Goal: Communication & Community: Share content

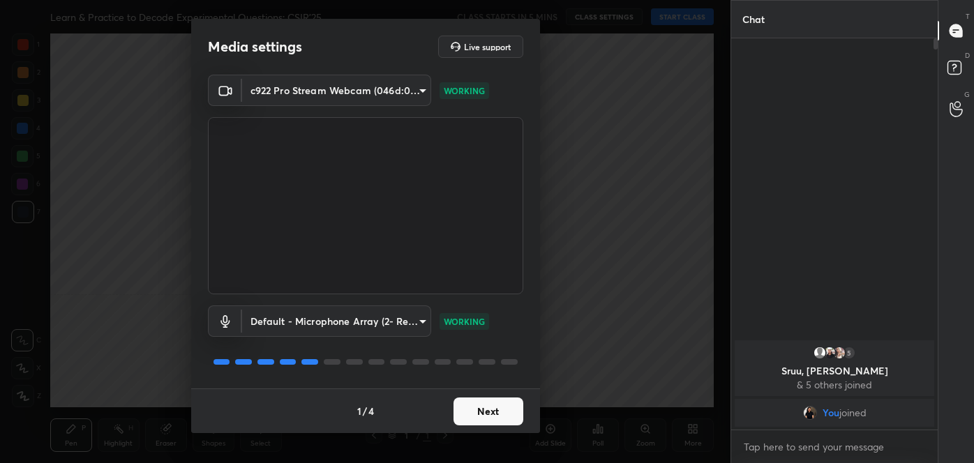
click at [483, 404] on button "Next" at bounding box center [488, 412] width 70 height 28
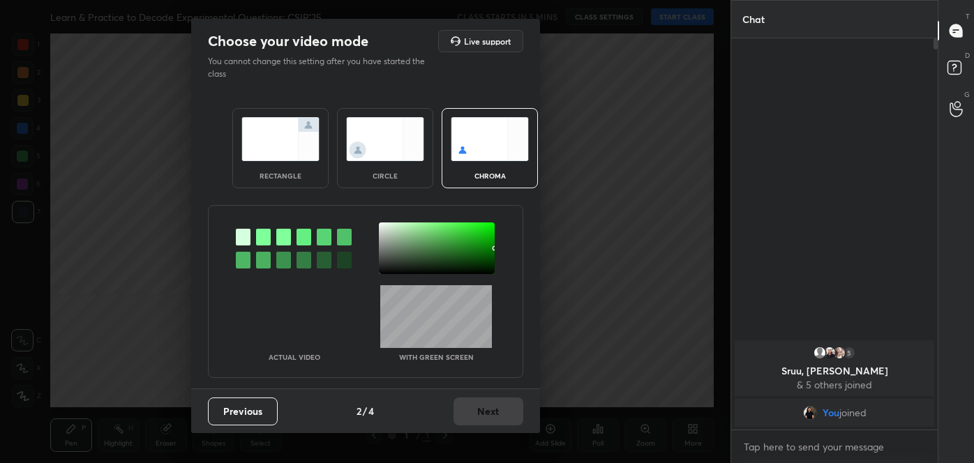
click at [264, 257] on div at bounding box center [263, 260] width 15 height 17
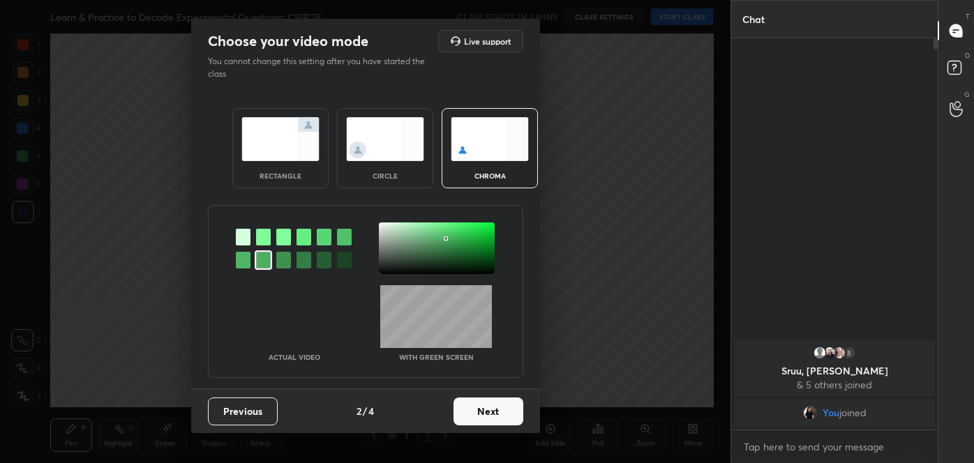
click at [368, 145] on img at bounding box center [385, 139] width 78 height 44
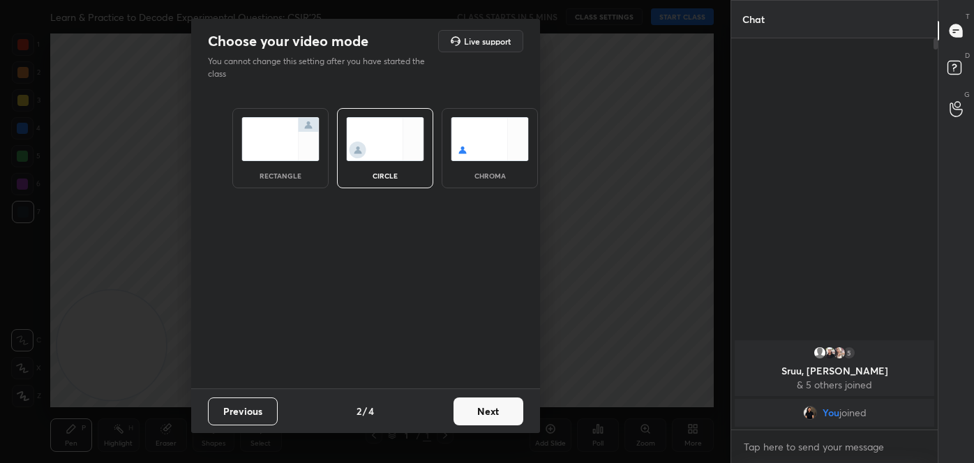
click at [488, 407] on button "Next" at bounding box center [488, 412] width 70 height 28
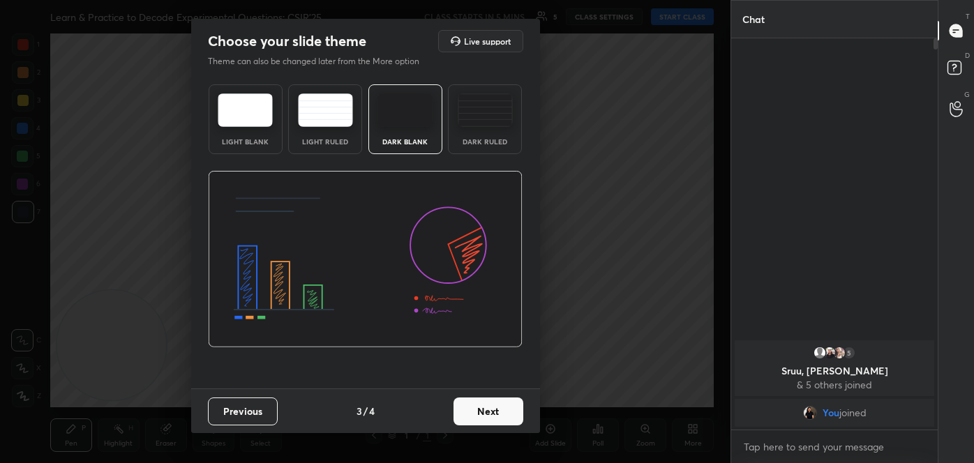
click at [508, 407] on button "Next" at bounding box center [488, 412] width 70 height 28
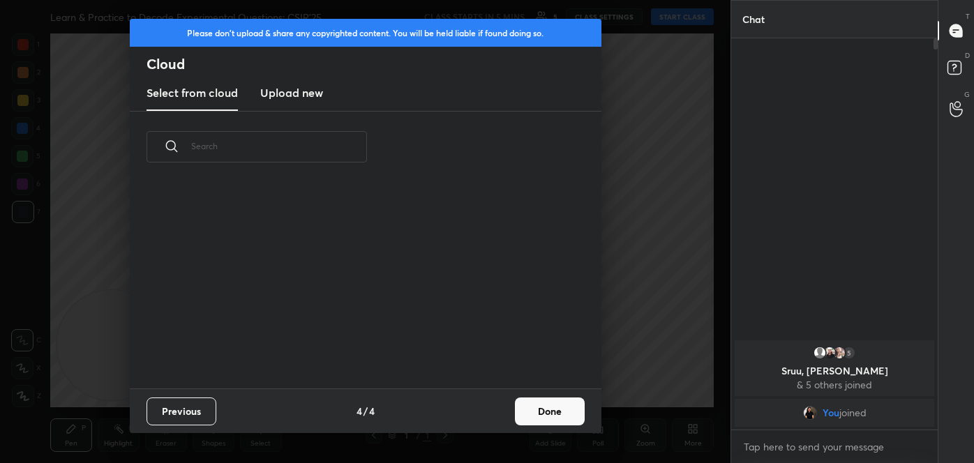
scroll to position [206, 448]
click at [548, 411] on button "Done" at bounding box center [550, 412] width 70 height 28
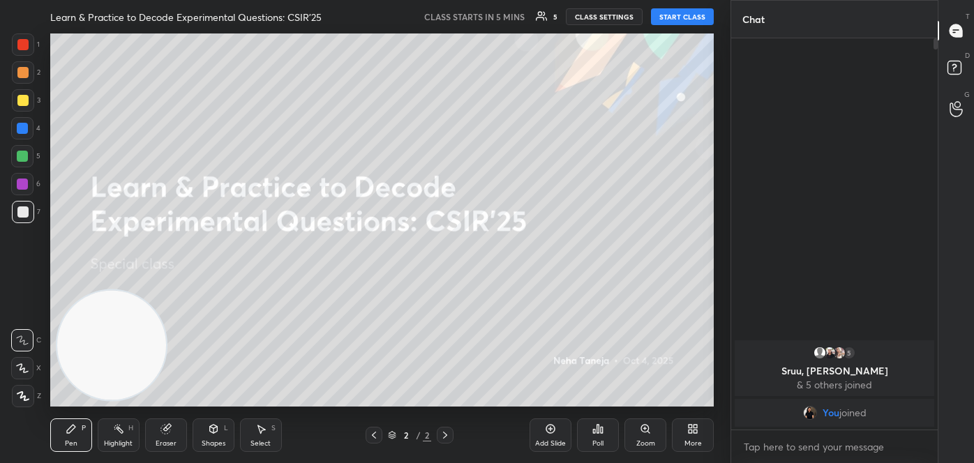
click at [684, 15] on button "START CLASS" at bounding box center [682, 16] width 63 height 17
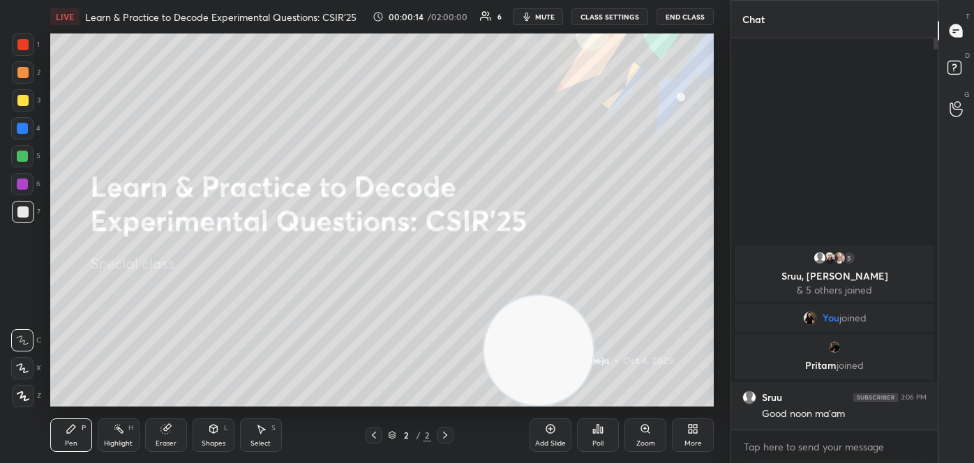
drag, startPoint x: 144, startPoint y: 318, endPoint x: 605, endPoint y: 354, distance: 462.4
click at [594, 354] on video at bounding box center [539, 351] width 110 height 110
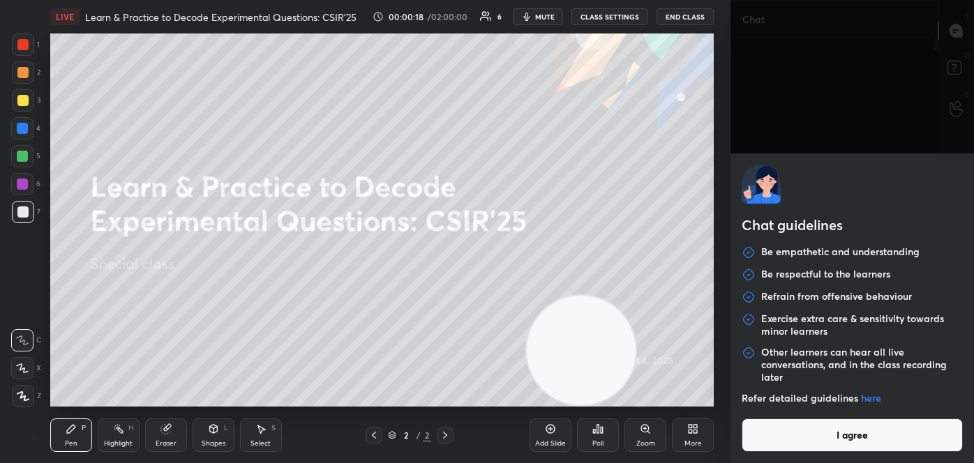
click at [806, 452] on body "1 2 3 4 5 6 7 C X Z C X Z E E Erase all H H LIVE Learn & Practice to Decode Exp…" at bounding box center [487, 231] width 974 height 463
click at [806, 452] on div "Chat guidelines Be empathetic and understanding Be respectful to the learners R…" at bounding box center [851, 308] width 243 height 310
click at [806, 437] on button "I agree" at bounding box center [851, 434] width 221 height 33
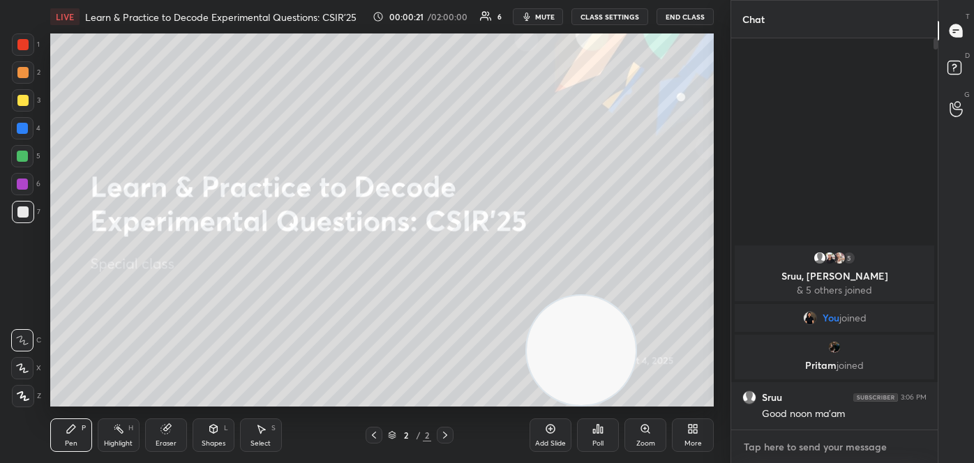
click at [806, 437] on textarea at bounding box center [834, 447] width 184 height 22
type textarea "x"
click at [826, 450] on textarea at bounding box center [834, 447] width 184 height 22
paste textarea "follow me on unacademy: [URL][DOMAIN_NAME] join me on telegram: [URL][DOMAIN_NA…"
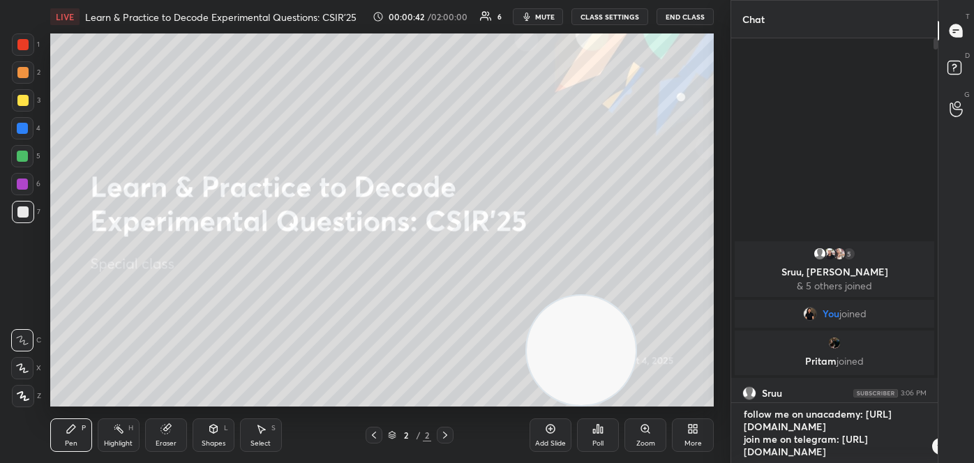
type textarea "follow me on unacademy: [URL][DOMAIN_NAME] join me on telegram: [URL][DOMAIN_NA…"
type textarea "x"
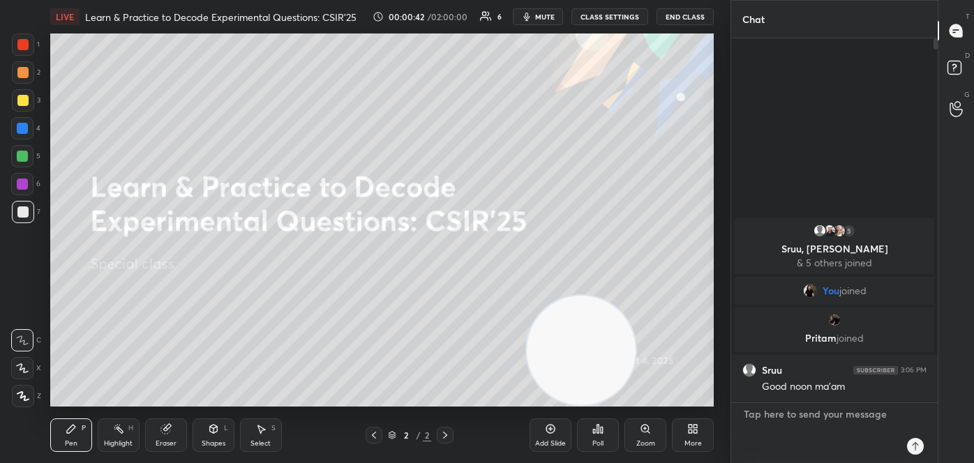
scroll to position [387, 202]
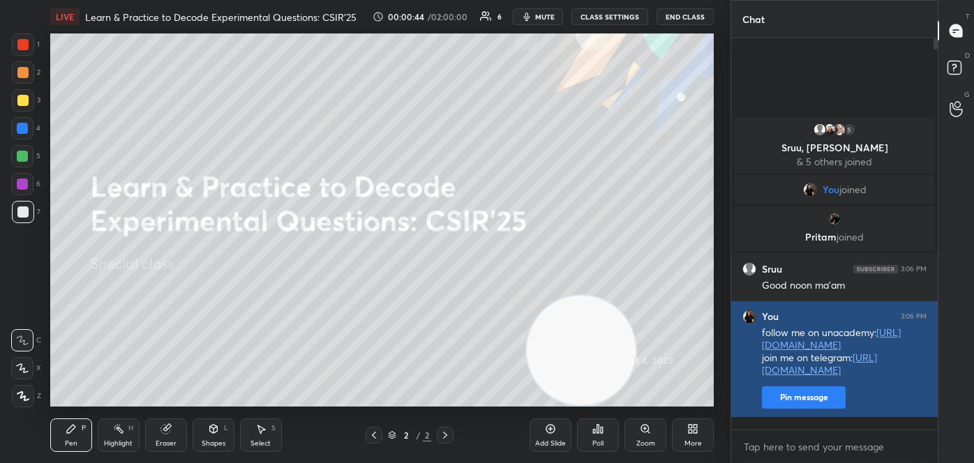
click at [796, 409] on button "Pin message" at bounding box center [804, 397] width 84 height 22
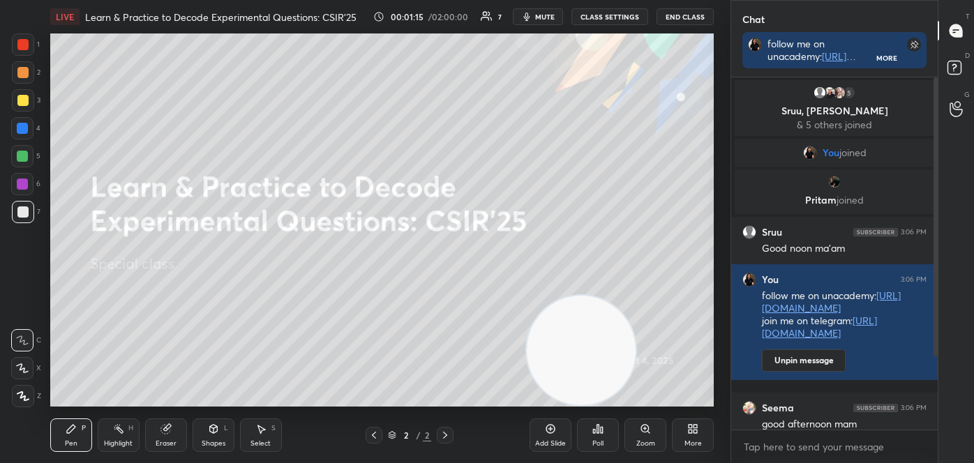
click at [937, 248] on div "T Messages (T) D Doubts (D) G Raise Hand (G)" at bounding box center [955, 231] width 36 height 463
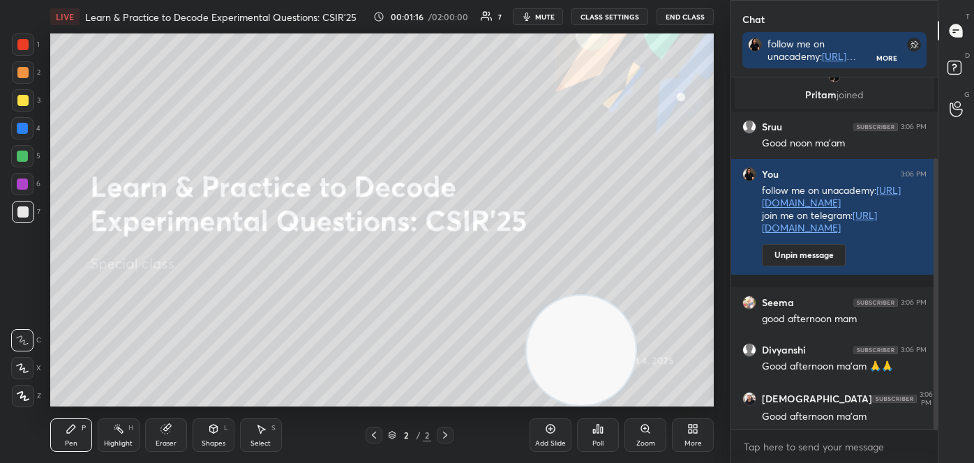
drag, startPoint x: 935, startPoint y: 252, endPoint x: 941, endPoint y: 289, distance: 36.7
click at [941, 291] on div "Chat follow me on unacademy: [URL][DOMAIN_NAME] join me on telegram: [URL][DOMA…" at bounding box center [851, 231] width 243 height 463
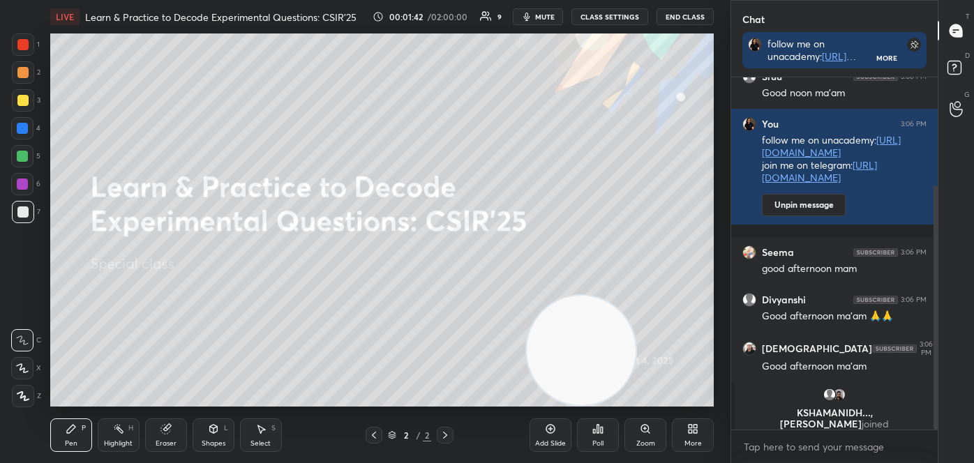
click at [688, 434] on icon at bounding box center [692, 428] width 11 height 11
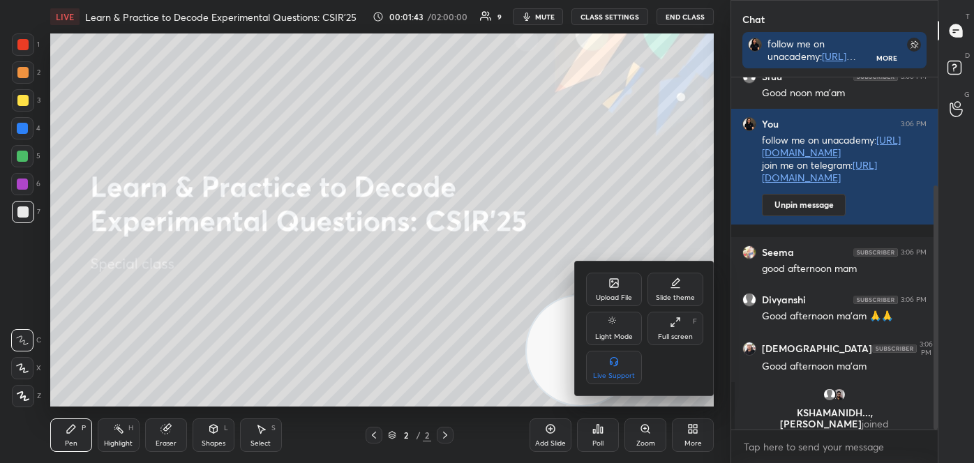
click at [598, 298] on div "Upload File" at bounding box center [614, 297] width 36 height 7
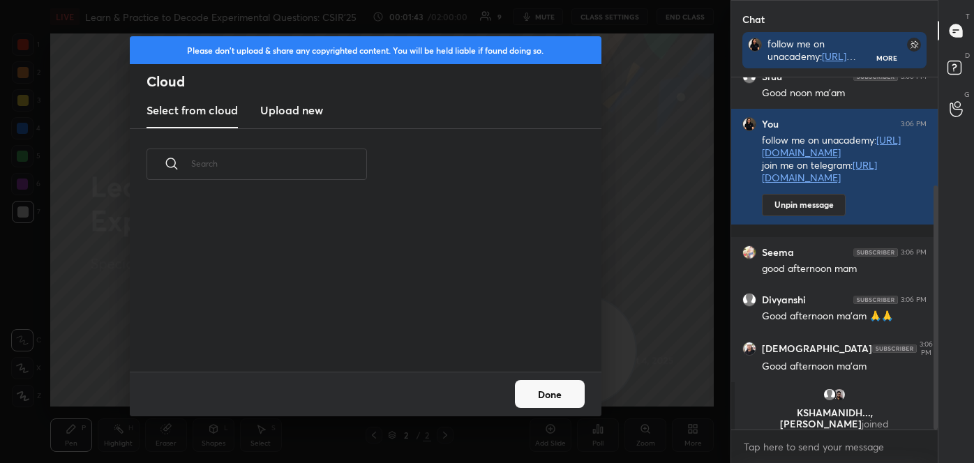
scroll to position [172, 448]
click at [308, 114] on h3 "Upload new" at bounding box center [291, 110] width 63 height 17
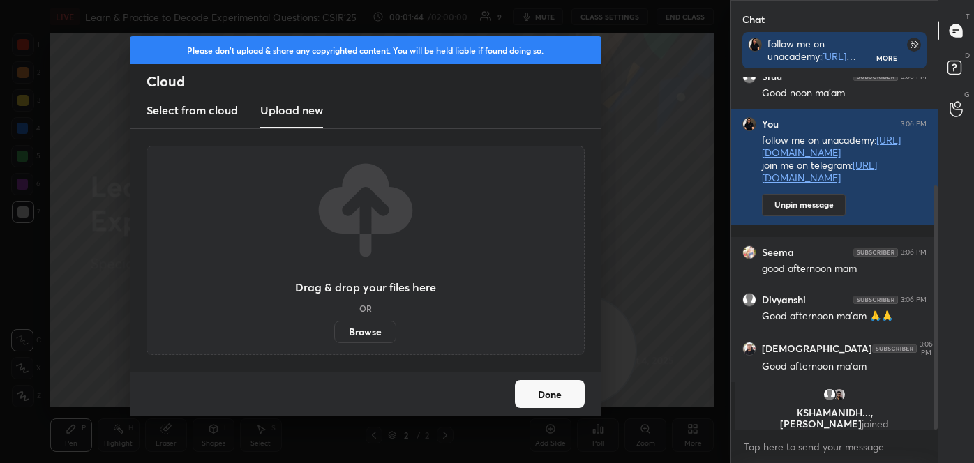
click at [368, 331] on label "Browse" at bounding box center [365, 332] width 62 height 22
click at [334, 331] on input "Browse" at bounding box center [334, 332] width 0 height 22
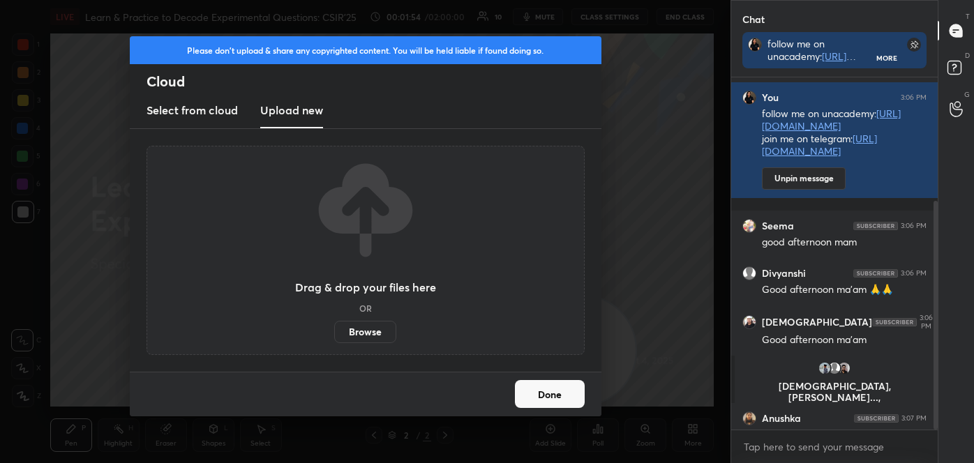
scroll to position [189, 0]
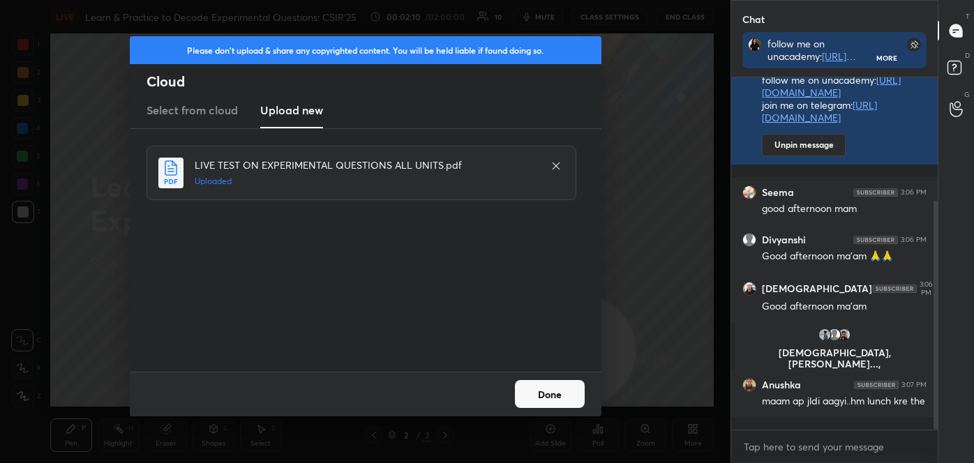
click at [541, 402] on button "Done" at bounding box center [550, 394] width 70 height 28
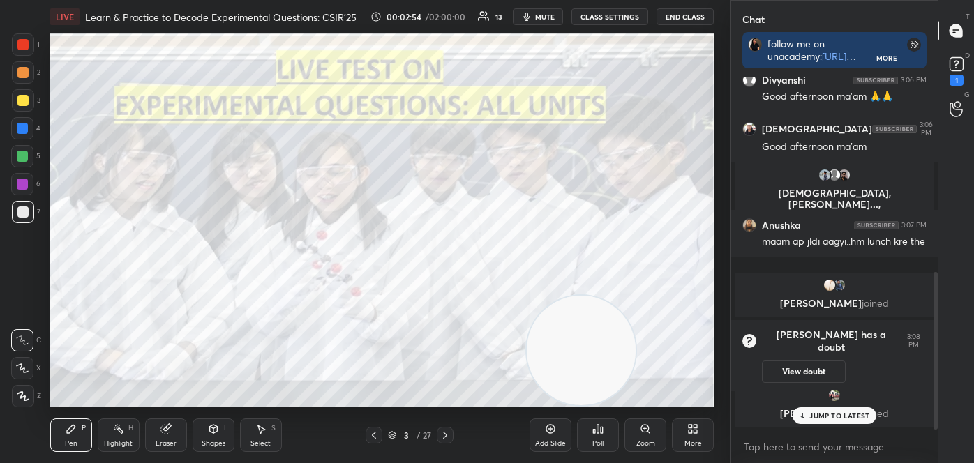
scroll to position [435, 0]
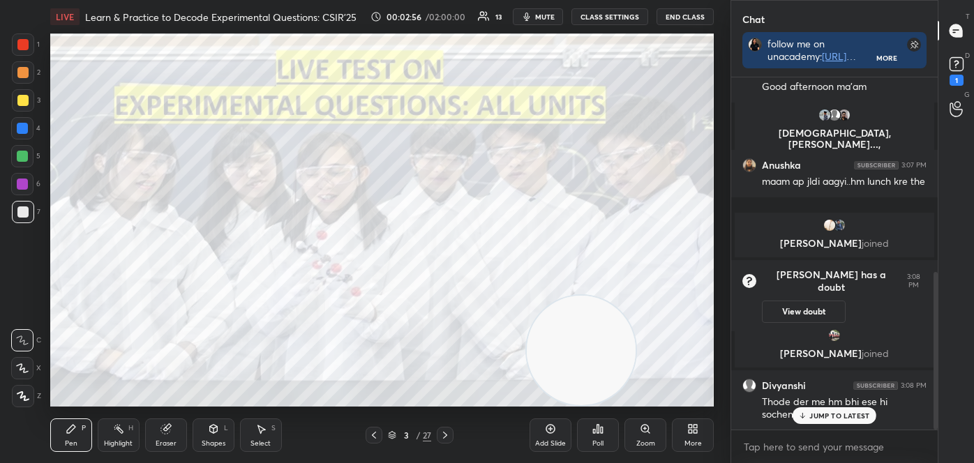
click at [971, 57] on div "D Doubts (D) 1" at bounding box center [956, 69] width 36 height 39
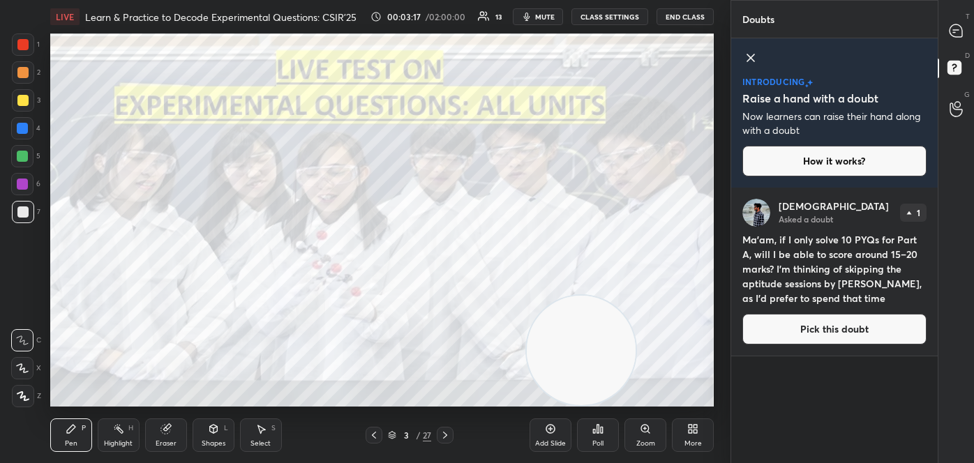
click at [973, 36] on div "T Messages (T)" at bounding box center [956, 30] width 36 height 39
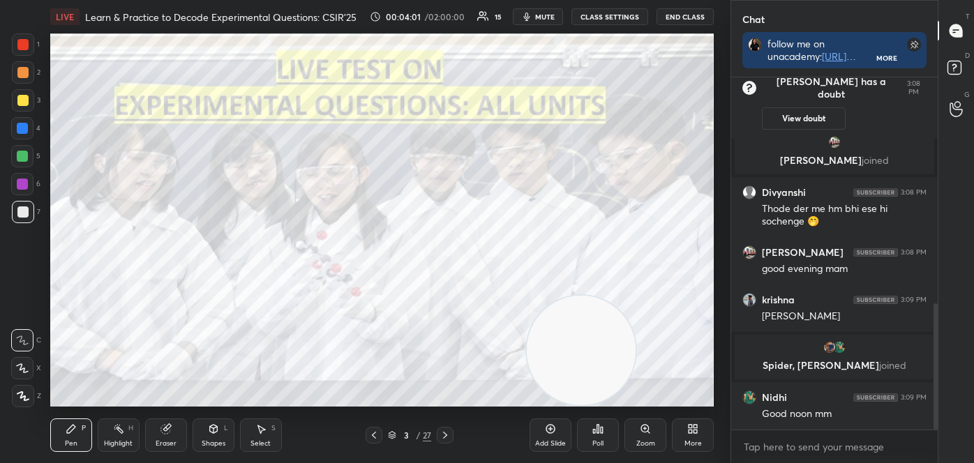
scroll to position [675, 0]
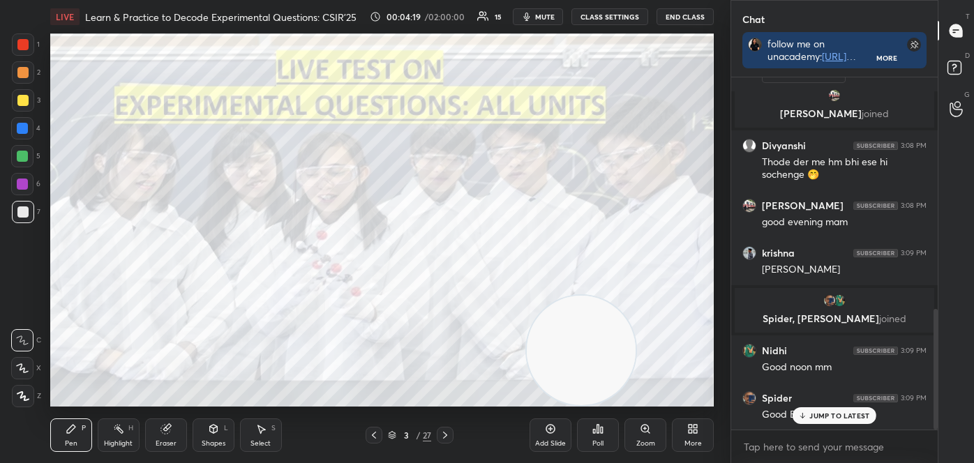
click at [441, 434] on icon at bounding box center [444, 435] width 11 height 11
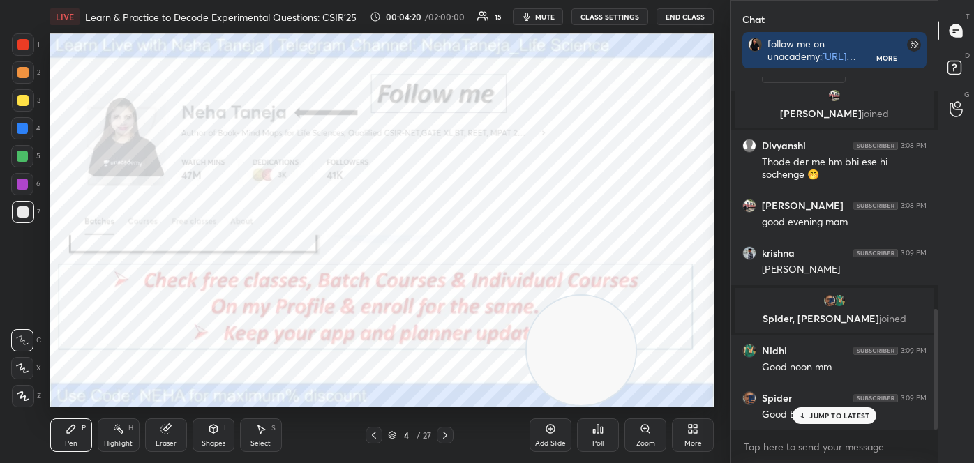
click at [121, 440] on div "Highlight" at bounding box center [118, 443] width 29 height 7
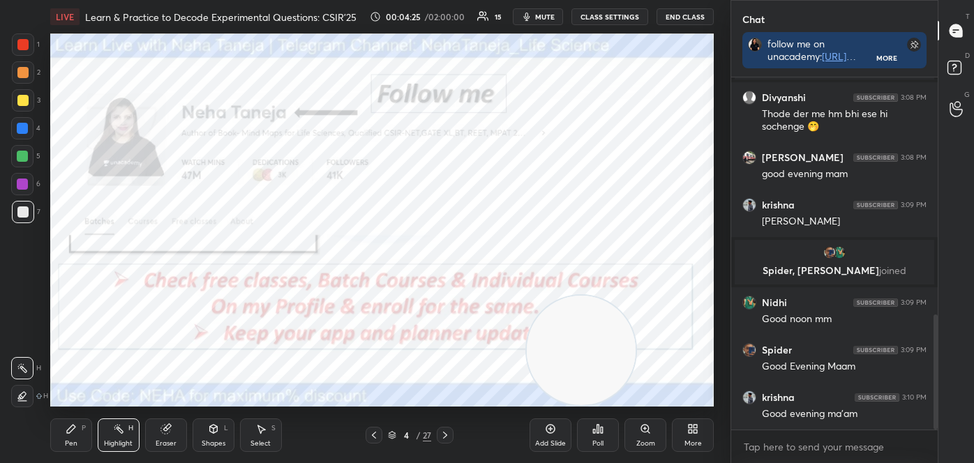
click at [18, 52] on div at bounding box center [23, 44] width 22 height 22
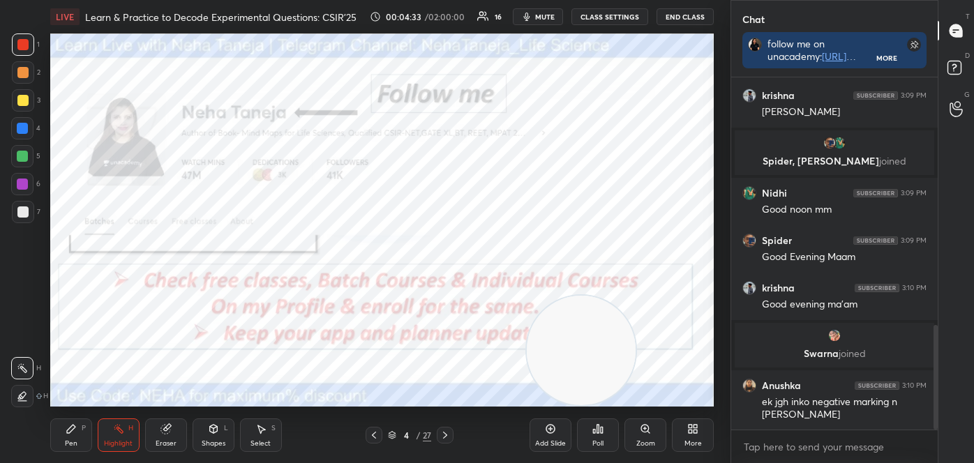
scroll to position [883, 0]
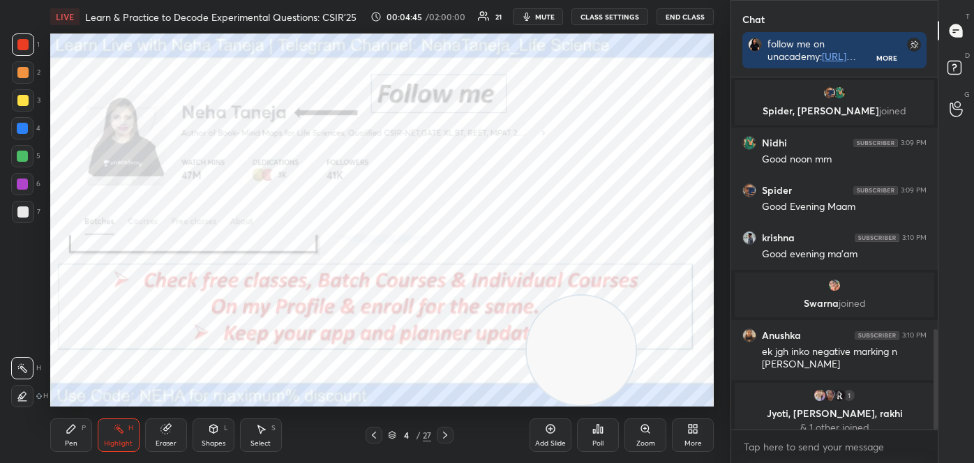
click at [444, 434] on icon at bounding box center [444, 435] width 11 height 11
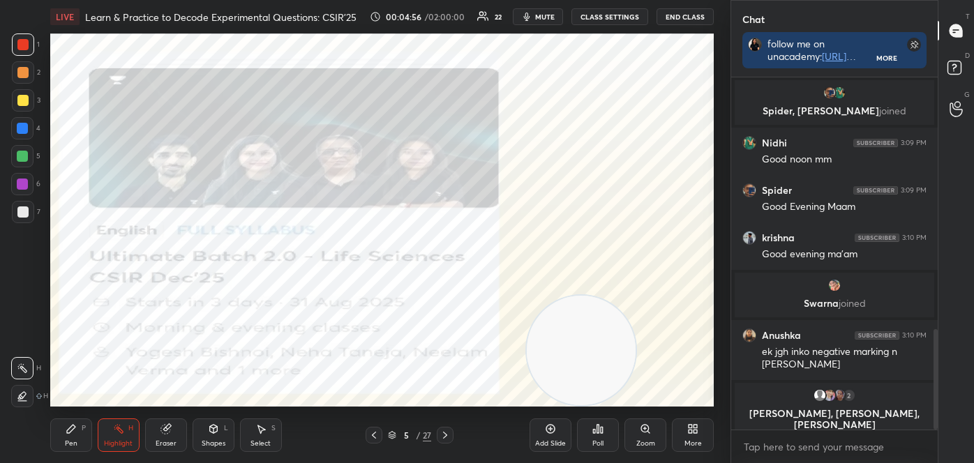
click at [447, 435] on icon at bounding box center [444, 435] width 11 height 11
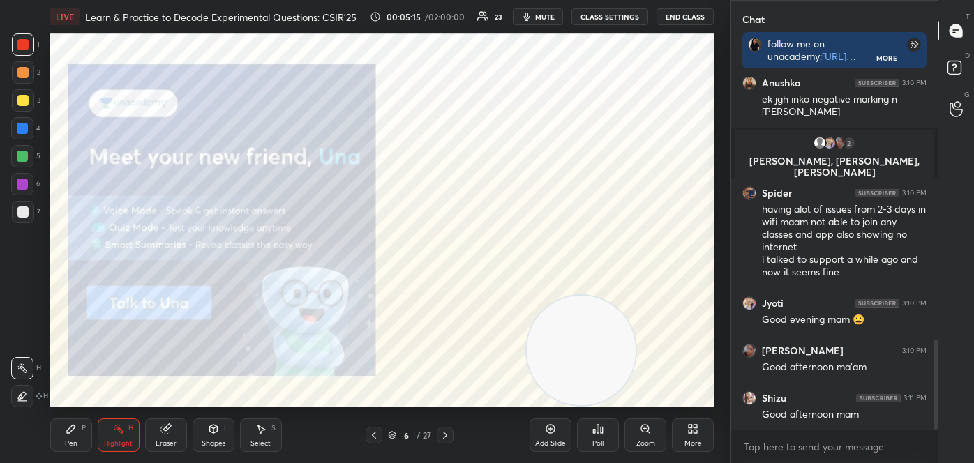
scroll to position [1030, 0]
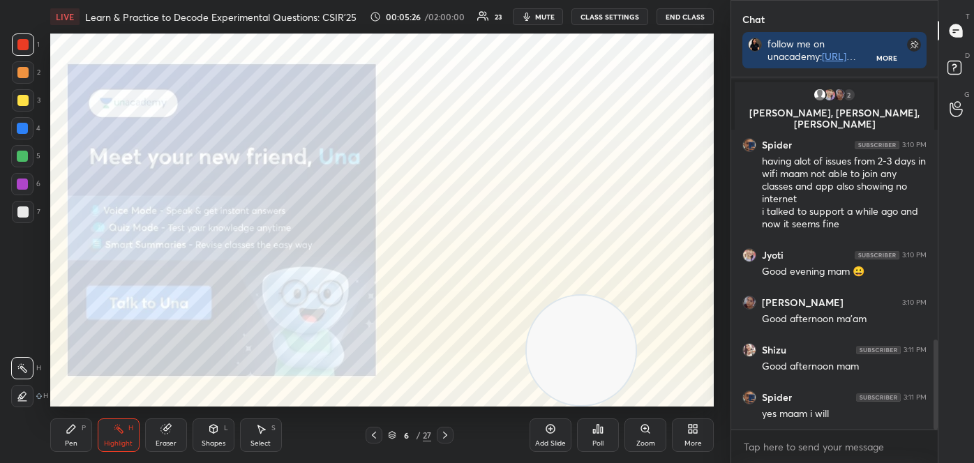
click at [87, 435] on div "Pen P" at bounding box center [71, 434] width 42 height 33
click at [22, 395] on icon at bounding box center [22, 396] width 11 height 8
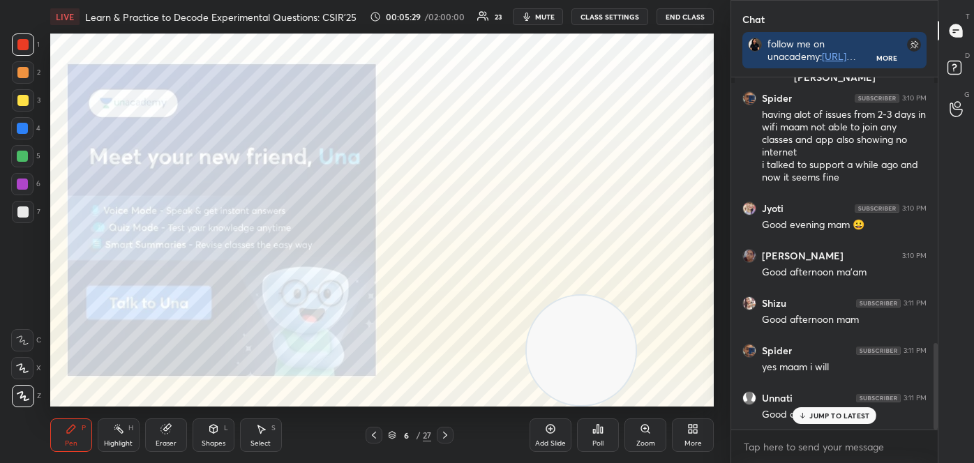
drag, startPoint x: 25, startPoint y: 45, endPoint x: 20, endPoint y: 38, distance: 8.5
click at [24, 45] on div at bounding box center [22, 44] width 11 height 11
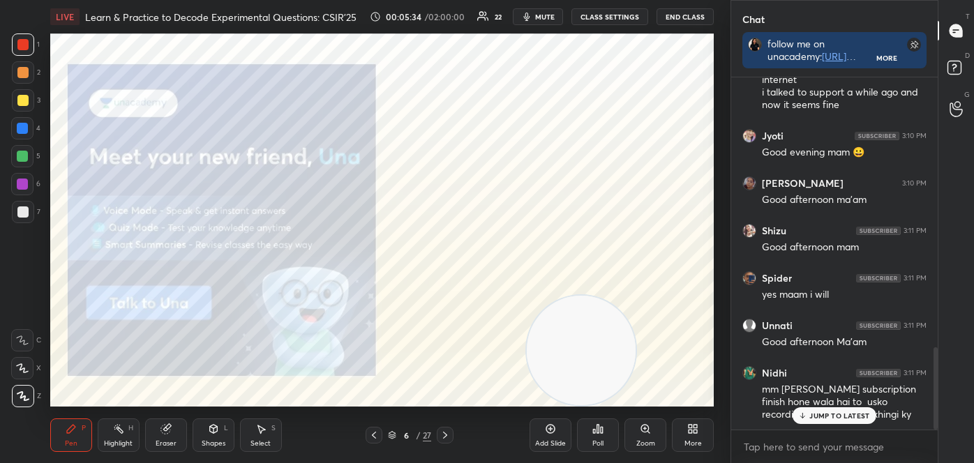
scroll to position [1200, 0]
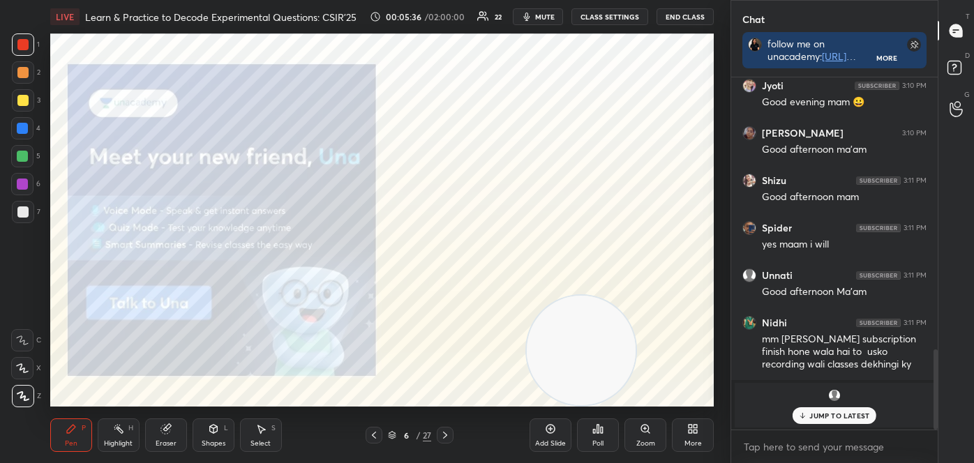
click at [451, 435] on div at bounding box center [445, 435] width 17 height 17
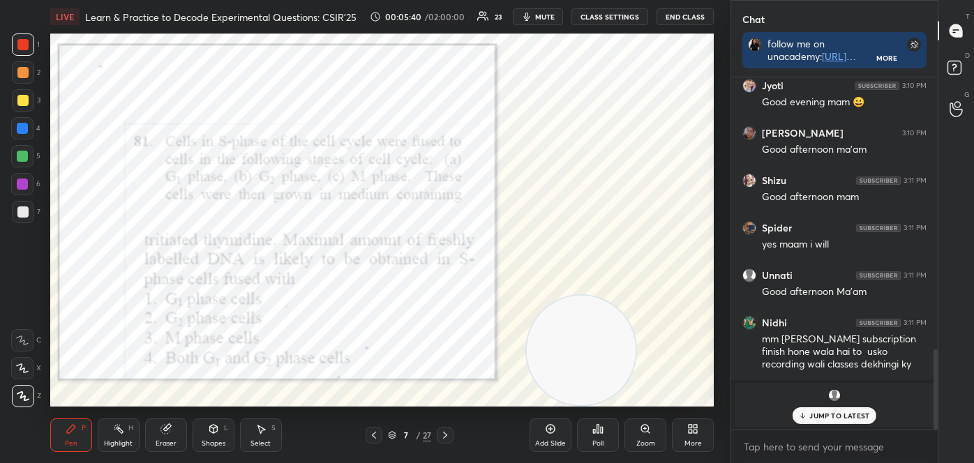
click at [22, 54] on div at bounding box center [23, 44] width 22 height 22
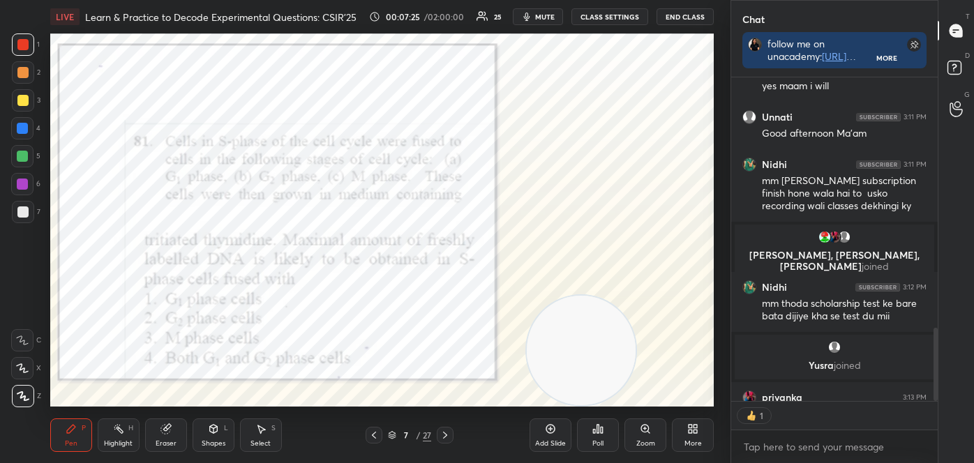
scroll to position [4, 3]
click at [594, 435] on div "Poll" at bounding box center [598, 434] width 42 height 33
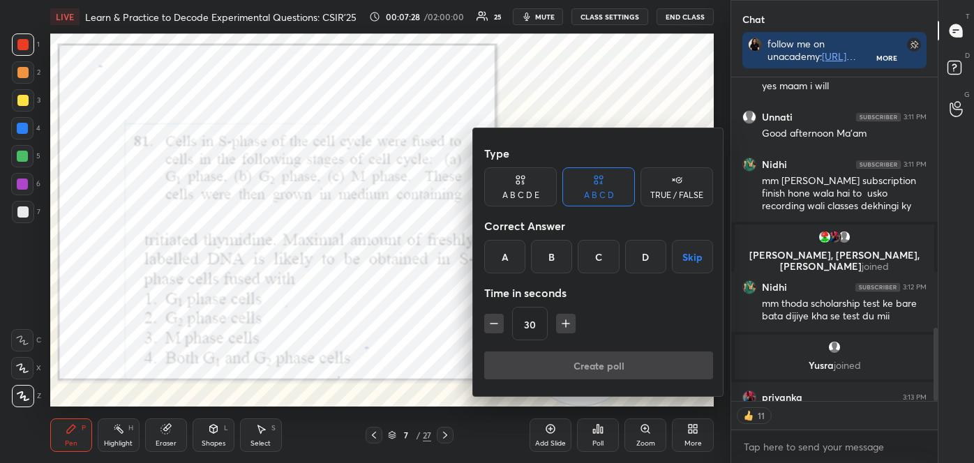
click at [517, 256] on div "A" at bounding box center [504, 256] width 41 height 33
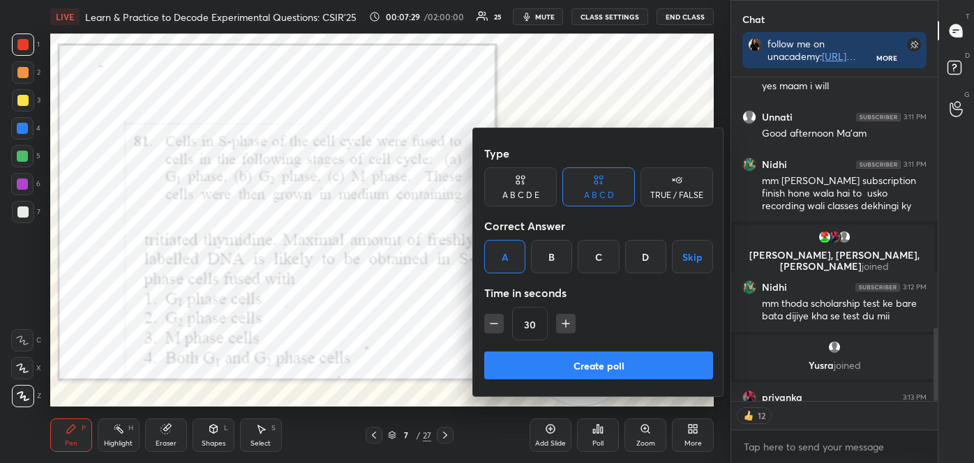
drag, startPoint x: 543, startPoint y: 362, endPoint x: 541, endPoint y: 352, distance: 10.7
click at [542, 362] on button "Create poll" at bounding box center [598, 366] width 229 height 28
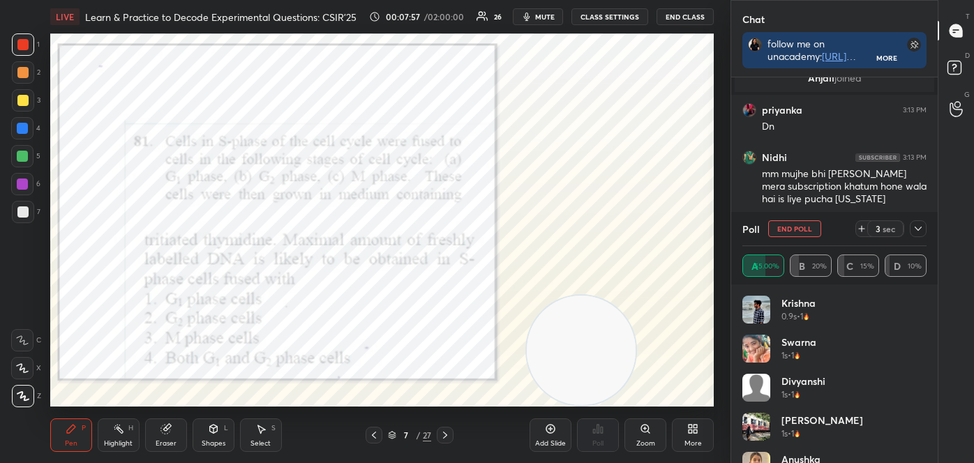
scroll to position [1614, 0]
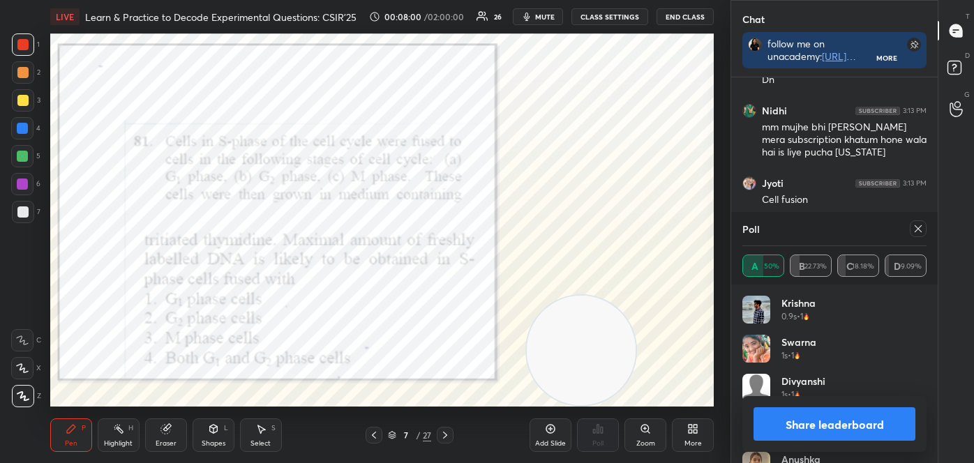
click at [819, 416] on button "Share leaderboard" at bounding box center [834, 423] width 162 height 33
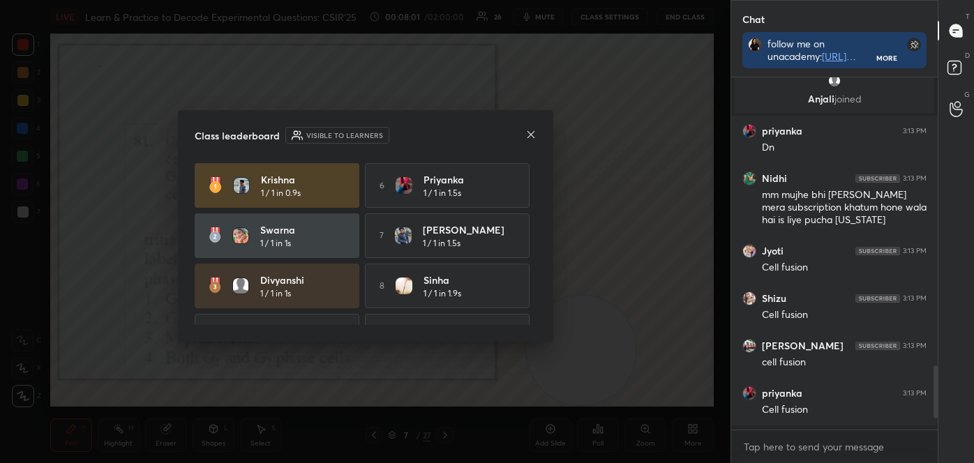
scroll to position [232, 202]
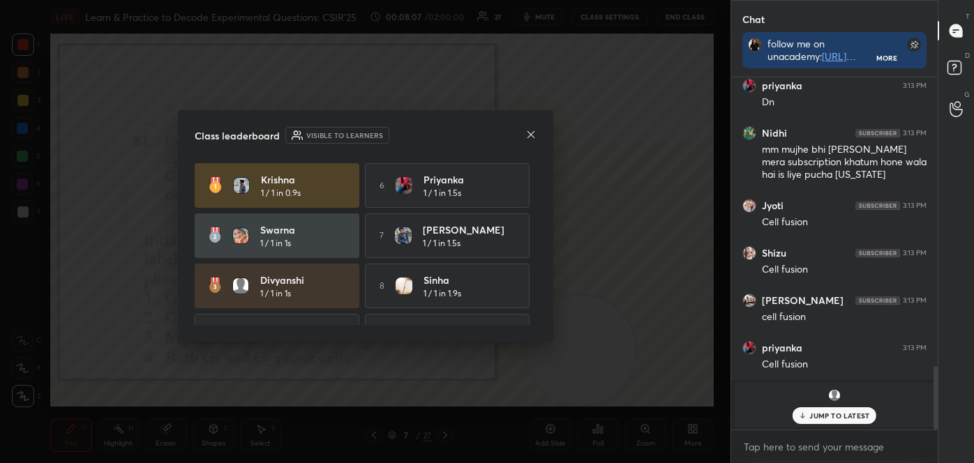
click at [527, 130] on icon at bounding box center [530, 133] width 7 height 7
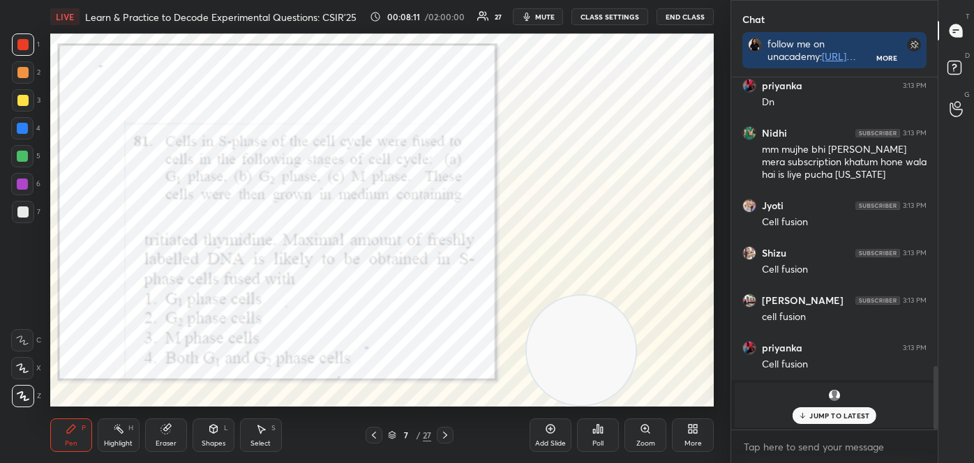
click at [554, 437] on div "Add Slide" at bounding box center [550, 434] width 42 height 33
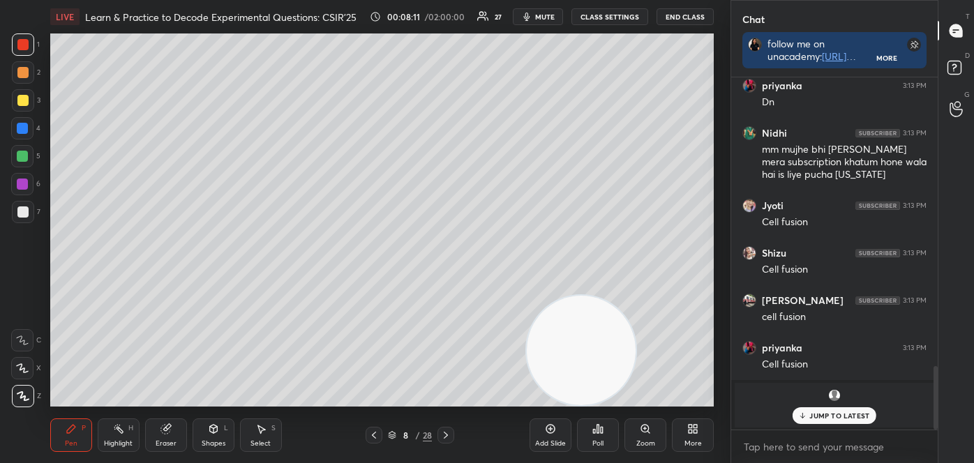
click at [218, 435] on div "Shapes L" at bounding box center [213, 434] width 42 height 33
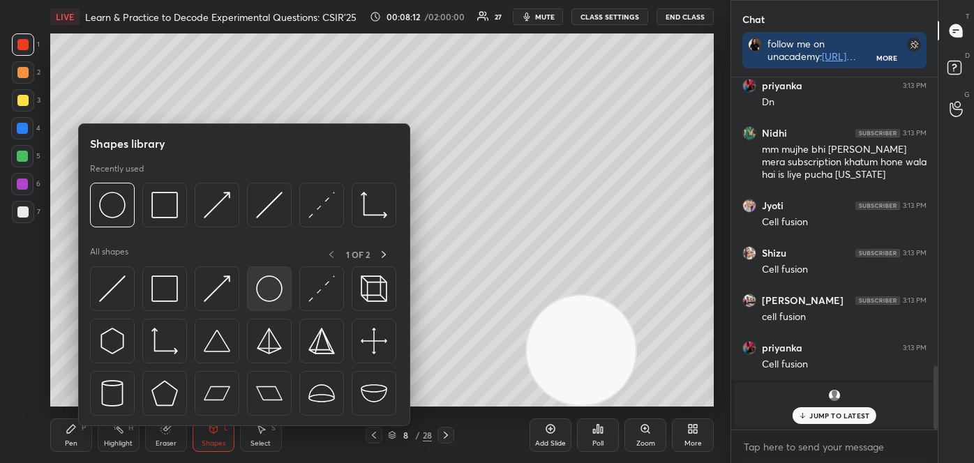
click at [273, 287] on img at bounding box center [269, 288] width 27 height 27
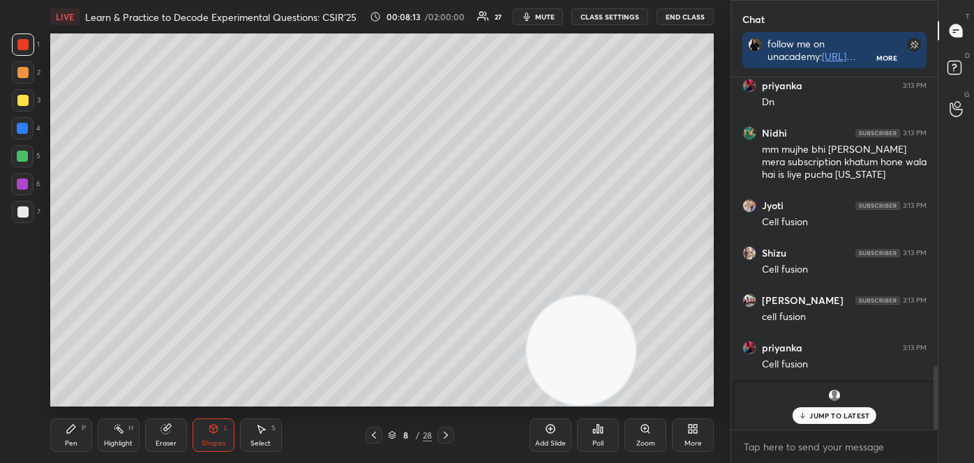
click at [376, 435] on icon at bounding box center [373, 435] width 11 height 11
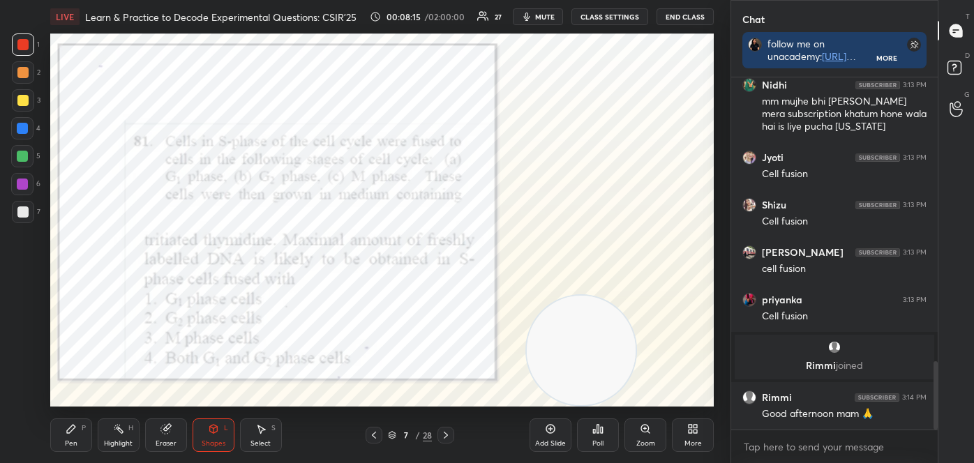
click at [446, 433] on icon at bounding box center [446, 435] width 4 height 7
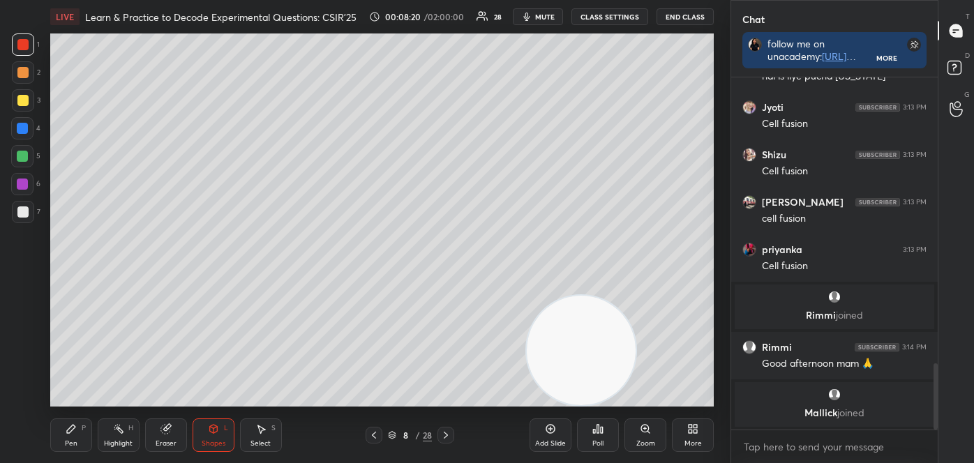
click at [372, 439] on icon at bounding box center [373, 435] width 11 height 11
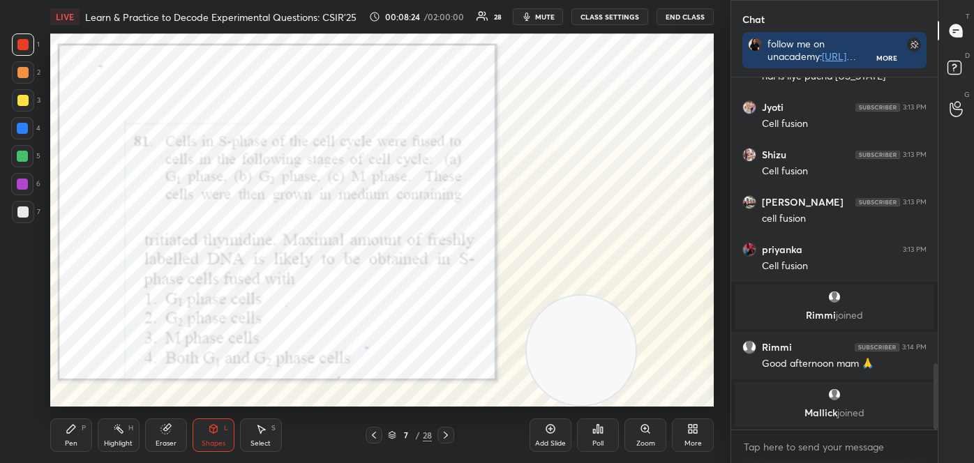
click at [448, 432] on icon at bounding box center [445, 435] width 11 height 11
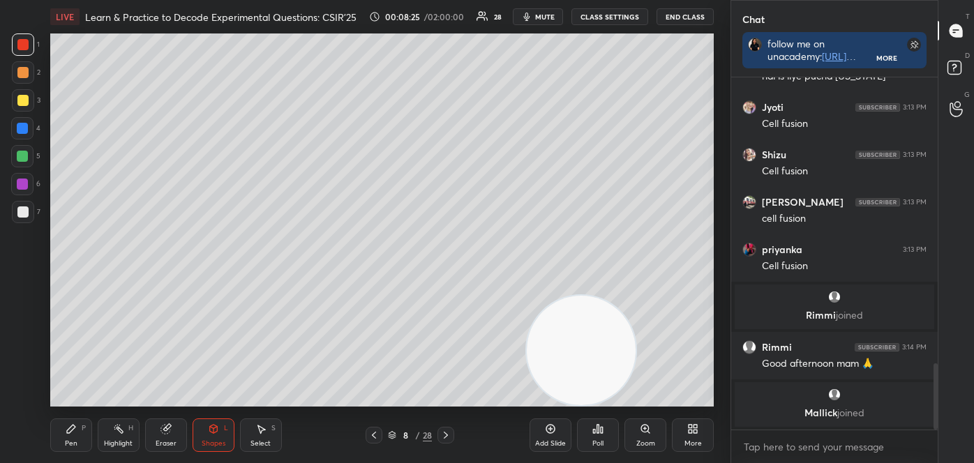
drag, startPoint x: 20, startPoint y: 104, endPoint x: 41, endPoint y: 103, distance: 21.0
click at [22, 104] on div at bounding box center [22, 100] width 11 height 11
click at [376, 433] on icon at bounding box center [373, 435] width 11 height 11
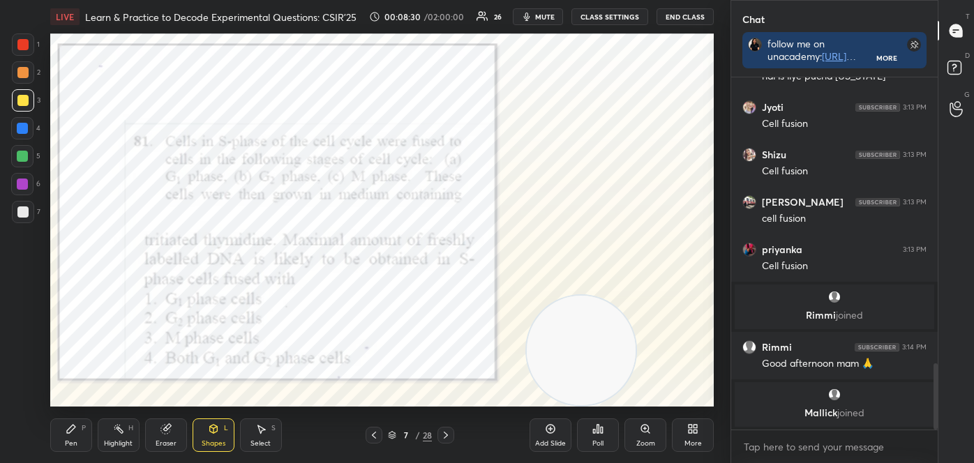
click at [448, 434] on icon at bounding box center [445, 435] width 11 height 11
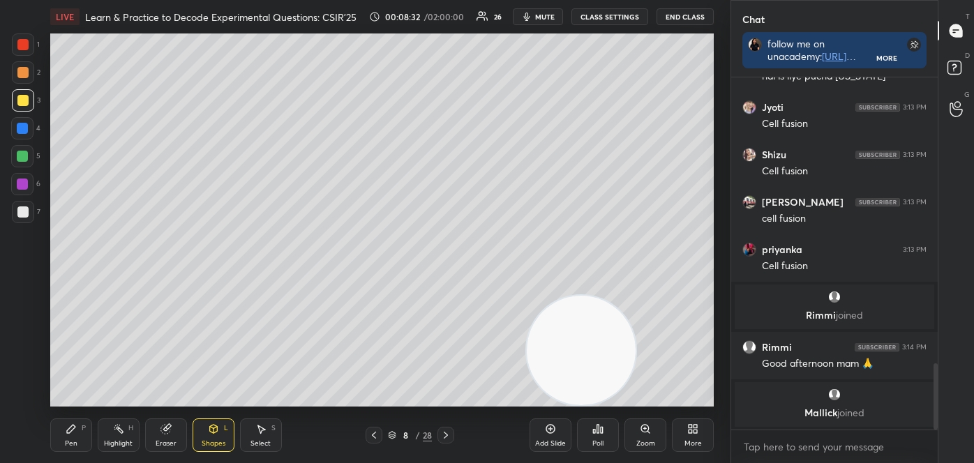
click at [0, 229] on div "1 2 3 4 5 6 7 C X Z C X Z E E Erase all H H" at bounding box center [22, 219] width 45 height 373
click at [24, 158] on div at bounding box center [22, 156] width 11 height 11
click at [22, 71] on div at bounding box center [22, 72] width 11 height 11
click at [76, 435] on div "Pen P" at bounding box center [71, 434] width 42 height 33
click at [22, 398] on icon at bounding box center [23, 396] width 13 height 10
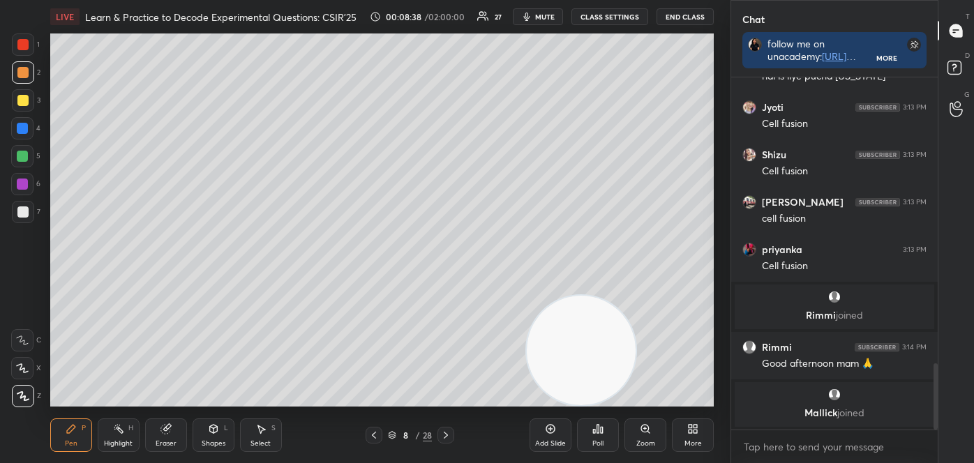
click at [18, 49] on div at bounding box center [22, 44] width 11 height 11
click at [16, 220] on div at bounding box center [23, 212] width 22 height 22
click at [20, 162] on div at bounding box center [22, 156] width 11 height 11
click at [16, 95] on div at bounding box center [23, 100] width 22 height 22
click at [26, 153] on div at bounding box center [22, 156] width 11 height 11
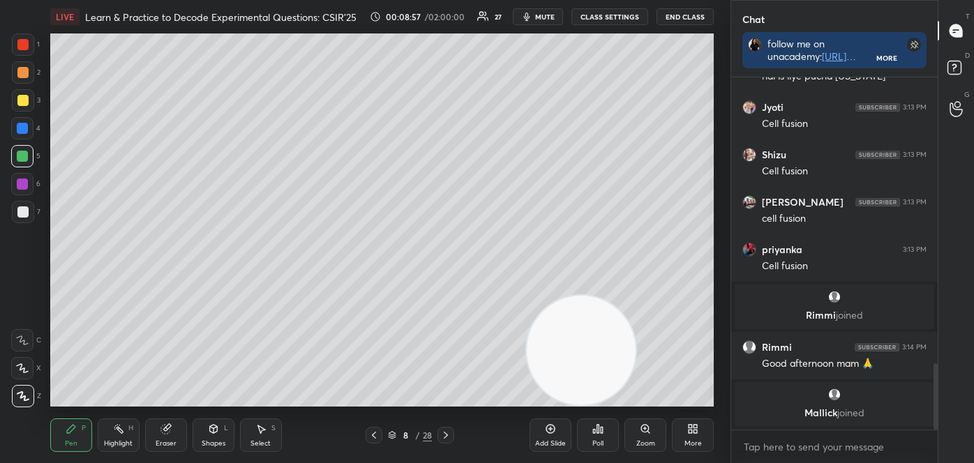
scroll to position [1595, 0]
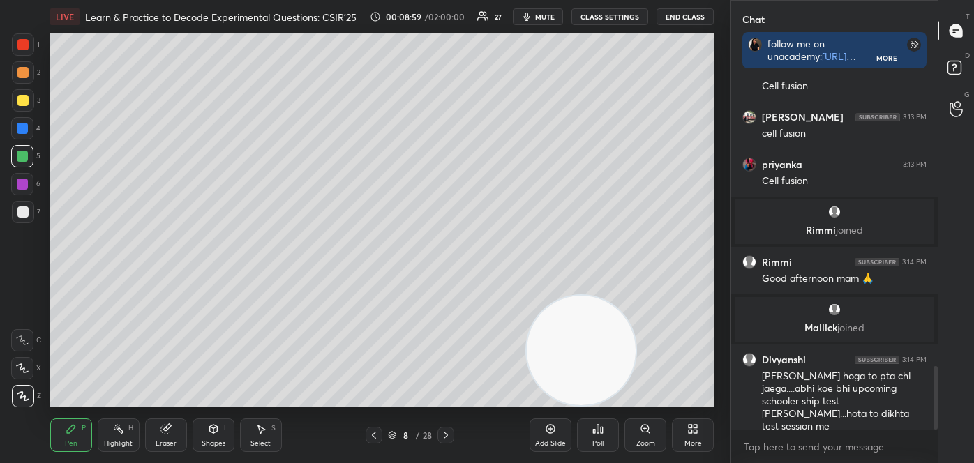
click at [21, 77] on div at bounding box center [22, 72] width 11 height 11
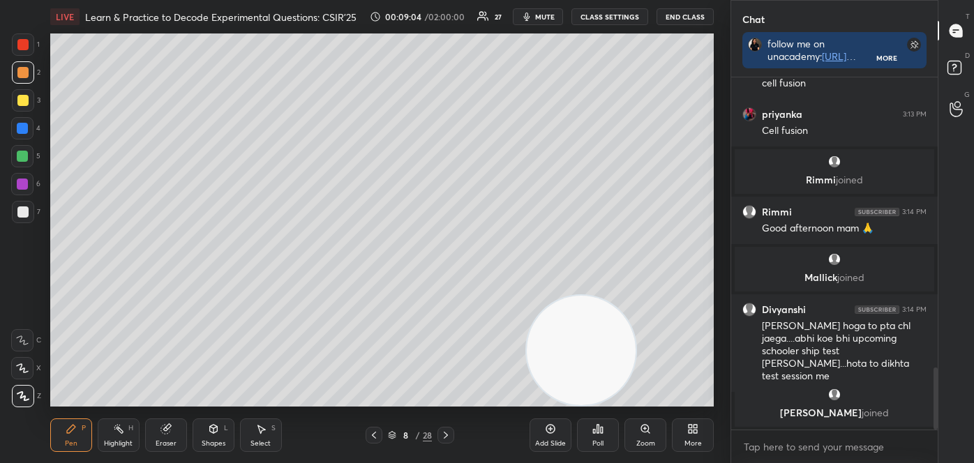
click at [371, 439] on icon at bounding box center [373, 435] width 11 height 11
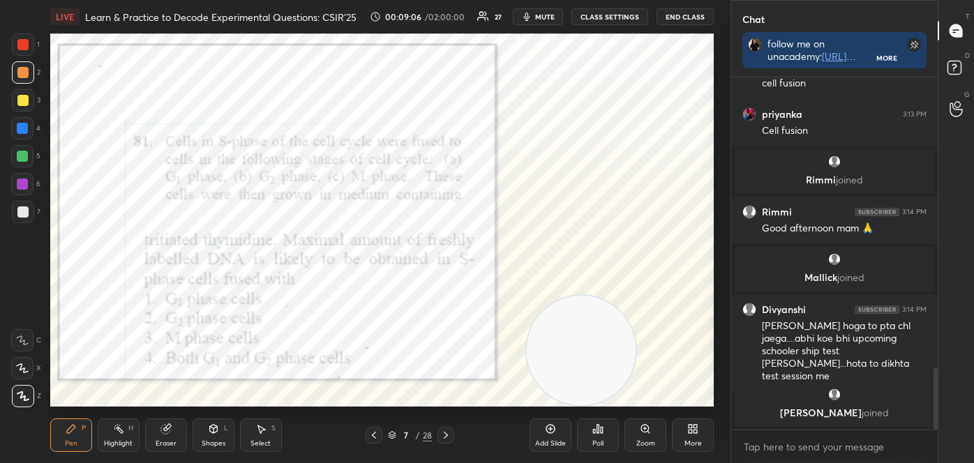
click at [29, 45] on div at bounding box center [23, 44] width 22 height 22
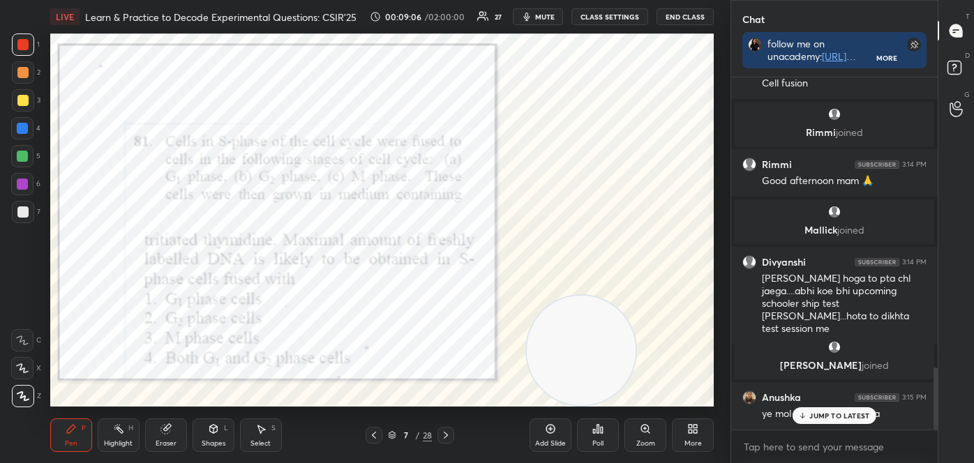
scroll to position [1642, 0]
click at [444, 432] on icon at bounding box center [445, 435] width 11 height 11
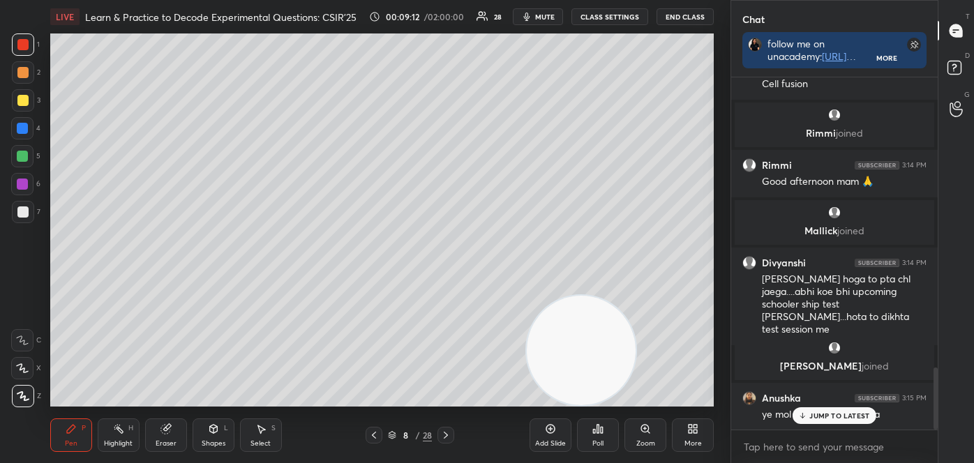
click at [220, 430] on div "Shapes L" at bounding box center [213, 434] width 42 height 33
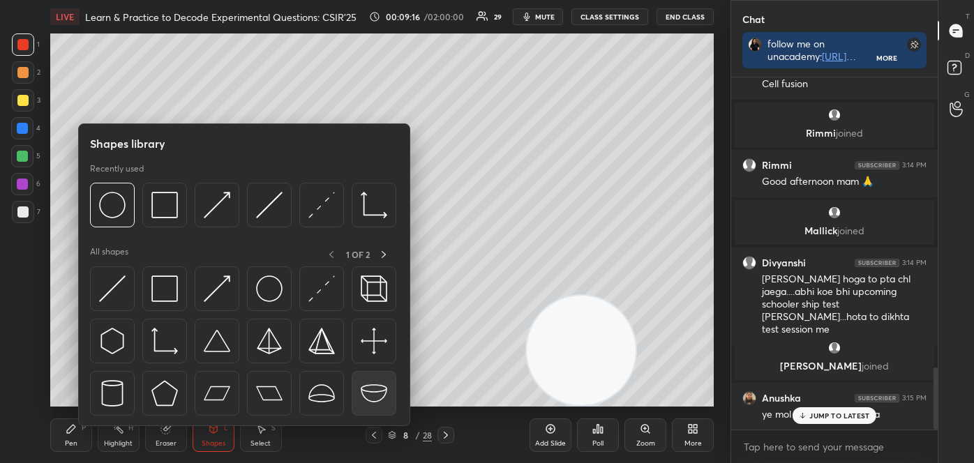
click at [368, 391] on img at bounding box center [374, 393] width 27 height 27
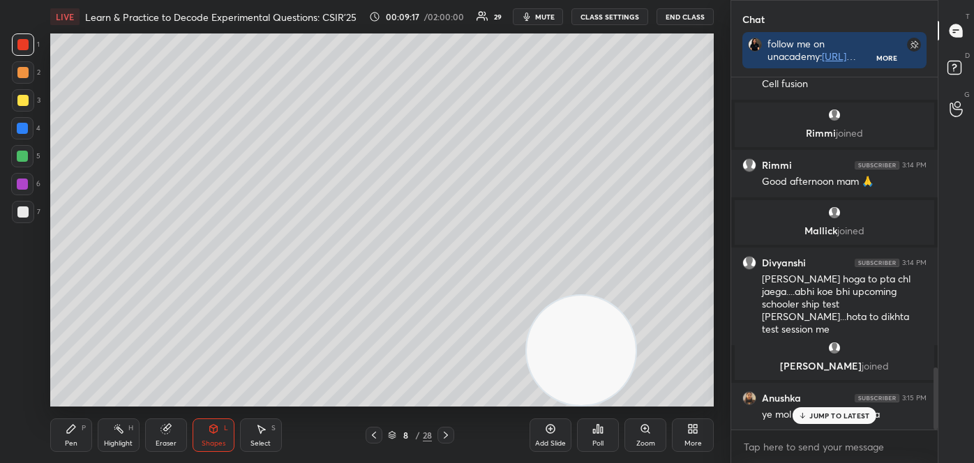
scroll to position [1690, 0]
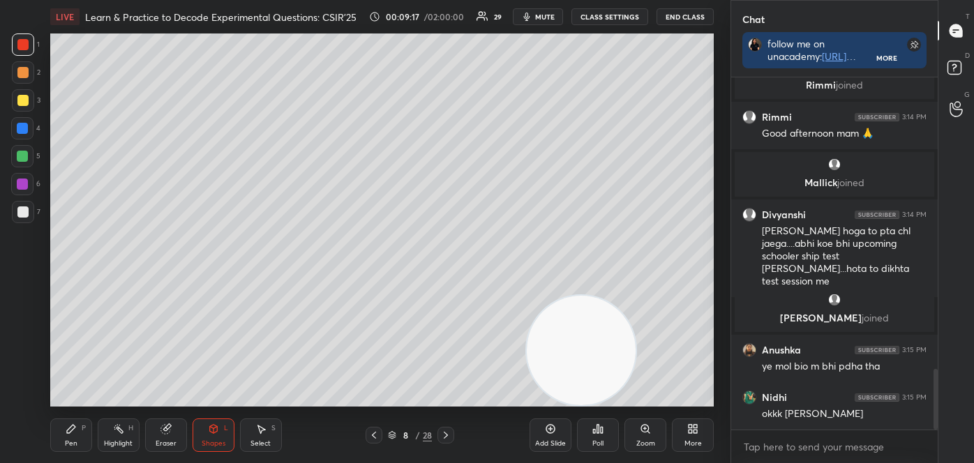
click at [19, 213] on div at bounding box center [22, 211] width 11 height 11
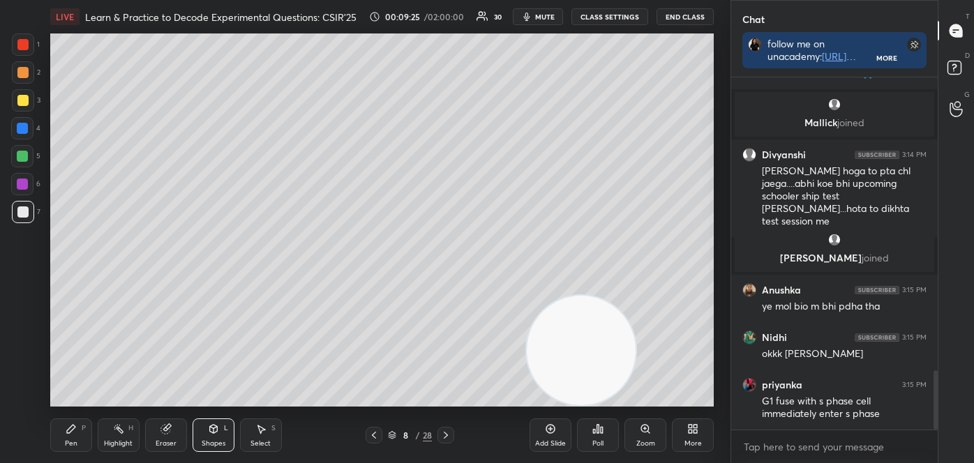
drag, startPoint x: 77, startPoint y: 439, endPoint x: 79, endPoint y: 432, distance: 7.3
click at [78, 439] on div "Pen P" at bounding box center [71, 434] width 42 height 33
click at [22, 391] on icon at bounding box center [23, 396] width 13 height 10
drag, startPoint x: 21, startPoint y: 127, endPoint x: 40, endPoint y: 114, distance: 23.6
click at [20, 127] on div at bounding box center [22, 128] width 11 height 11
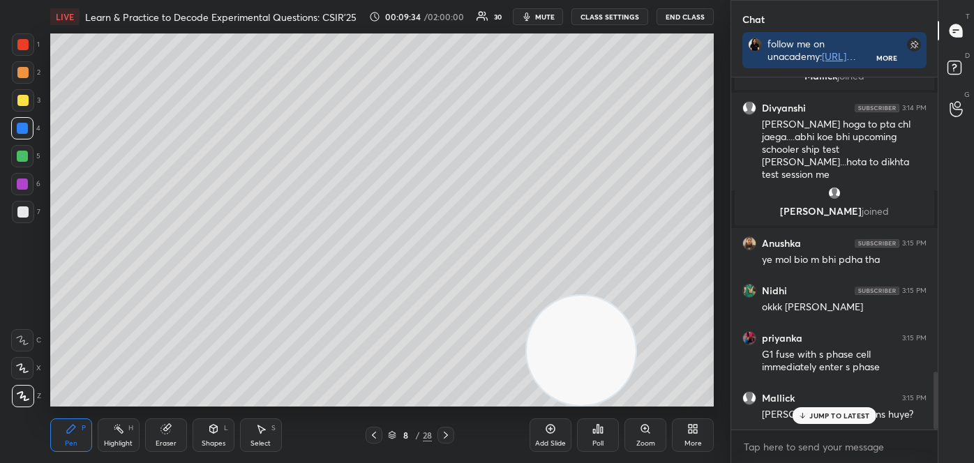
scroll to position [1845, 0]
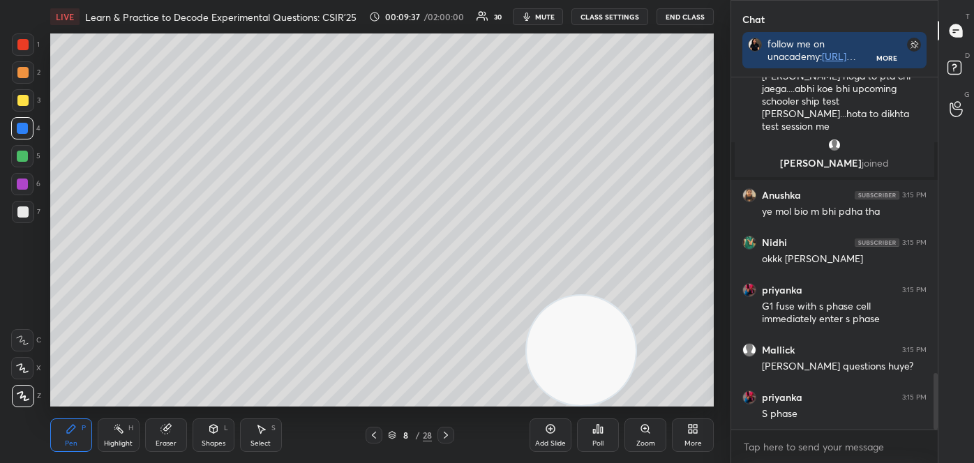
click at [208, 415] on div "Pen P Highlight H Eraser Shapes L Select S 8 / 28 Add Slide Poll Zoom More" at bounding box center [381, 435] width 663 height 56
click at [223, 450] on div "Shapes L" at bounding box center [213, 434] width 42 height 33
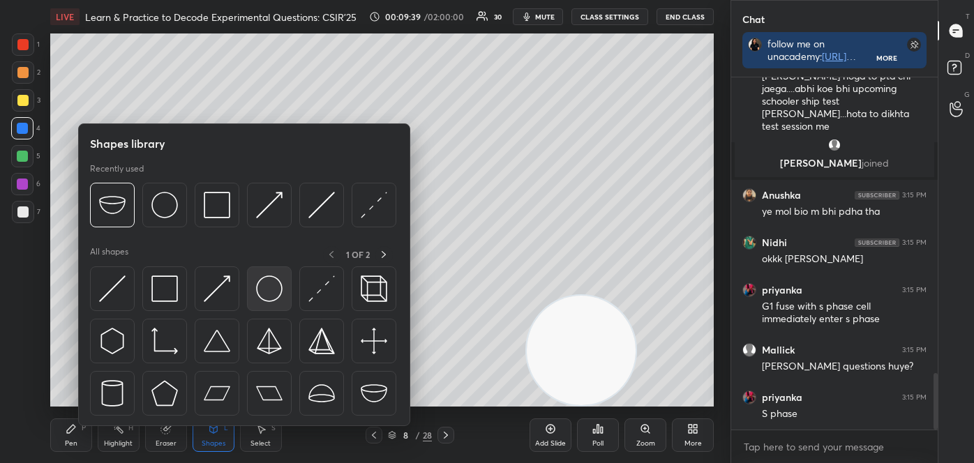
click at [273, 285] on img at bounding box center [269, 288] width 27 height 27
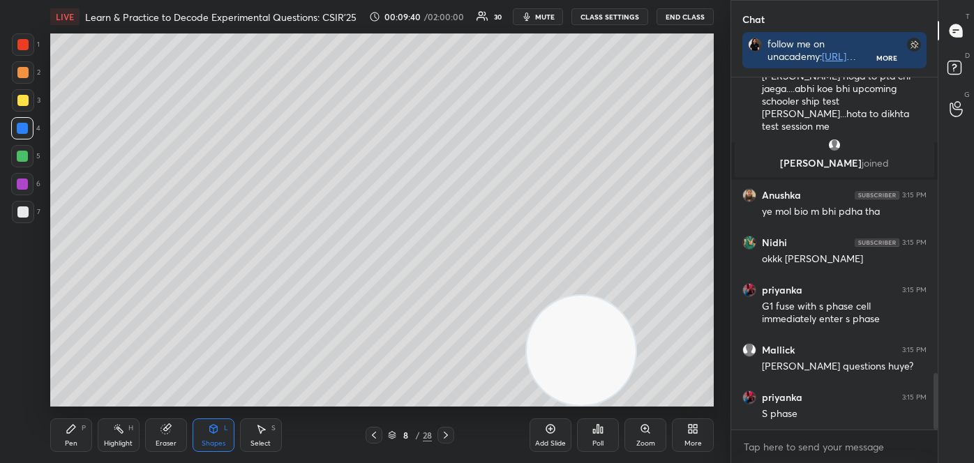
click at [15, 210] on div at bounding box center [23, 212] width 22 height 22
click at [59, 432] on div "Pen P" at bounding box center [71, 434] width 42 height 33
click at [22, 400] on icon at bounding box center [23, 396] width 13 height 10
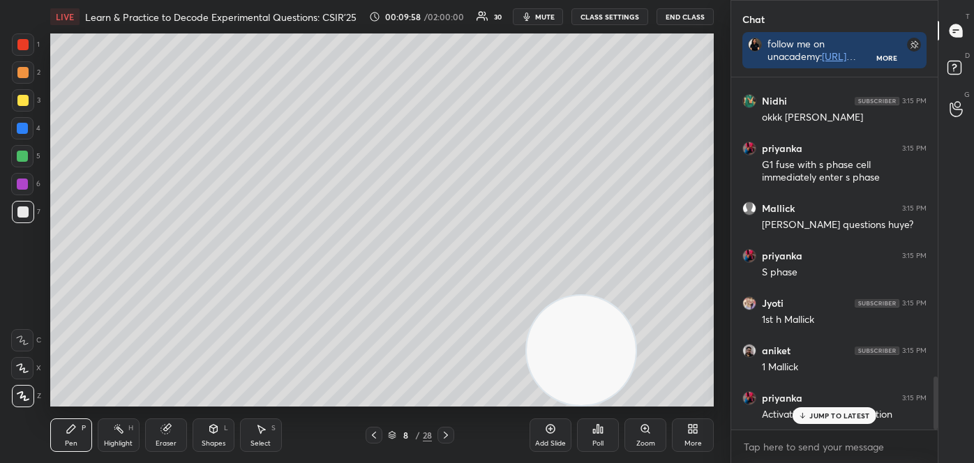
scroll to position [2034, 0]
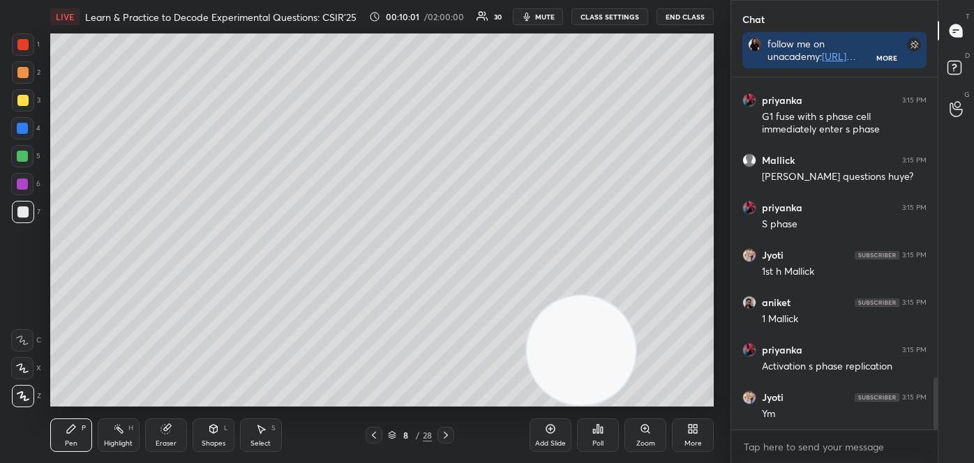
click at [29, 45] on div at bounding box center [23, 44] width 22 height 22
drag, startPoint x: 114, startPoint y: 434, endPoint x: 92, endPoint y: 407, distance: 34.2
click at [113, 434] on icon at bounding box center [118, 428] width 11 height 11
click at [26, 389] on div at bounding box center [22, 396] width 22 height 22
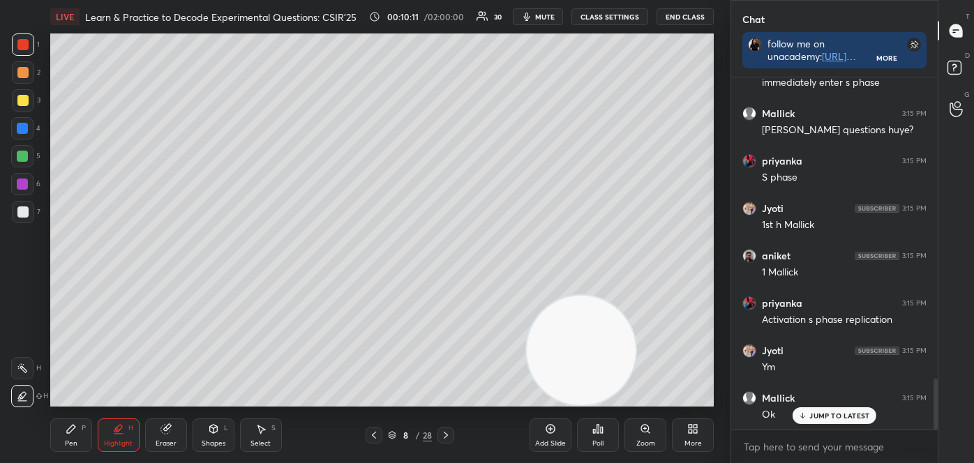
click at [20, 155] on div at bounding box center [22, 156] width 11 height 11
click at [22, 43] on div at bounding box center [22, 44] width 11 height 11
drag, startPoint x: 27, startPoint y: 71, endPoint x: 38, endPoint y: 71, distance: 11.2
click at [28, 71] on div at bounding box center [22, 72] width 11 height 11
drag, startPoint x: 84, startPoint y: 441, endPoint x: 67, endPoint y: 416, distance: 30.2
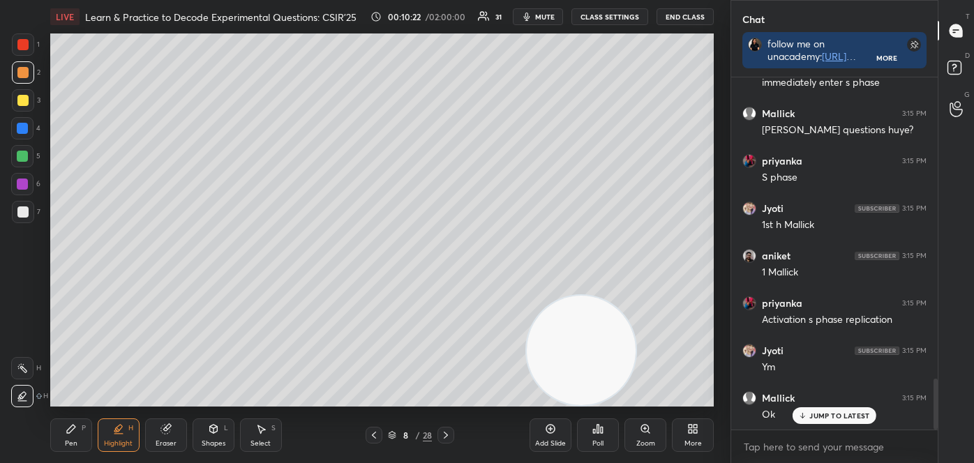
click at [84, 441] on div "Pen P" at bounding box center [71, 434] width 42 height 33
click at [22, 385] on div at bounding box center [23, 396] width 22 height 22
drag, startPoint x: 20, startPoint y: 46, endPoint x: 26, endPoint y: 53, distance: 9.4
click at [20, 47] on div at bounding box center [22, 44] width 11 height 11
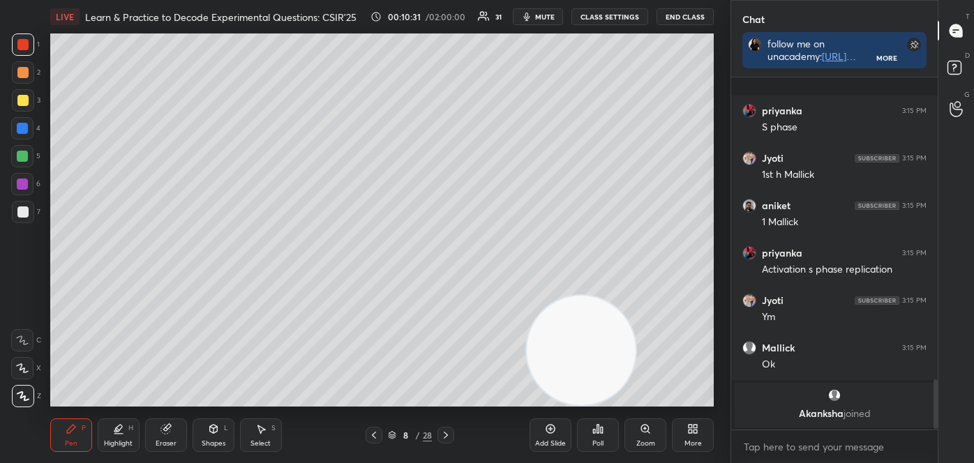
scroll to position [2204, 0]
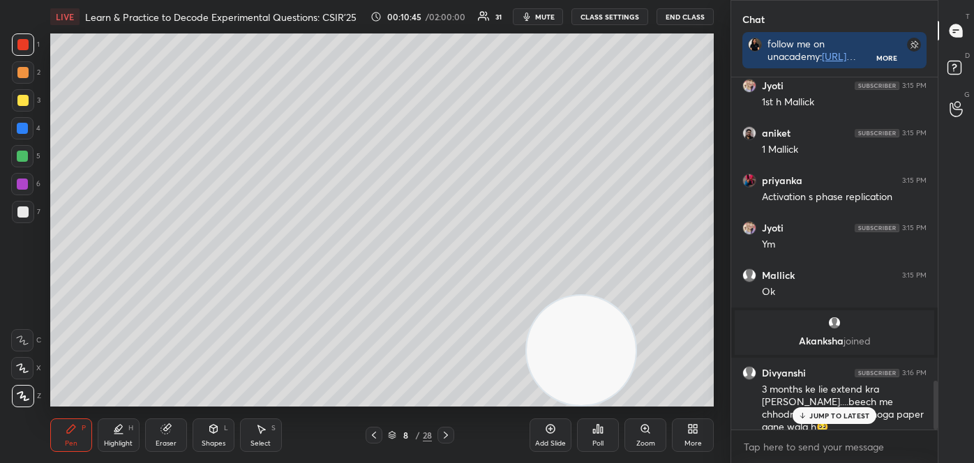
click at [378, 433] on icon at bounding box center [373, 435] width 11 height 11
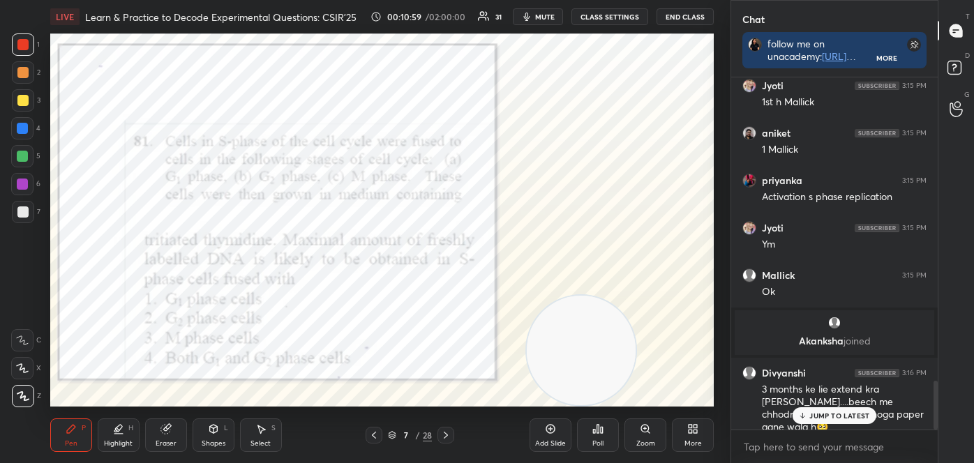
click at [446, 437] on icon at bounding box center [445, 435] width 11 height 11
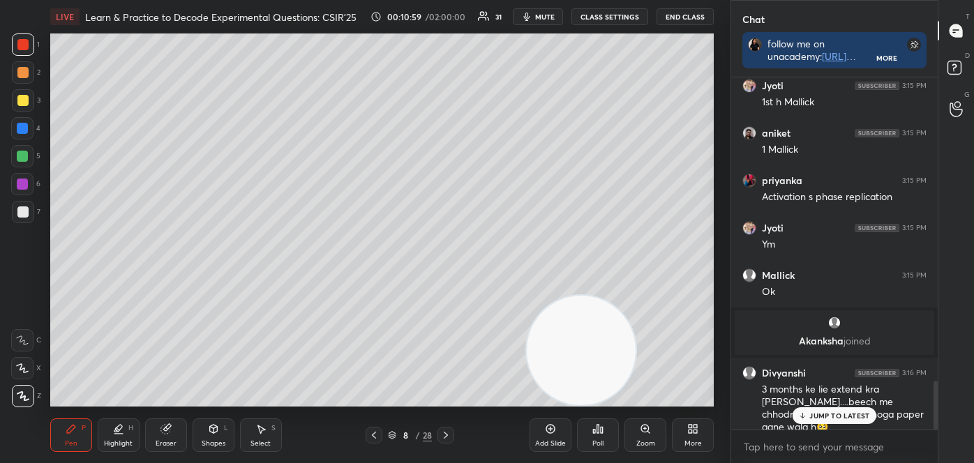
click at [446, 438] on icon at bounding box center [445, 435] width 11 height 11
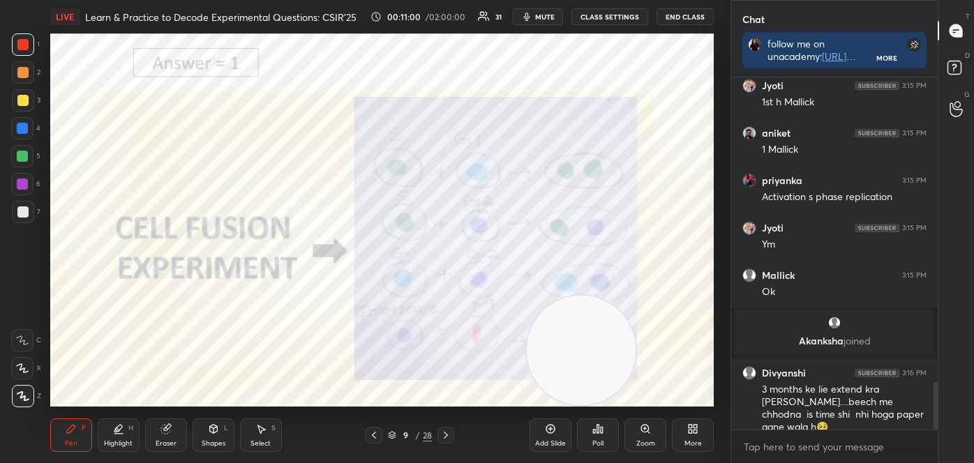
scroll to position [2252, 0]
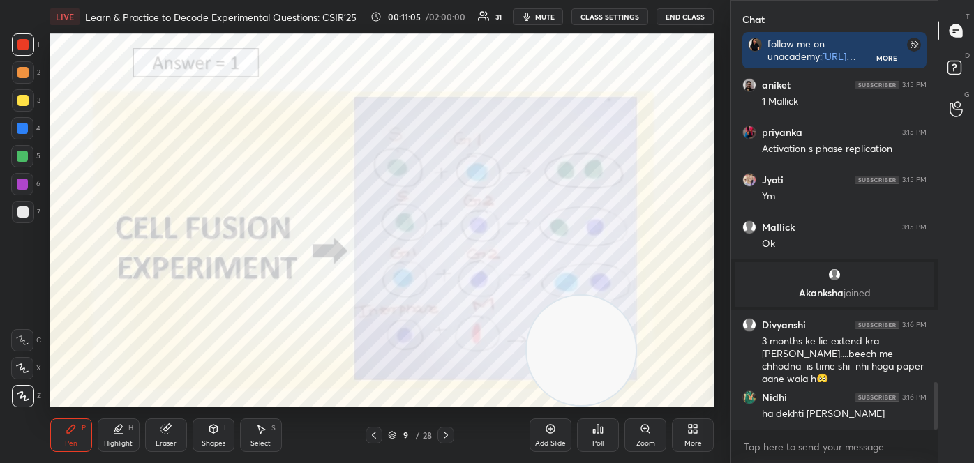
click at [447, 434] on icon at bounding box center [445, 435] width 11 height 11
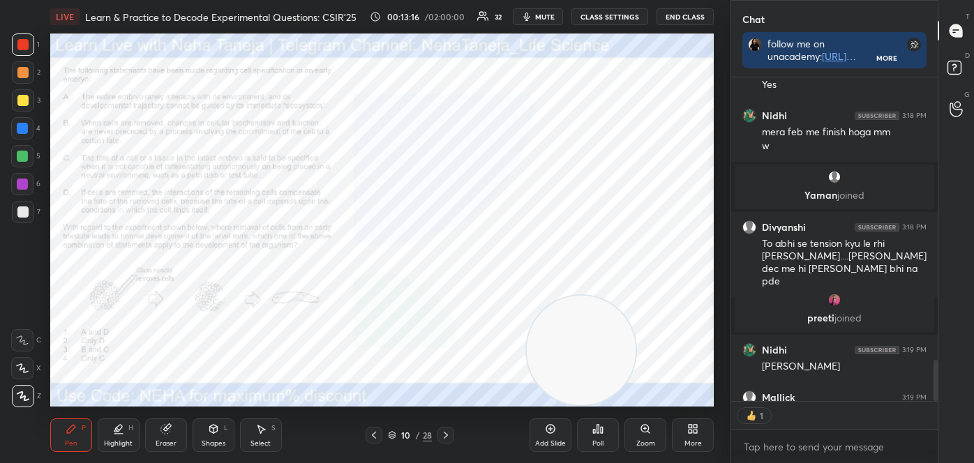
scroll to position [4, 3]
click at [601, 430] on icon at bounding box center [602, 430] width 2 height 6
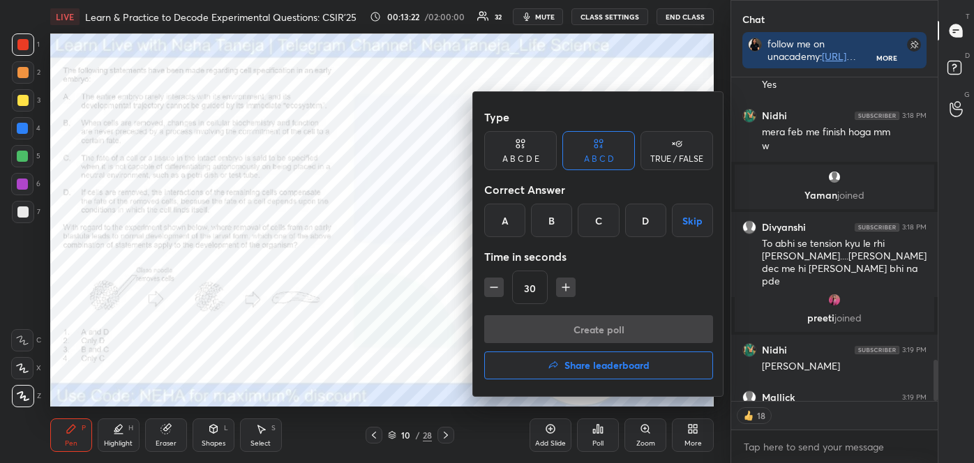
click at [559, 224] on div "B" at bounding box center [551, 220] width 41 height 33
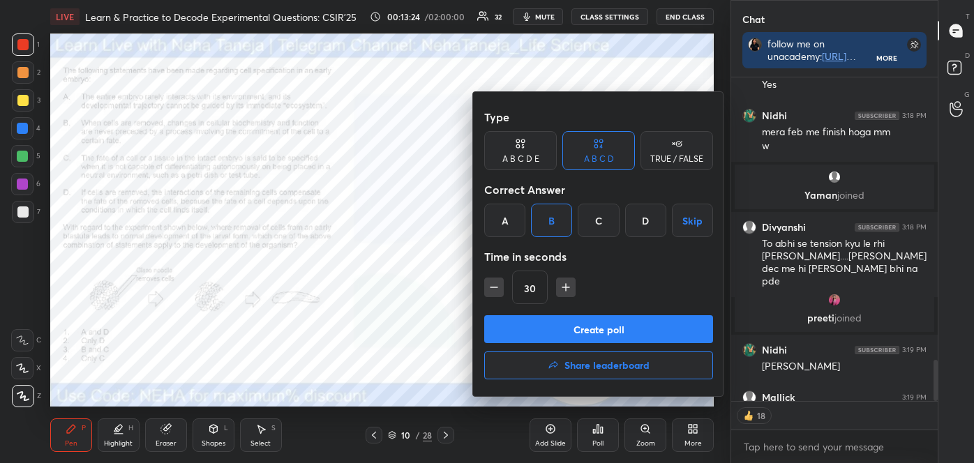
click at [566, 334] on button "Create poll" at bounding box center [598, 329] width 229 height 28
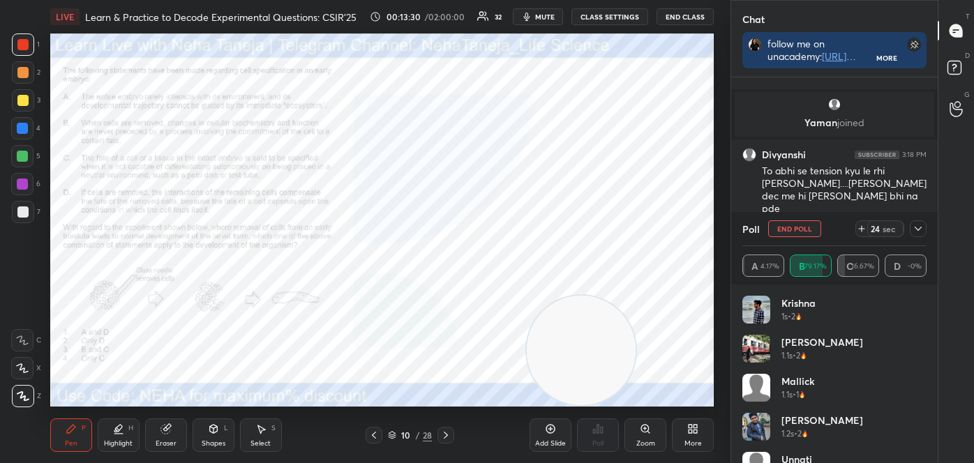
scroll to position [275, 202]
click at [216, 430] on icon at bounding box center [214, 429] width 8 height 8
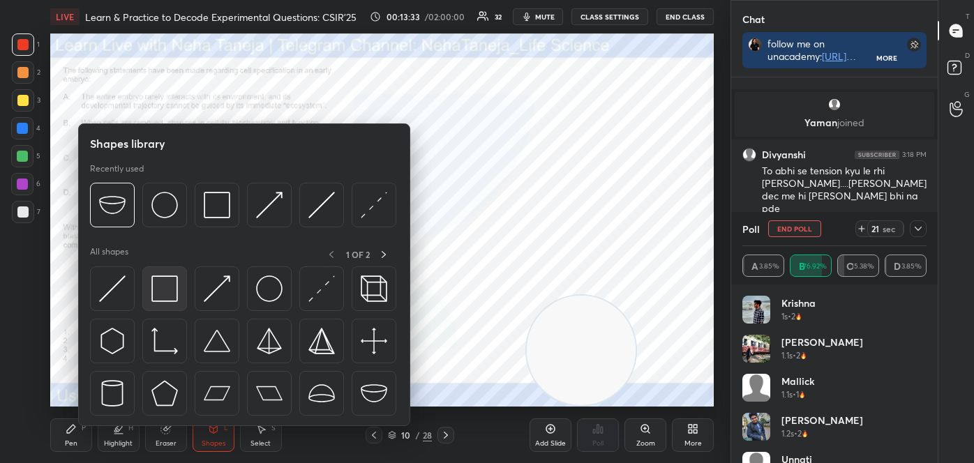
click at [169, 292] on img at bounding box center [164, 288] width 27 height 27
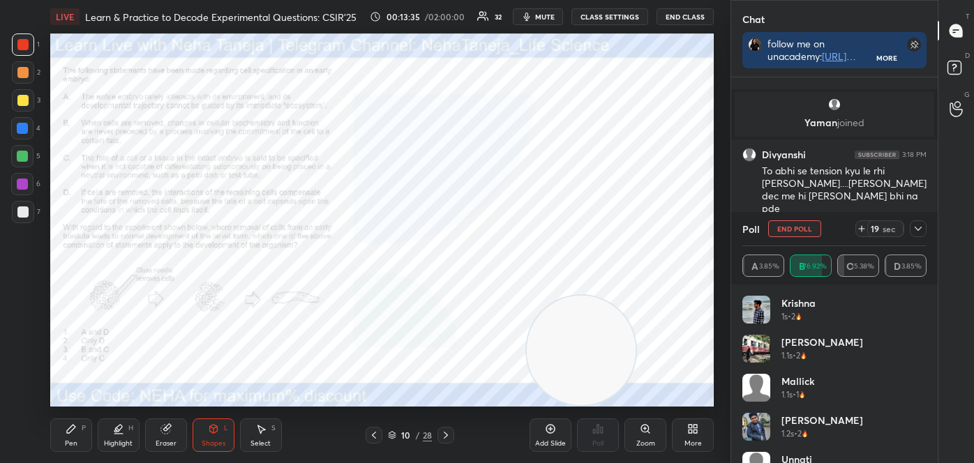
click at [653, 441] on div "Zoom" at bounding box center [645, 443] width 19 height 7
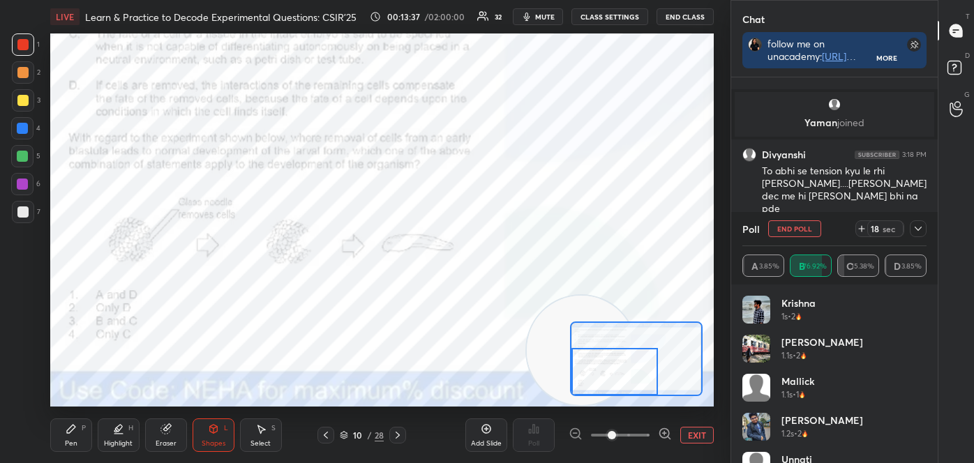
drag, startPoint x: 621, startPoint y: 360, endPoint x: 594, endPoint y: 375, distance: 31.2
click at [591, 379] on div at bounding box center [614, 372] width 86 height 48
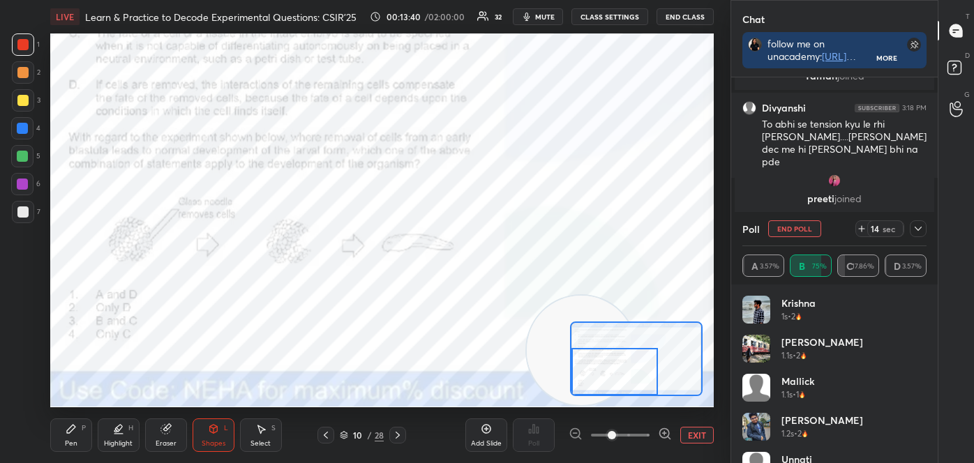
click at [216, 428] on icon at bounding box center [214, 429] width 8 height 8
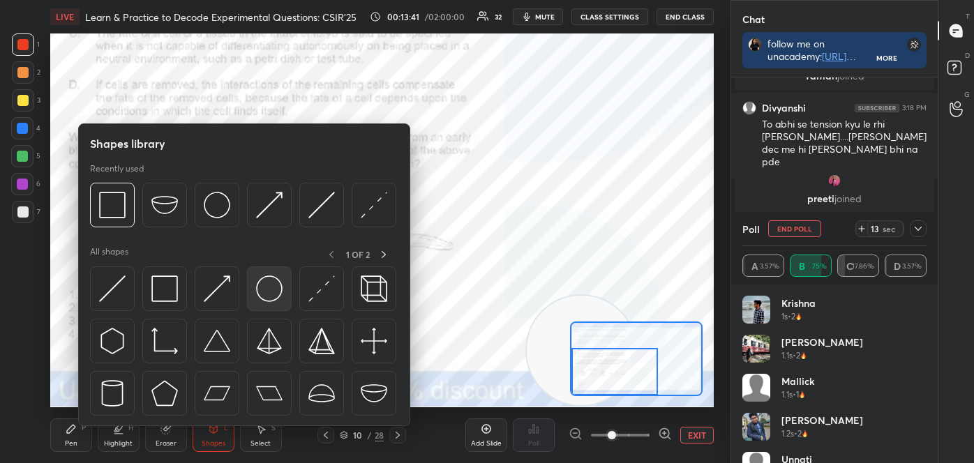
click at [258, 296] on img at bounding box center [269, 288] width 27 height 27
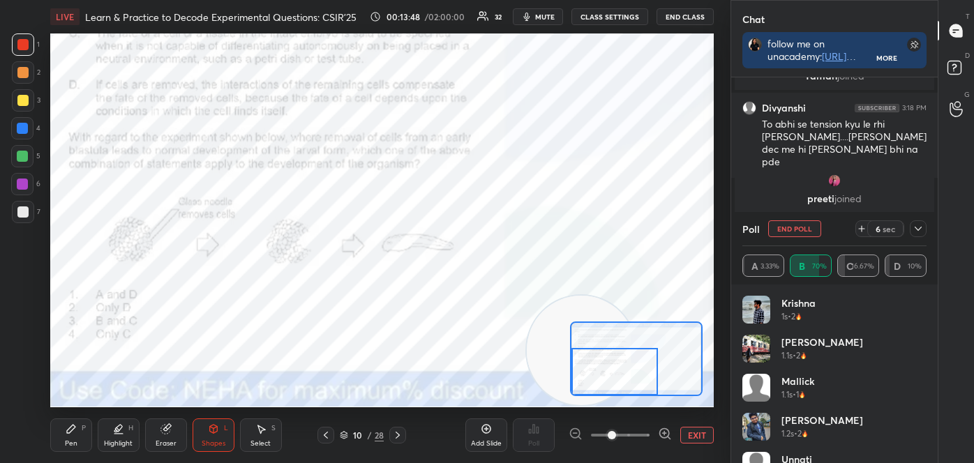
scroll to position [2595, 0]
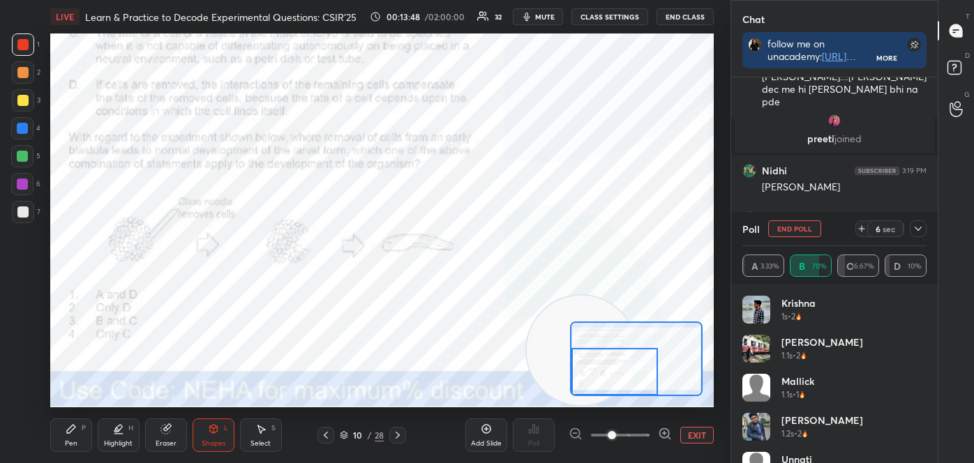
click at [70, 434] on icon at bounding box center [71, 428] width 11 height 11
click at [20, 386] on div at bounding box center [23, 396] width 22 height 22
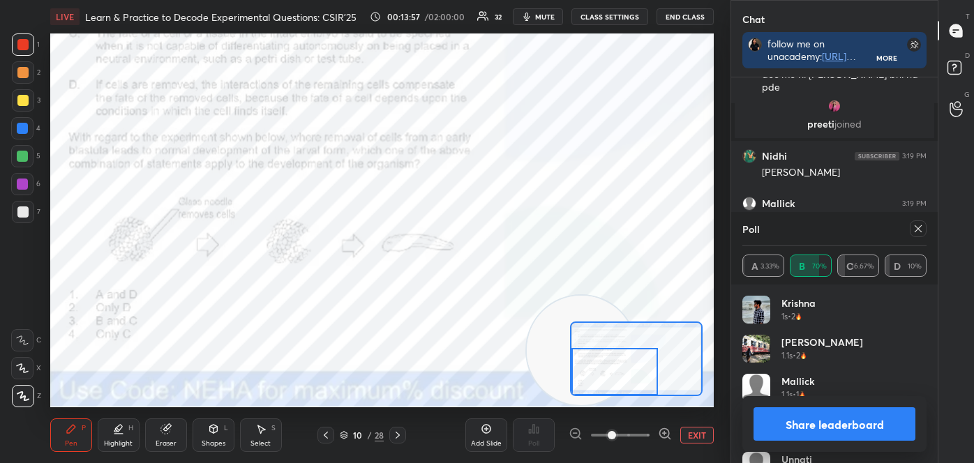
scroll to position [2659, 0]
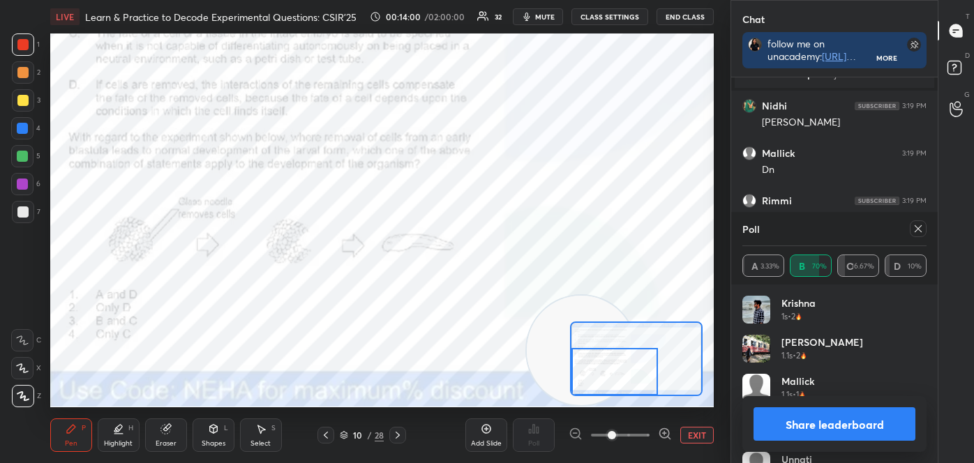
click at [845, 432] on button "Share leaderboard" at bounding box center [834, 423] width 162 height 33
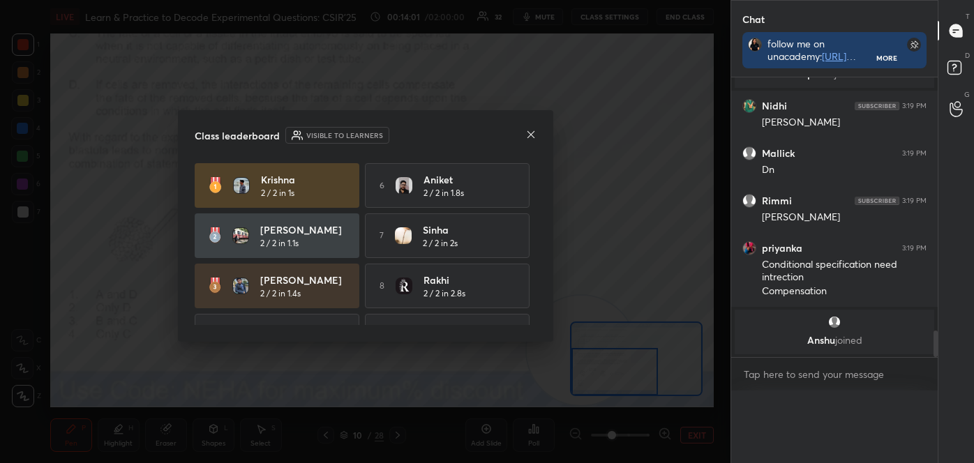
scroll to position [5, 3]
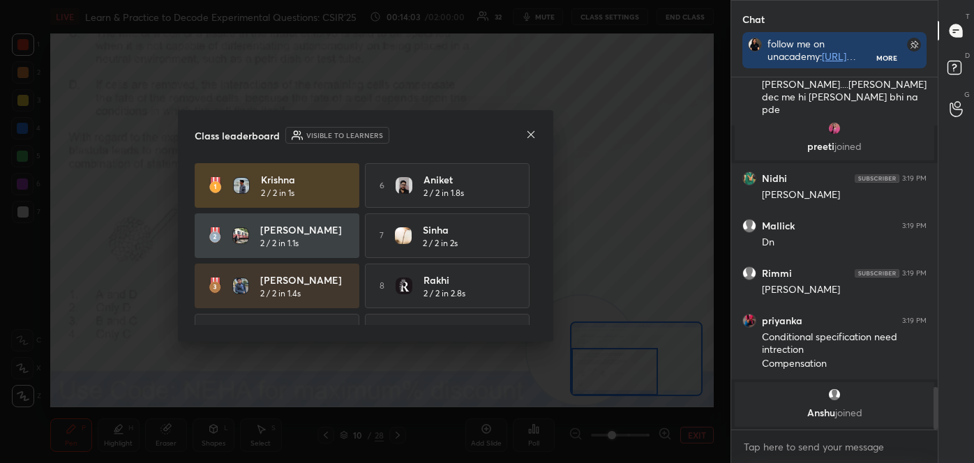
click at [531, 133] on icon at bounding box center [530, 134] width 11 height 11
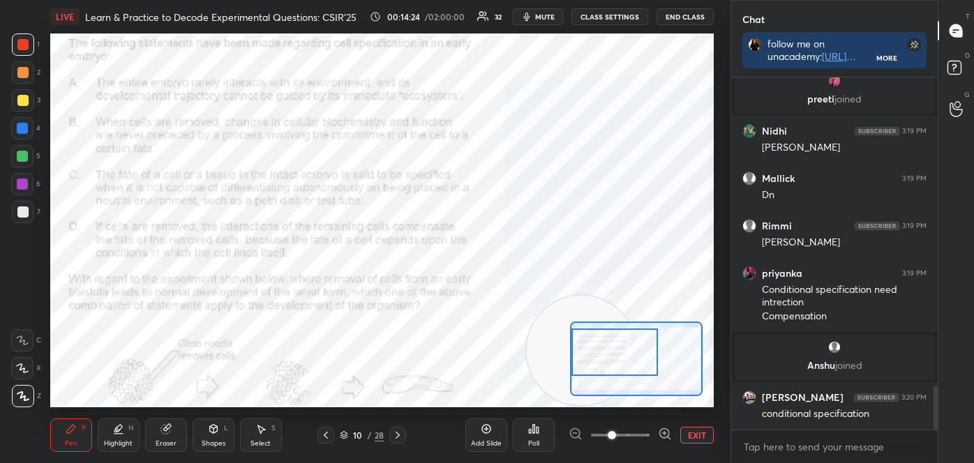
scroll to position [2521, 0]
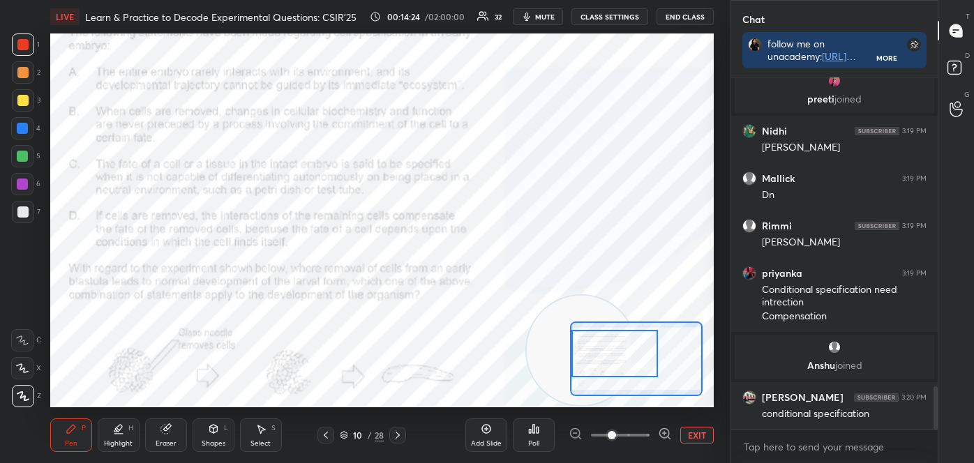
drag, startPoint x: 596, startPoint y: 377, endPoint x: 582, endPoint y: 358, distance: 22.9
click at [582, 358] on div at bounding box center [614, 354] width 86 height 48
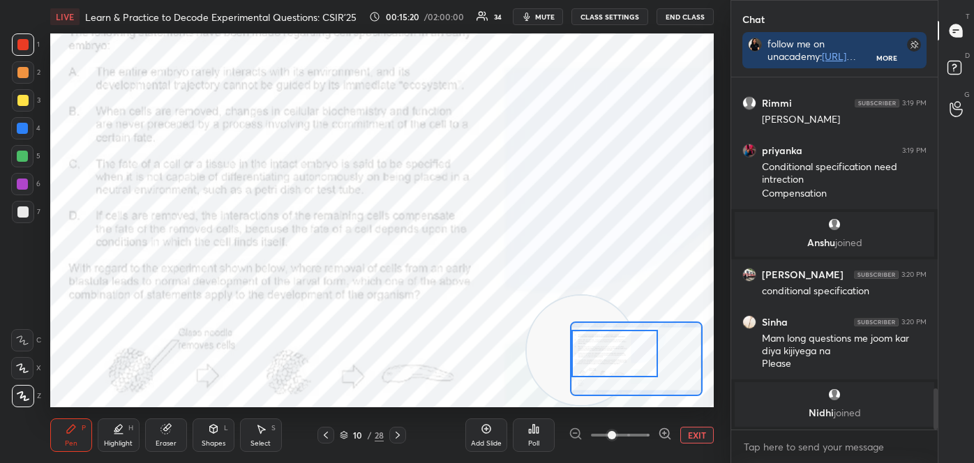
scroll to position [2704, 0]
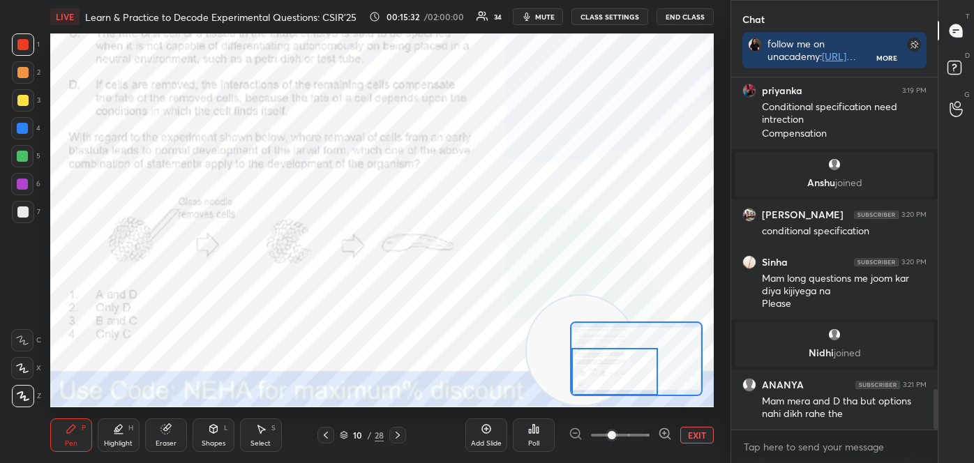
drag, startPoint x: 590, startPoint y: 365, endPoint x: 582, endPoint y: 377, distance: 13.5
click at [584, 384] on div at bounding box center [614, 372] width 86 height 48
click at [690, 437] on button "EXIT" at bounding box center [696, 435] width 33 height 17
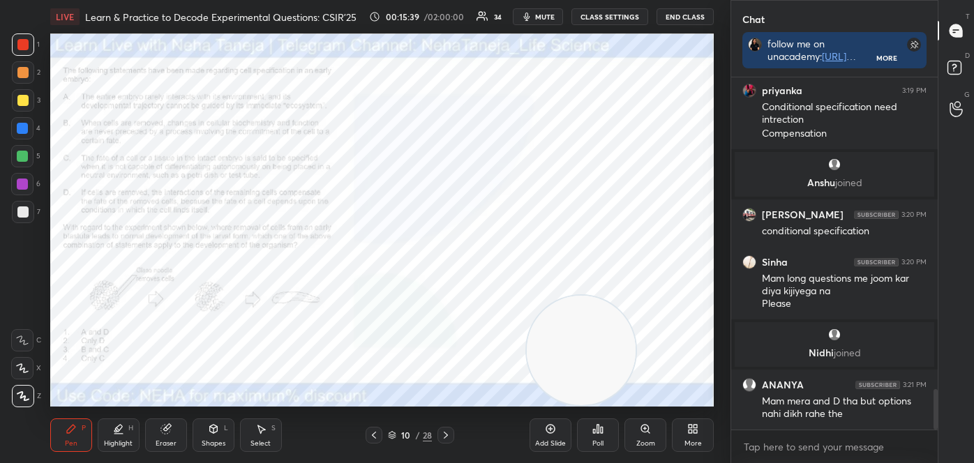
click at [448, 428] on div at bounding box center [445, 435] width 17 height 17
click at [448, 430] on icon at bounding box center [445, 435] width 11 height 11
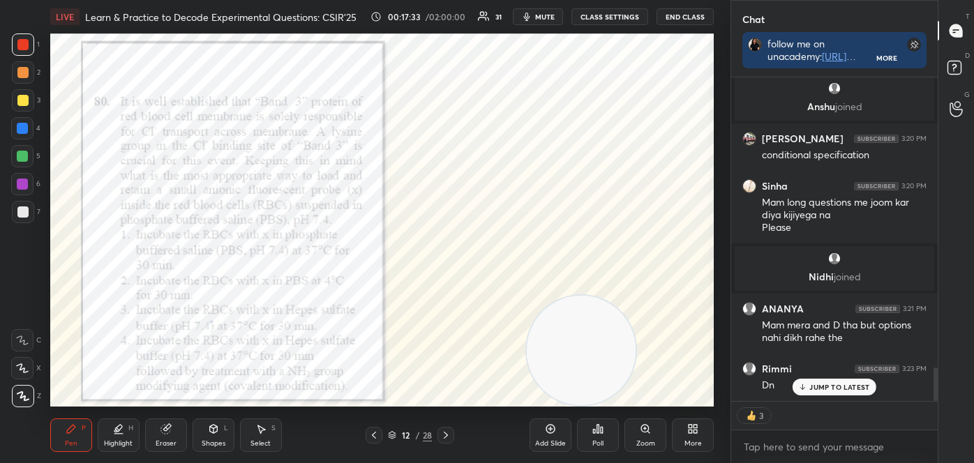
scroll to position [2827, 0]
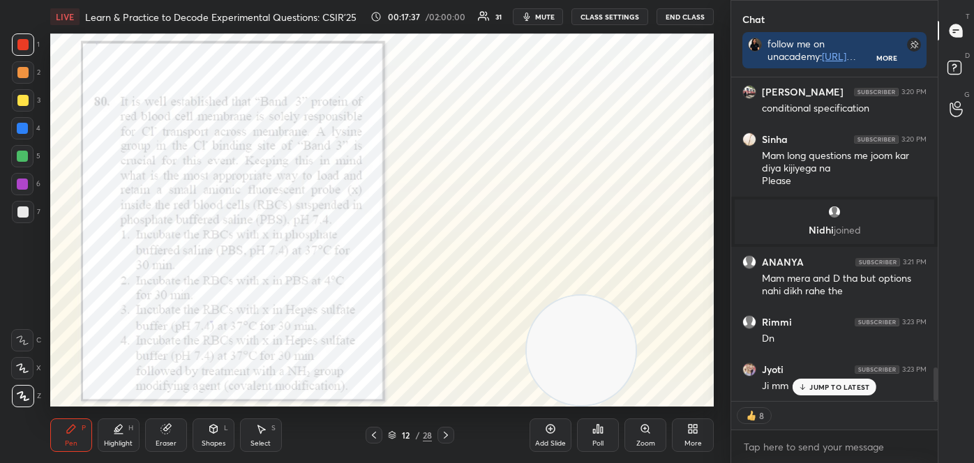
click at [604, 434] on div "Poll" at bounding box center [598, 434] width 42 height 33
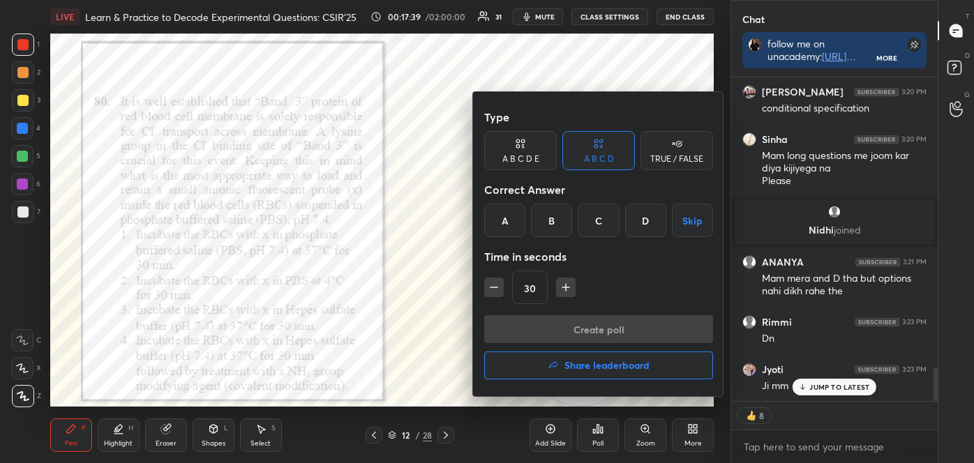
click at [644, 222] on div "D" at bounding box center [645, 220] width 41 height 33
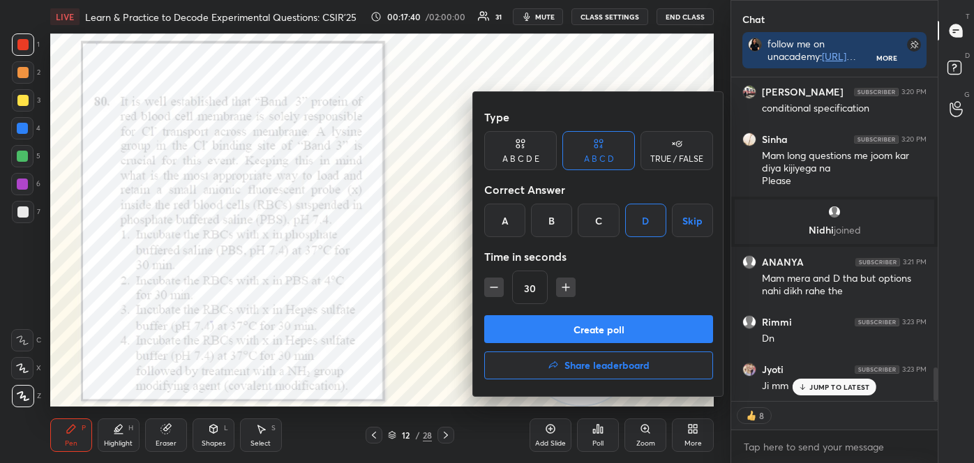
click at [616, 336] on button "Create poll" at bounding box center [598, 329] width 229 height 28
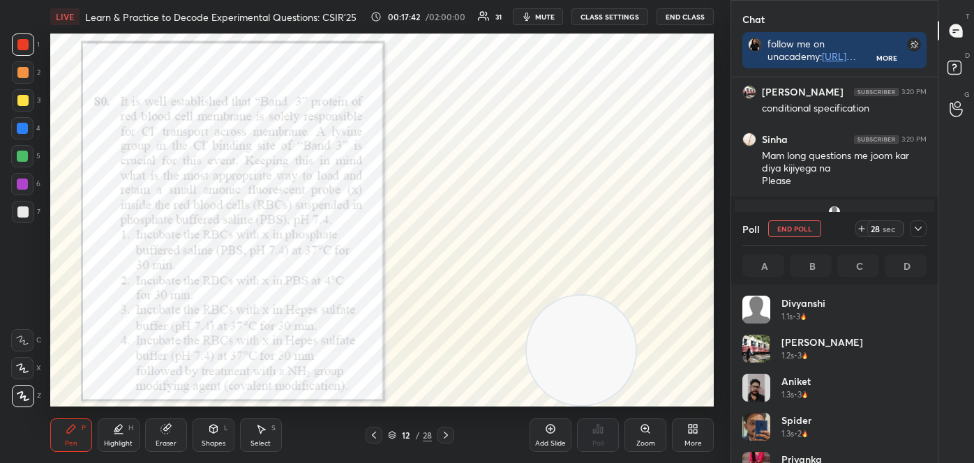
scroll to position [163, 180]
click at [22, 130] on div at bounding box center [22, 128] width 11 height 11
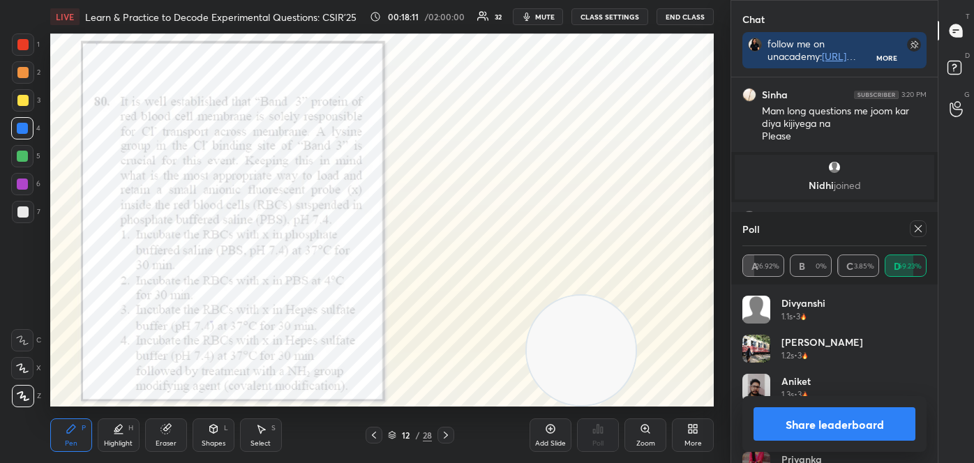
drag, startPoint x: 845, startPoint y: 407, endPoint x: 847, endPoint y: 415, distance: 7.8
click at [847, 414] on button "Share leaderboard" at bounding box center [834, 423] width 162 height 33
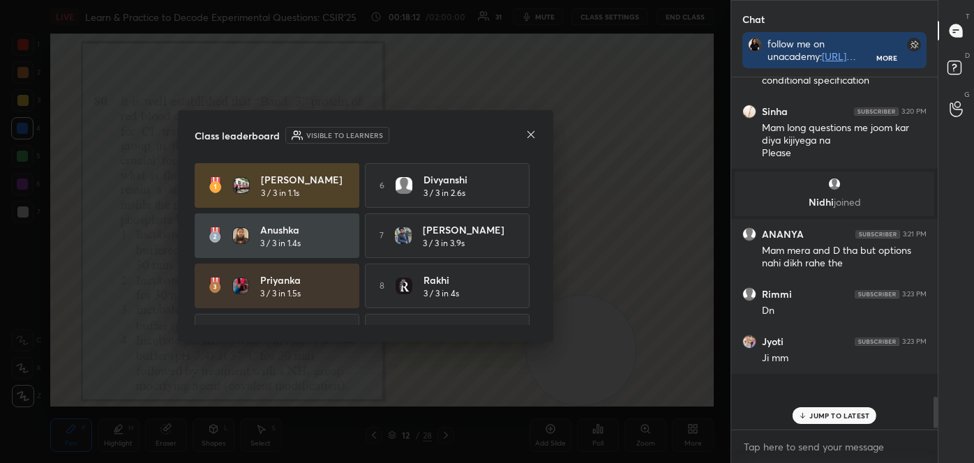
scroll to position [2841, 0]
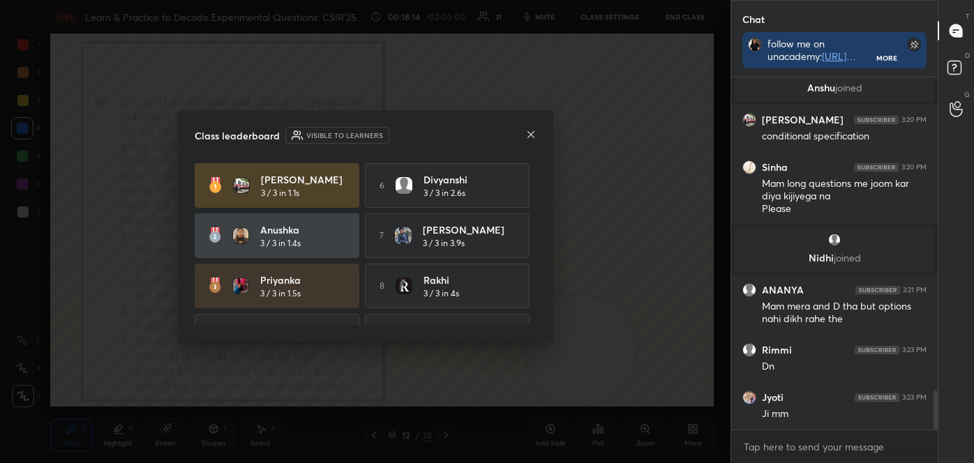
click at [526, 131] on icon at bounding box center [530, 134] width 11 height 11
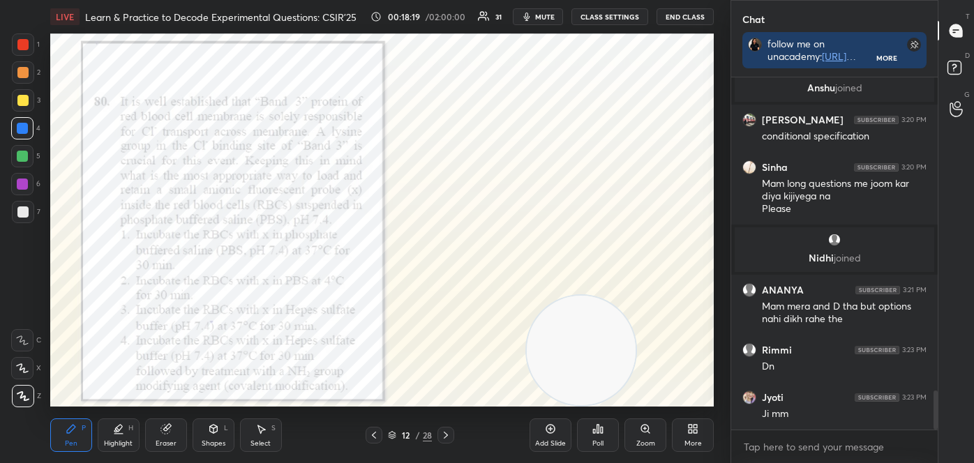
click at [218, 440] on div "Shapes" at bounding box center [214, 443] width 24 height 7
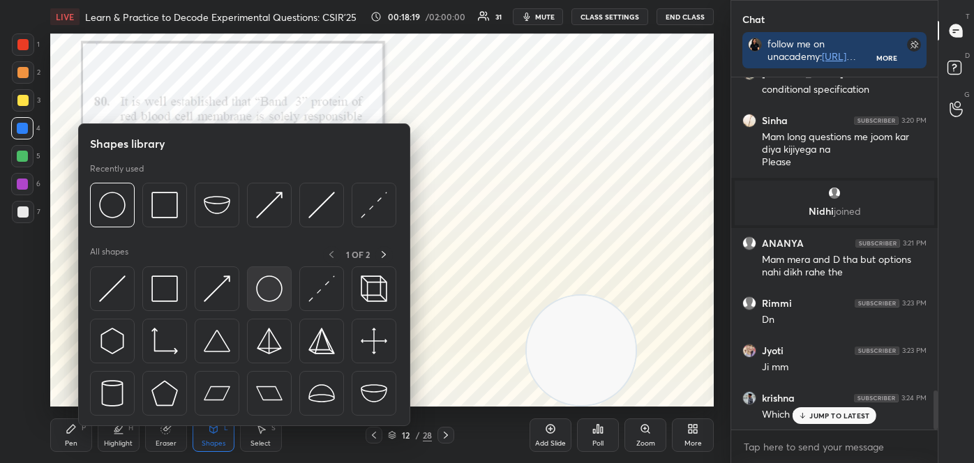
click at [273, 293] on img at bounding box center [269, 288] width 27 height 27
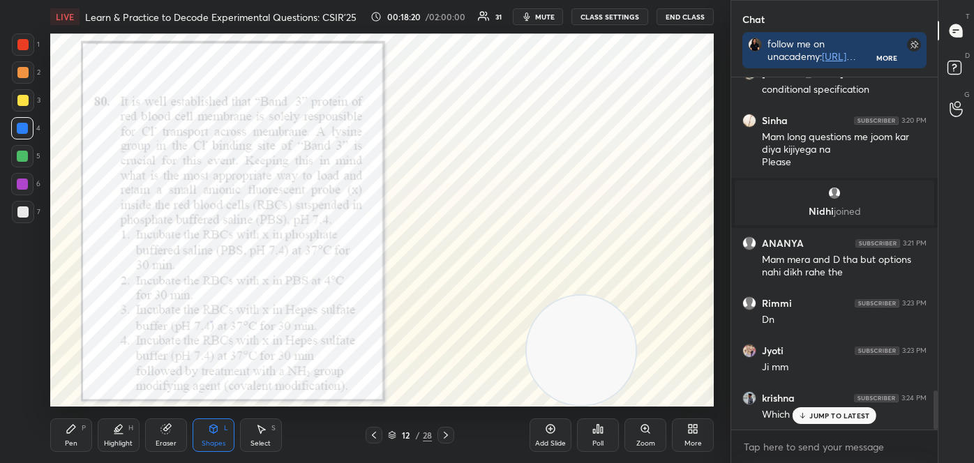
click at [24, 39] on div at bounding box center [22, 44] width 11 height 11
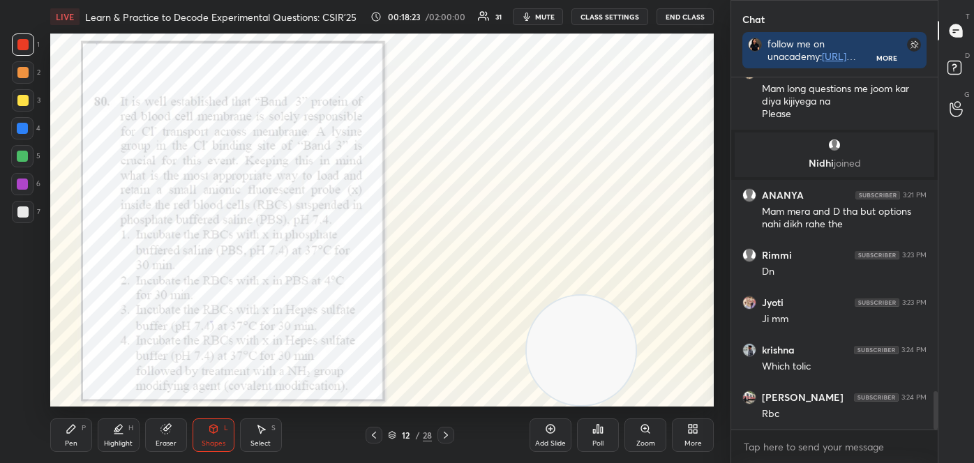
click at [20, 125] on div at bounding box center [22, 128] width 11 height 11
click at [68, 429] on icon at bounding box center [71, 429] width 8 height 8
click at [30, 393] on div at bounding box center [23, 396] width 22 height 22
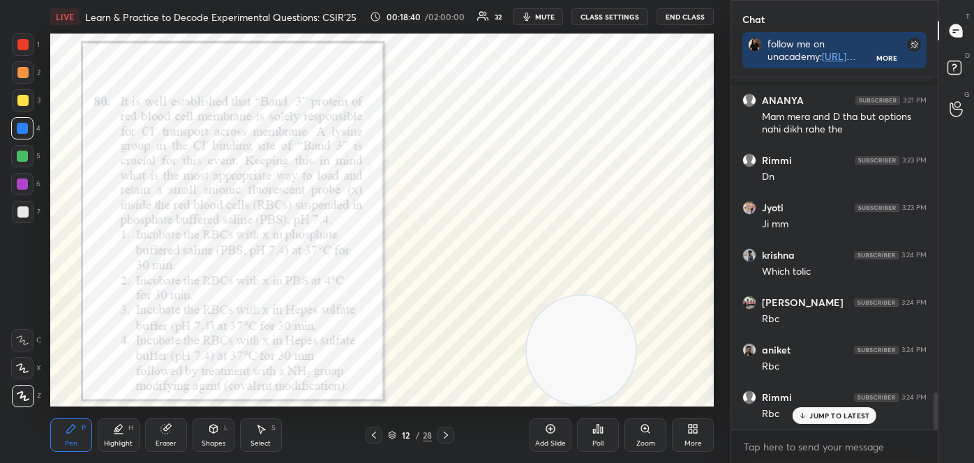
scroll to position [3035, 0]
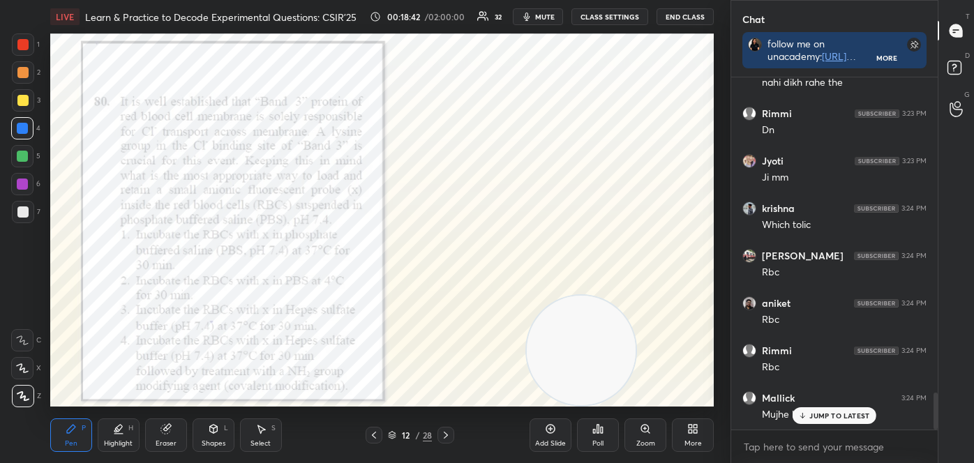
click at [26, 49] on div at bounding box center [22, 44] width 11 height 11
click at [23, 72] on div at bounding box center [22, 72] width 11 height 11
click at [21, 125] on div at bounding box center [22, 128] width 11 height 11
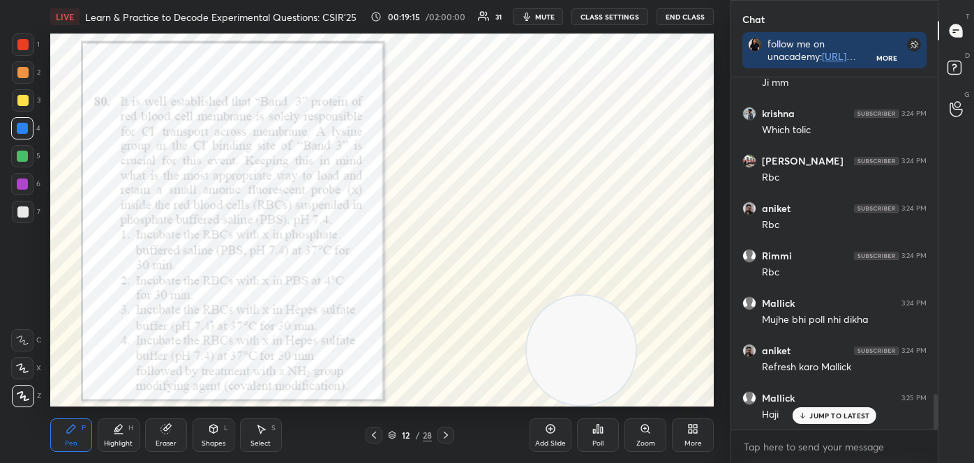
scroll to position [3191, 0]
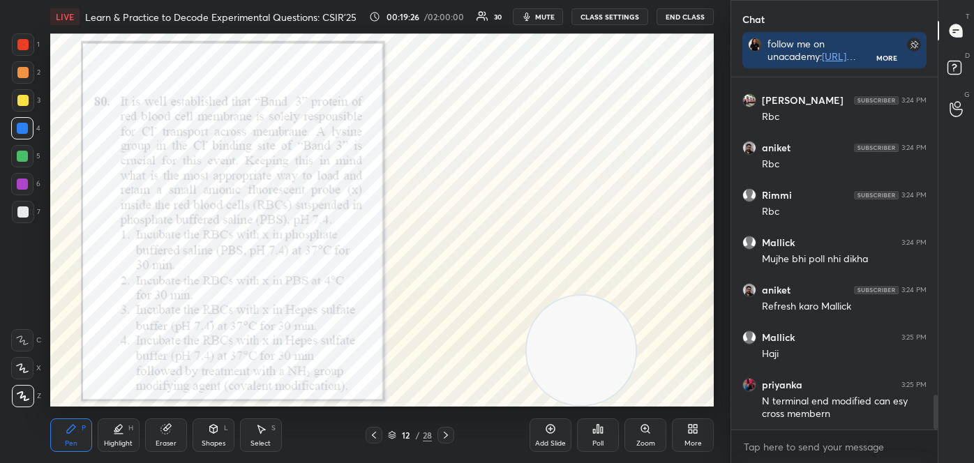
click at [22, 51] on div at bounding box center [23, 44] width 22 height 22
click at [22, 128] on div at bounding box center [22, 128] width 11 height 11
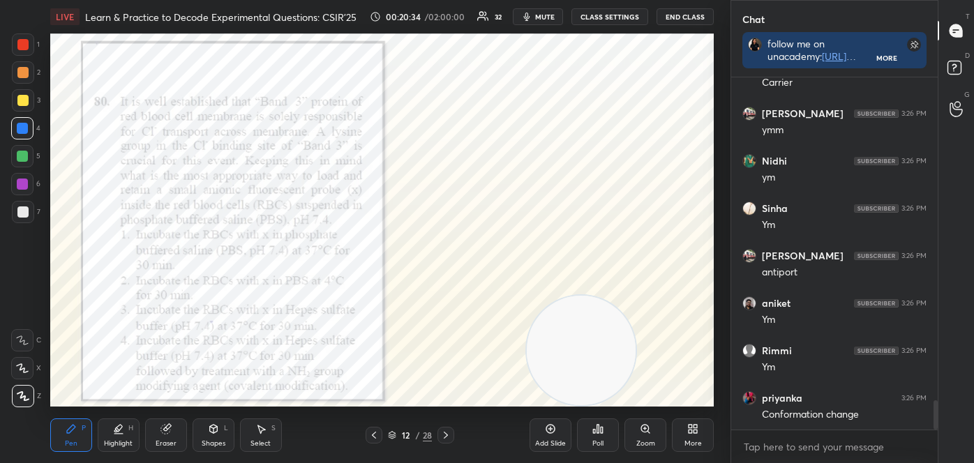
scroll to position [3950, 0]
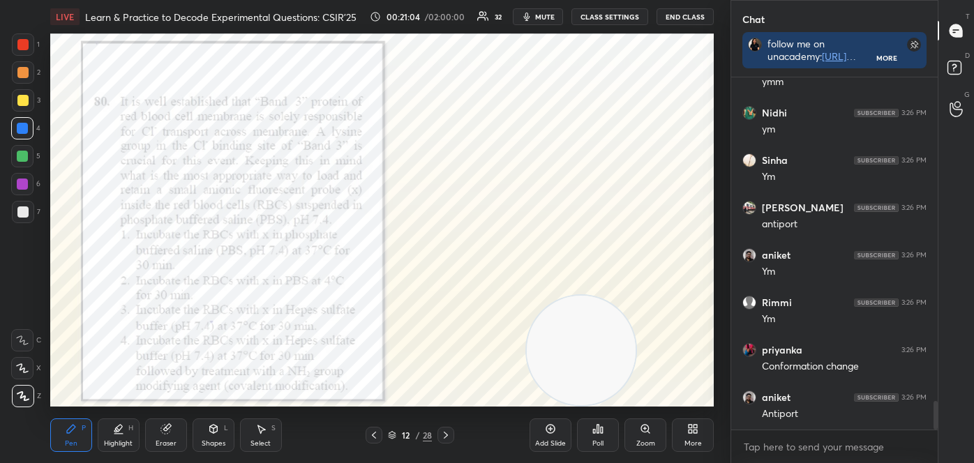
click at [24, 45] on div at bounding box center [22, 44] width 11 height 11
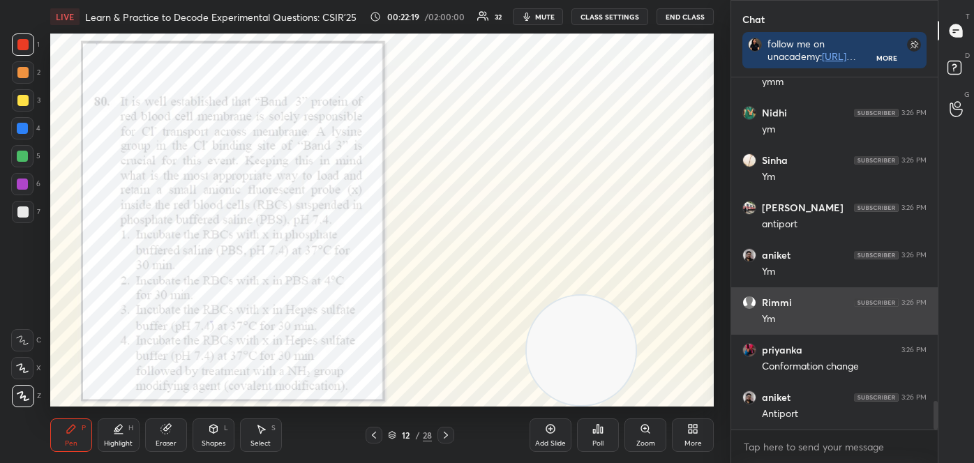
scroll to position [4000, 0]
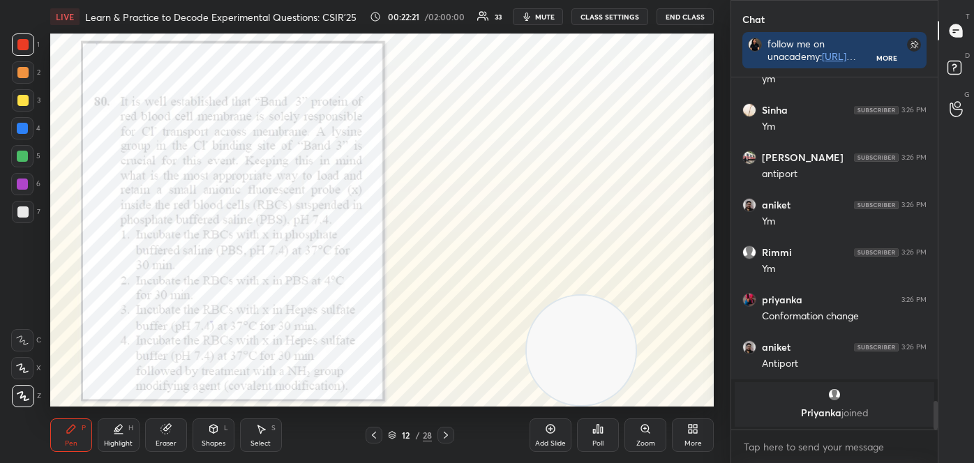
click at [119, 440] on div "Highlight" at bounding box center [118, 443] width 29 height 7
click at [27, 363] on icon at bounding box center [22, 368] width 11 height 11
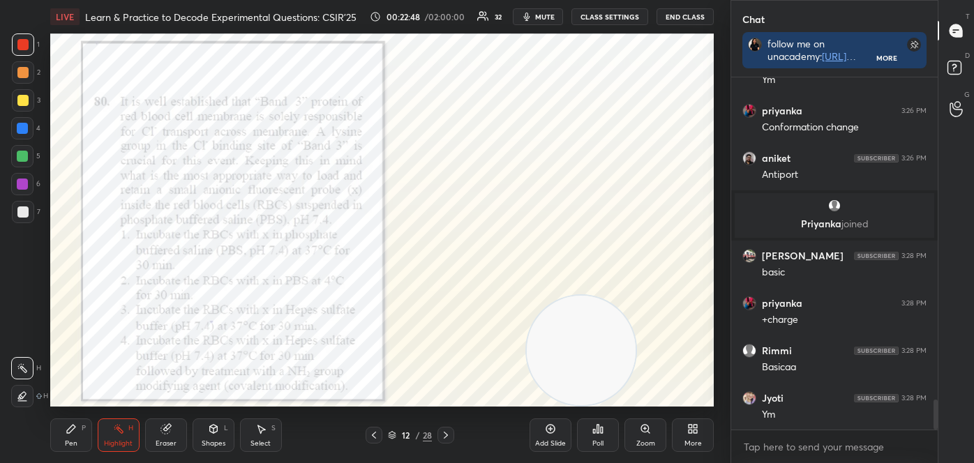
scroll to position [3743, 0]
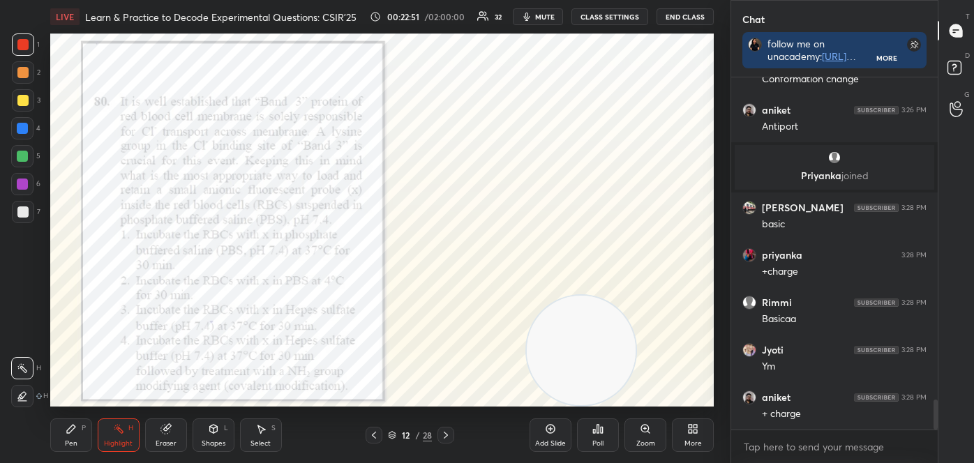
click at [446, 432] on icon at bounding box center [445, 435] width 11 height 11
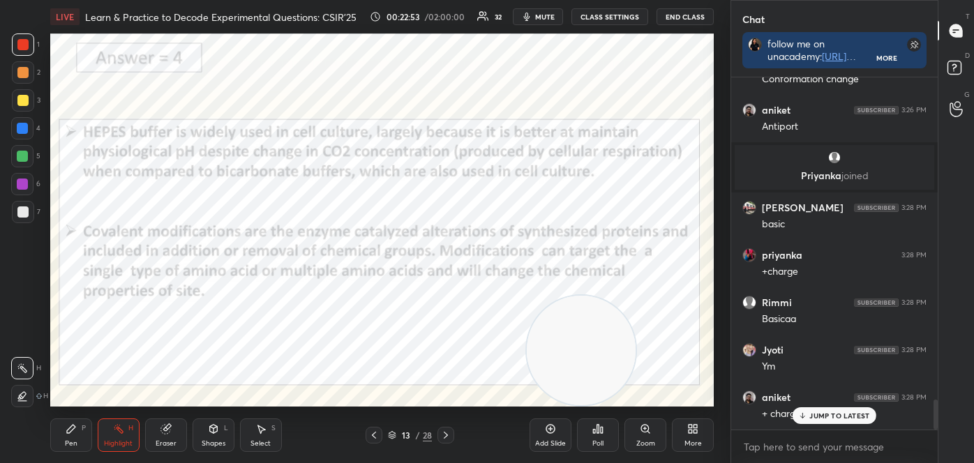
scroll to position [3790, 0]
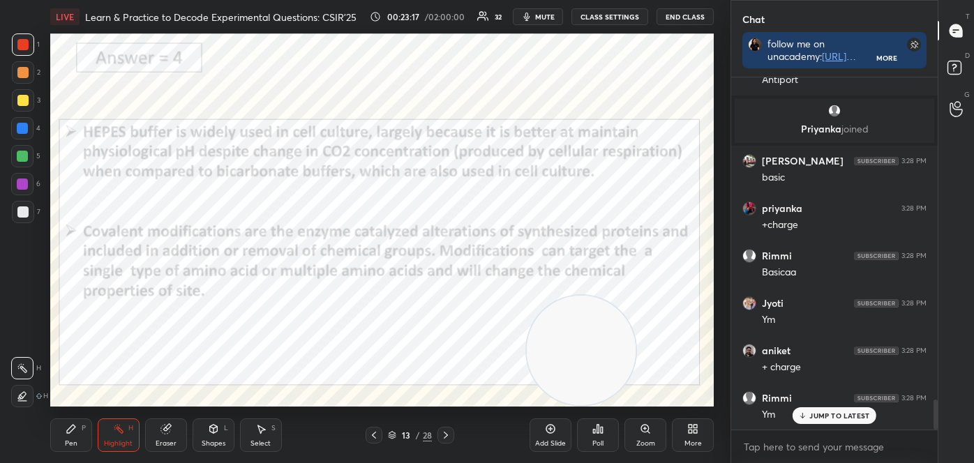
click at [442, 435] on icon at bounding box center [445, 435] width 11 height 11
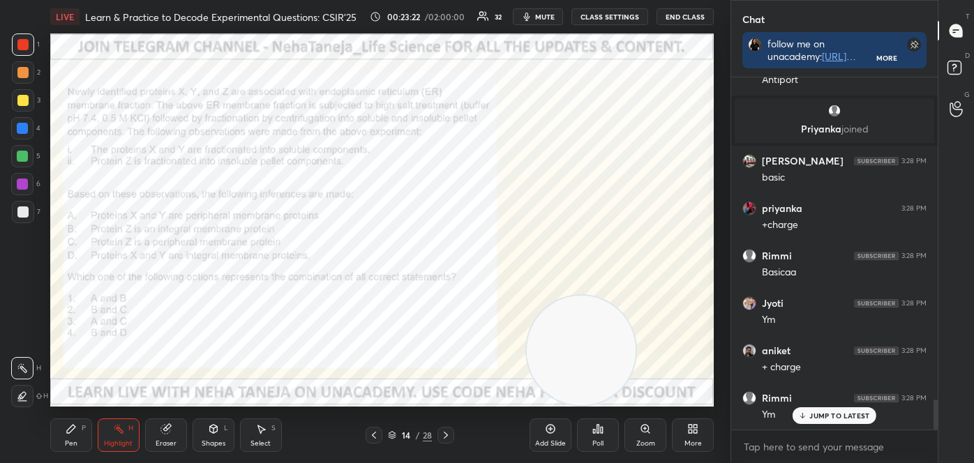
click at [7, 451] on div "1 2 3 4 5 6 7 C X Z C X Z E E Erase all H H LIVE Learn & Practice to Decode Exp…" at bounding box center [359, 231] width 719 height 463
click at [82, 435] on div "Pen P" at bounding box center [71, 434] width 42 height 33
click at [20, 340] on icon at bounding box center [22, 340] width 13 height 10
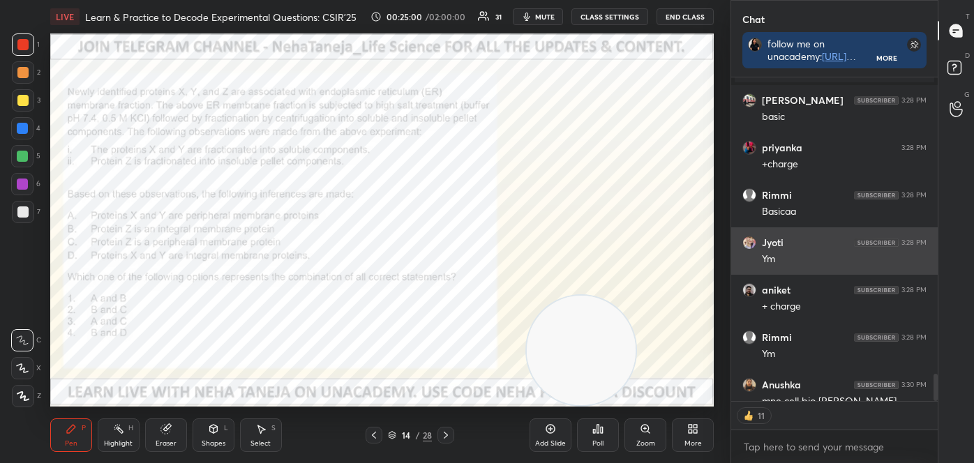
scroll to position [4, 3]
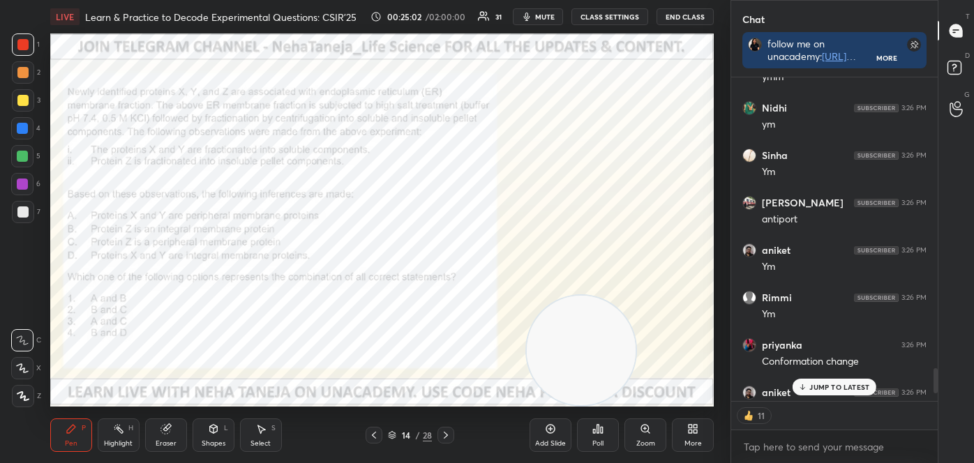
drag, startPoint x: 937, startPoint y: 385, endPoint x: 943, endPoint y: 173, distance: 212.1
click at [949, 190] on div "Chat follow me on unacademy: [URL][DOMAIN_NAME] join me on telegram: [URL][DOMA…" at bounding box center [851, 231] width 243 height 463
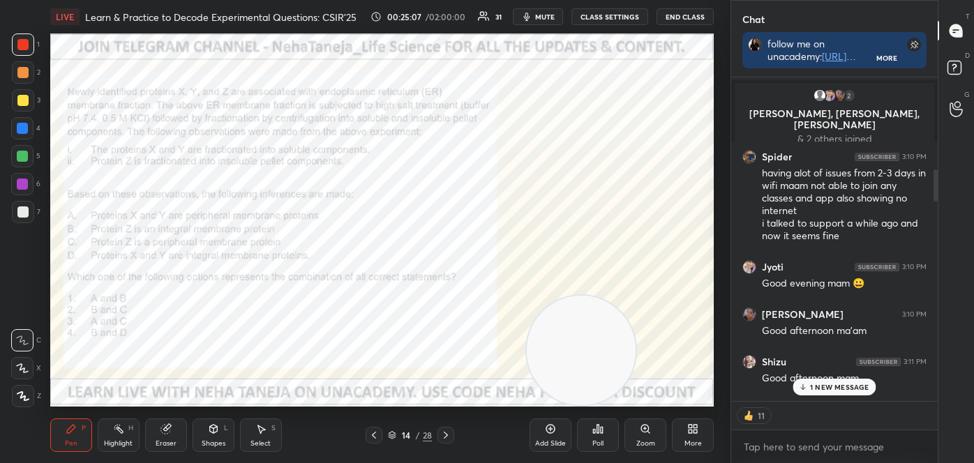
scroll to position [957, 0]
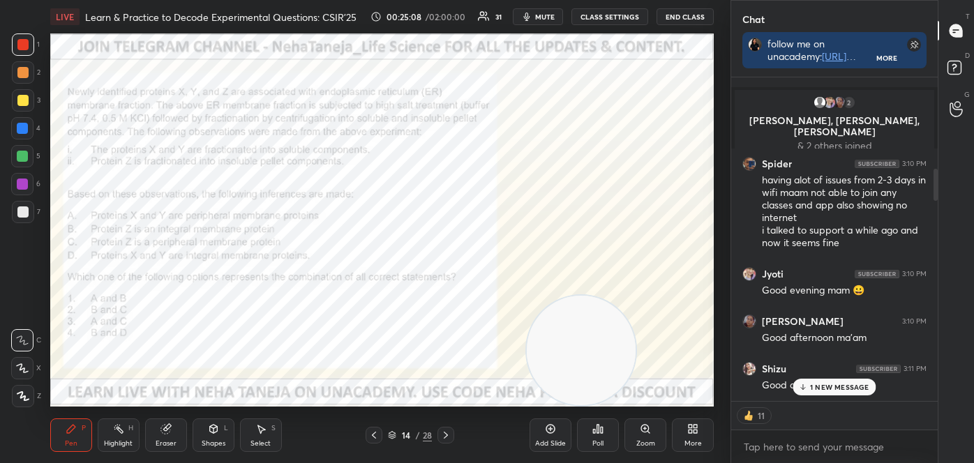
drag, startPoint x: 936, startPoint y: 220, endPoint x: 935, endPoint y: 187, distance: 32.8
click at [937, 187] on div at bounding box center [935, 185] width 4 height 33
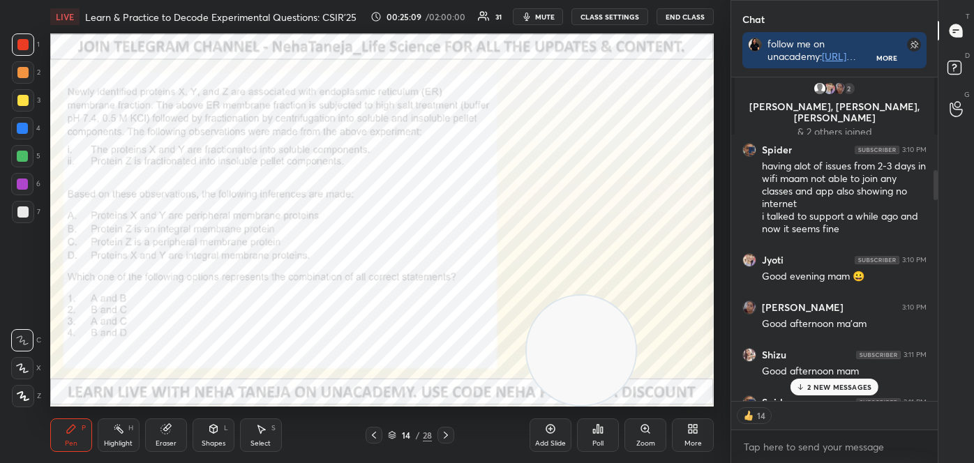
drag, startPoint x: 833, startPoint y: 390, endPoint x: 826, endPoint y: 393, distance: 7.8
click at [831, 394] on div "2 NEW MESSAGES" at bounding box center [834, 387] width 88 height 17
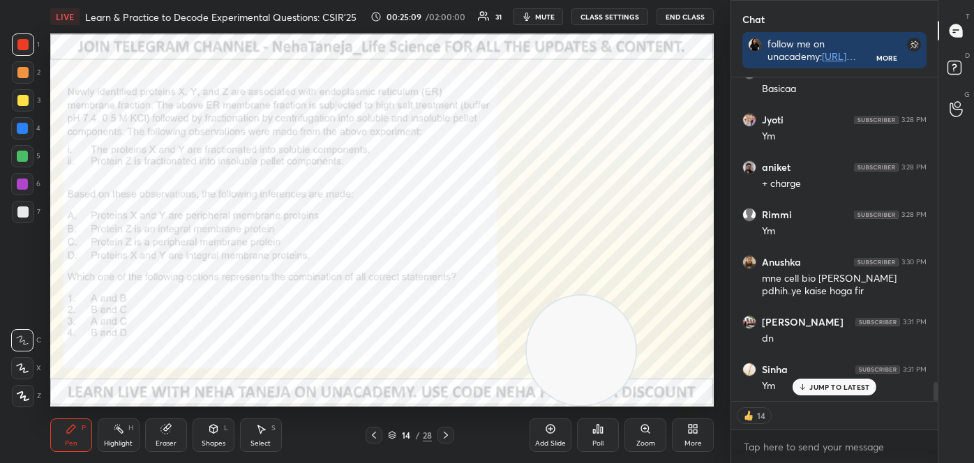
scroll to position [5336, 0]
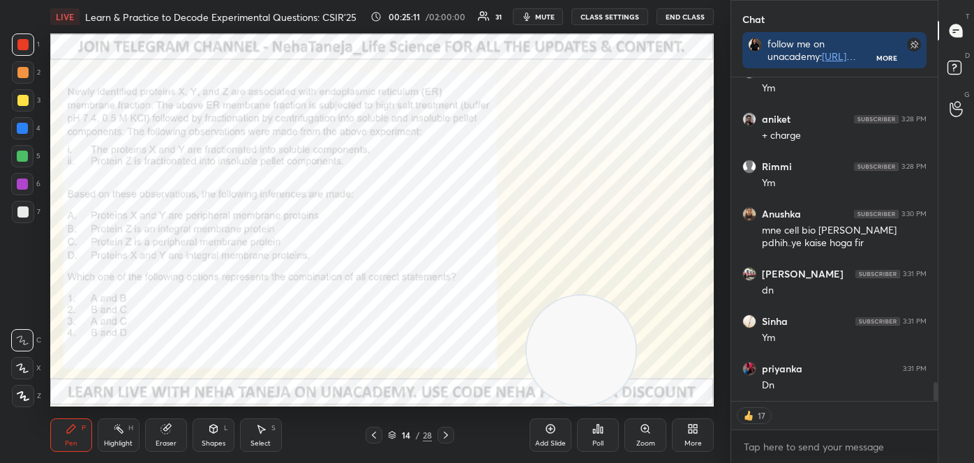
click at [605, 432] on div "Poll" at bounding box center [598, 434] width 42 height 33
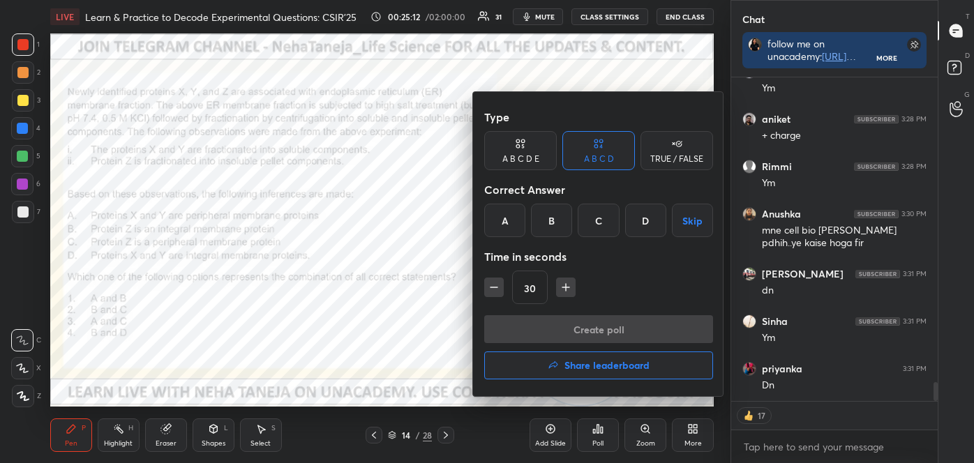
click at [517, 227] on div "A" at bounding box center [504, 220] width 41 height 33
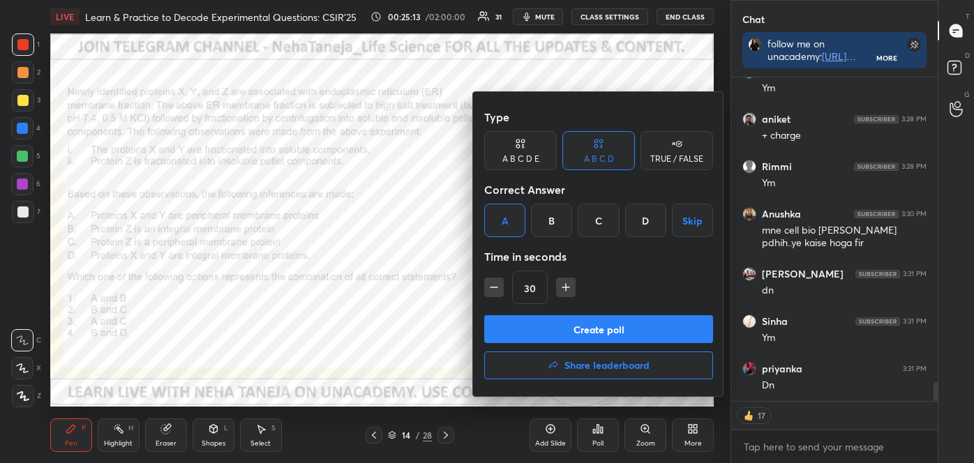
click at [552, 328] on button "Create poll" at bounding box center [598, 329] width 229 height 28
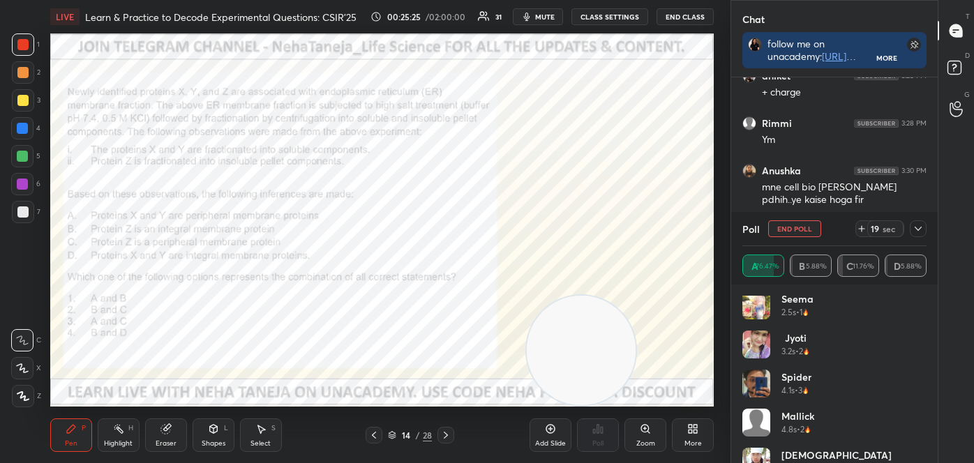
scroll to position [379, 0]
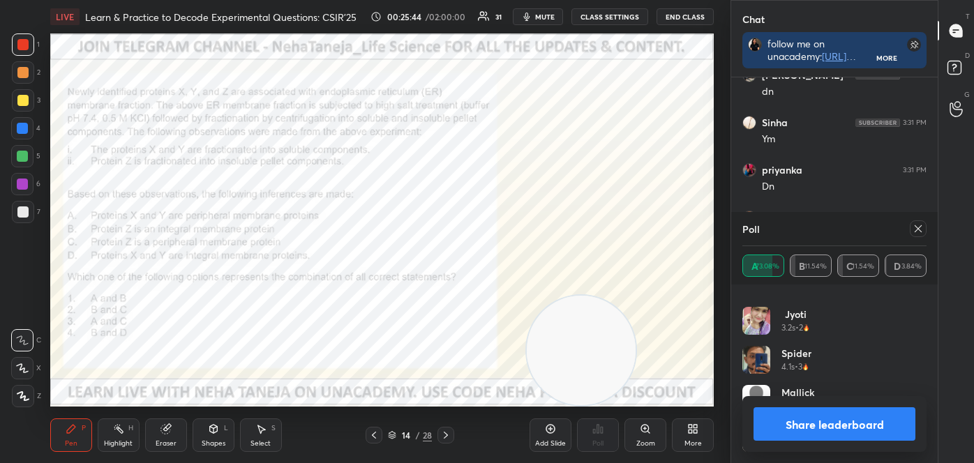
click at [822, 417] on button "Share leaderboard" at bounding box center [834, 423] width 162 height 33
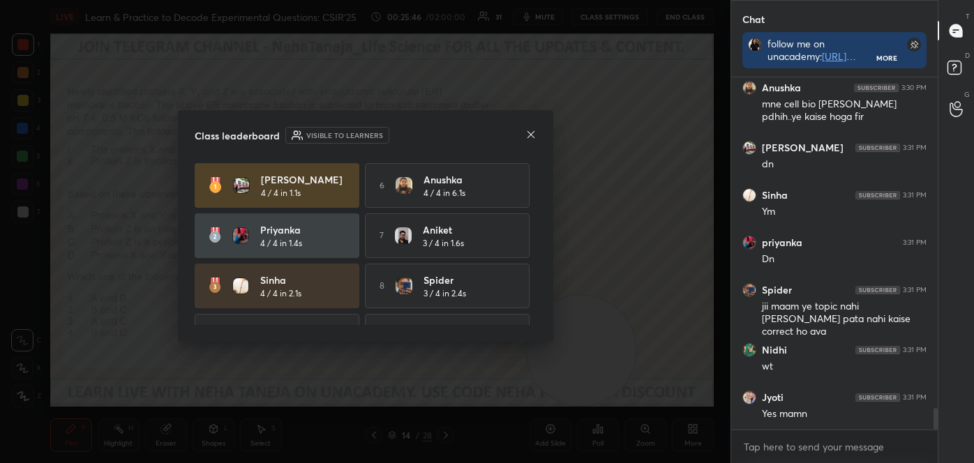
drag, startPoint x: 531, startPoint y: 216, endPoint x: 531, endPoint y: 272, distance: 55.8
click at [531, 273] on div "[PERSON_NAME] 4 / 4 in 1.1s 6 Anushka 4 / 4 in 6.1s priyanka 4 / 4 in 1.4s 7 [P…" at bounding box center [366, 244] width 342 height 162
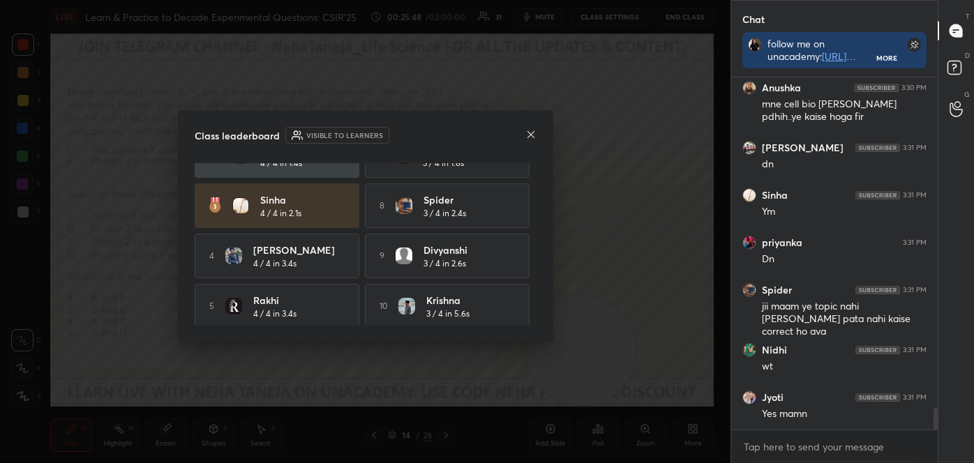
click at [534, 136] on icon at bounding box center [530, 134] width 11 height 11
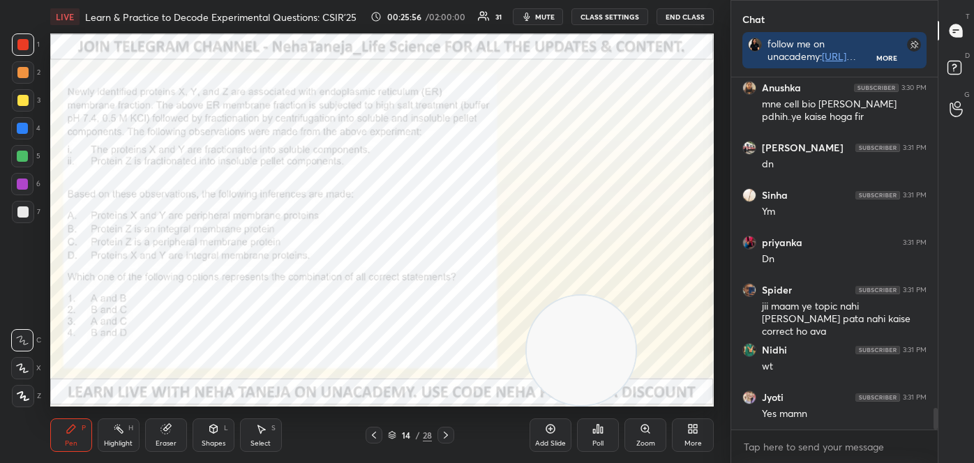
click at [211, 435] on div "Shapes L" at bounding box center [213, 434] width 42 height 33
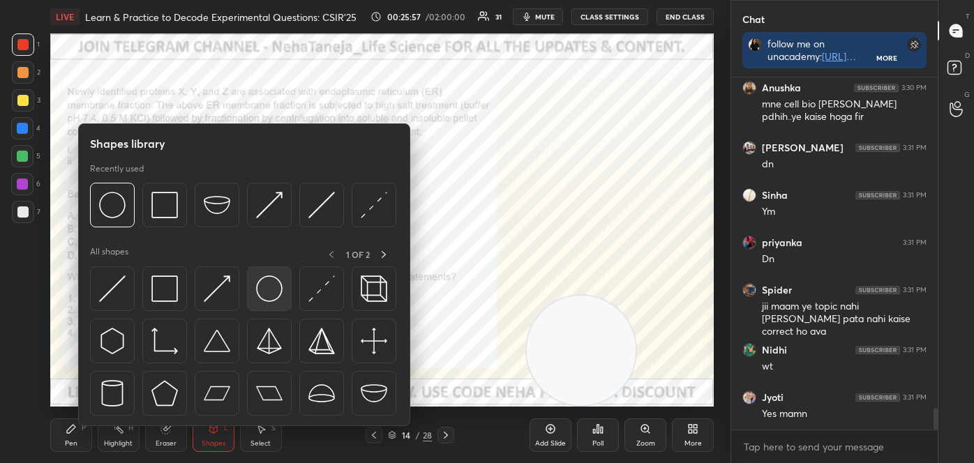
click at [268, 290] on img at bounding box center [269, 288] width 27 height 27
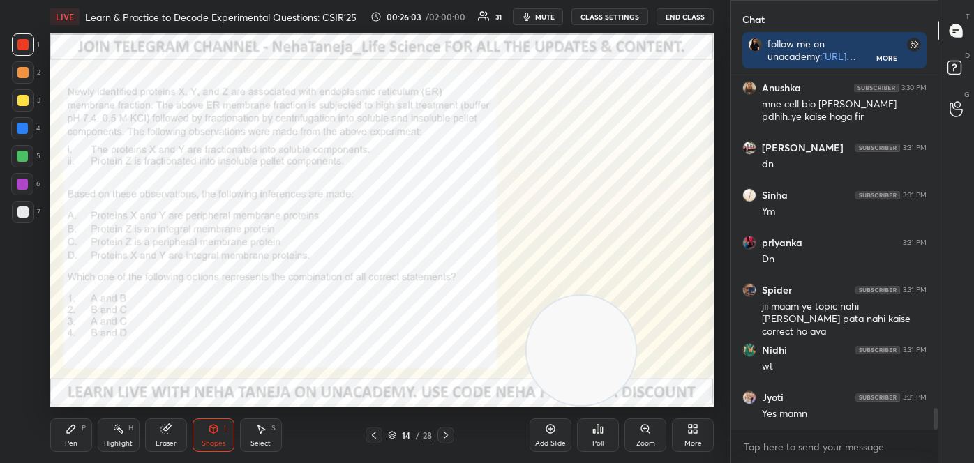
click at [76, 430] on icon at bounding box center [71, 428] width 11 height 11
click at [29, 393] on div at bounding box center [23, 396] width 22 height 22
click at [20, 133] on div at bounding box center [22, 128] width 11 height 11
click at [163, 432] on icon at bounding box center [165, 429] width 9 height 9
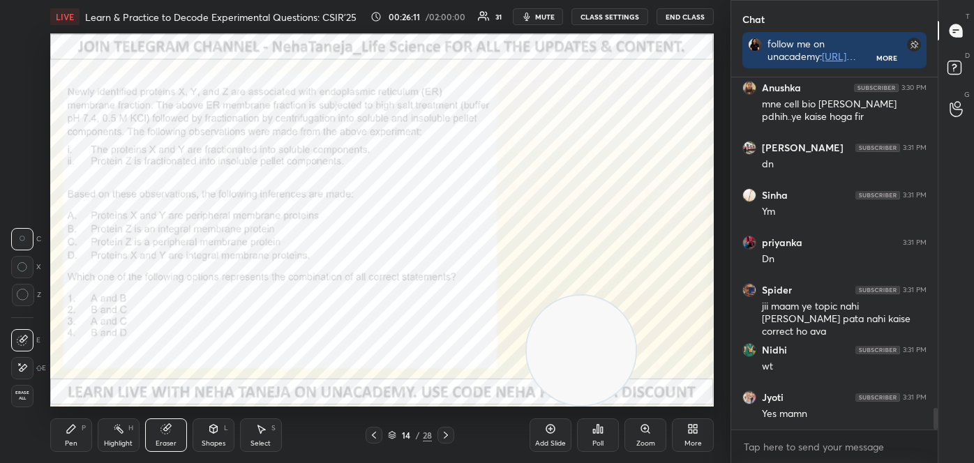
click at [70, 425] on icon at bounding box center [71, 428] width 11 height 11
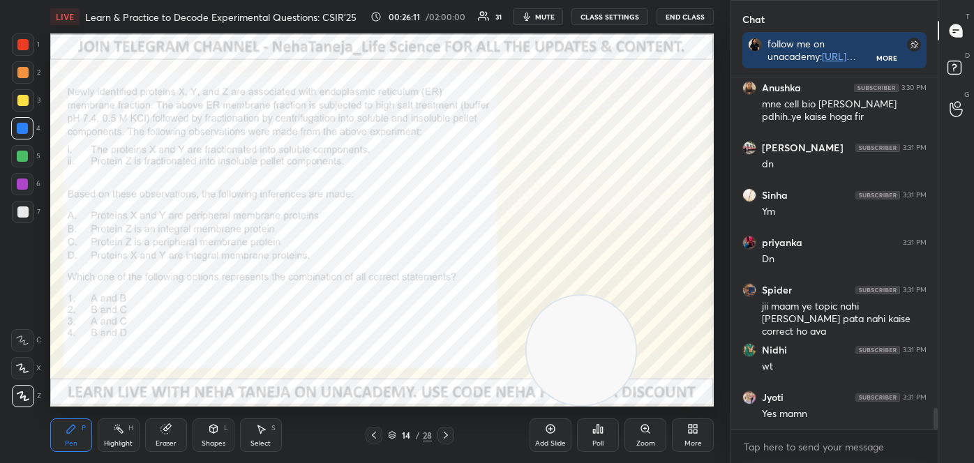
click at [22, 345] on div at bounding box center [22, 340] width 22 height 22
click at [16, 73] on div at bounding box center [23, 72] width 22 height 22
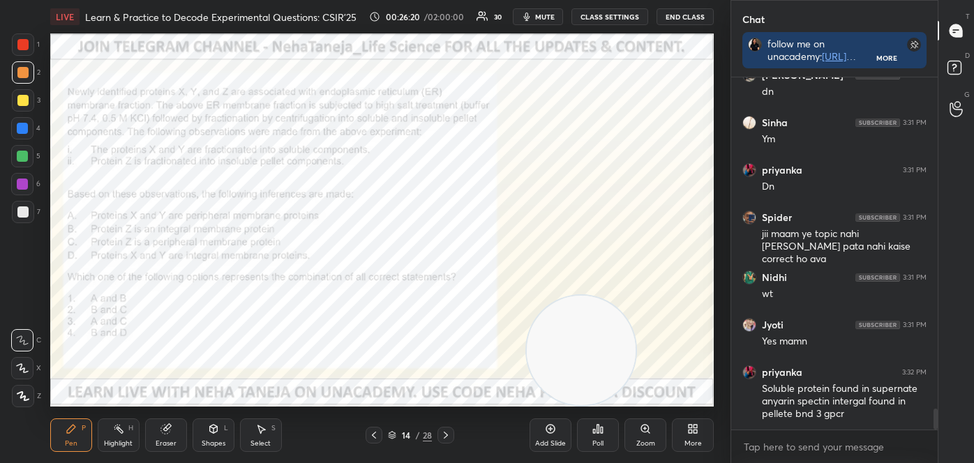
click at [22, 161] on div at bounding box center [22, 156] width 11 height 11
drag, startPoint x: 21, startPoint y: 51, endPoint x: 34, endPoint y: 56, distance: 14.4
click at [20, 52] on div at bounding box center [23, 44] width 22 height 22
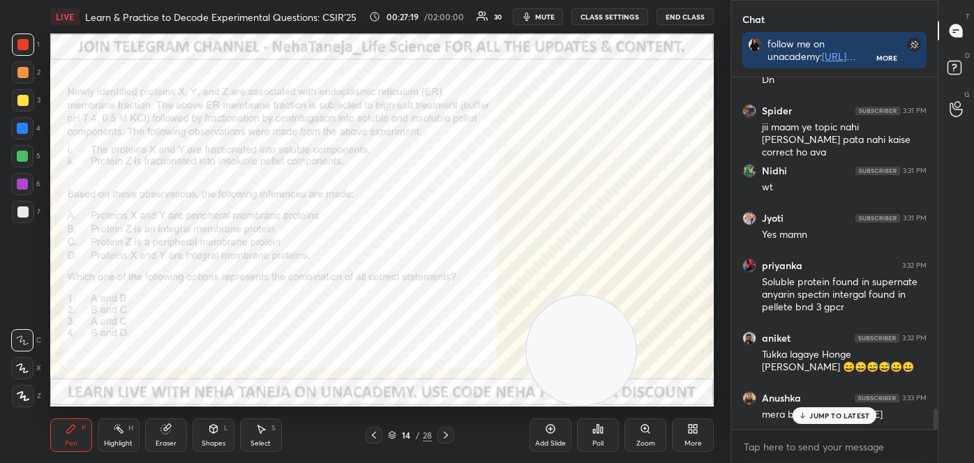
scroll to position [5656, 0]
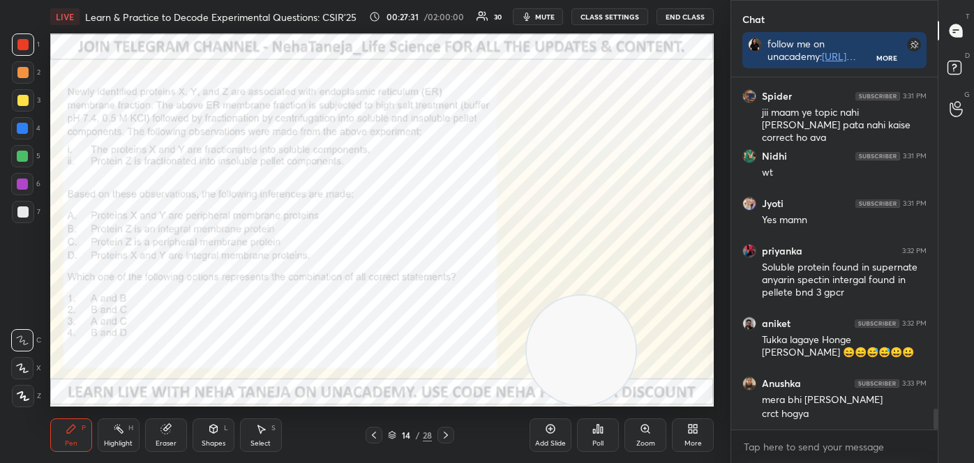
click at [24, 159] on div at bounding box center [22, 156] width 11 height 11
click at [21, 128] on div at bounding box center [22, 128] width 11 height 11
drag, startPoint x: 18, startPoint y: 71, endPoint x: 39, endPoint y: 70, distance: 20.9
click at [17, 72] on div at bounding box center [22, 72] width 11 height 11
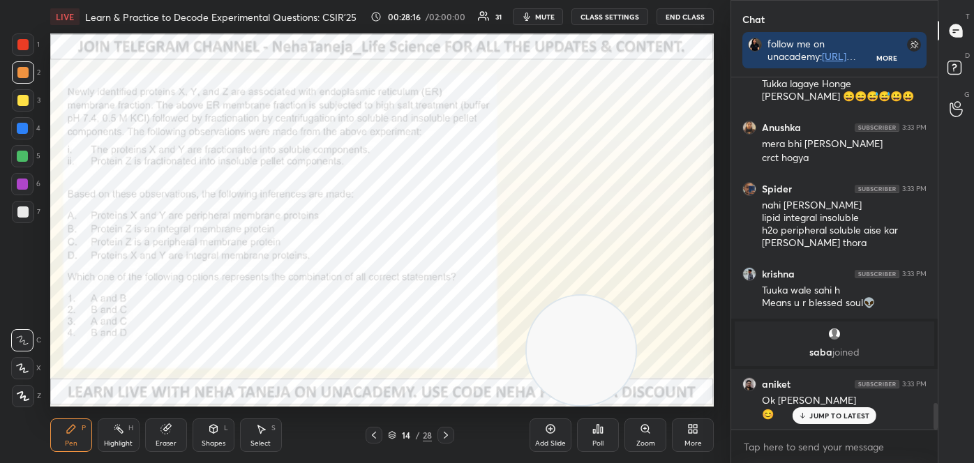
scroll to position [4367, 0]
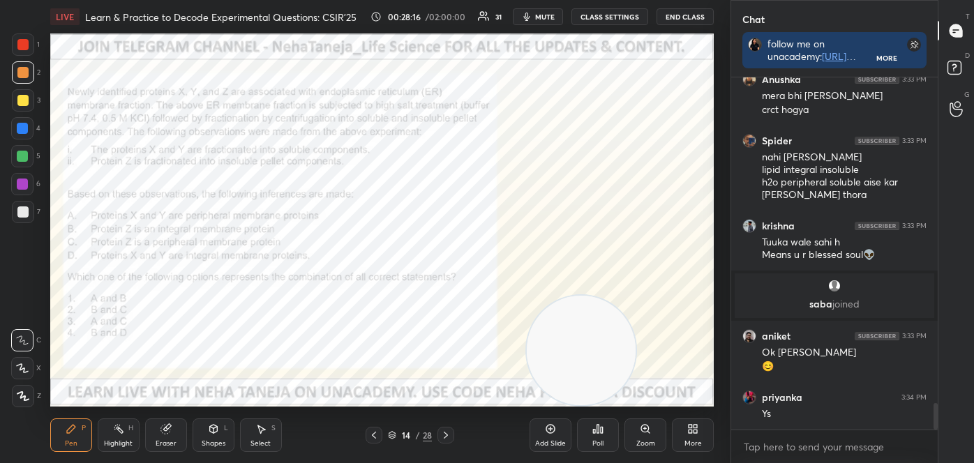
click at [444, 435] on icon at bounding box center [445, 435] width 11 height 11
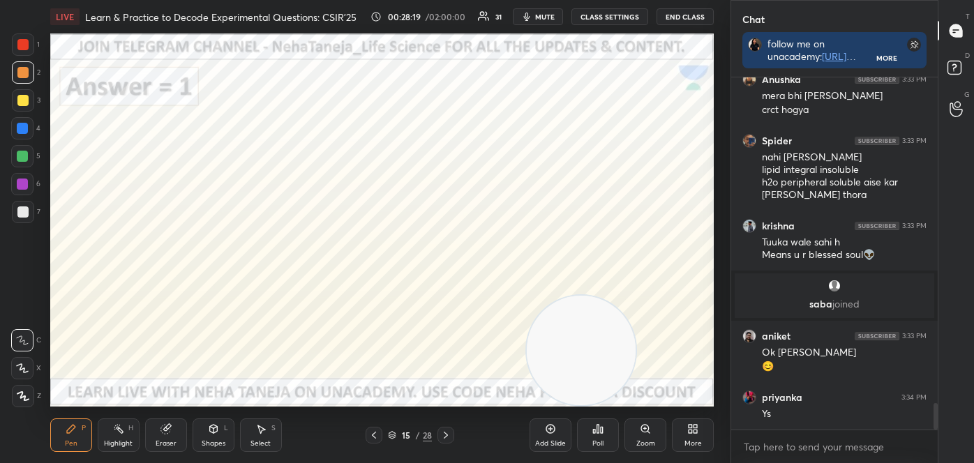
click at [442, 434] on icon at bounding box center [445, 435] width 11 height 11
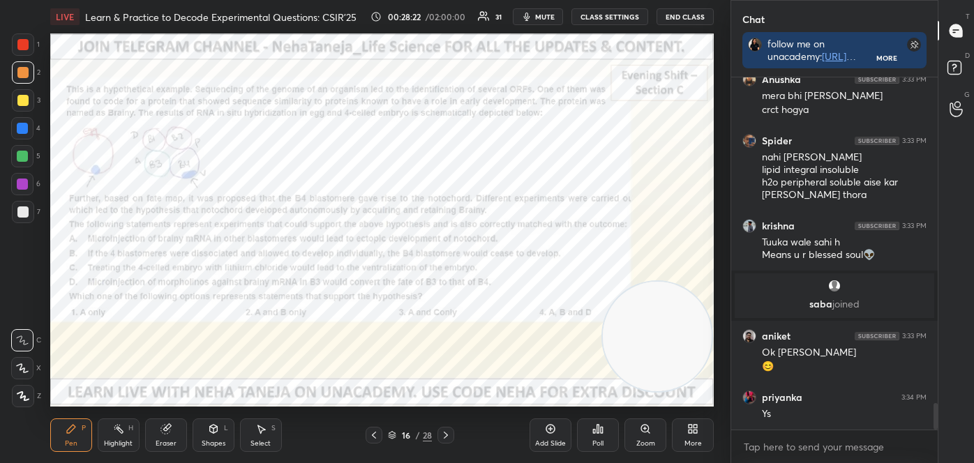
drag, startPoint x: 571, startPoint y: 349, endPoint x: 676, endPoint y: 335, distance: 105.5
click at [676, 335] on video at bounding box center [658, 337] width 110 height 110
click at [23, 47] on div at bounding box center [22, 44] width 11 height 11
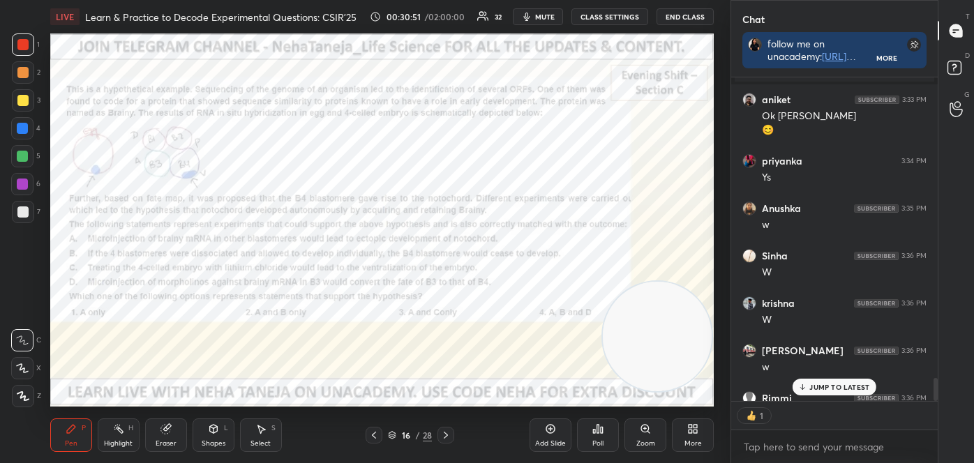
scroll to position [4, 3]
click at [937, 391] on div "Chat follow me on unacademy: [URL][DOMAIN_NAME] join me on telegram: [URL][DOMA…" at bounding box center [851, 231] width 243 height 463
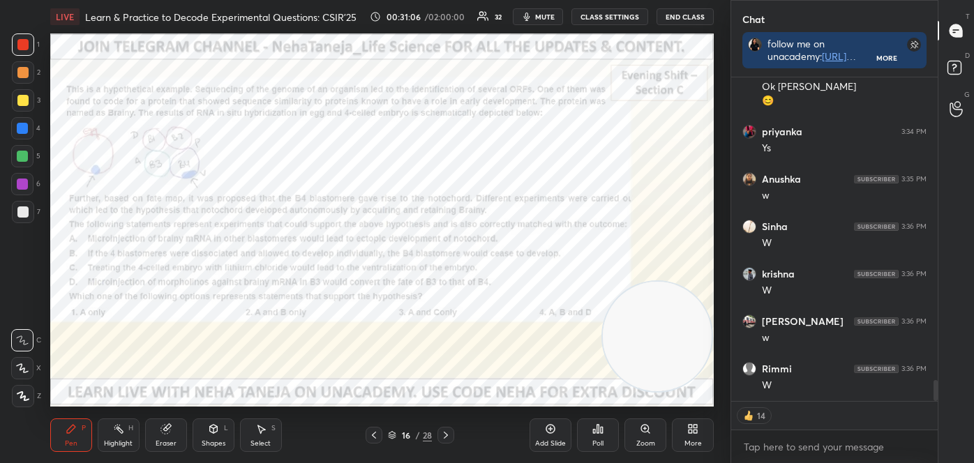
drag, startPoint x: 935, startPoint y: 389, endPoint x: 937, endPoint y: 405, distance: 15.6
click at [937, 405] on div "Chat follow me on unacademy: [URL][DOMAIN_NAME] join me on telegram: [URL][DOMA…" at bounding box center [851, 231] width 243 height 463
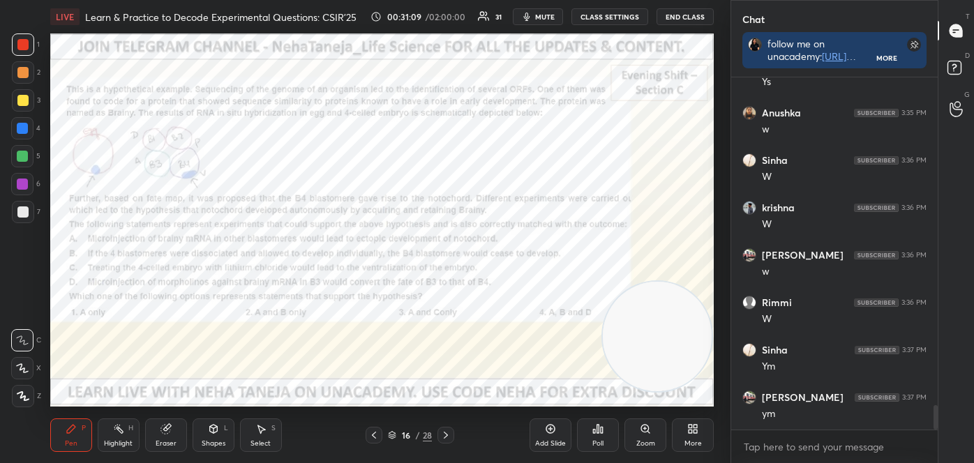
scroll to position [4698, 0]
click at [601, 441] on div "Poll" at bounding box center [597, 443] width 11 height 7
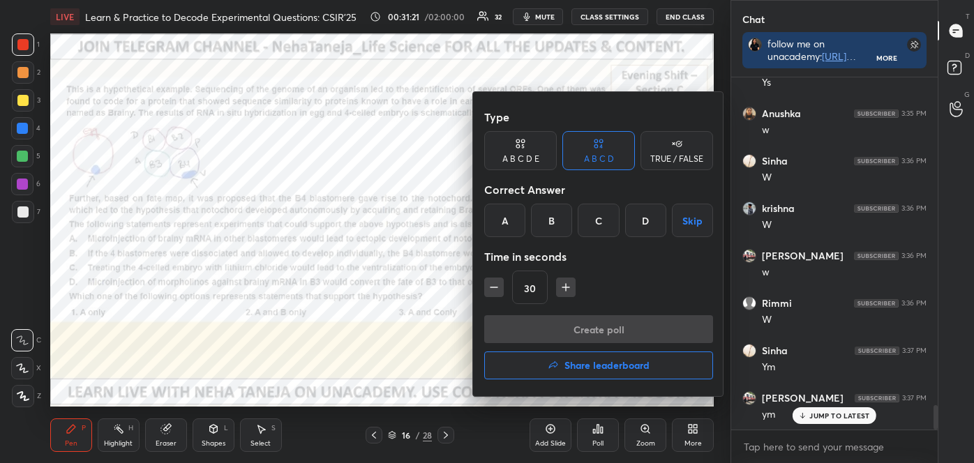
click at [517, 227] on div "A" at bounding box center [504, 220] width 41 height 33
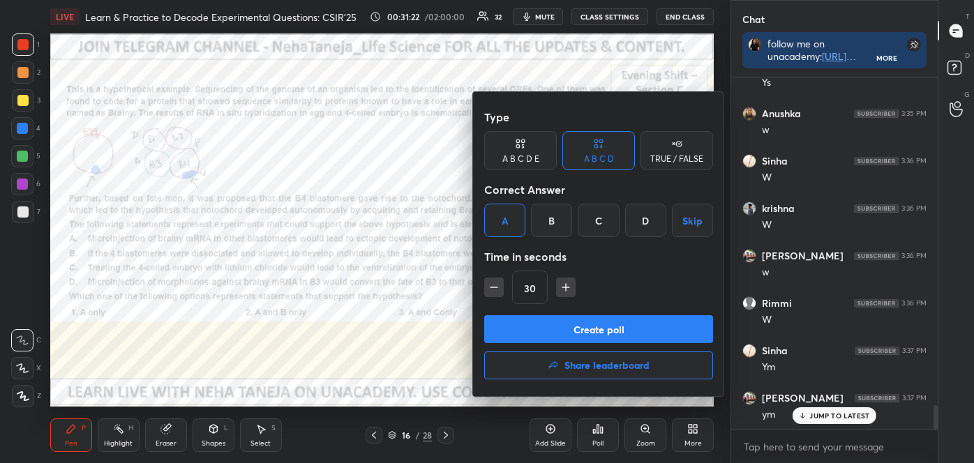
drag, startPoint x: 537, startPoint y: 323, endPoint x: 536, endPoint y: 315, distance: 8.5
click at [537, 322] on button "Create poll" at bounding box center [598, 329] width 229 height 28
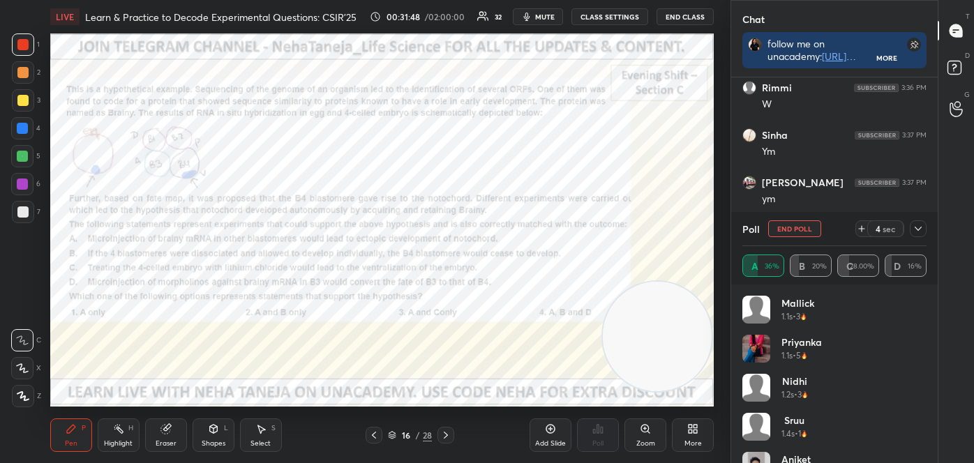
scroll to position [4960, 0]
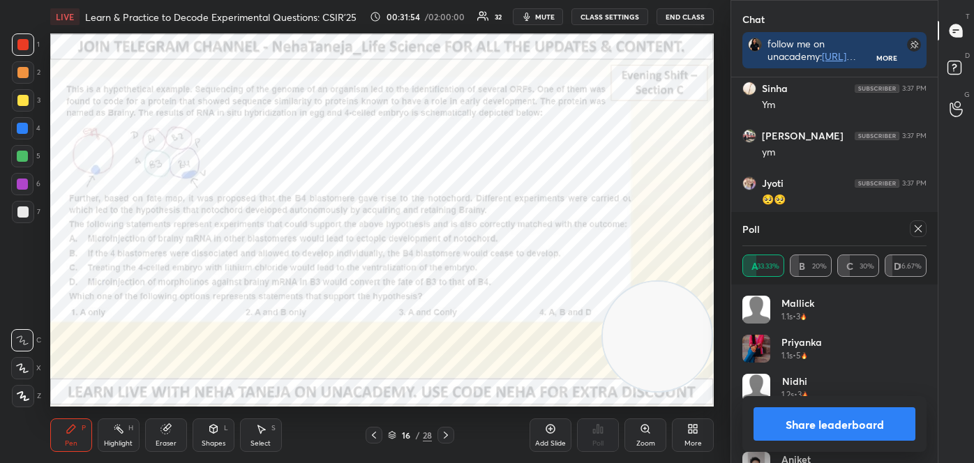
click at [813, 422] on button "Share leaderboard" at bounding box center [834, 423] width 162 height 33
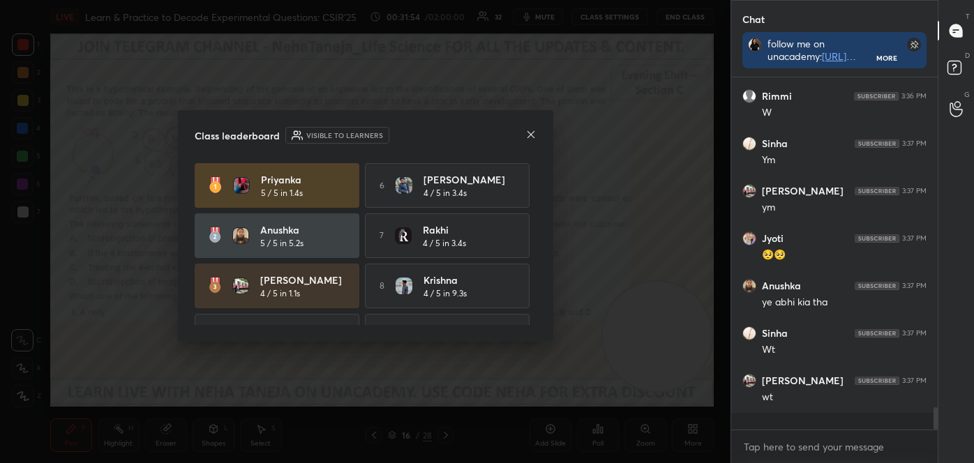
scroll to position [348, 202]
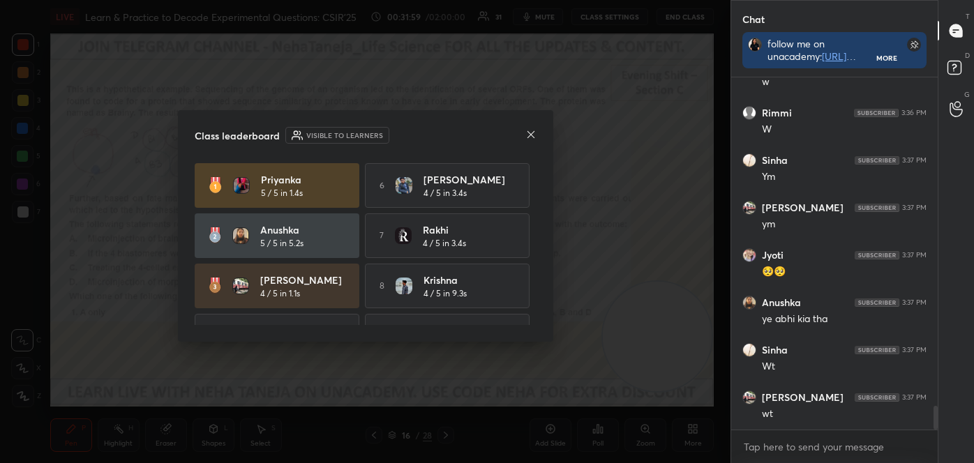
click at [529, 129] on icon at bounding box center [530, 134] width 11 height 11
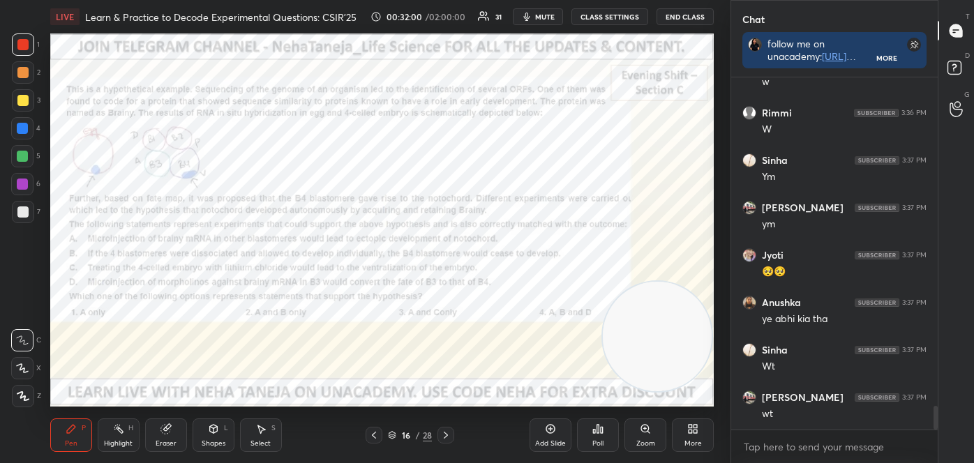
click at [687, 441] on div "More" at bounding box center [692, 443] width 17 height 7
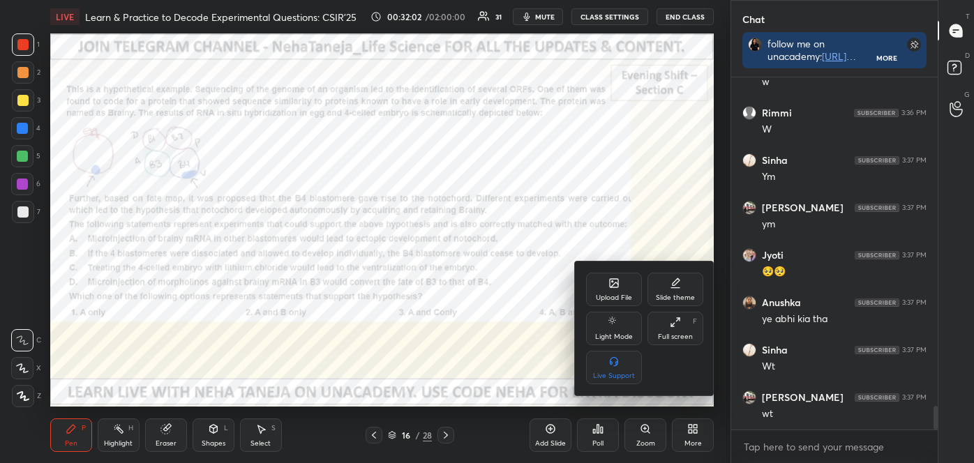
click at [663, 326] on div "Full screen F" at bounding box center [675, 328] width 56 height 33
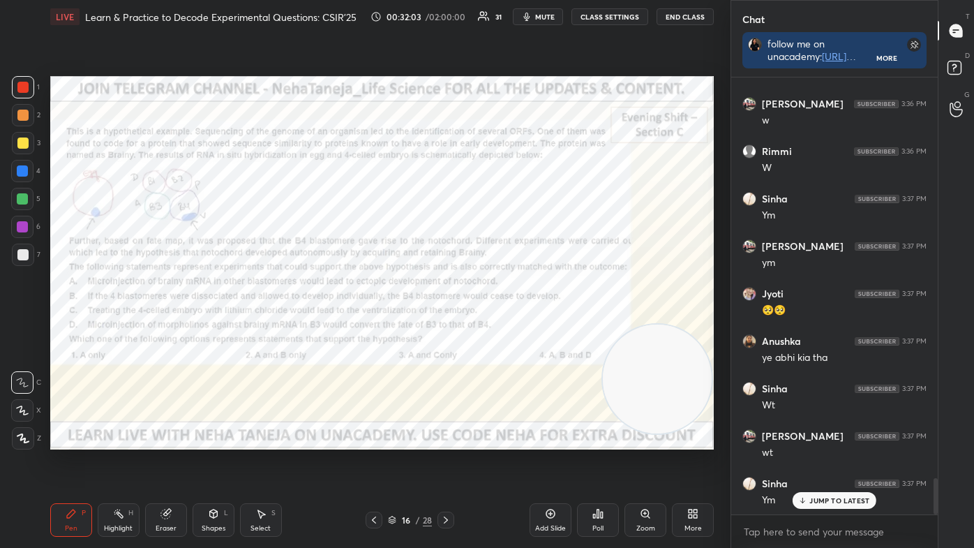
click at [123, 462] on div "Highlight H" at bounding box center [119, 519] width 42 height 33
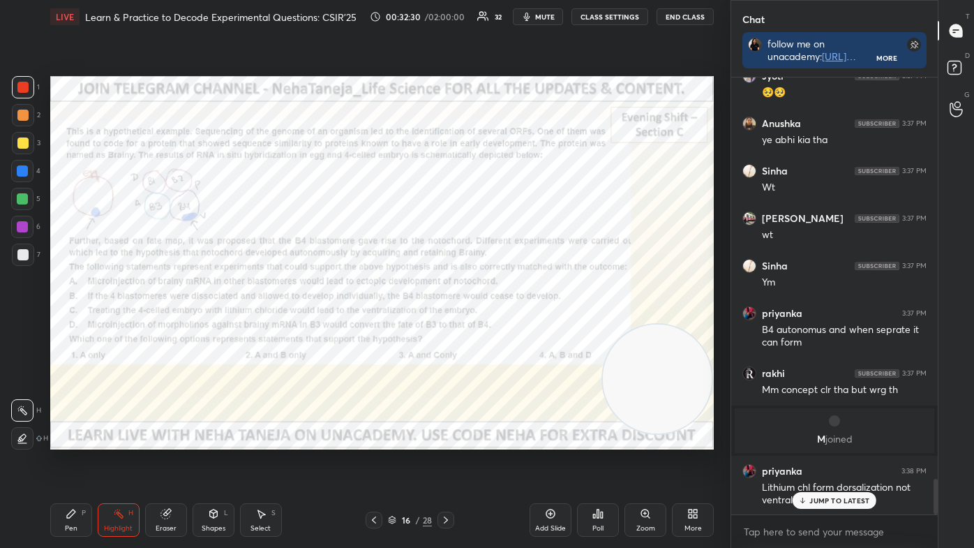
scroll to position [4965, 0]
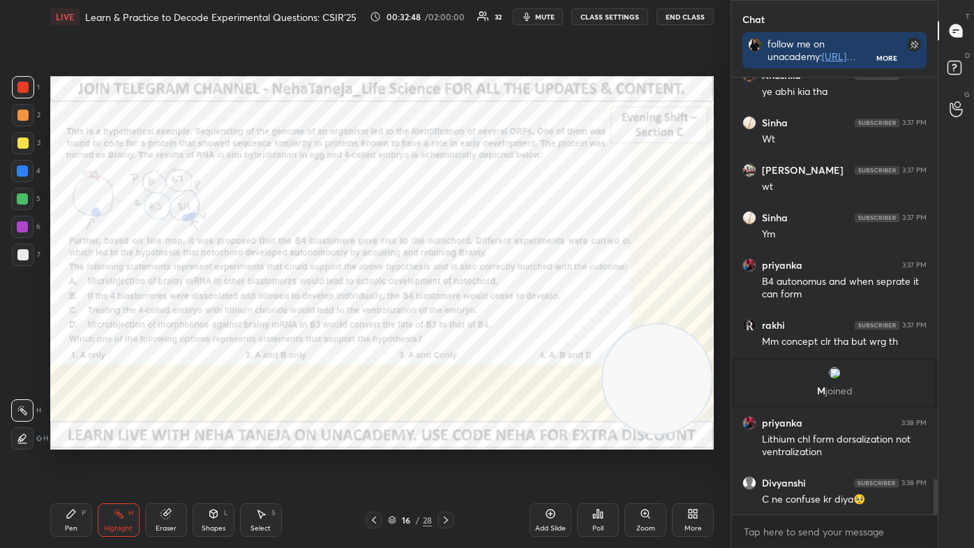
click at [74, 462] on div "Pen P" at bounding box center [71, 519] width 42 height 33
click at [24, 378] on icon at bounding box center [22, 382] width 13 height 10
click at [23, 169] on div at bounding box center [22, 170] width 11 height 11
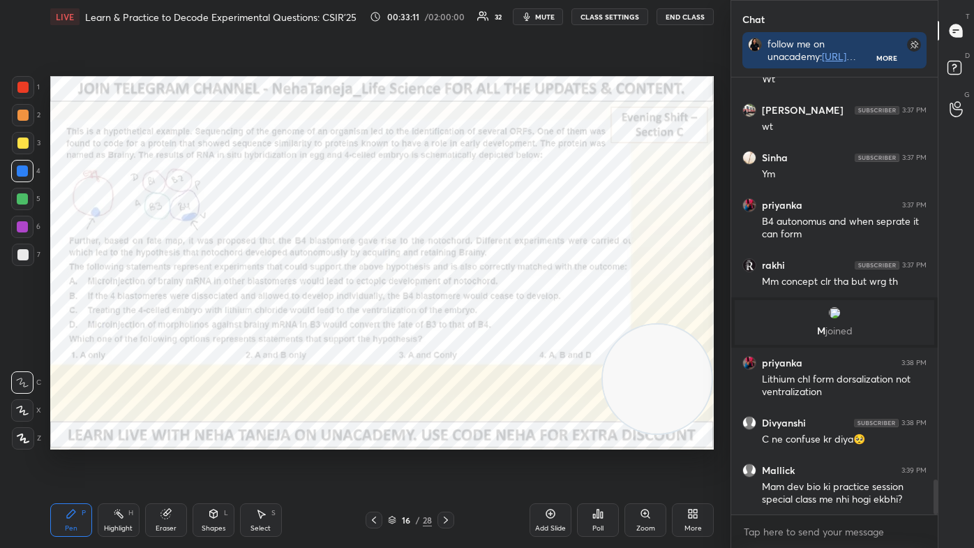
click at [119, 462] on circle at bounding box center [119, 509] width 1 height 1
drag, startPoint x: 59, startPoint y: 501, endPoint x: 28, endPoint y: 443, distance: 66.5
click at [59, 462] on div "Pen P Highlight H Eraser Shapes L Select S 16 / 28 Add Slide Poll Zoom More" at bounding box center [381, 520] width 663 height 56
click at [54, 462] on div "Pen P Highlight H Eraser Shapes L Select S 16 / 28 Add Slide Poll Zoom More" at bounding box center [381, 520] width 663 height 56
drag, startPoint x: 65, startPoint y: 506, endPoint x: 63, endPoint y: 497, distance: 9.2
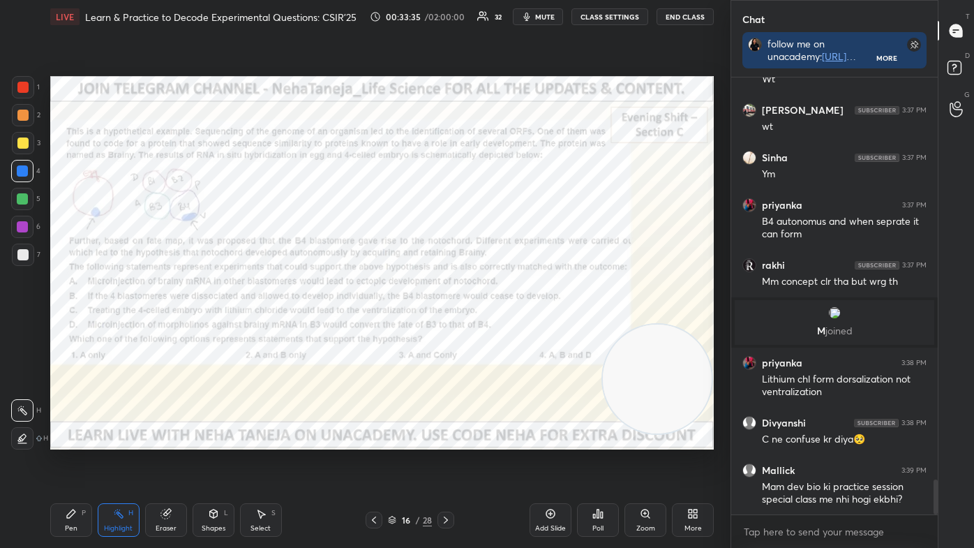
click at [66, 462] on div "Pen P" at bounding box center [71, 519] width 42 height 33
click at [20, 377] on icon at bounding box center [22, 382] width 13 height 10
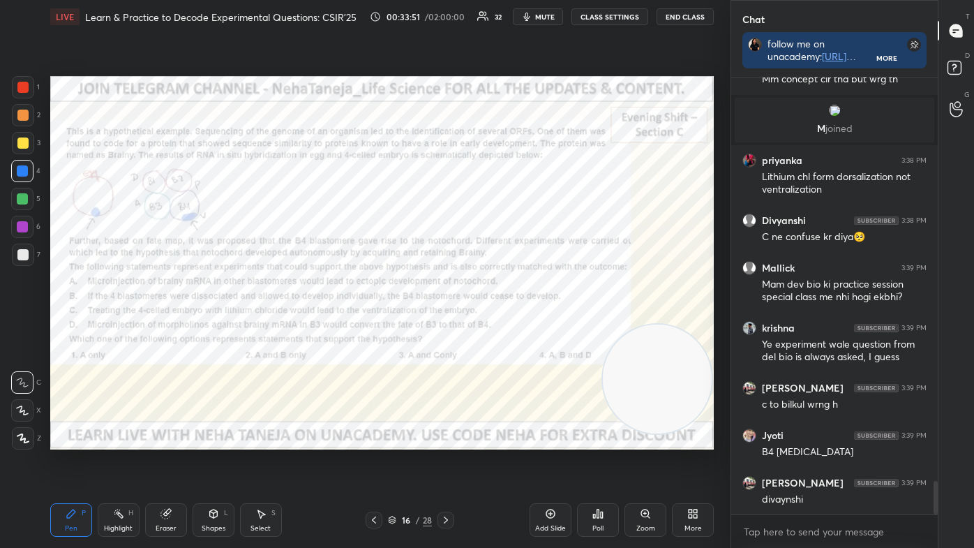
scroll to position [5274, 0]
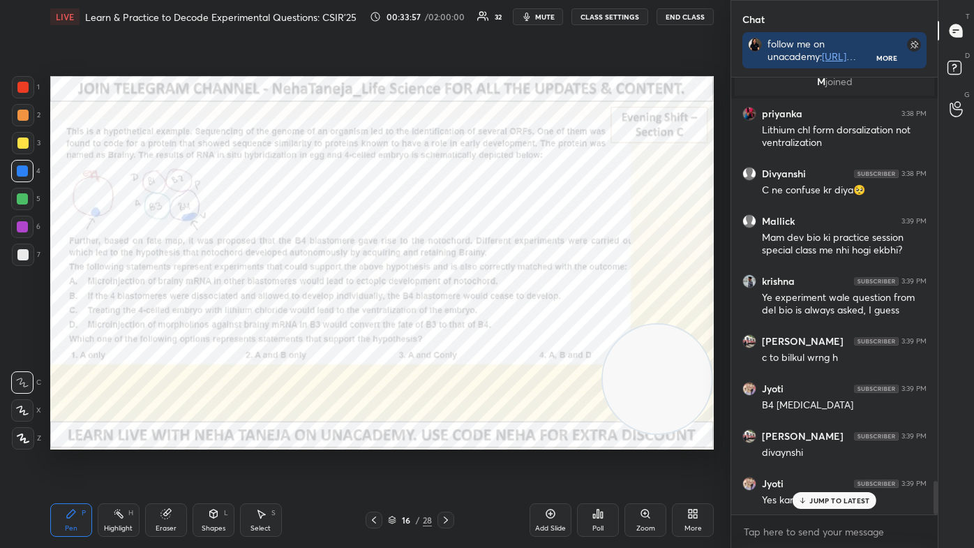
click at [117, 462] on icon at bounding box center [118, 513] width 11 height 11
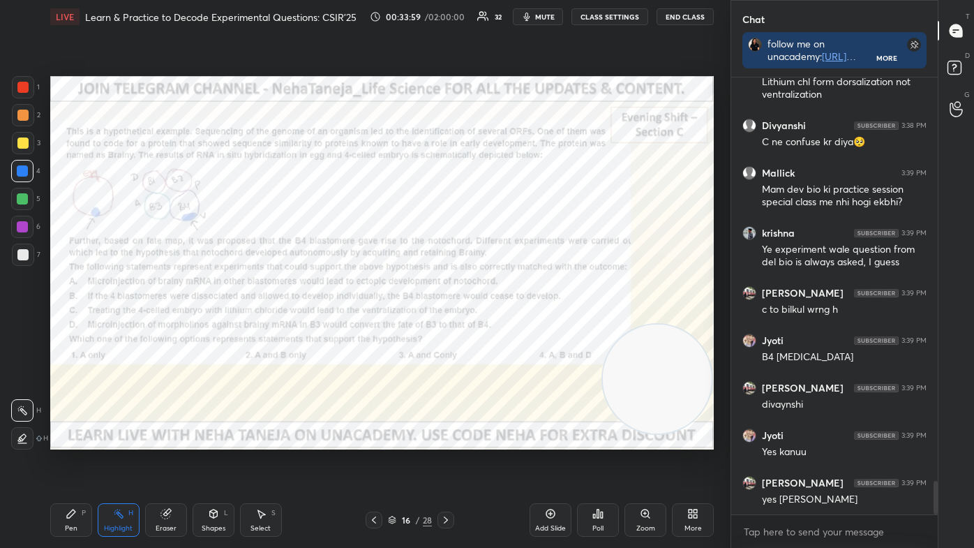
drag, startPoint x: 16, startPoint y: 400, endPoint x: 17, endPoint y: 414, distance: 14.7
click at [16, 400] on div at bounding box center [22, 410] width 22 height 22
click at [20, 437] on icon at bounding box center [22, 437] width 11 height 11
click at [18, 167] on div at bounding box center [22, 170] width 11 height 11
drag, startPoint x: 75, startPoint y: 507, endPoint x: 75, endPoint y: 495, distance: 11.9
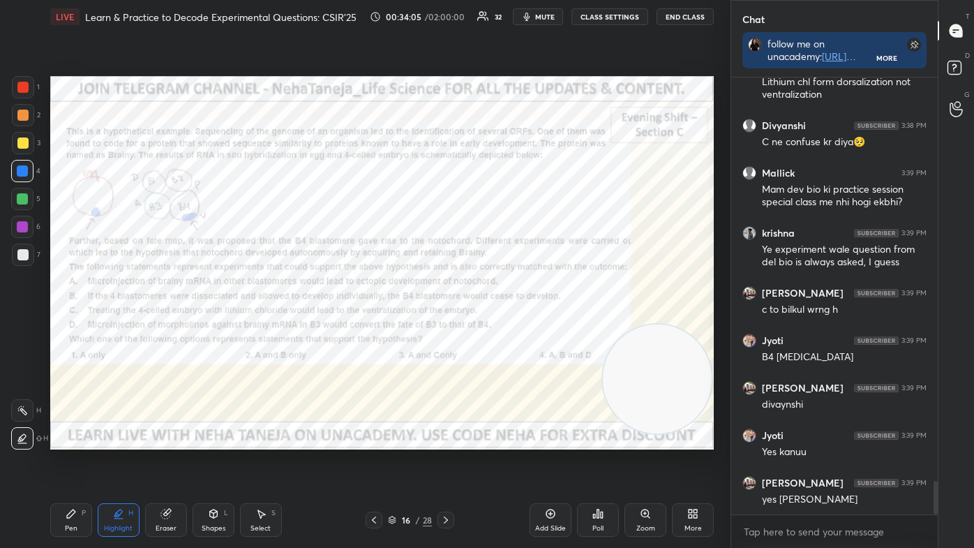
click at [75, 462] on div "Pen P" at bounding box center [71, 519] width 42 height 33
click at [25, 439] on icon at bounding box center [22, 438] width 11 height 8
click at [127, 462] on div "Highlight" at bounding box center [118, 527] width 29 height 7
click at [20, 410] on icon at bounding box center [22, 410] width 11 height 11
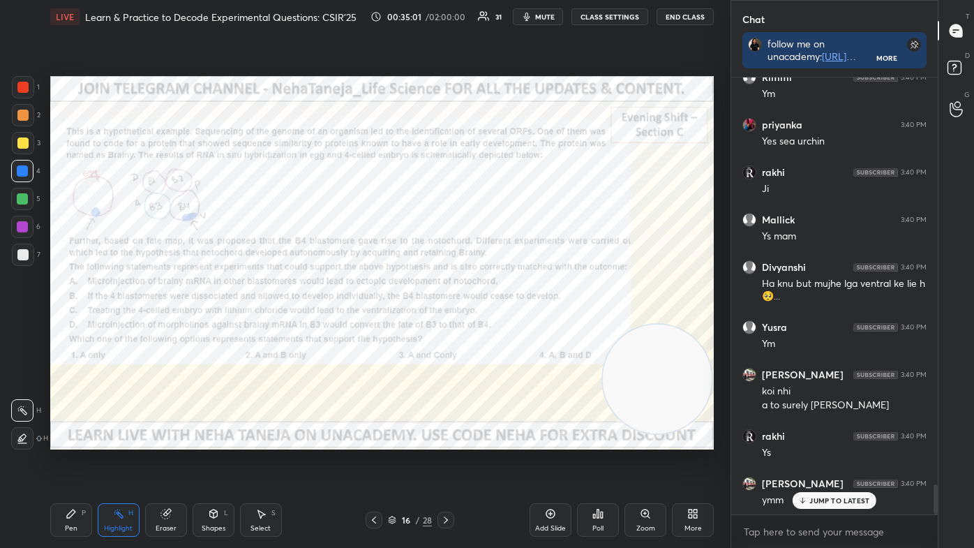
scroll to position [6013, 0]
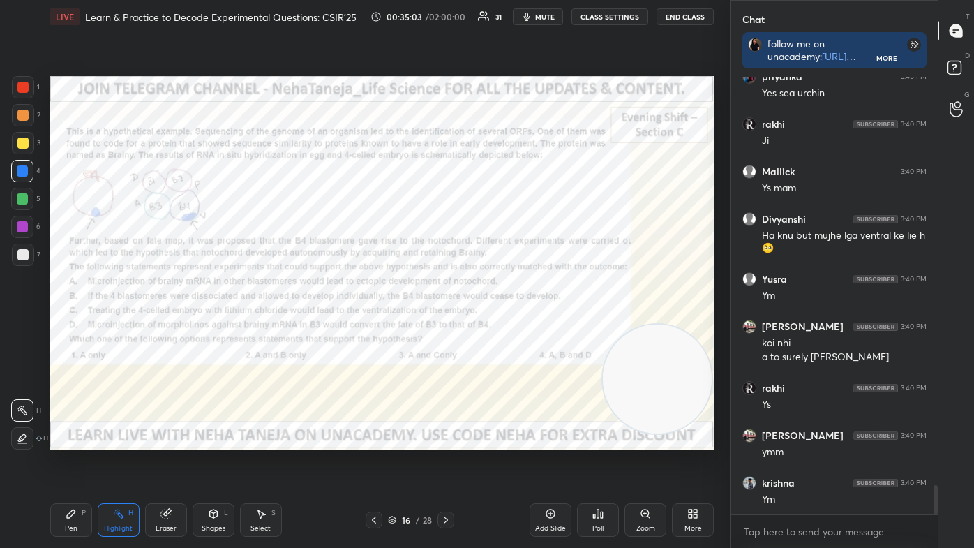
click at [76, 462] on div "Pen P" at bounding box center [71, 519] width 42 height 33
click at [22, 443] on div at bounding box center [23, 438] width 22 height 22
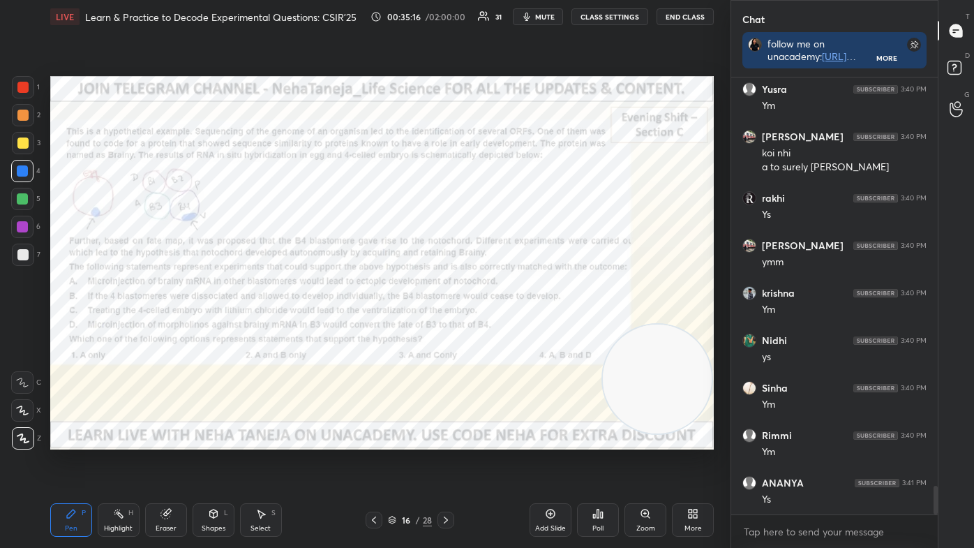
scroll to position [6249, 0]
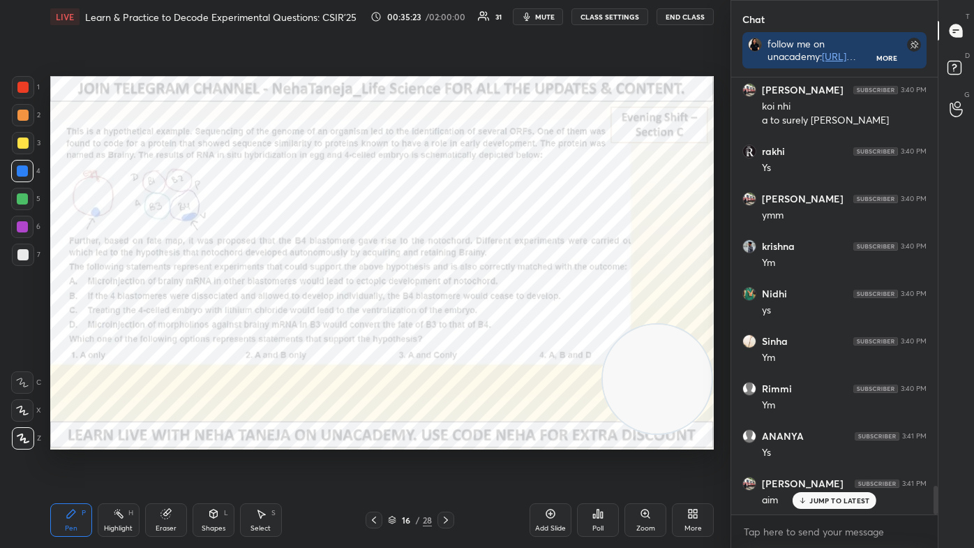
click at [120, 462] on div "Highlight H" at bounding box center [119, 519] width 42 height 33
click at [20, 433] on icon at bounding box center [22, 437] width 11 height 11
click at [21, 409] on rect at bounding box center [23, 411] width 7 height 7
click at [70, 462] on div "Pen" at bounding box center [71, 527] width 13 height 7
click at [23, 427] on div at bounding box center [23, 438] width 22 height 22
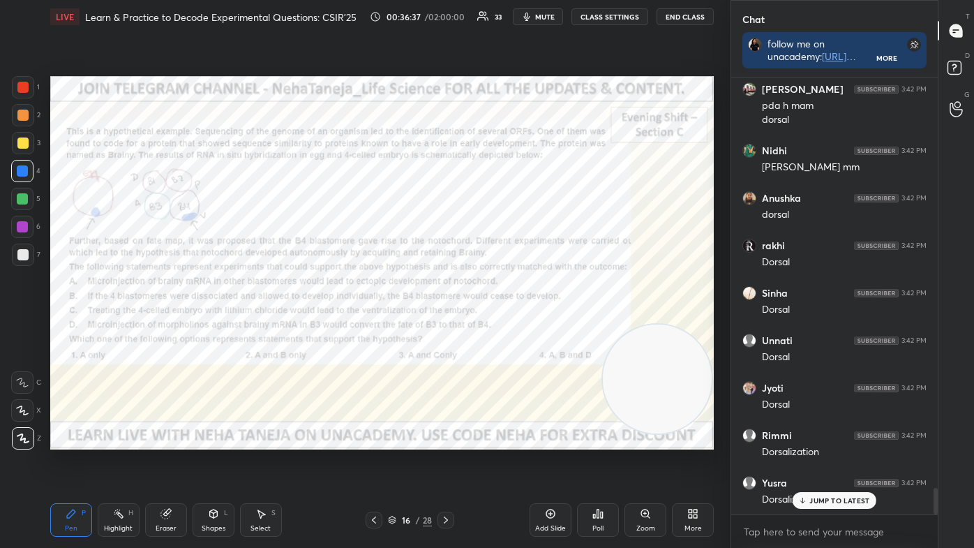
scroll to position [6718, 0]
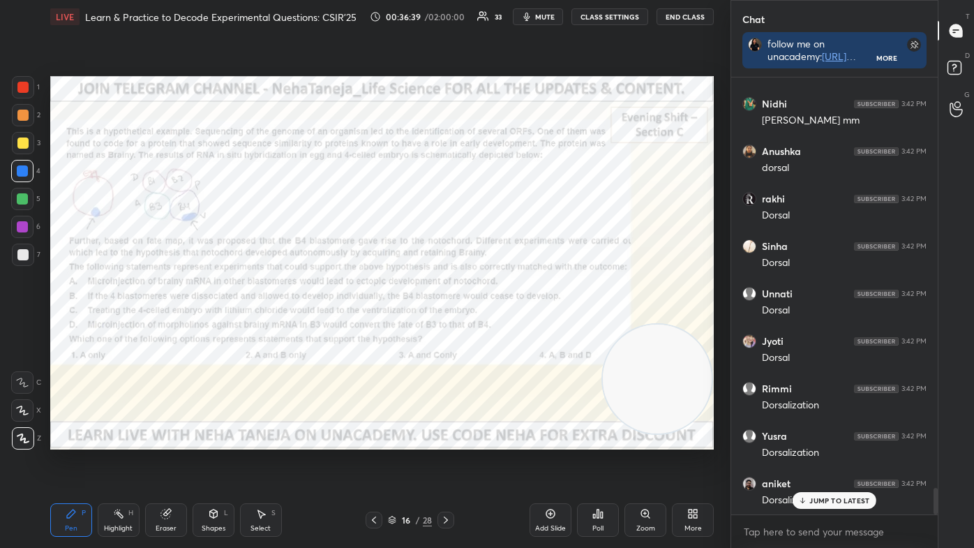
click at [126, 462] on div "Highlight" at bounding box center [118, 527] width 29 height 7
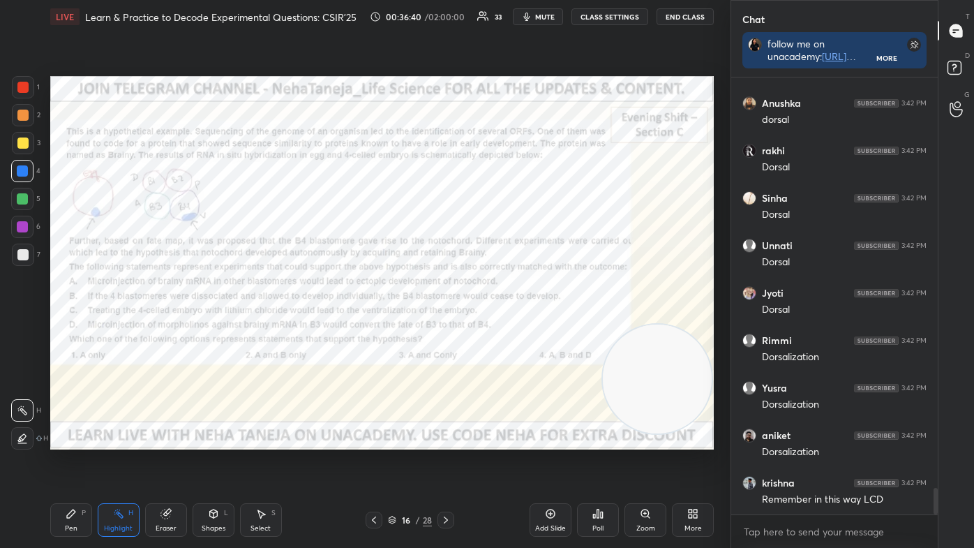
click at [28, 404] on div at bounding box center [22, 410] width 22 height 22
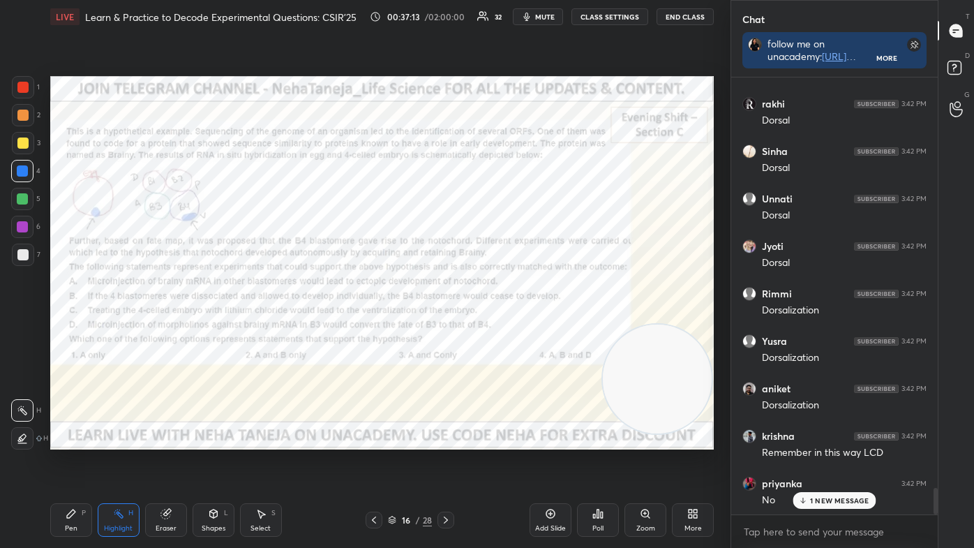
scroll to position [6861, 0]
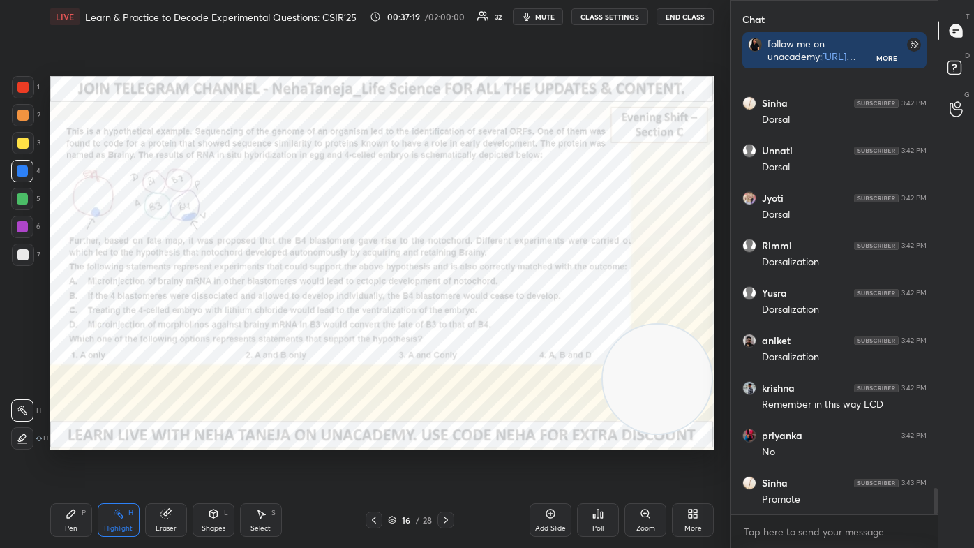
click at [80, 462] on div "Pen P" at bounding box center [71, 519] width 42 height 33
click at [23, 438] on icon at bounding box center [23, 438] width 13 height 10
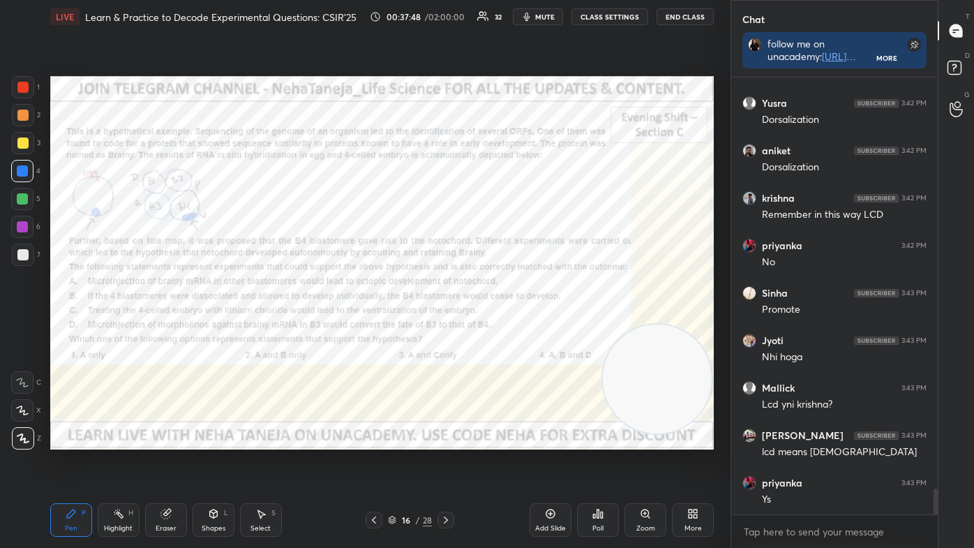
scroll to position [7123, 0]
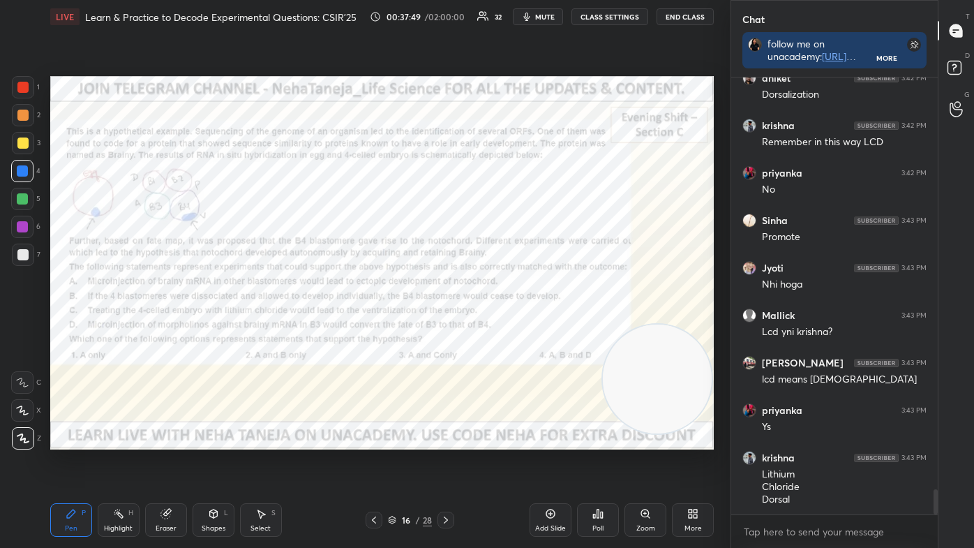
click at [118, 462] on icon at bounding box center [118, 513] width 11 height 11
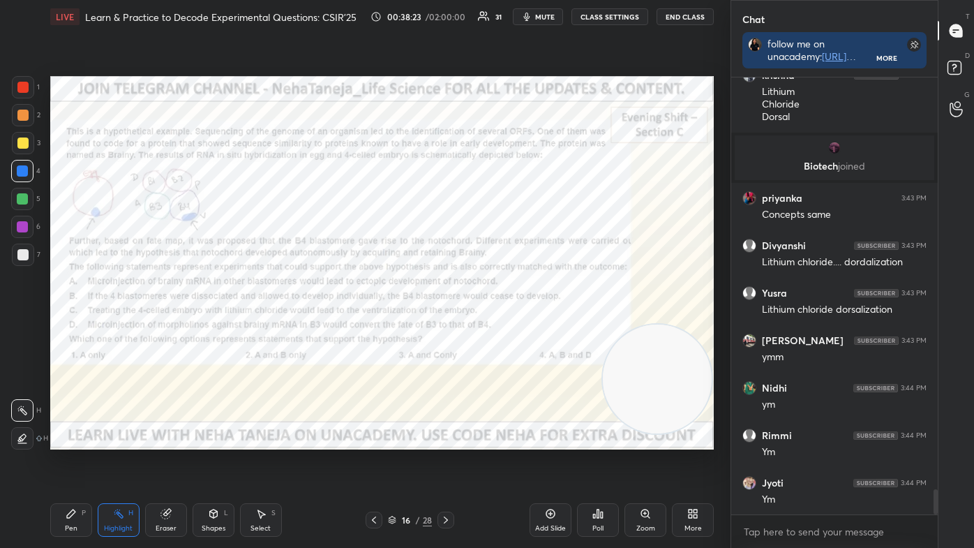
scroll to position [7235, 0]
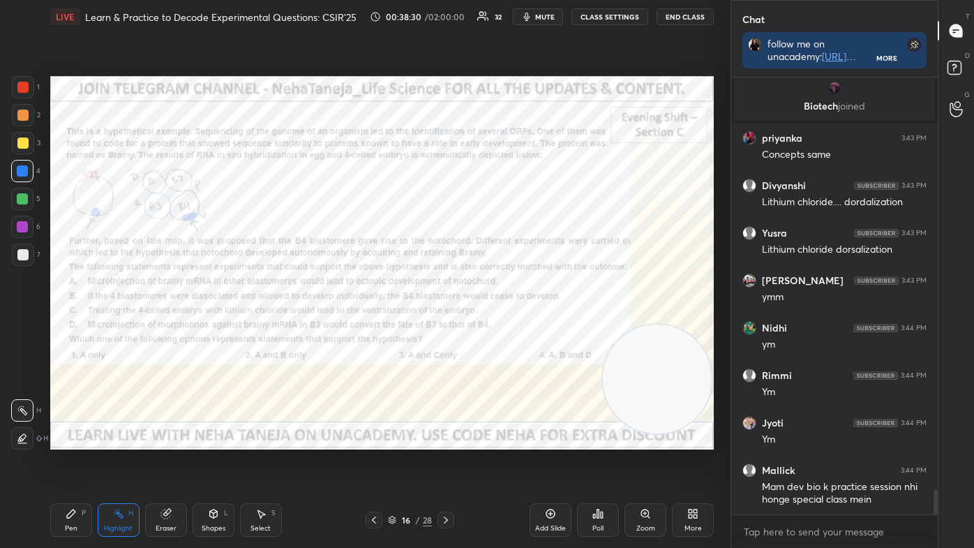
click at [446, 462] on icon at bounding box center [445, 519] width 11 height 11
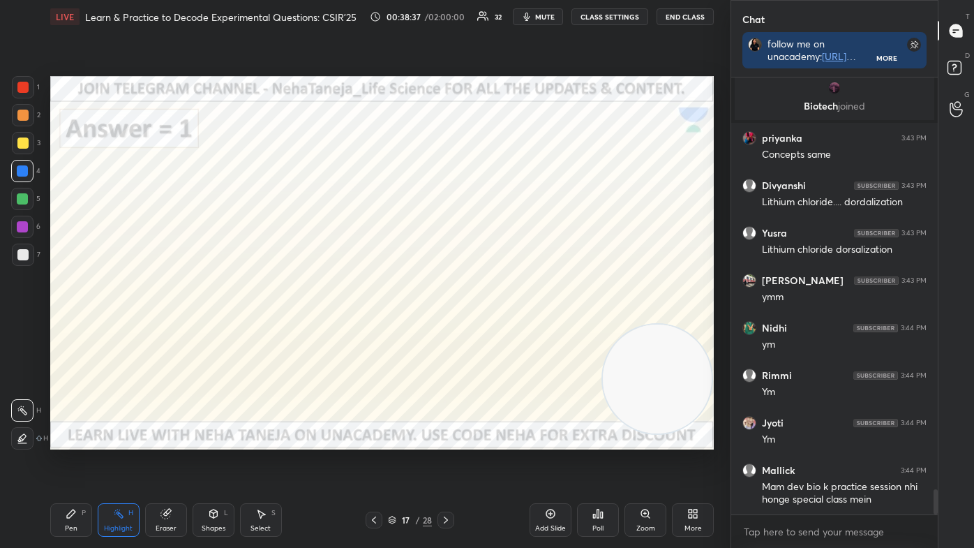
click at [448, 462] on icon at bounding box center [445, 519] width 11 height 11
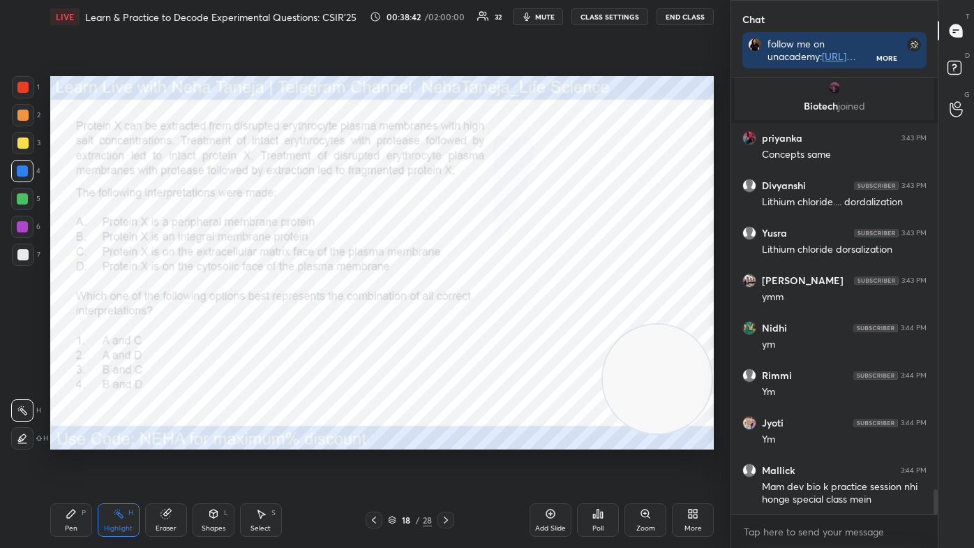
drag, startPoint x: 75, startPoint y: 509, endPoint x: 80, endPoint y: 515, distance: 7.5
click at [75, 462] on icon at bounding box center [71, 513] width 11 height 11
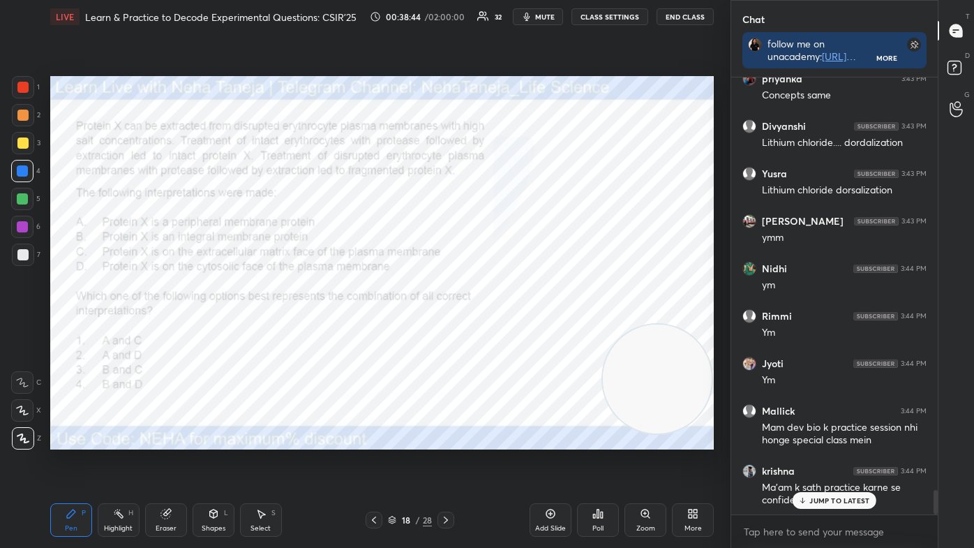
click at [24, 388] on div at bounding box center [22, 382] width 22 height 22
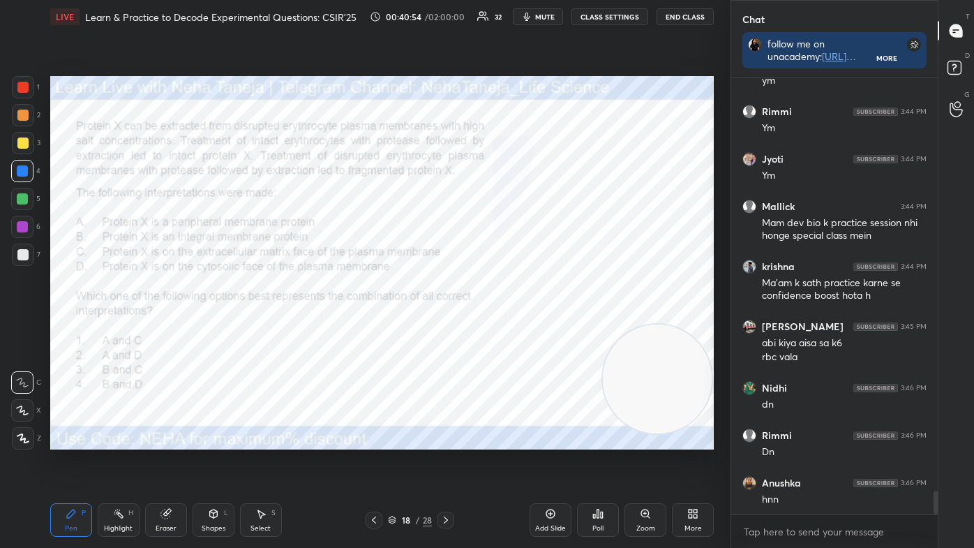
scroll to position [7545, 0]
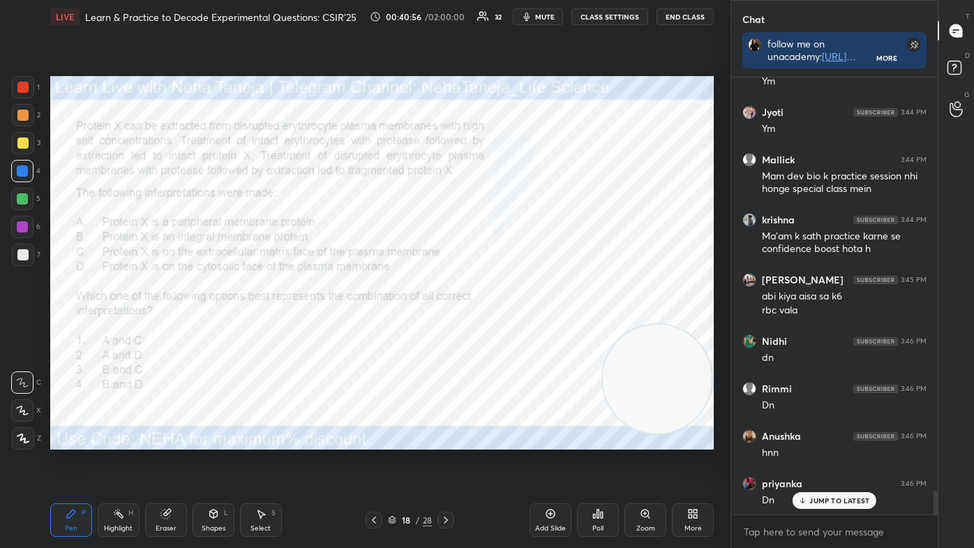
click at [591, 462] on div "Poll" at bounding box center [598, 519] width 42 height 33
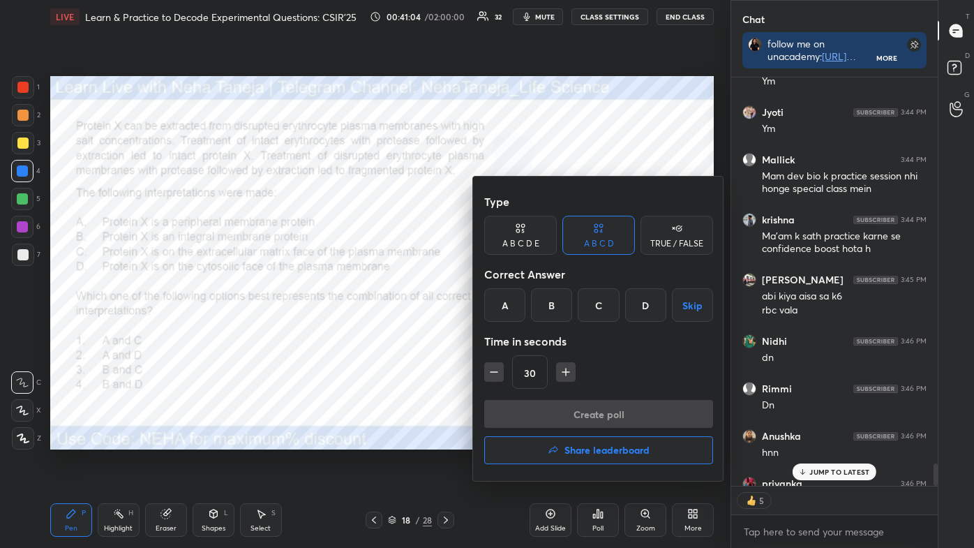
scroll to position [7622, 0]
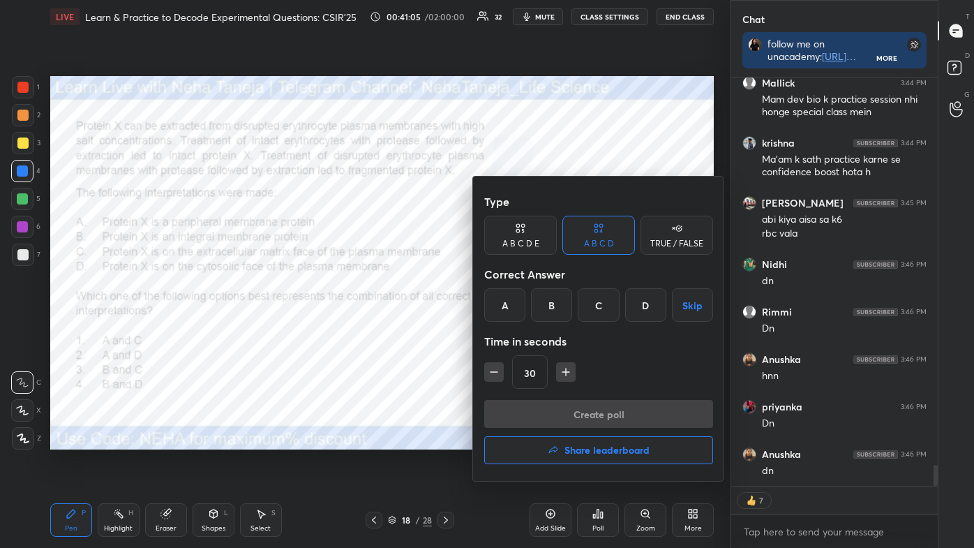
click at [554, 310] on div "B" at bounding box center [551, 304] width 41 height 33
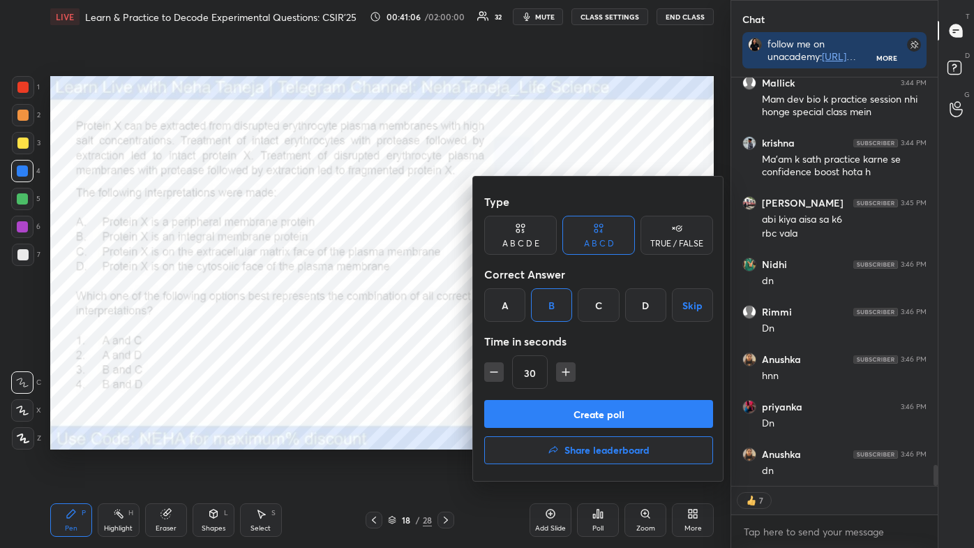
click at [552, 406] on button "Create poll" at bounding box center [598, 414] width 229 height 28
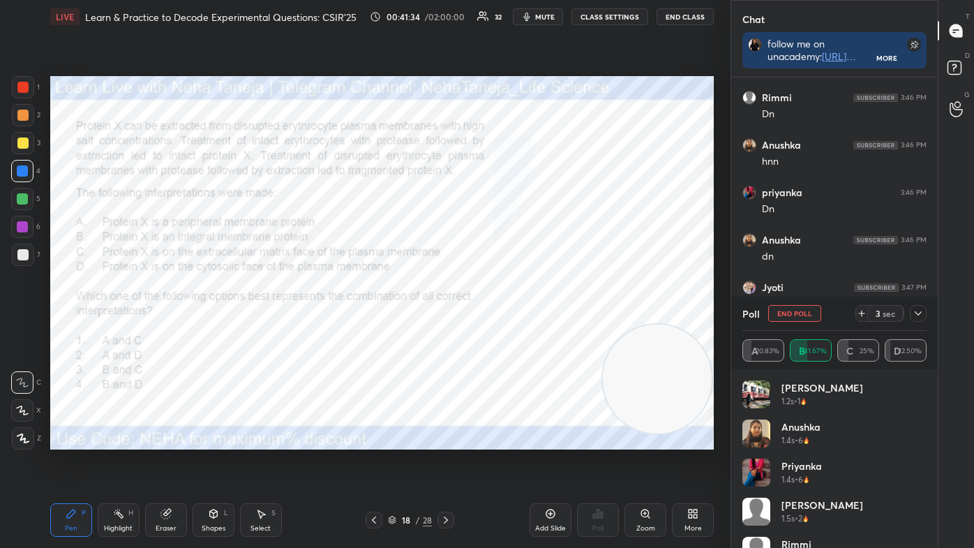
scroll to position [7884, 0]
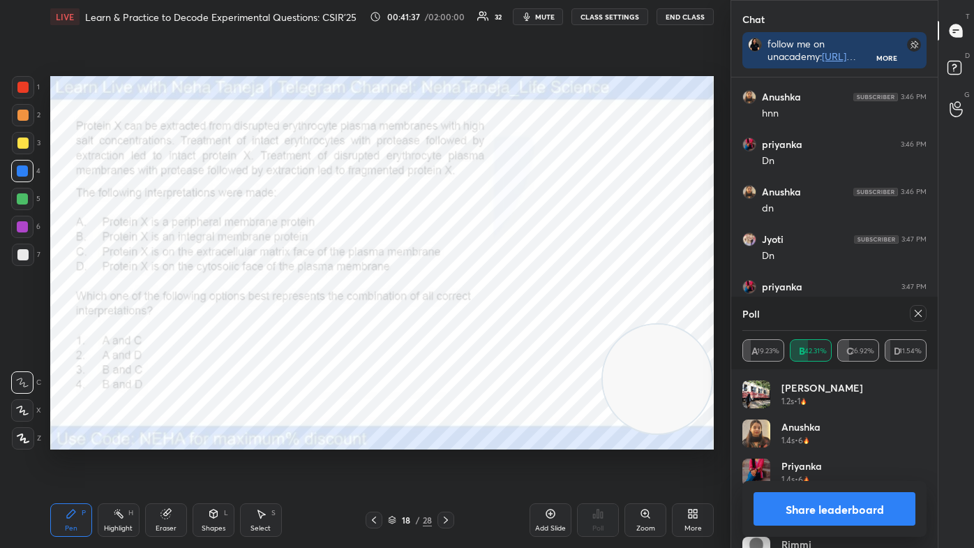
click at [881, 462] on button "Share leaderboard" at bounding box center [834, 508] width 162 height 33
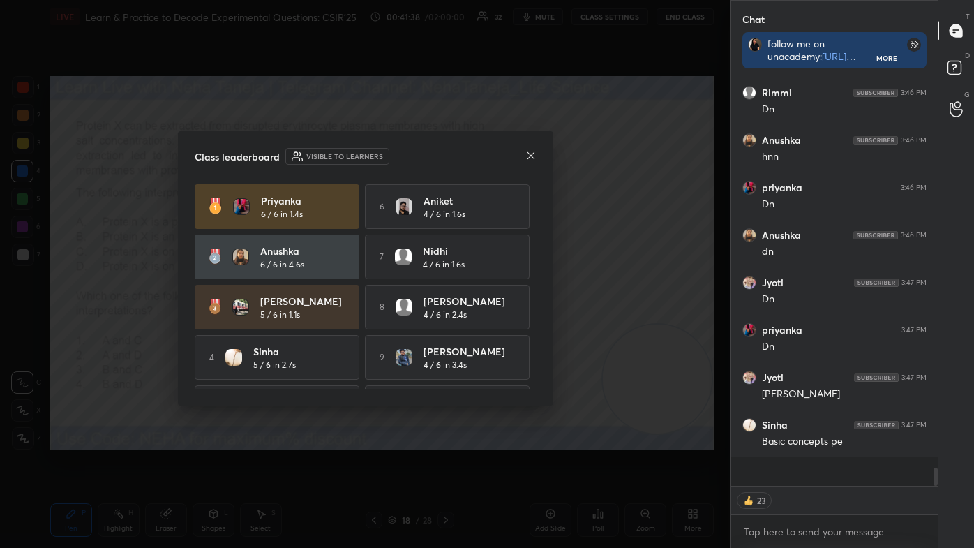
scroll to position [7823, 0]
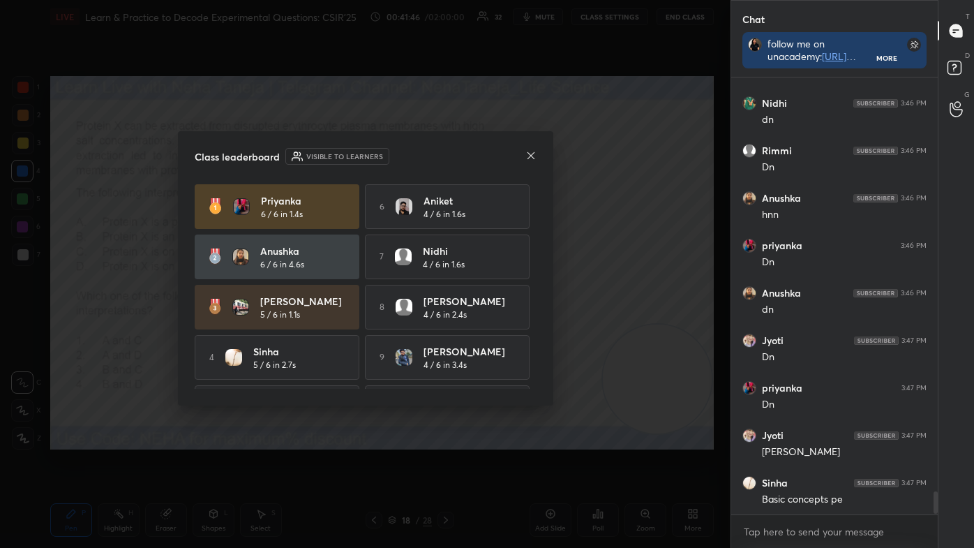
click at [526, 152] on icon at bounding box center [530, 155] width 11 height 11
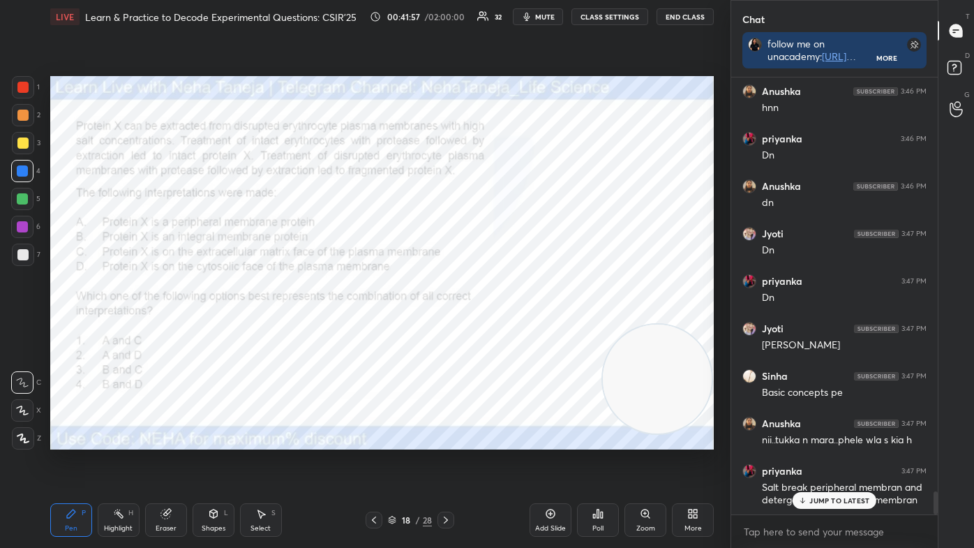
click at [210, 462] on div "Shapes" at bounding box center [214, 527] width 24 height 7
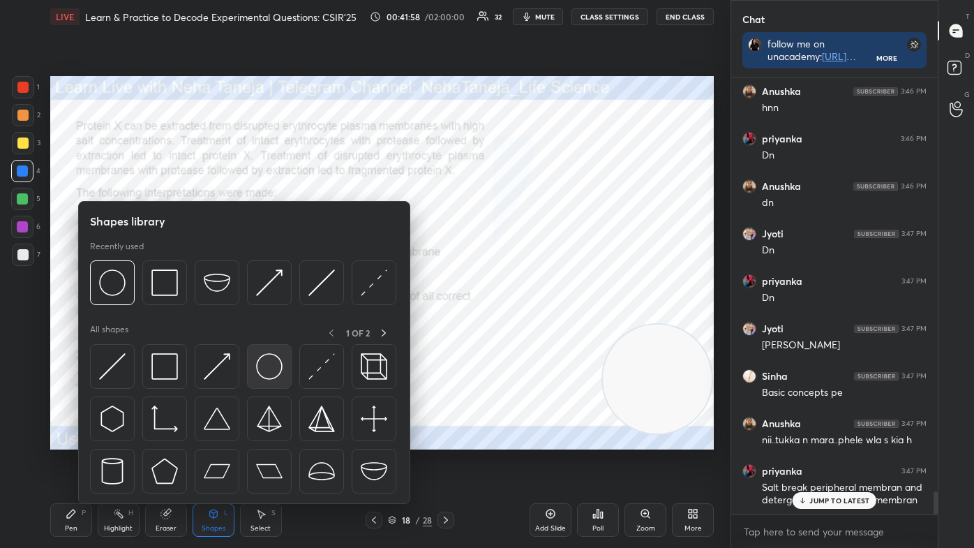
click at [271, 370] on img at bounding box center [269, 366] width 27 height 27
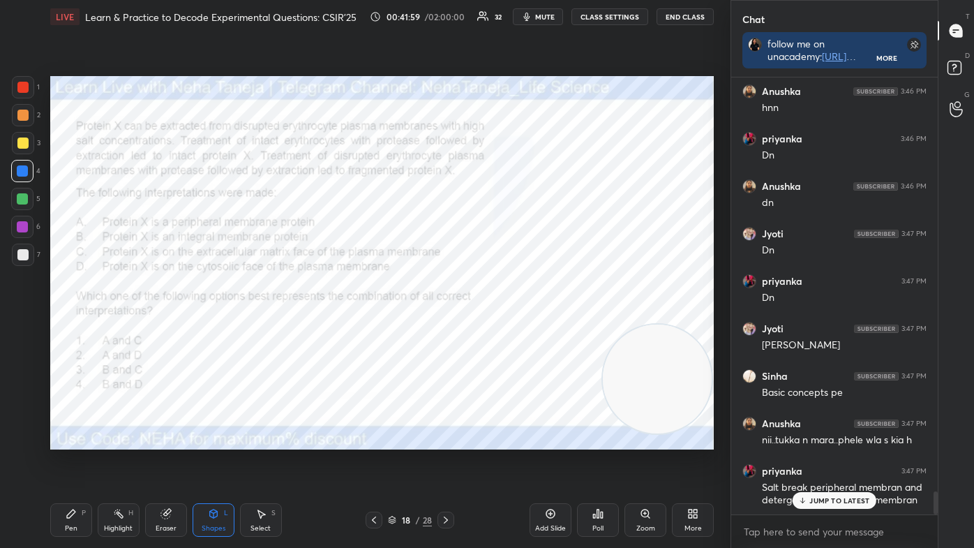
click at [25, 93] on div at bounding box center [22, 87] width 11 height 11
click at [61, 462] on div "Pen P" at bounding box center [71, 519] width 42 height 33
drag, startPoint x: 27, startPoint y: 430, endPoint x: 22, endPoint y: 422, distance: 8.7
click at [27, 430] on div at bounding box center [23, 438] width 22 height 22
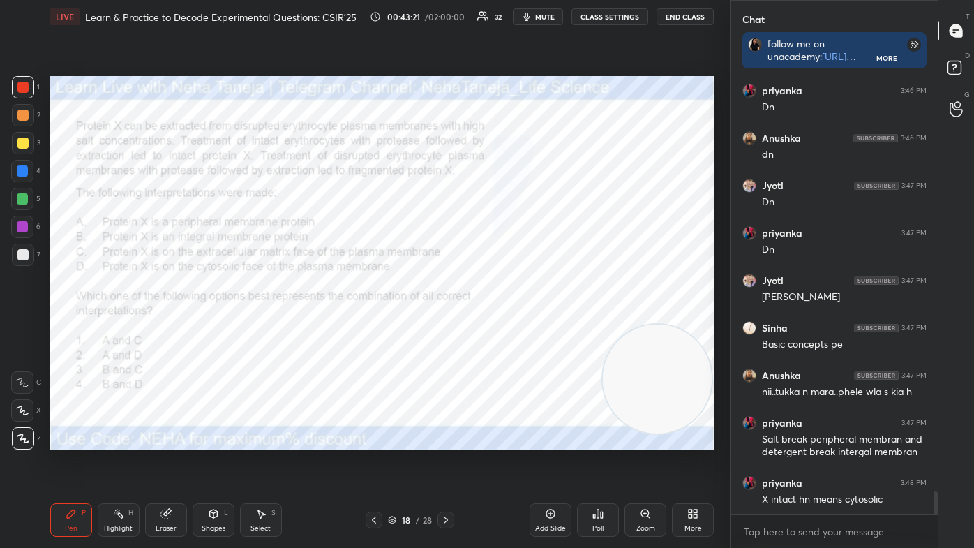
click at [121, 462] on div "Highlight H" at bounding box center [119, 519] width 42 height 33
click at [15, 204] on div at bounding box center [22, 199] width 22 height 22
click at [18, 200] on div at bounding box center [22, 198] width 11 height 11
click at [64, 462] on div "Pen P" at bounding box center [71, 519] width 42 height 33
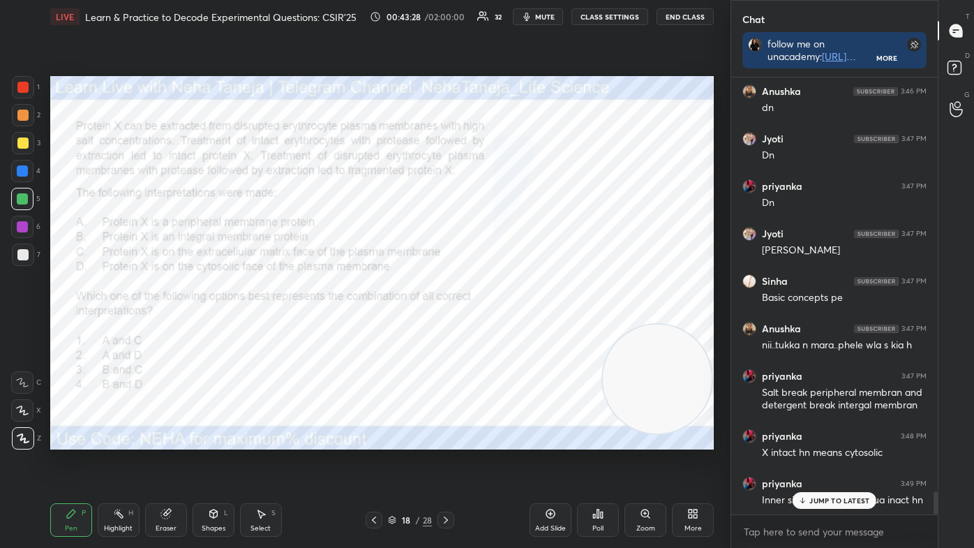
click at [25, 441] on icon at bounding box center [23, 438] width 13 height 10
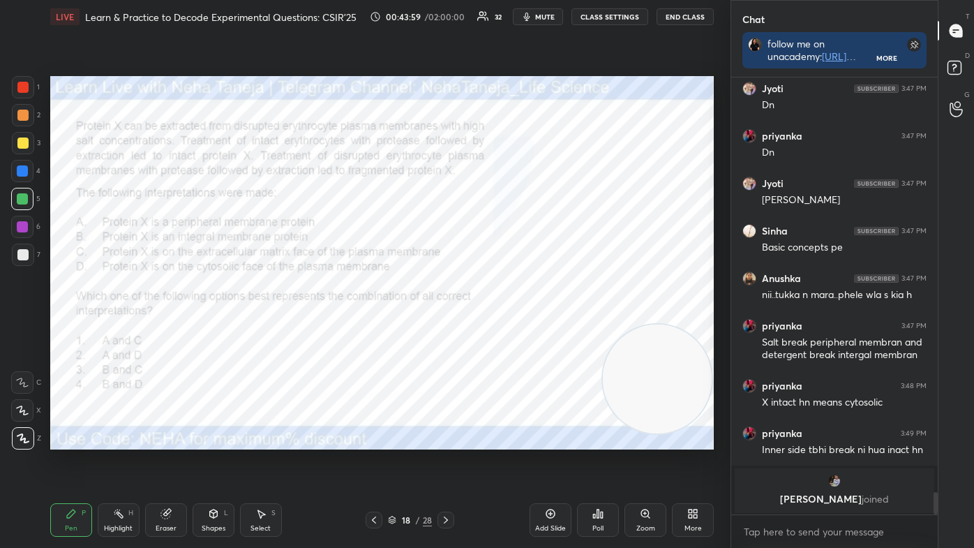
drag, startPoint x: 20, startPoint y: 99, endPoint x: 29, endPoint y: 98, distance: 9.1
click at [22, 99] on div "1" at bounding box center [26, 90] width 28 height 28
click at [23, 199] on div at bounding box center [22, 198] width 11 height 11
drag, startPoint x: 18, startPoint y: 87, endPoint x: 33, endPoint y: 98, distance: 18.4
click at [18, 88] on div at bounding box center [22, 87] width 11 height 11
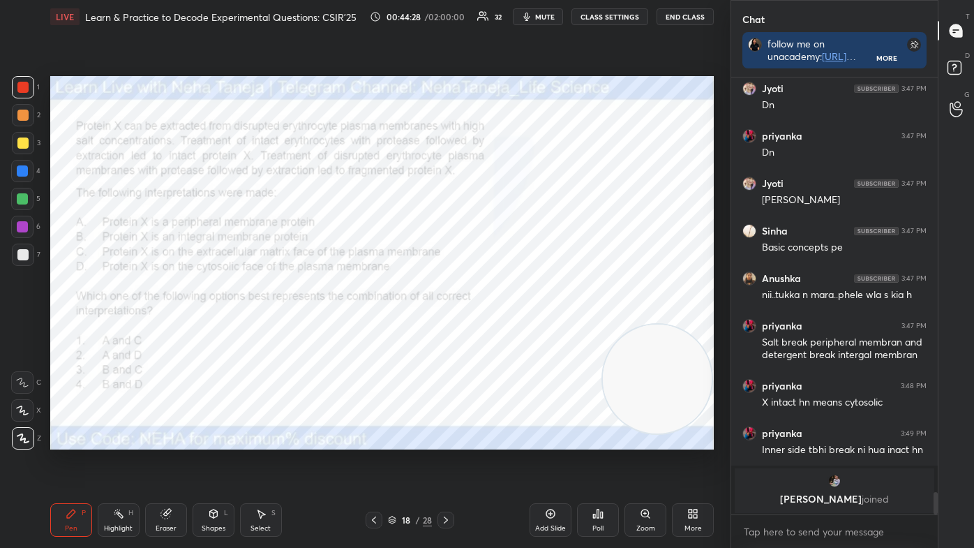
click at [26, 199] on div at bounding box center [22, 198] width 11 height 11
click at [29, 89] on div at bounding box center [23, 87] width 22 height 22
click at [20, 190] on div at bounding box center [22, 199] width 22 height 22
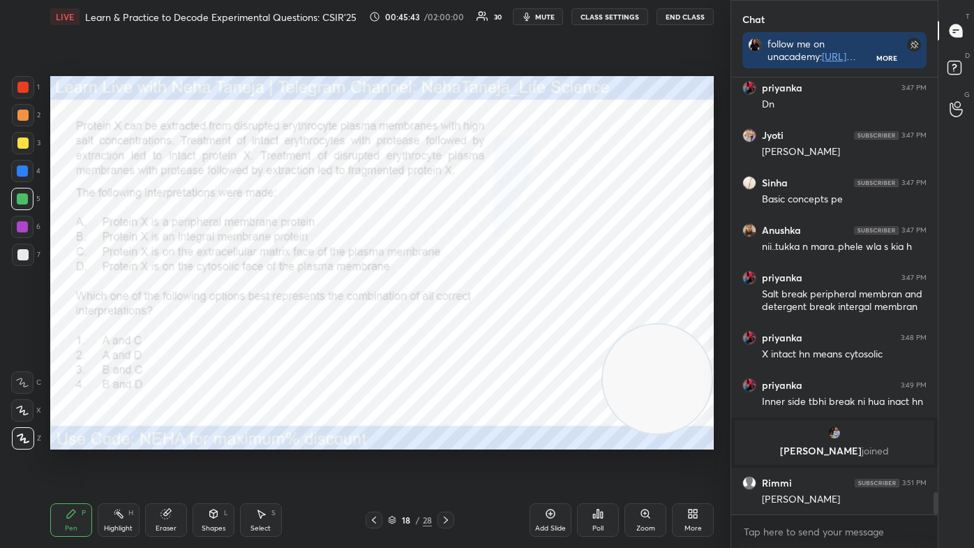
click at [448, 462] on icon at bounding box center [445, 519] width 11 height 11
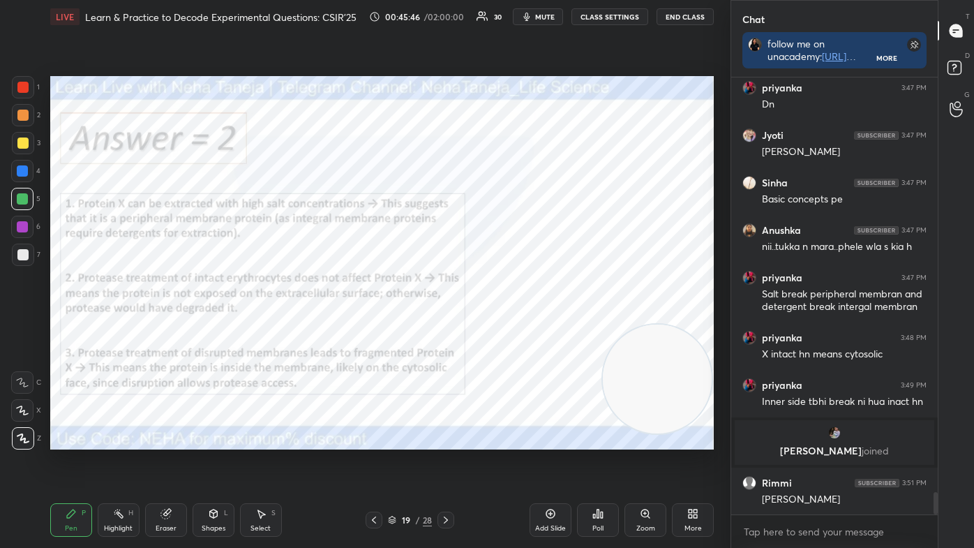
click at [441, 462] on div "Pen P Highlight H Eraser Shapes L Select S 19 / 28 Add Slide Poll Zoom More" at bounding box center [381, 520] width 663 height 56
click at [444, 462] on icon at bounding box center [445, 519] width 11 height 11
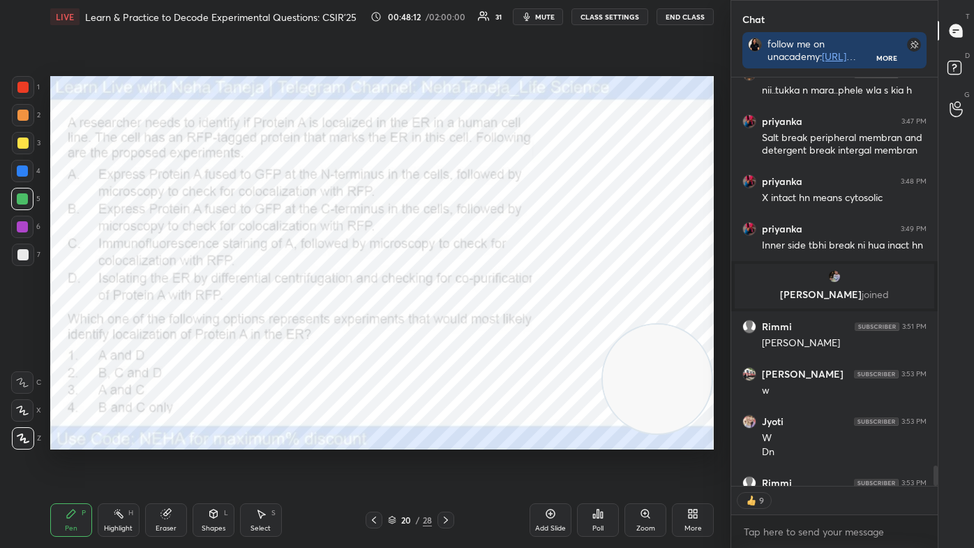
scroll to position [8315, 0]
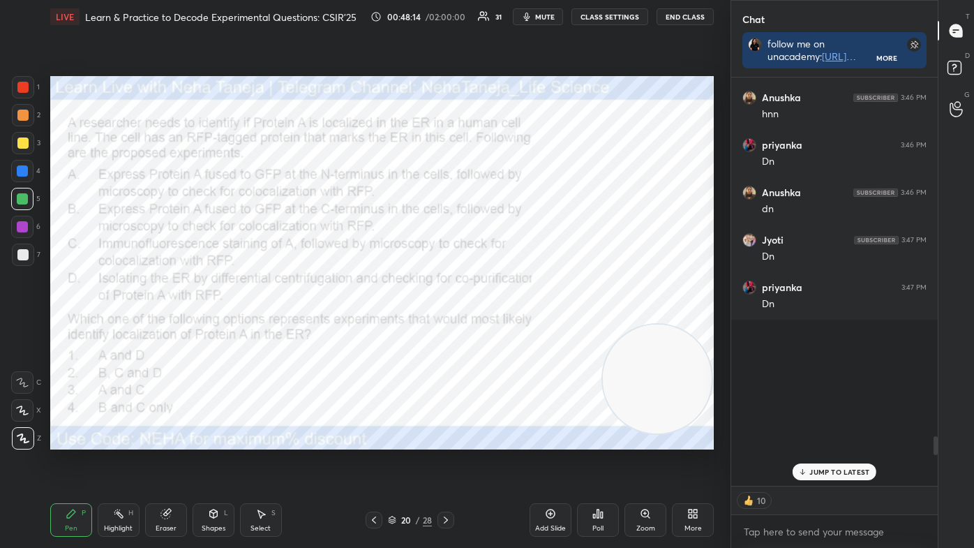
drag, startPoint x: 936, startPoint y: 478, endPoint x: 949, endPoint y: 288, distance: 190.2
click at [950, 291] on div "Chat follow me on unacademy: [URL][DOMAIN_NAME] join me on telegram: [URL][DOMA…" at bounding box center [851, 274] width 243 height 548
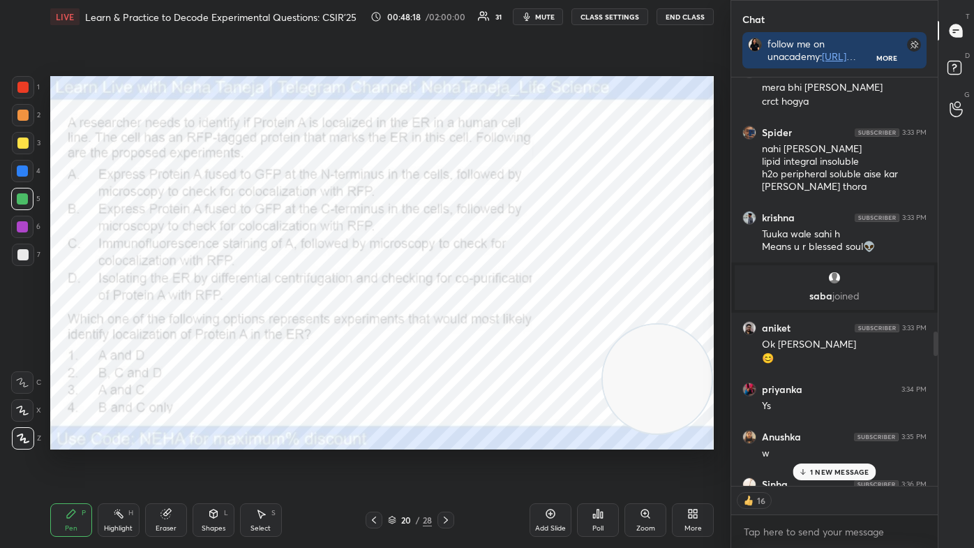
drag, startPoint x: 937, startPoint y: 346, endPoint x: 939, endPoint y: 317, distance: 29.4
click at [939, 317] on div "T Messages (T) D Doubts (D) G Raise Hand (G)" at bounding box center [955, 274] width 36 height 548
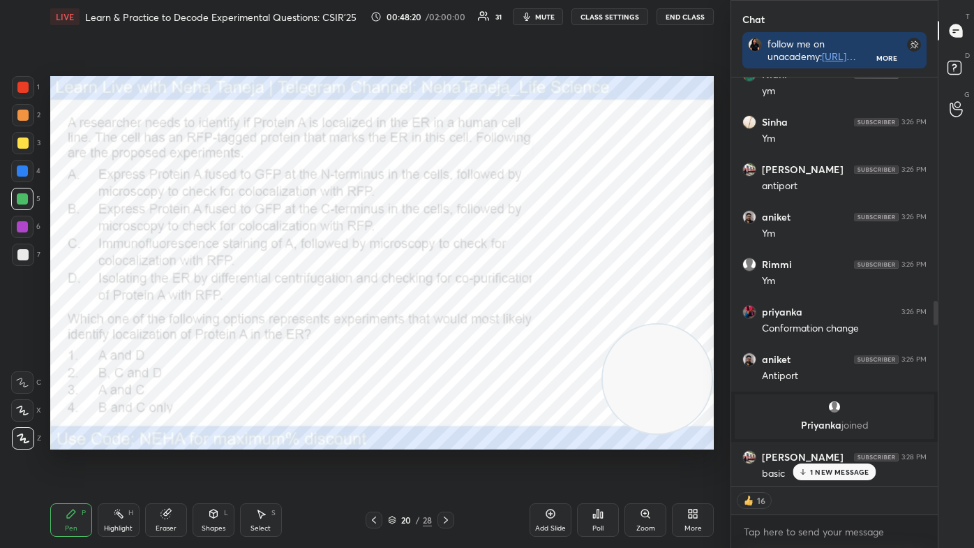
drag, startPoint x: 936, startPoint y: 346, endPoint x: 939, endPoint y: 290, distance: 55.9
click at [939, 290] on div "Chat follow me on unacademy: [URL][DOMAIN_NAME] join me on telegram: [URL][DOMA…" at bounding box center [851, 274] width 243 height 548
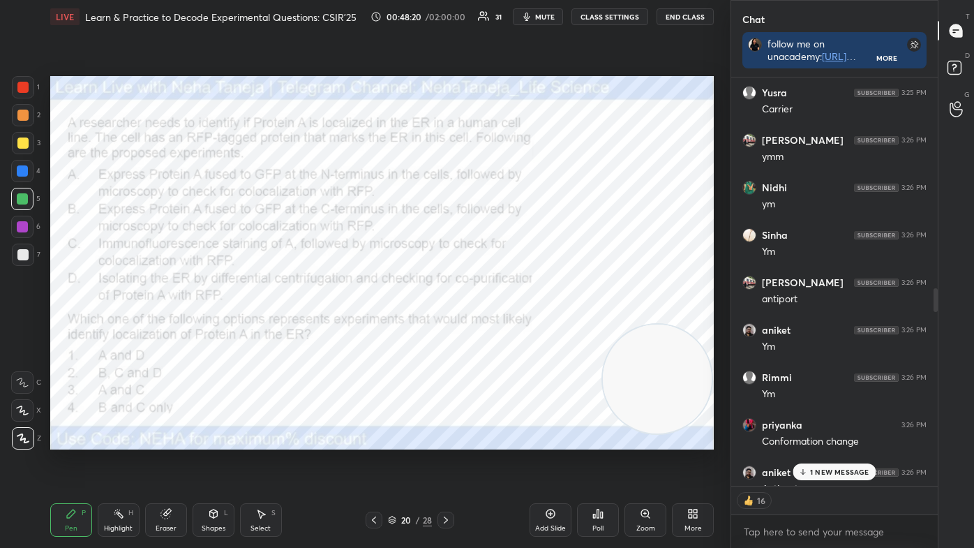
scroll to position [3370, 0]
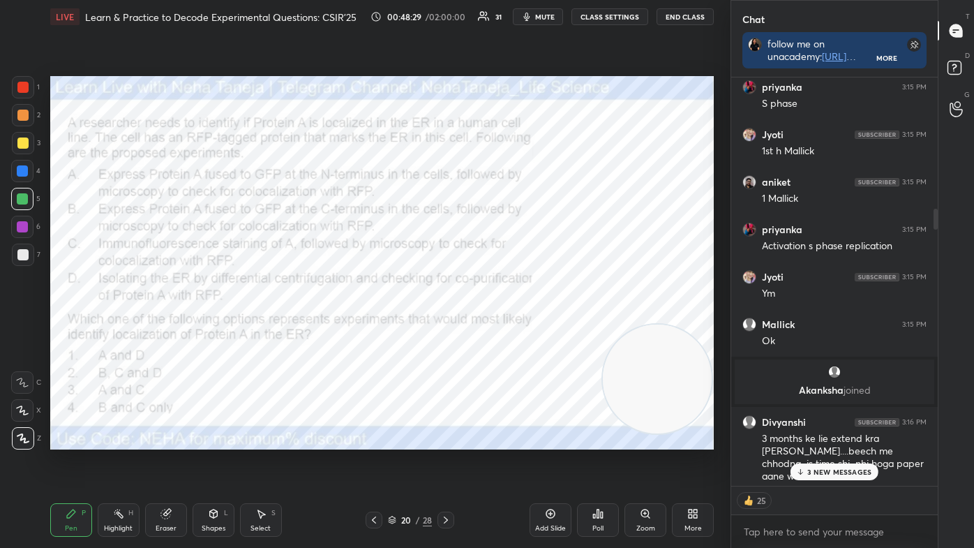
drag, startPoint x: 935, startPoint y: 303, endPoint x: 949, endPoint y: 206, distance: 97.8
click at [949, 210] on div "Chat follow me on unacademy: [URL][DOMAIN_NAME] join me on telegram: [URL][DOMA…" at bounding box center [851, 274] width 243 height 548
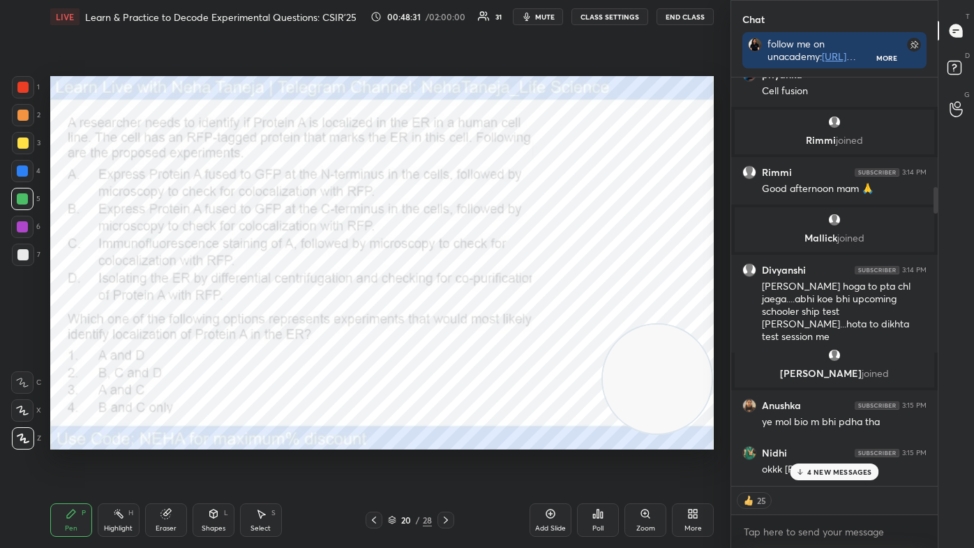
click at [852, 462] on p "4 NEW MESSAGES" at bounding box center [839, 471] width 65 height 8
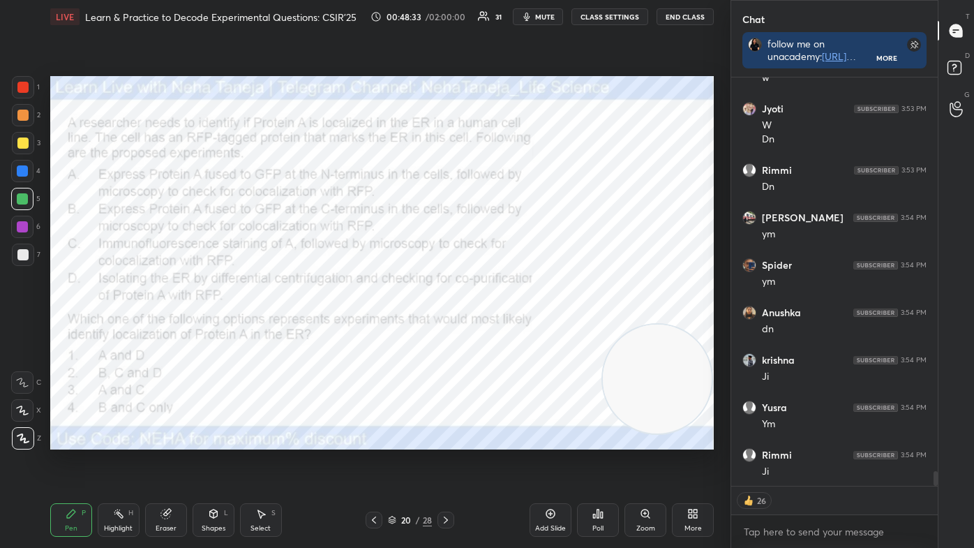
scroll to position [10958, 0]
click at [605, 462] on div "Poll" at bounding box center [598, 519] width 42 height 33
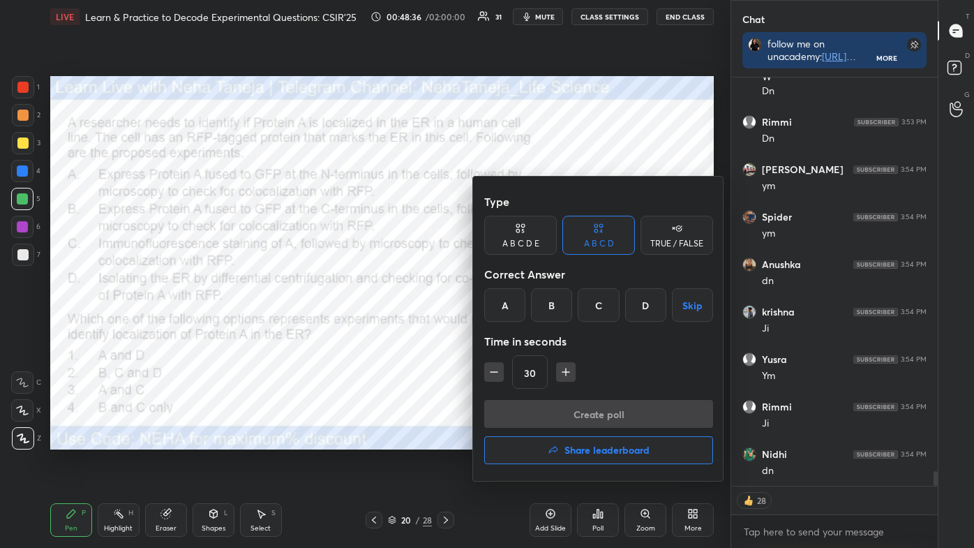
drag, startPoint x: 554, startPoint y: 301, endPoint x: 550, endPoint y: 363, distance: 62.9
click at [554, 300] on div "B" at bounding box center [551, 304] width 41 height 33
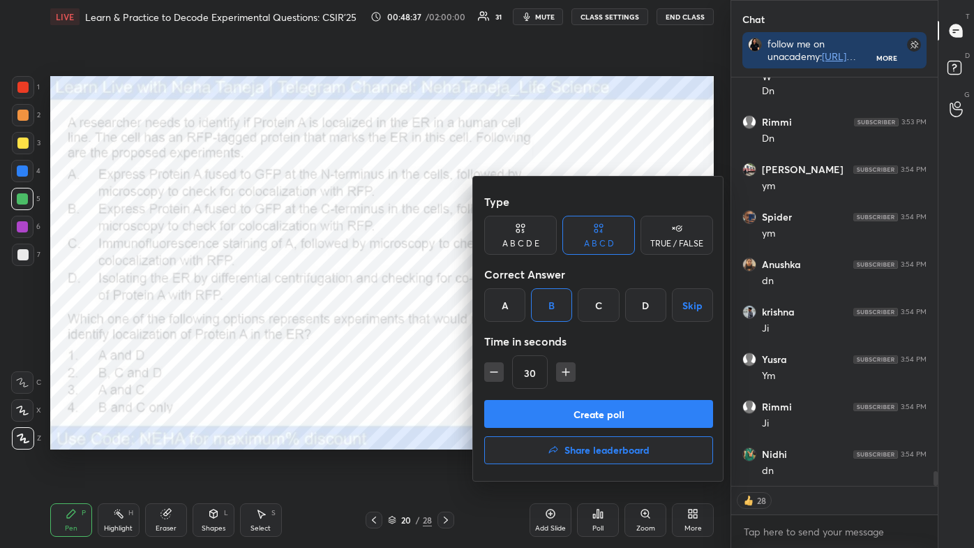
click at [554, 401] on button "Create poll" at bounding box center [598, 414] width 229 height 28
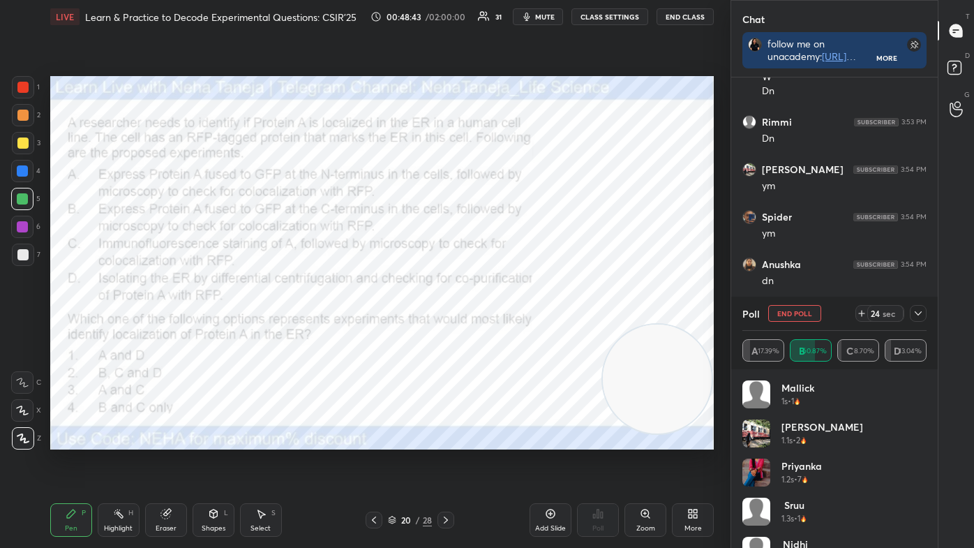
scroll to position [11002, 0]
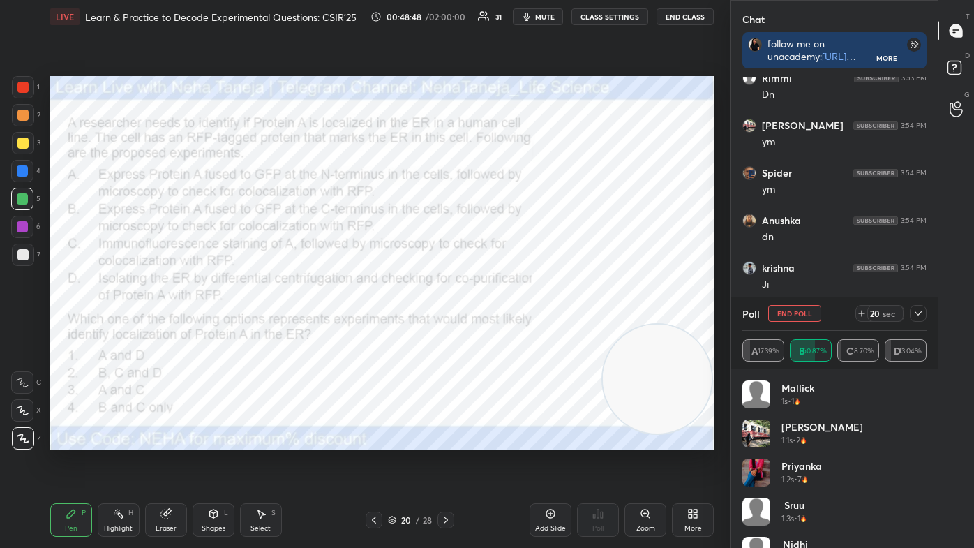
drag, startPoint x: 921, startPoint y: 407, endPoint x: 923, endPoint y: 415, distance: 8.5
click at [922, 418] on div "Mallick 1s • 1 [PERSON_NAME] 1.1s • 2 priyanka 1.2s • 7 Sruu 1.3s • 1 [PERSON_N…" at bounding box center [834, 463] width 184 height 167
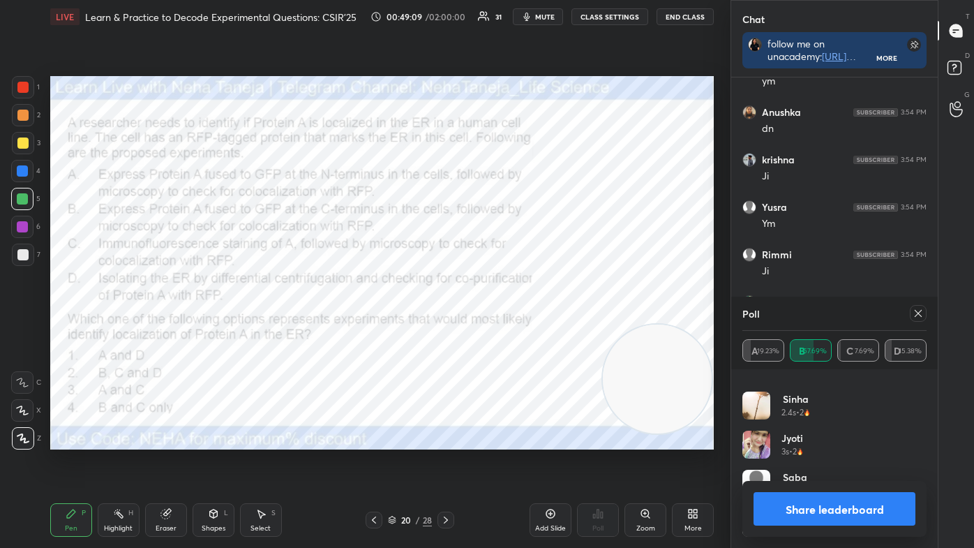
scroll to position [11159, 0]
click at [803, 462] on button "Share leaderboard" at bounding box center [834, 508] width 162 height 33
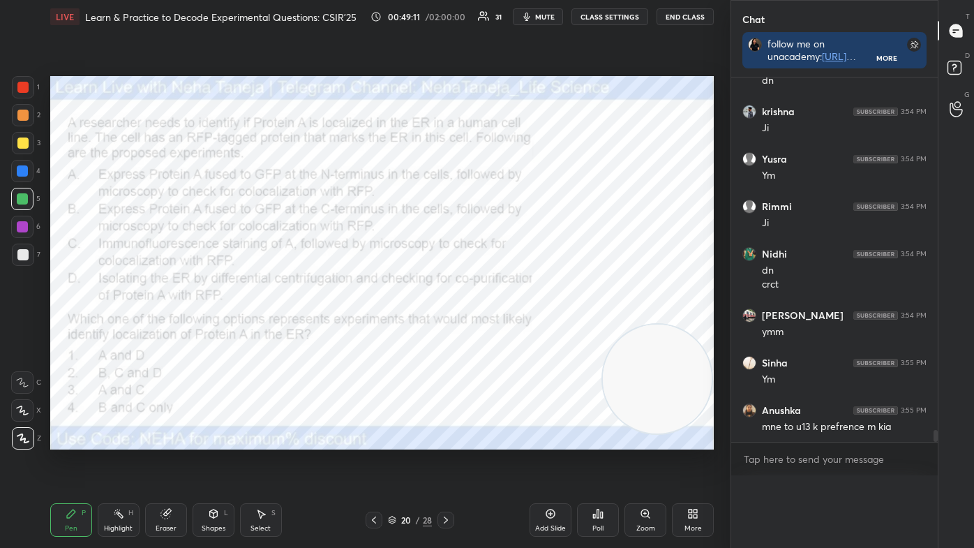
scroll to position [0, 0]
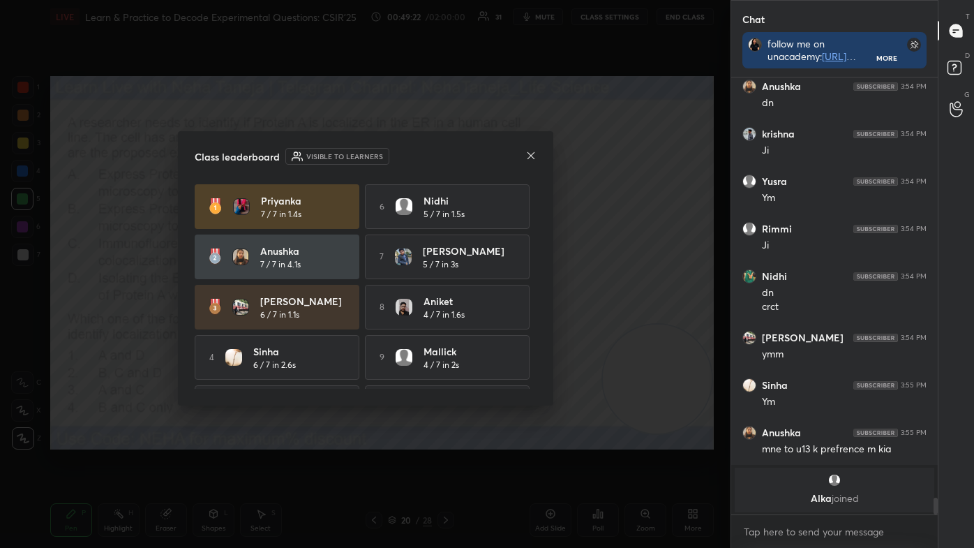
drag, startPoint x: 528, startPoint y: 156, endPoint x: 521, endPoint y: 156, distance: 7.0
click at [524, 156] on div "Class leaderboard Visible to learners" at bounding box center [366, 156] width 342 height 17
click at [531, 153] on icon at bounding box center [530, 155] width 11 height 11
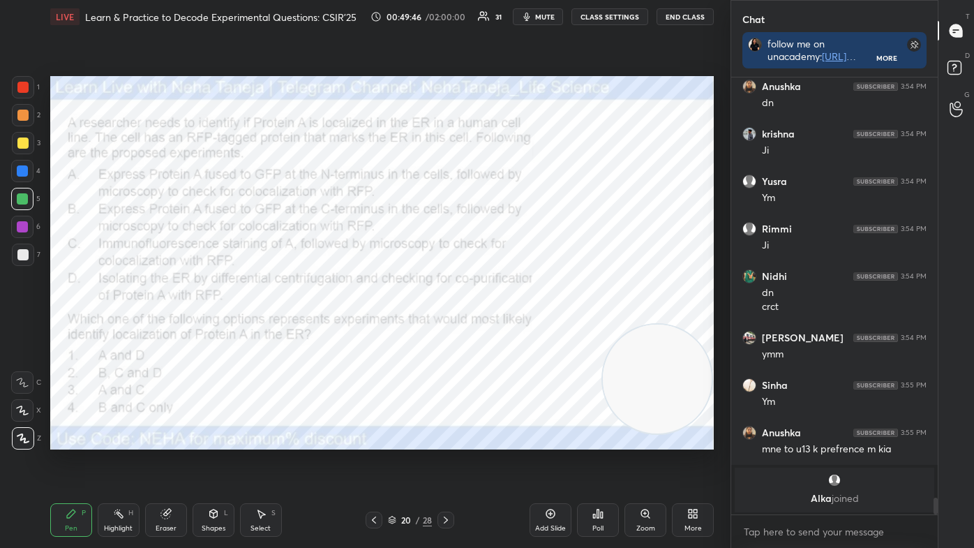
click at [216, 462] on icon at bounding box center [213, 513] width 11 height 11
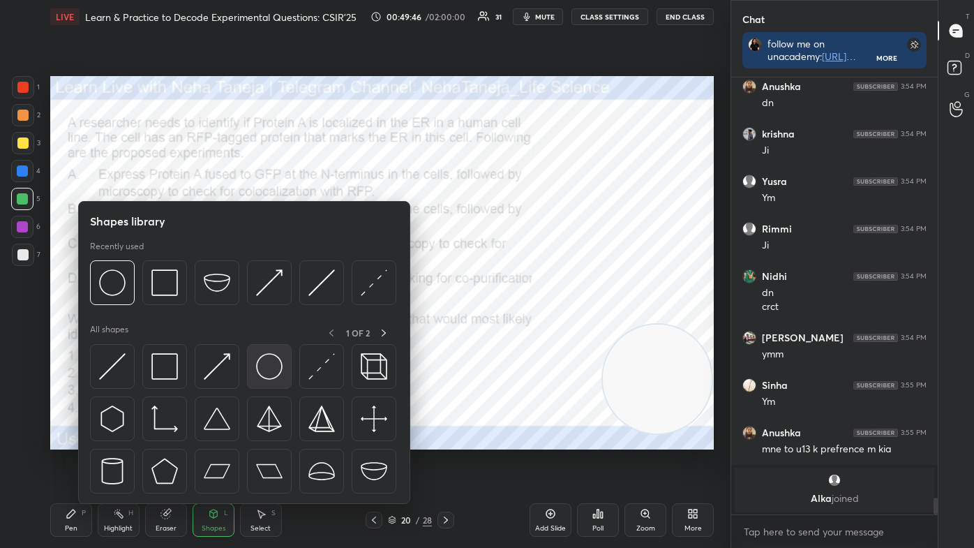
click at [267, 377] on img at bounding box center [269, 366] width 27 height 27
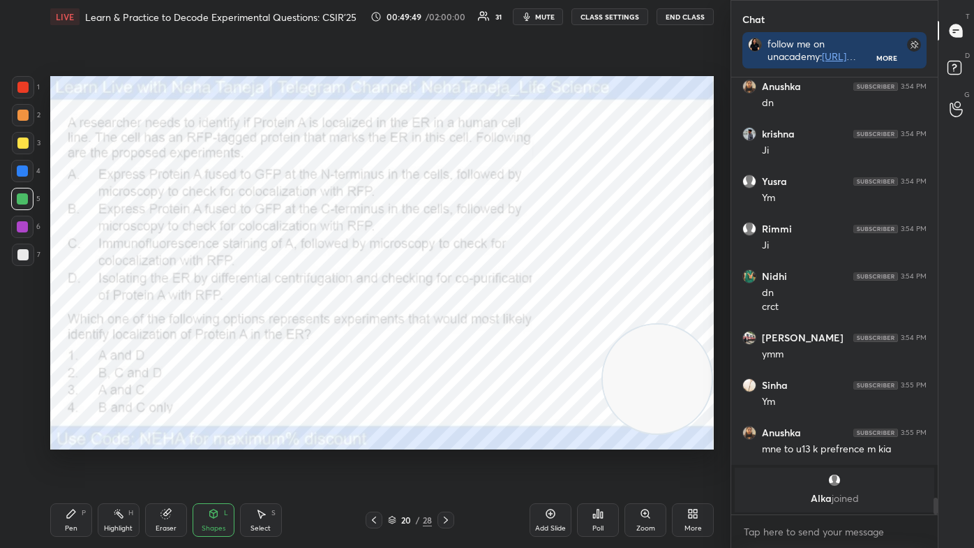
click at [20, 172] on div at bounding box center [22, 170] width 11 height 11
drag, startPoint x: 70, startPoint y: 520, endPoint x: 67, endPoint y: 512, distance: 9.1
click at [70, 462] on div "Pen P" at bounding box center [71, 519] width 42 height 33
click at [20, 434] on icon at bounding box center [22, 438] width 11 height 8
click at [19, 85] on div at bounding box center [22, 87] width 11 height 11
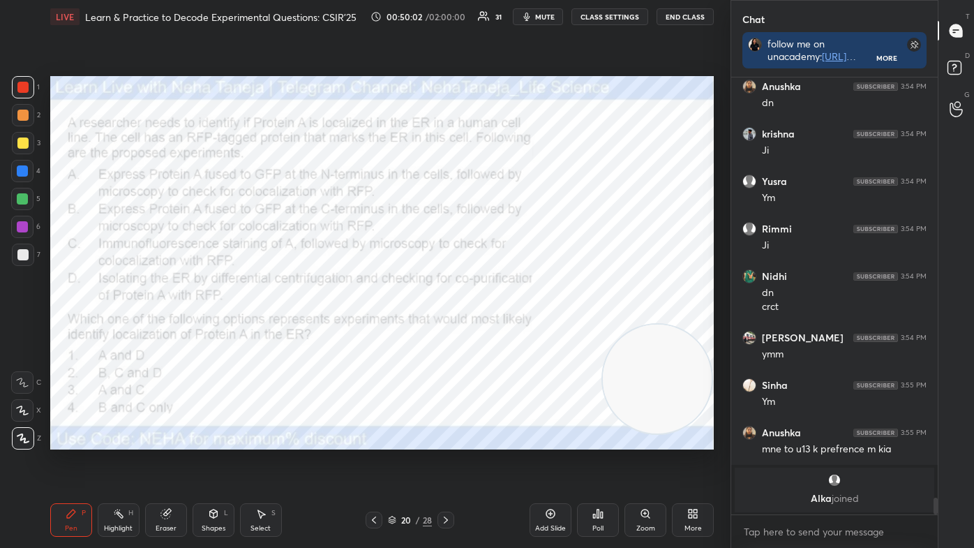
click at [15, 171] on div at bounding box center [22, 171] width 22 height 22
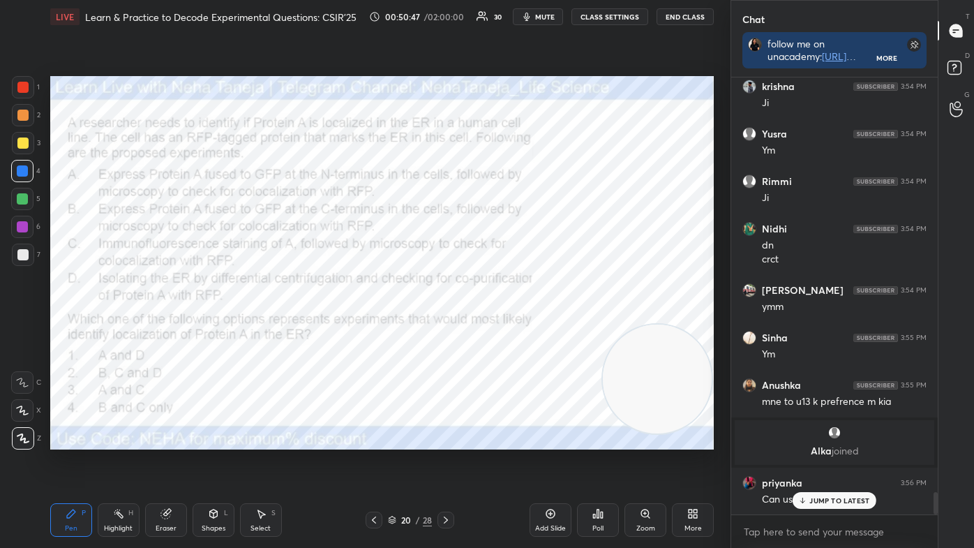
scroll to position [8241, 0]
click at [26, 91] on div at bounding box center [22, 87] width 11 height 11
click at [25, 91] on div at bounding box center [22, 87] width 11 height 11
drag, startPoint x: 121, startPoint y: 520, endPoint x: 148, endPoint y: 495, distance: 36.5
click at [121, 462] on div "Highlight H" at bounding box center [119, 519] width 42 height 33
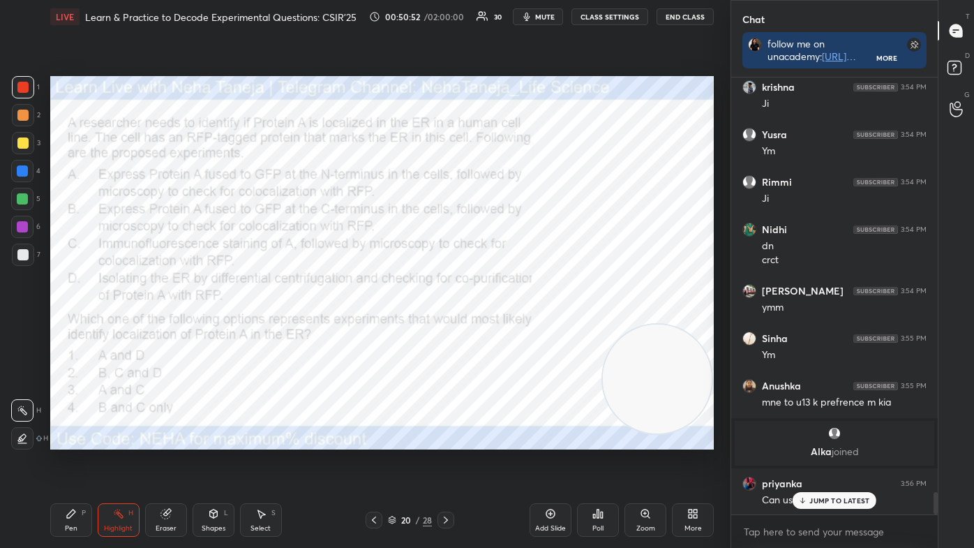
click at [24, 143] on div at bounding box center [22, 142] width 11 height 11
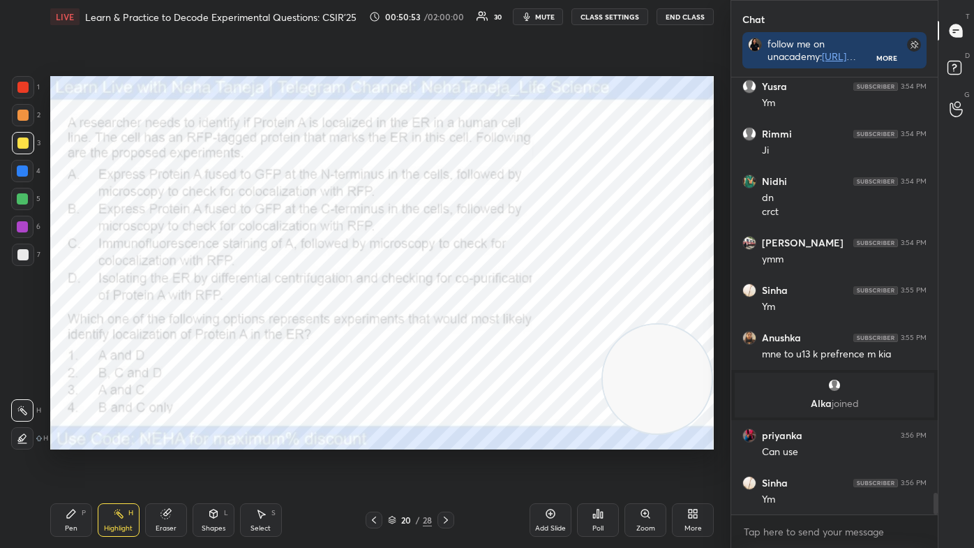
click at [17, 431] on div at bounding box center [22, 438] width 22 height 22
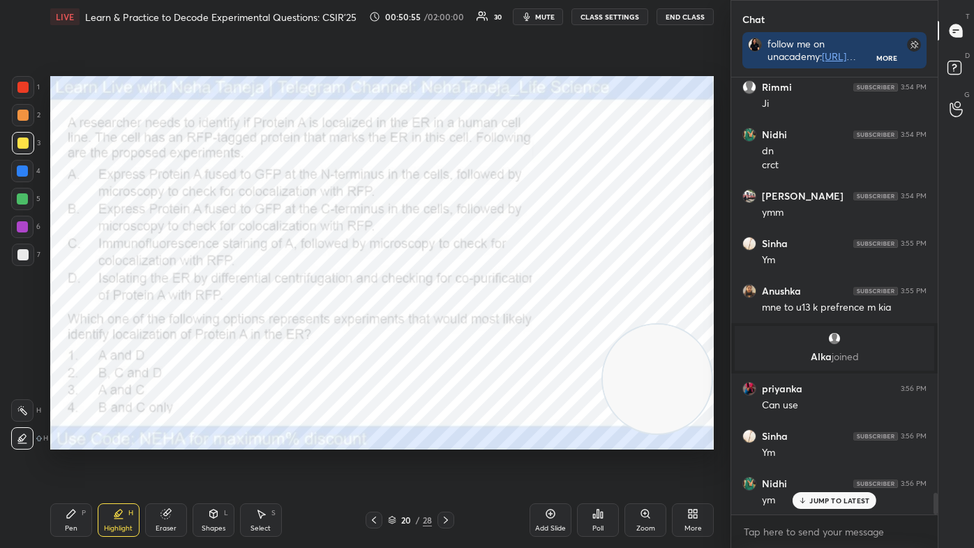
click at [19, 192] on div at bounding box center [22, 199] width 22 height 22
click at [18, 231] on div at bounding box center [22, 226] width 11 height 11
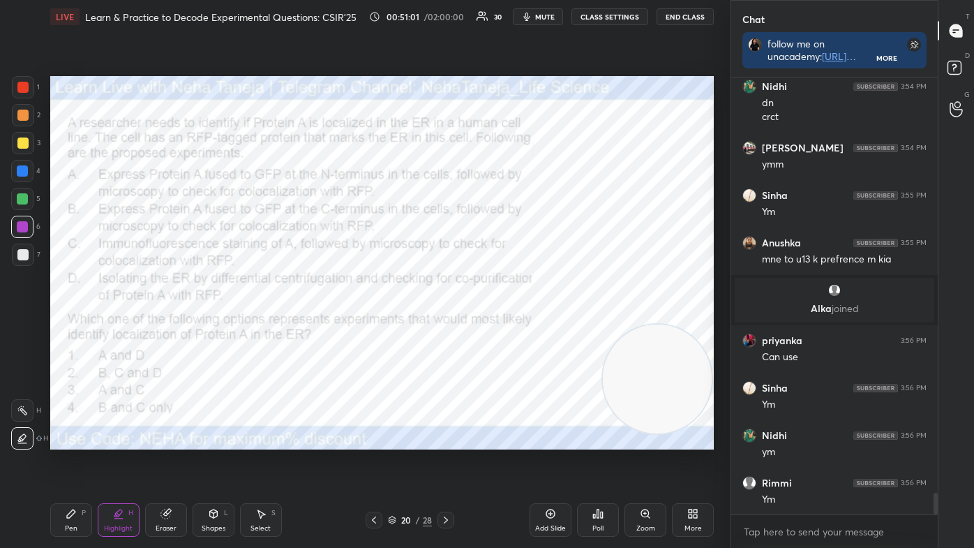
click at [22, 411] on icon at bounding box center [22, 410] width 11 height 11
click at [61, 462] on div "Pen P" at bounding box center [71, 519] width 42 height 33
click at [18, 444] on div at bounding box center [23, 438] width 22 height 22
click at [21, 198] on div at bounding box center [22, 198] width 11 height 11
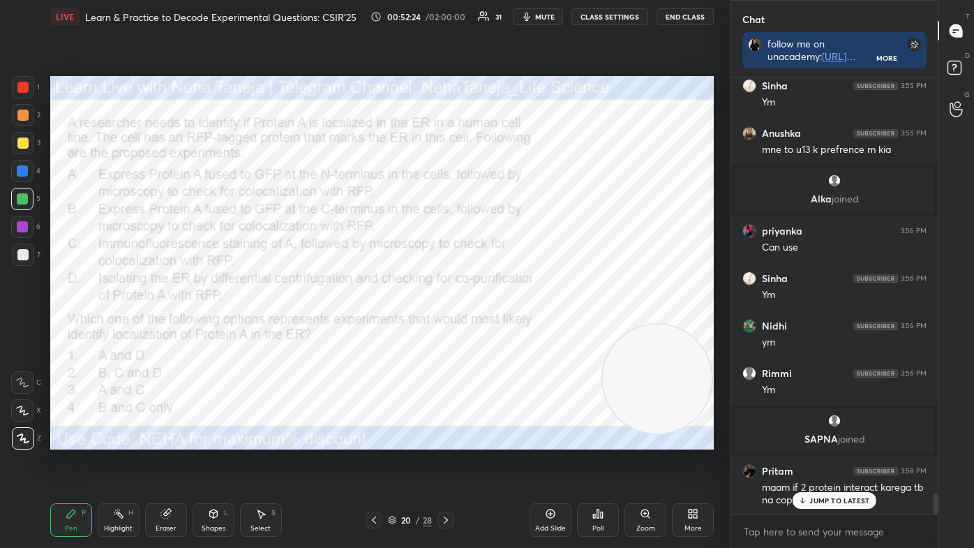
scroll to position [8492, 0]
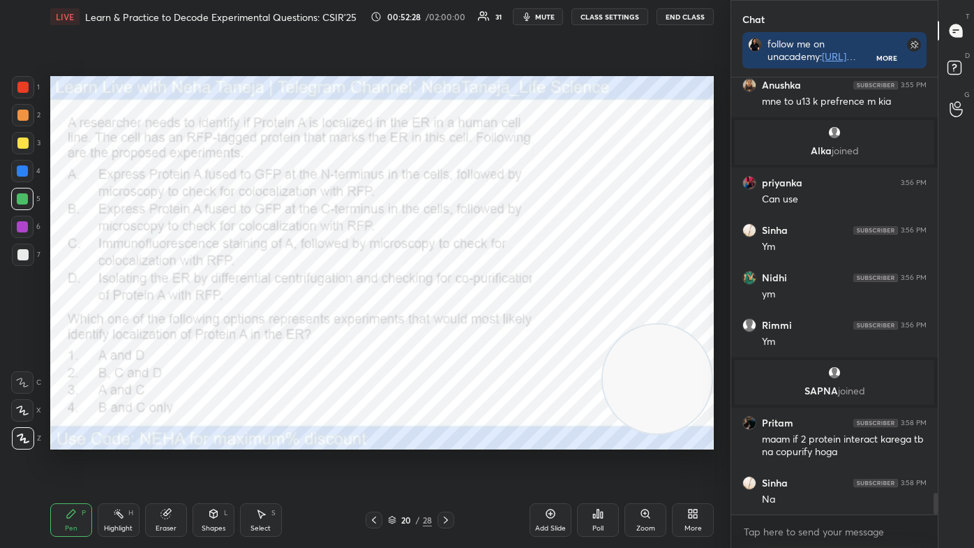
click at [24, 84] on div at bounding box center [22, 87] width 11 height 11
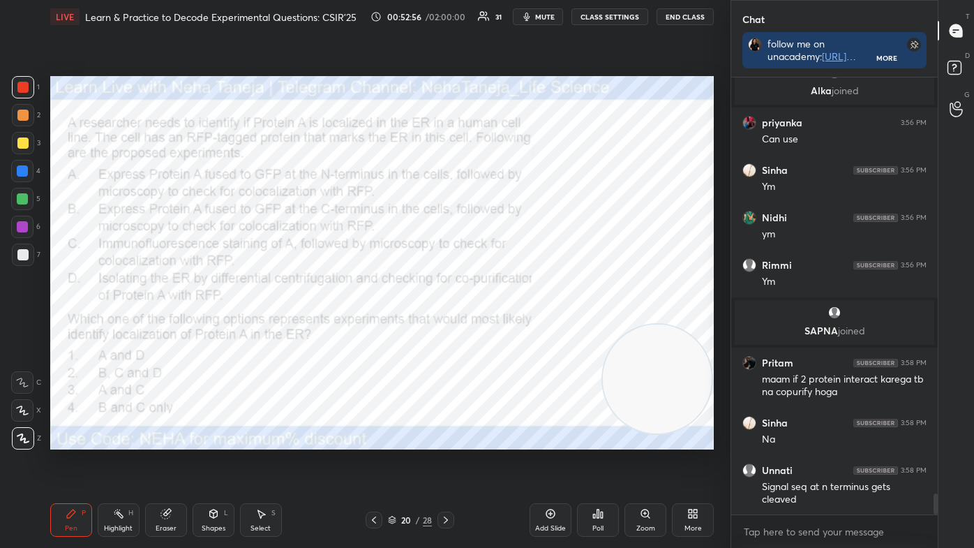
click at [13, 193] on div at bounding box center [22, 199] width 22 height 22
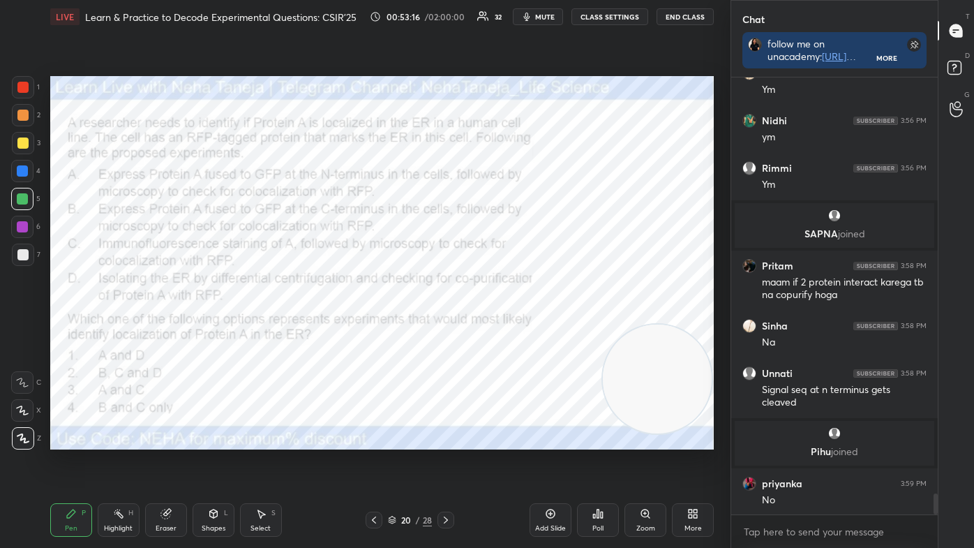
scroll to position [8592, 0]
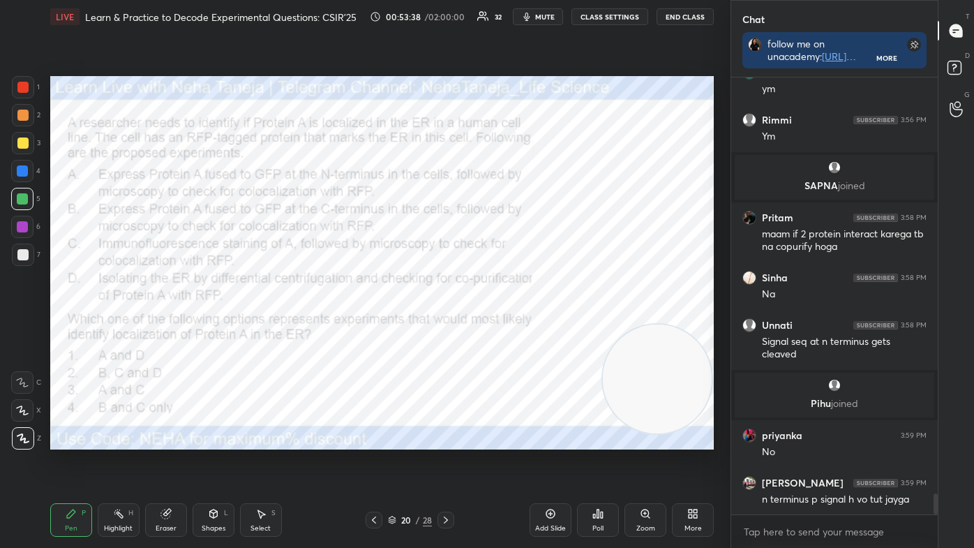
click at [20, 223] on div at bounding box center [22, 226] width 11 height 11
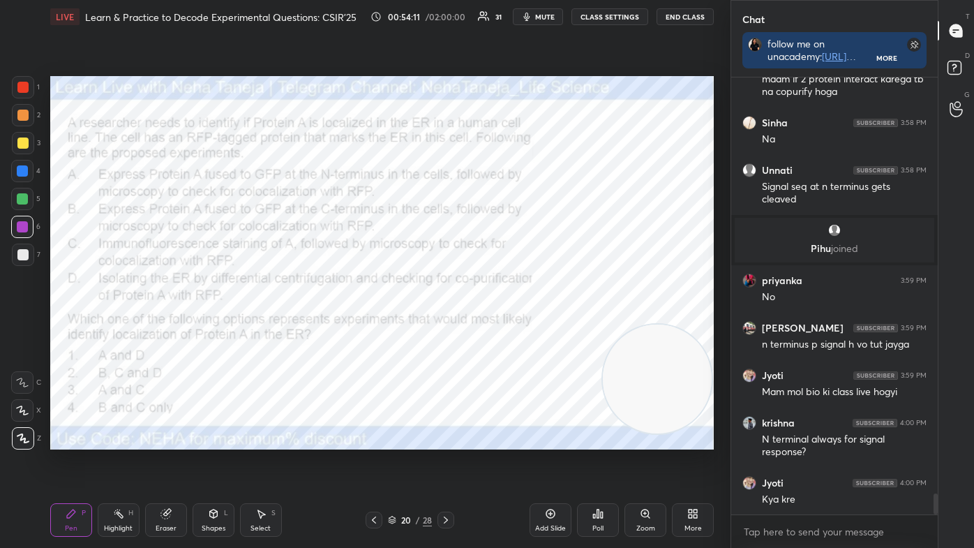
scroll to position [8794, 0]
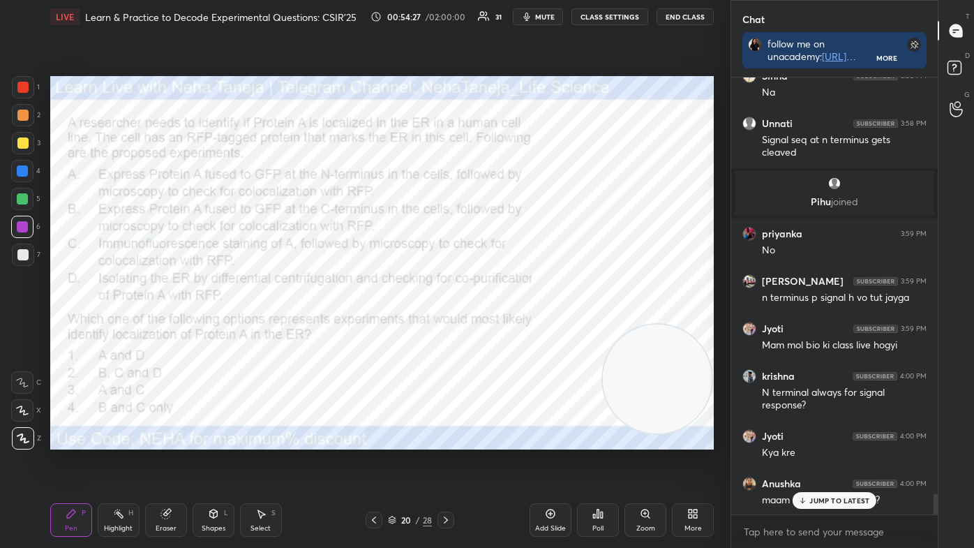
click at [840, 462] on div "JUMP TO LATEST" at bounding box center [834, 500] width 84 height 17
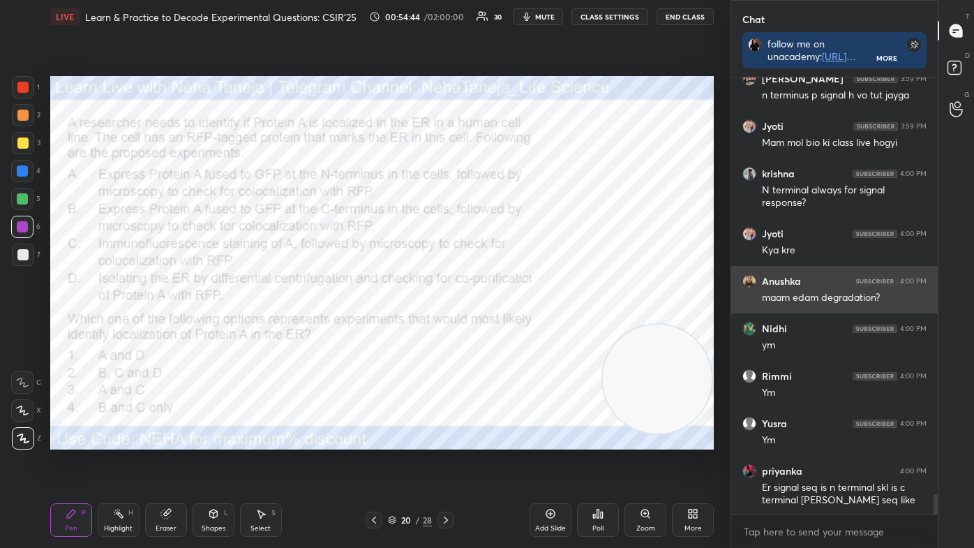
scroll to position [9044, 0]
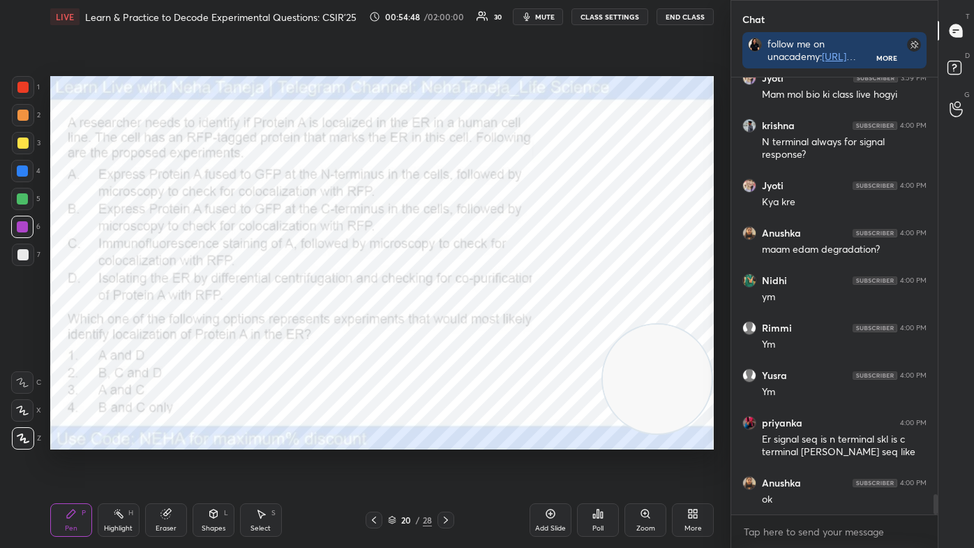
click at [113, 462] on div "Highlight H" at bounding box center [119, 519] width 42 height 33
click at [68, 462] on div "Pen P" at bounding box center [71, 519] width 42 height 33
click at [18, 437] on icon at bounding box center [23, 438] width 13 height 10
click at [446, 462] on icon at bounding box center [446, 519] width 4 height 7
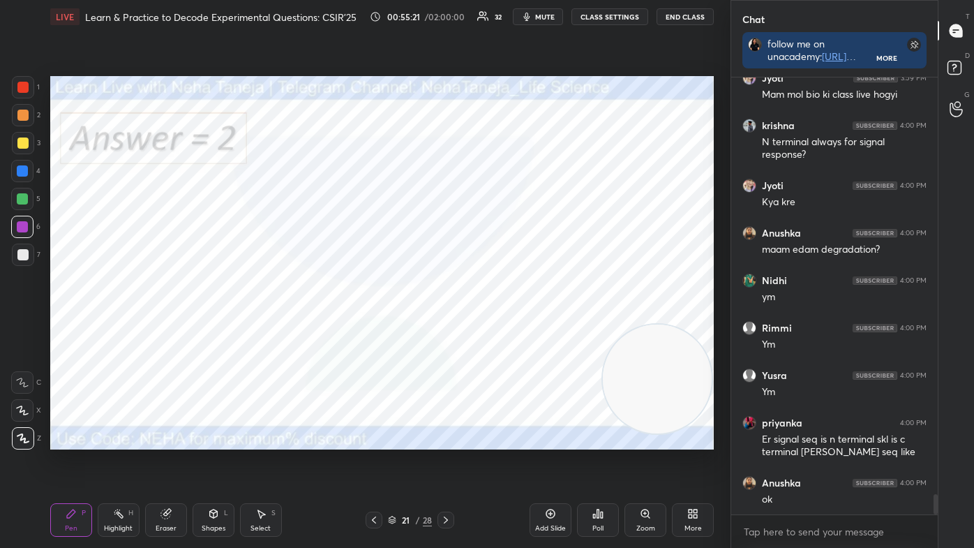
click at [448, 462] on icon at bounding box center [445, 519] width 11 height 11
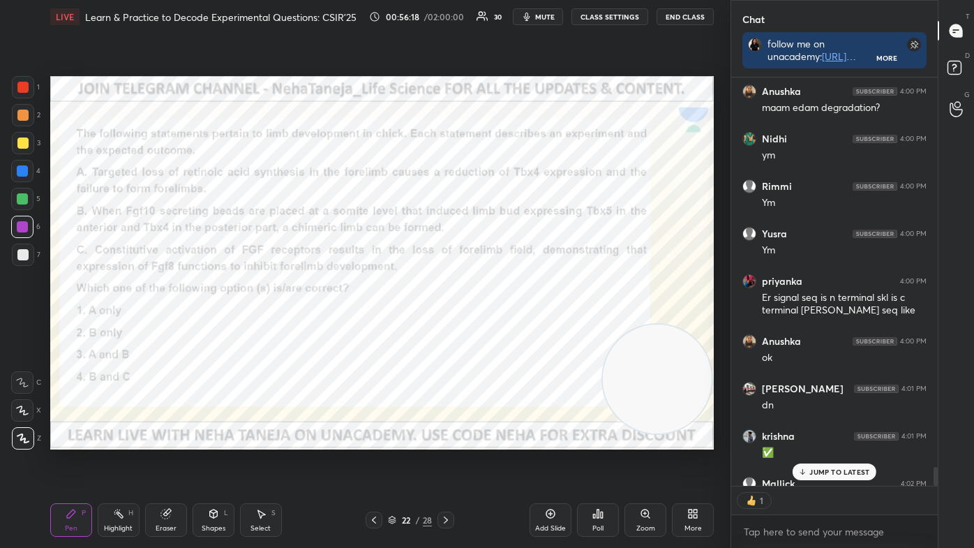
scroll to position [5, 3]
click at [596, 462] on div "Poll" at bounding box center [598, 519] width 42 height 33
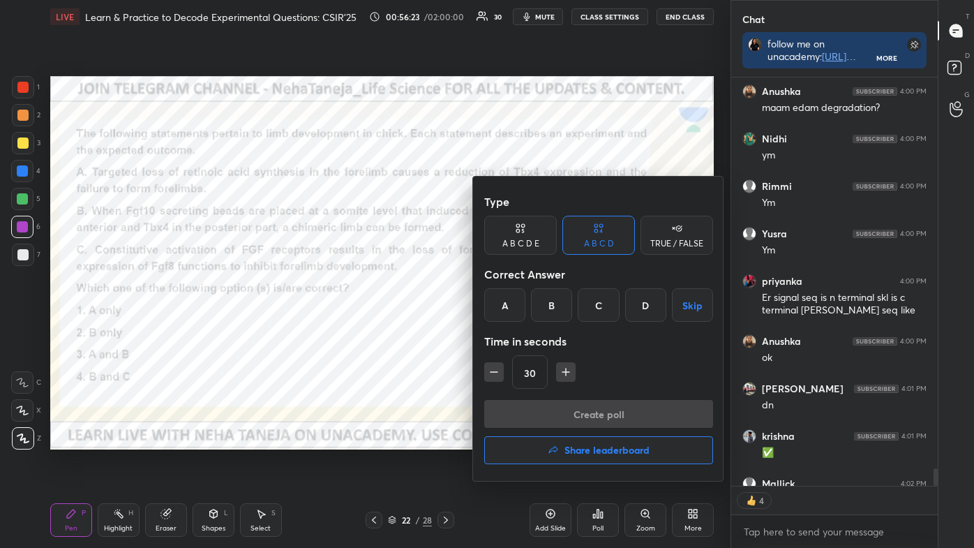
scroll to position [9262, 0]
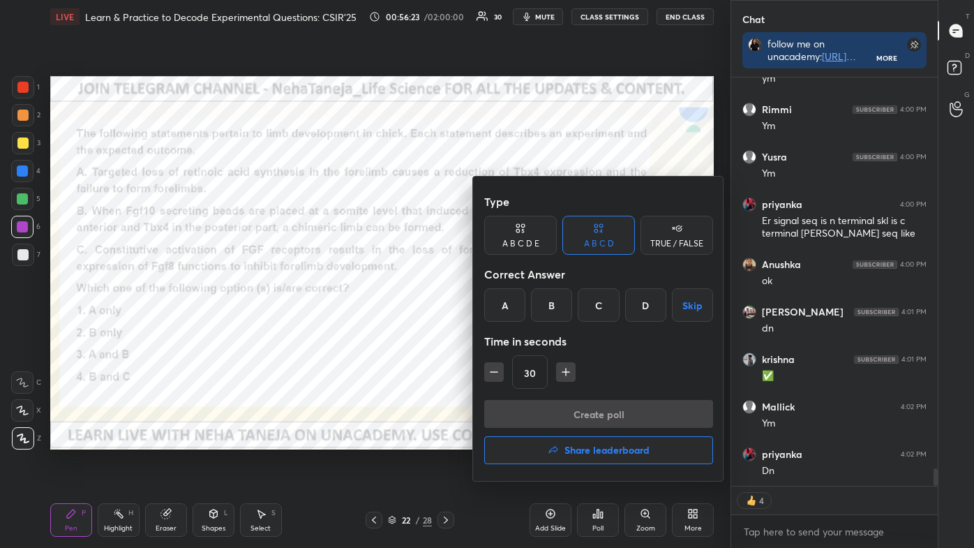
click at [637, 317] on div "D" at bounding box center [645, 304] width 41 height 33
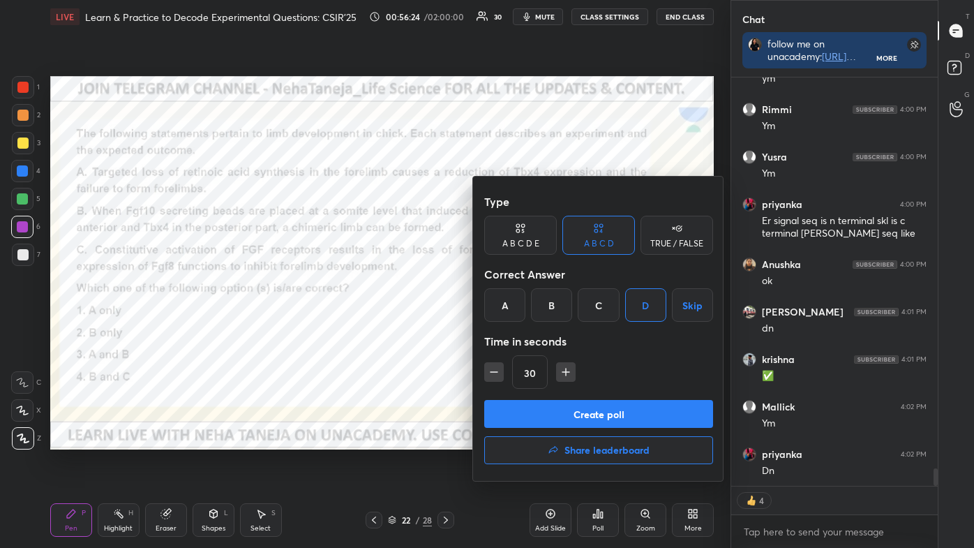
click at [637, 317] on div "D" at bounding box center [645, 304] width 41 height 33
click at [606, 409] on button "Create poll" at bounding box center [598, 414] width 229 height 28
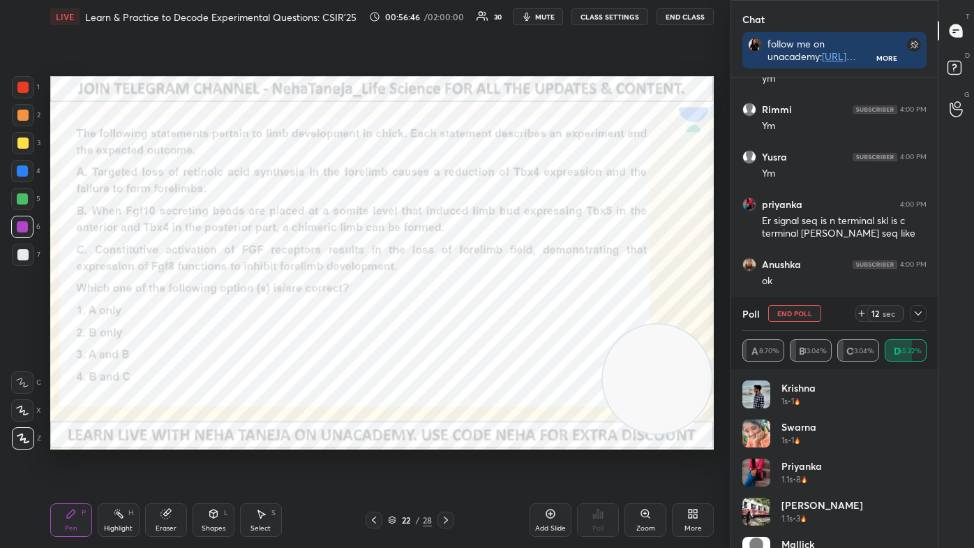
scroll to position [9306, 0]
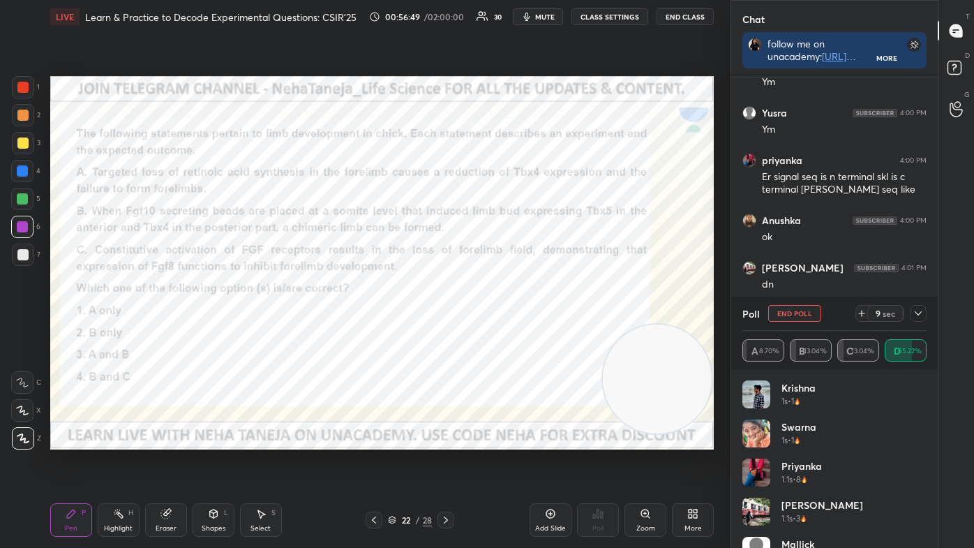
click at [24, 84] on div at bounding box center [22, 87] width 11 height 11
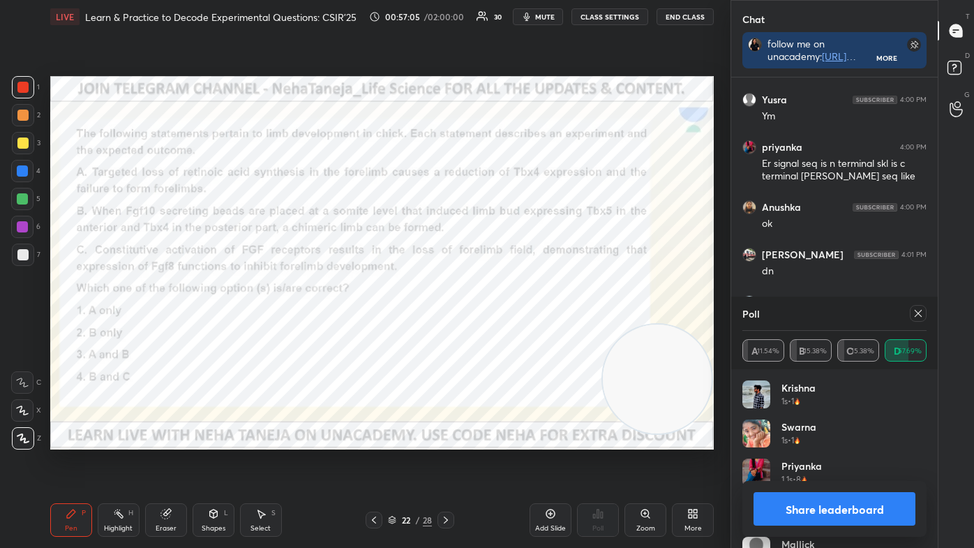
click at [119, 462] on div "Highlight H" at bounding box center [119, 519] width 42 height 33
click at [848, 462] on button "Share leaderboard" at bounding box center [834, 508] width 162 height 33
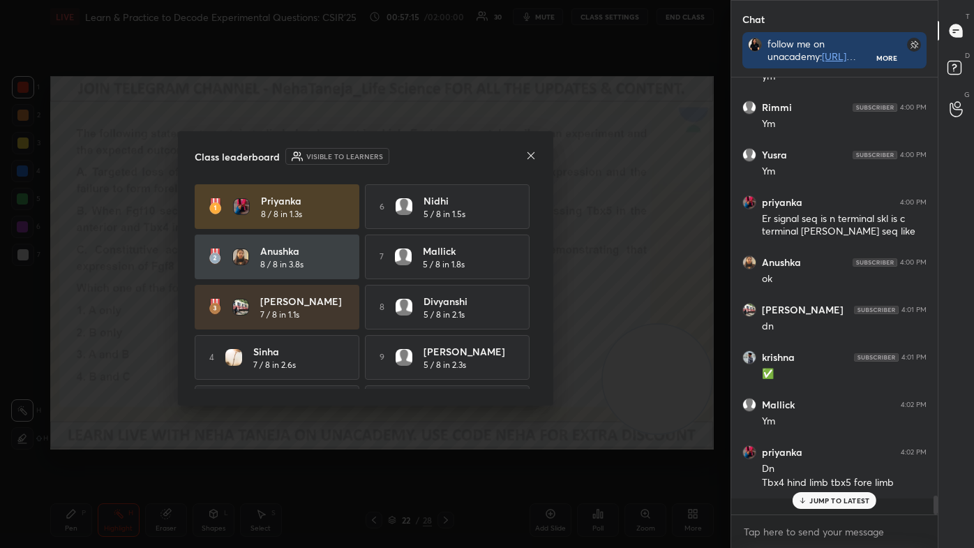
scroll to position [425, 202]
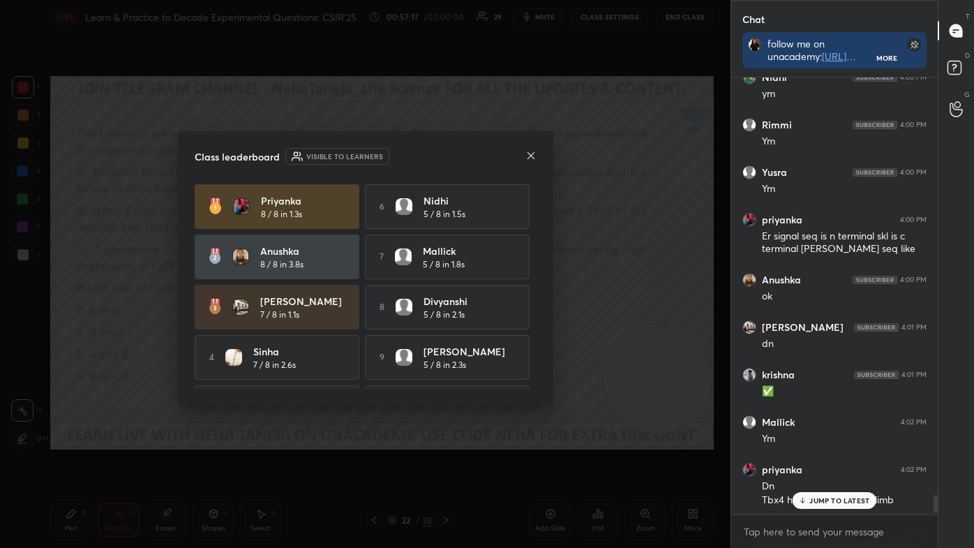
click at [528, 149] on div at bounding box center [530, 156] width 11 height 15
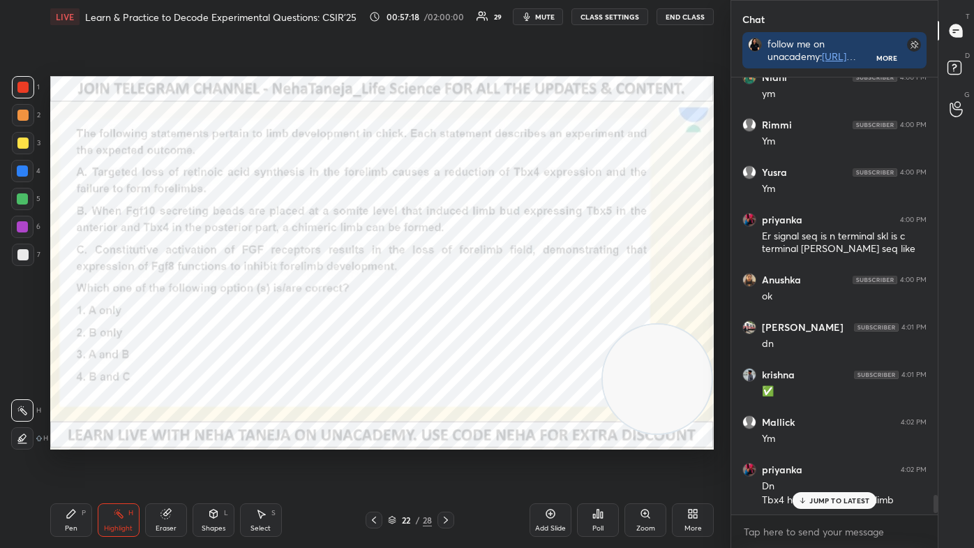
click at [124, 204] on div "1 2 3 4 5 6 7 C X Z C X Z E E Erase all H H LIVE Learn & Practice to Decode Exp…" at bounding box center [359, 274] width 719 height 548
click at [66, 462] on icon at bounding box center [71, 513] width 11 height 11
click at [20, 441] on icon at bounding box center [23, 438] width 13 height 10
click at [444, 462] on div at bounding box center [445, 519] width 17 height 17
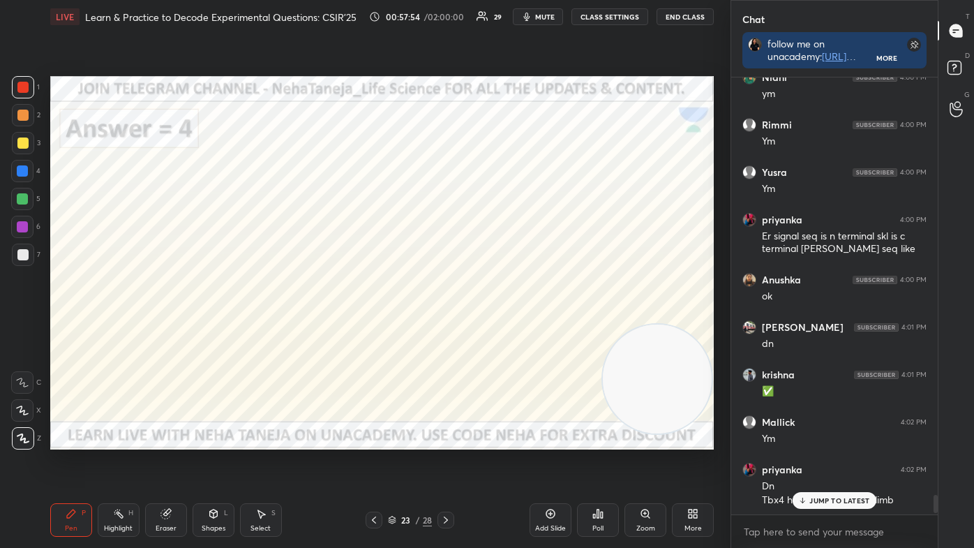
click at [444, 462] on div at bounding box center [445, 519] width 17 height 17
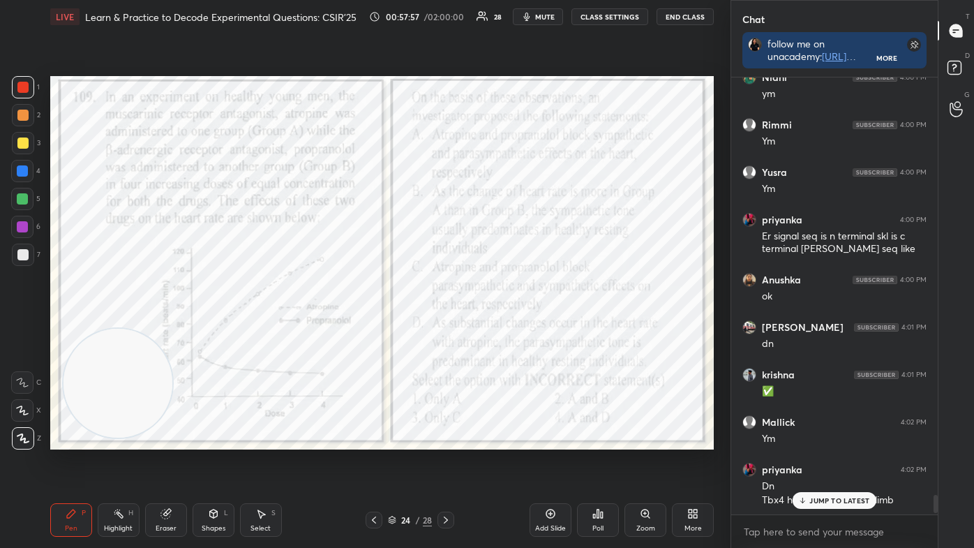
drag, startPoint x: 649, startPoint y: 403, endPoint x: 103, endPoint y: 413, distance: 545.5
click at [109, 411] on video at bounding box center [118, 384] width 110 height 110
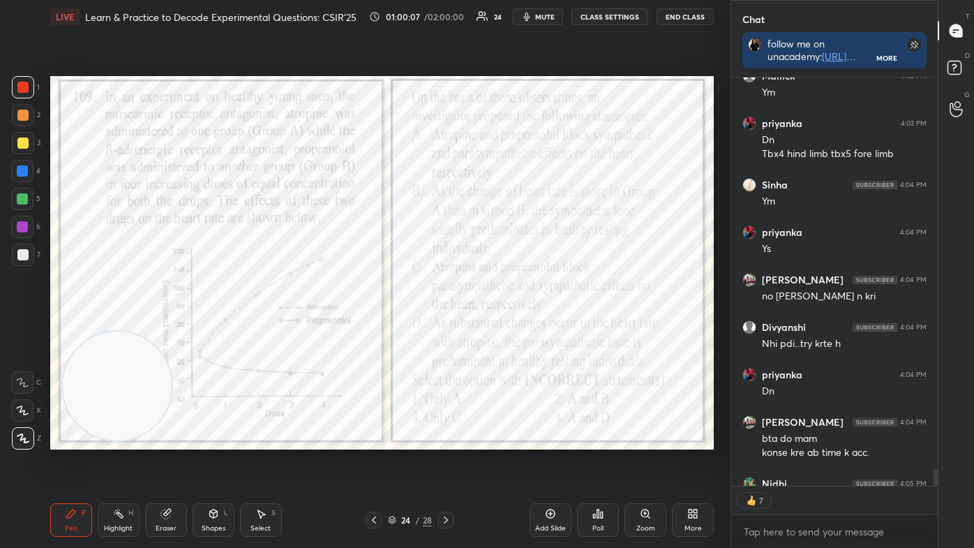
scroll to position [9670, 0]
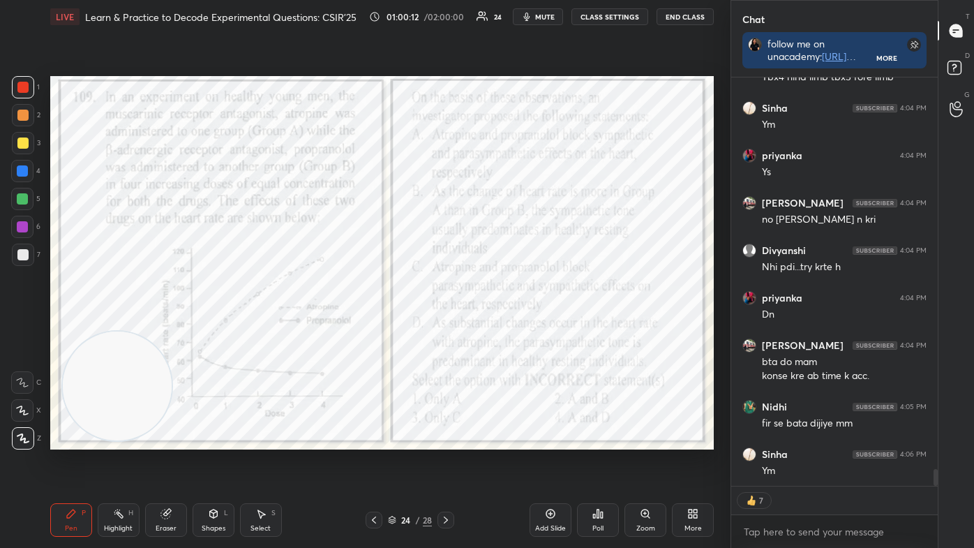
click at [594, 462] on icon at bounding box center [597, 513] width 11 height 11
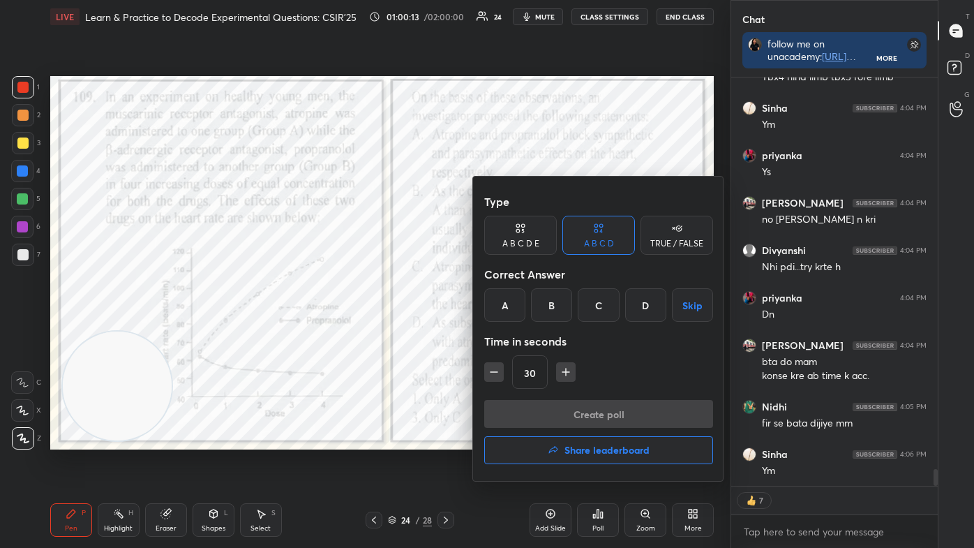
click at [549, 312] on div "B" at bounding box center [551, 304] width 41 height 33
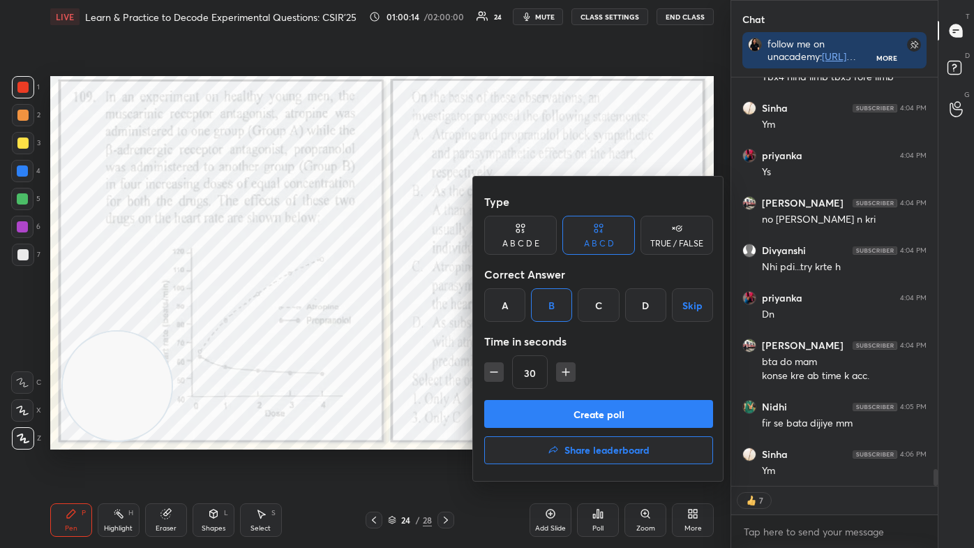
click at [582, 420] on button "Create poll" at bounding box center [598, 414] width 229 height 28
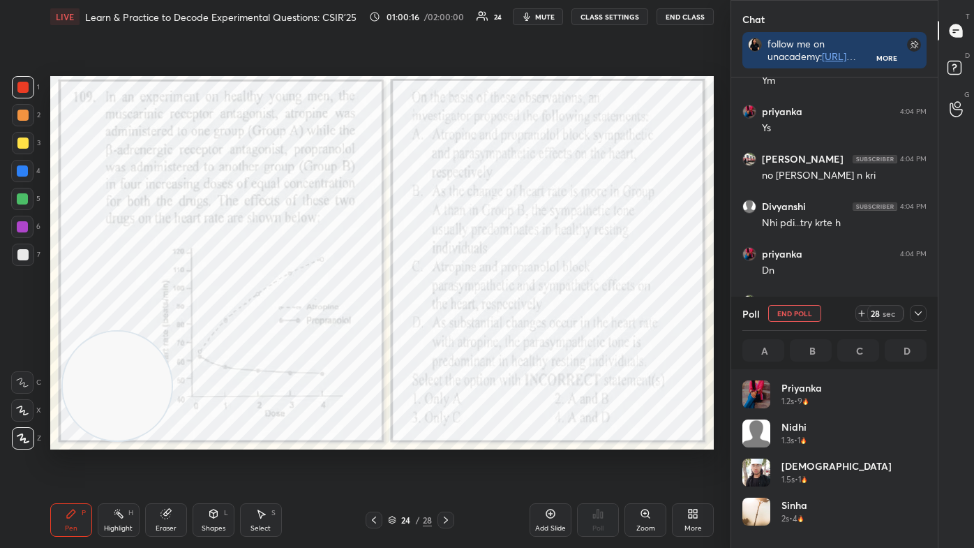
scroll to position [163, 180]
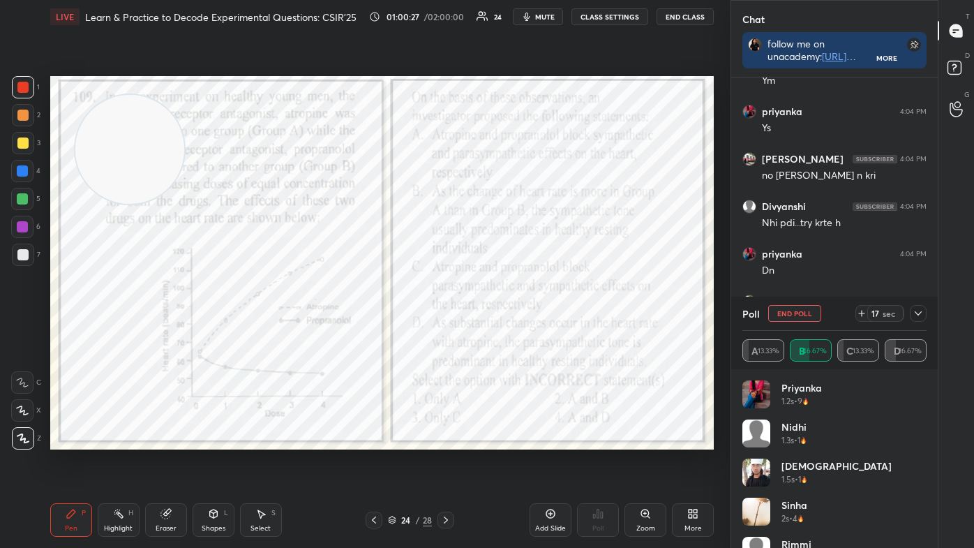
drag, startPoint x: 135, startPoint y: 385, endPoint x: 145, endPoint y: 147, distance: 238.0
click at [146, 149] on video at bounding box center [130, 150] width 110 height 110
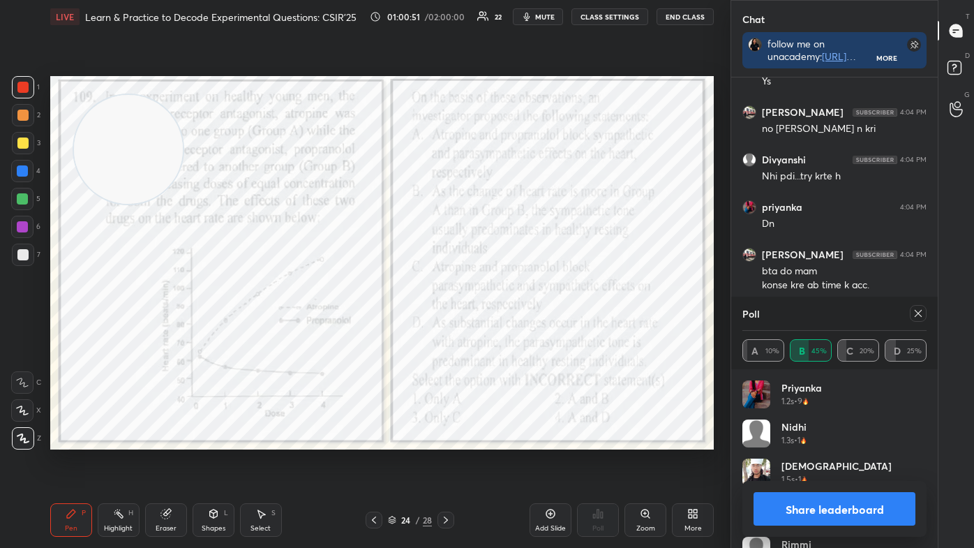
scroll to position [9808, 0]
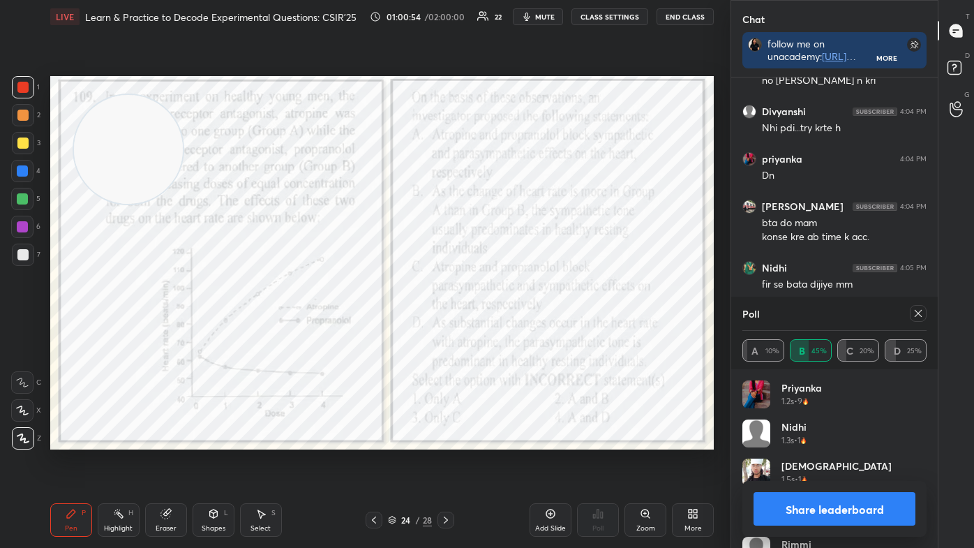
drag, startPoint x: 866, startPoint y: 499, endPoint x: 866, endPoint y: 510, distance: 11.2
click at [867, 462] on button "Share leaderboard" at bounding box center [834, 508] width 162 height 33
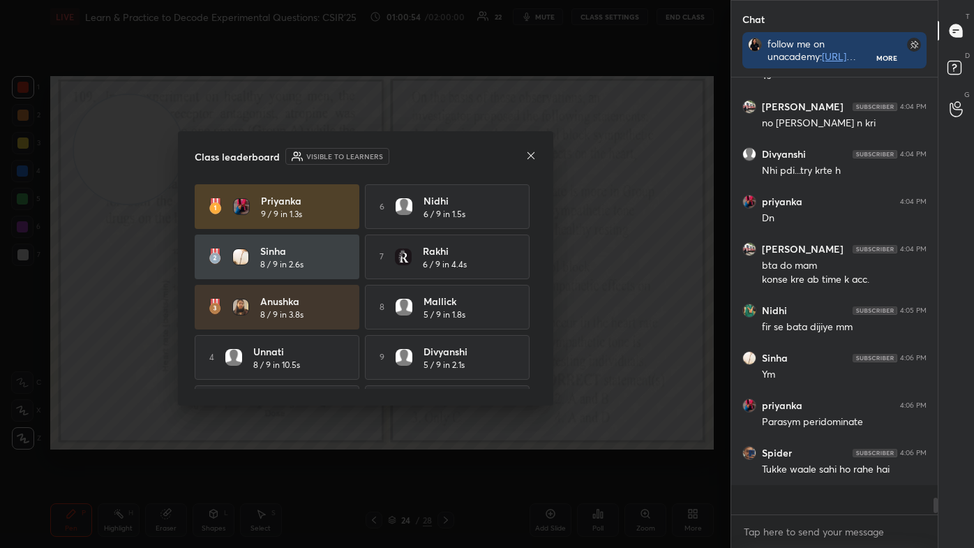
scroll to position [421, 202]
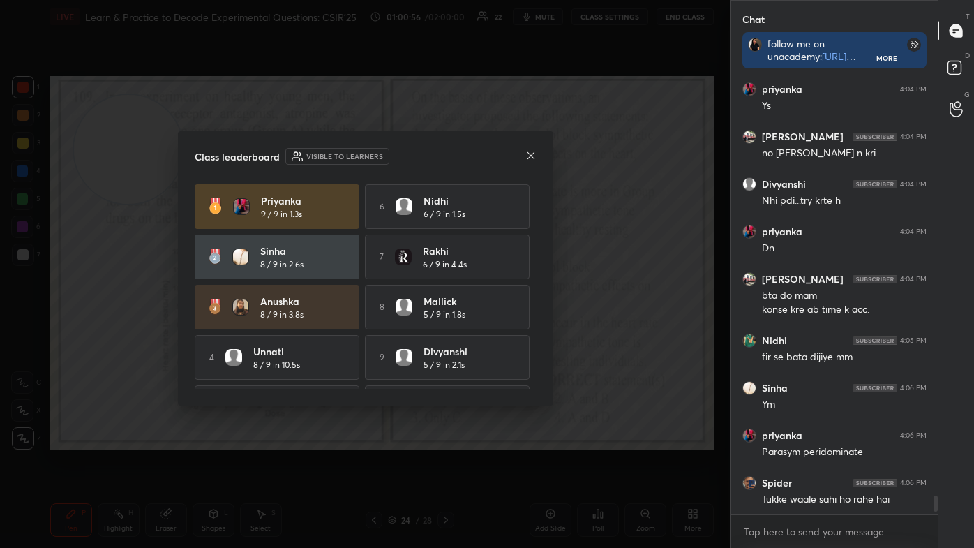
drag, startPoint x: 530, startPoint y: 153, endPoint x: 525, endPoint y: 159, distance: 8.0
click at [525, 159] on icon at bounding box center [530, 155] width 11 height 11
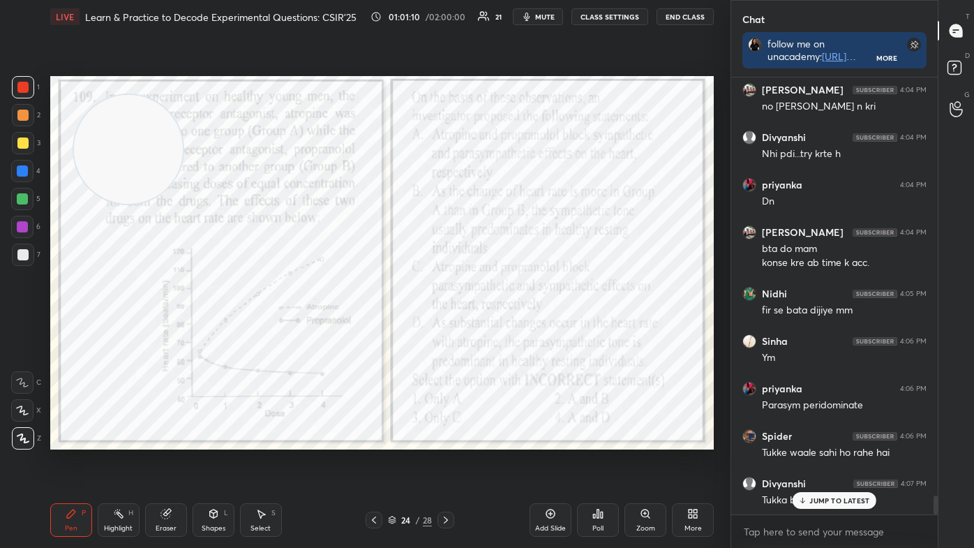
click at [158, 462] on div "Eraser" at bounding box center [166, 519] width 42 height 33
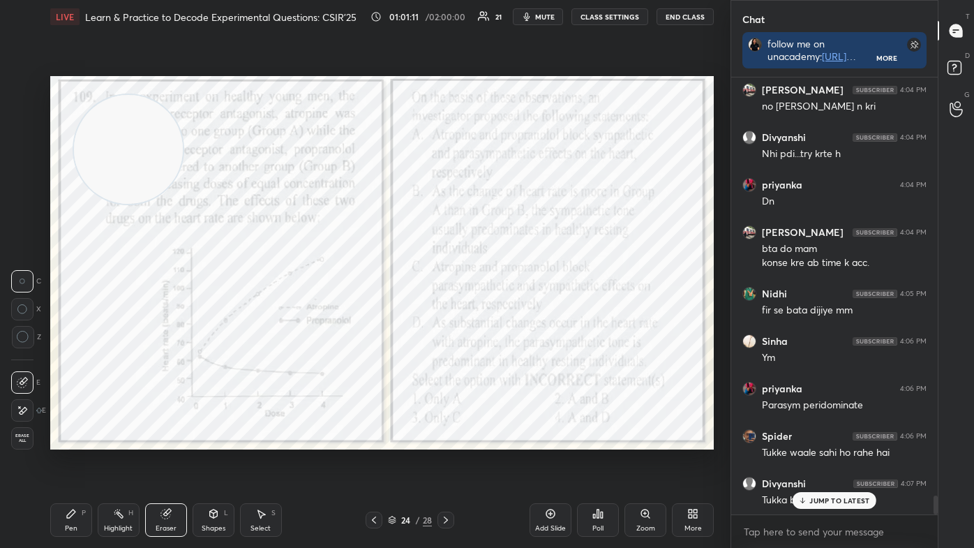
click at [19, 414] on icon at bounding box center [22, 411] width 11 height 12
drag, startPoint x: 111, startPoint y: 511, endPoint x: 116, endPoint y: 524, distance: 14.8
click at [111, 462] on div "Highlight H" at bounding box center [119, 519] width 42 height 33
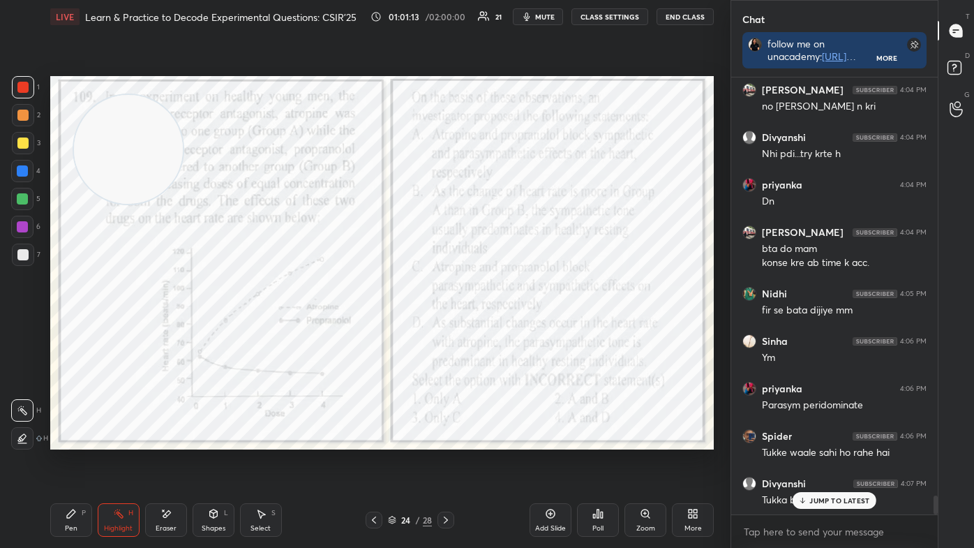
click at [27, 444] on div at bounding box center [22, 438] width 22 height 22
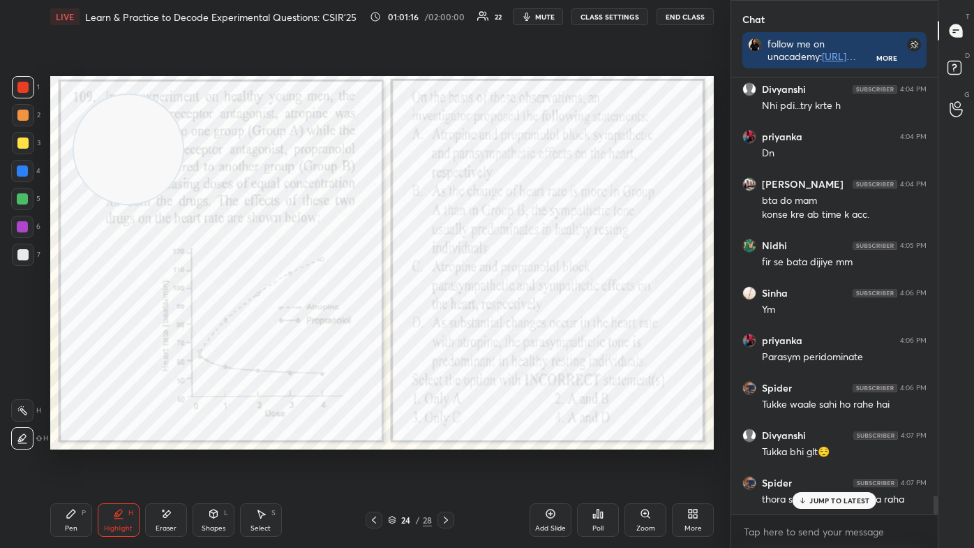
scroll to position [9877, 0]
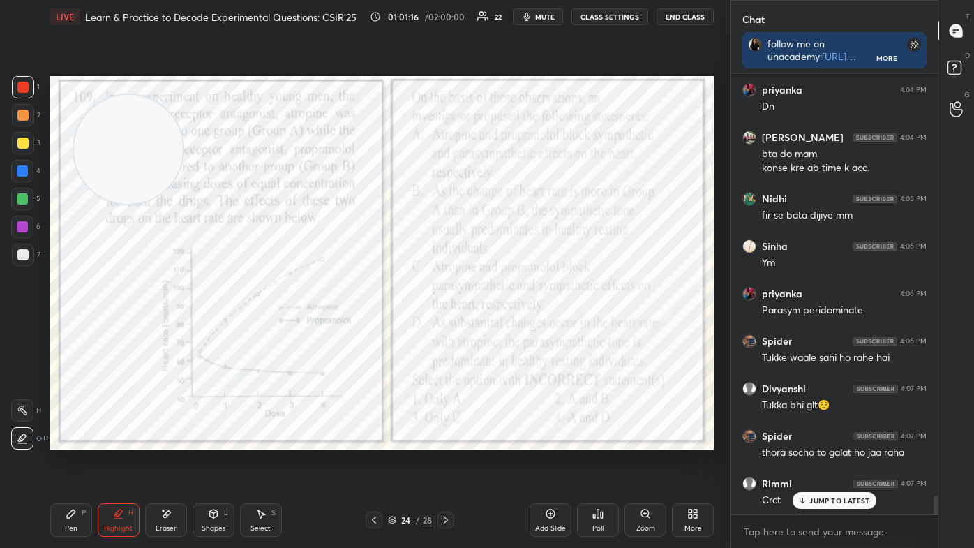
click at [78, 462] on div "Setting up your live class Poll for secs No correct answer Start poll" at bounding box center [382, 262] width 674 height 458
click at [82, 462] on div "P" at bounding box center [84, 512] width 4 height 7
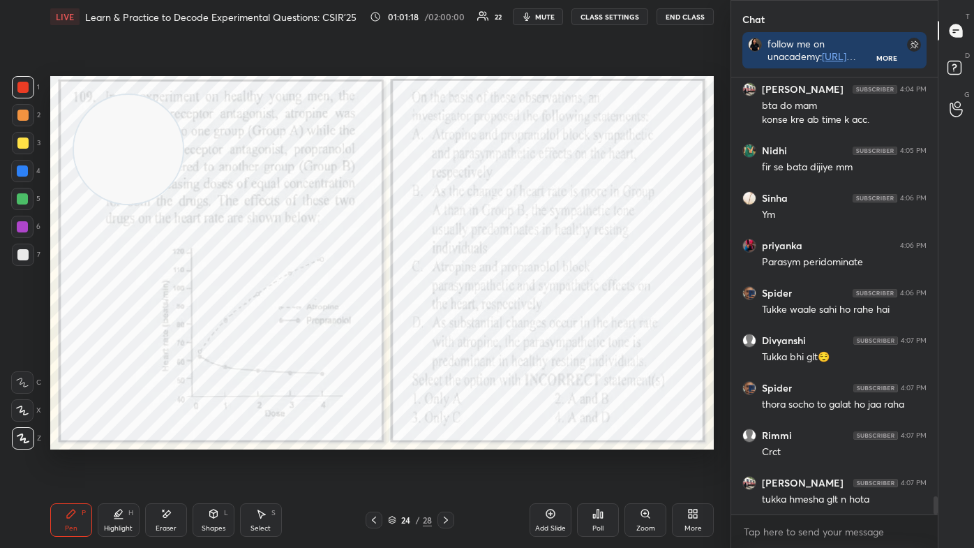
click at [31, 445] on div at bounding box center [23, 438] width 22 height 22
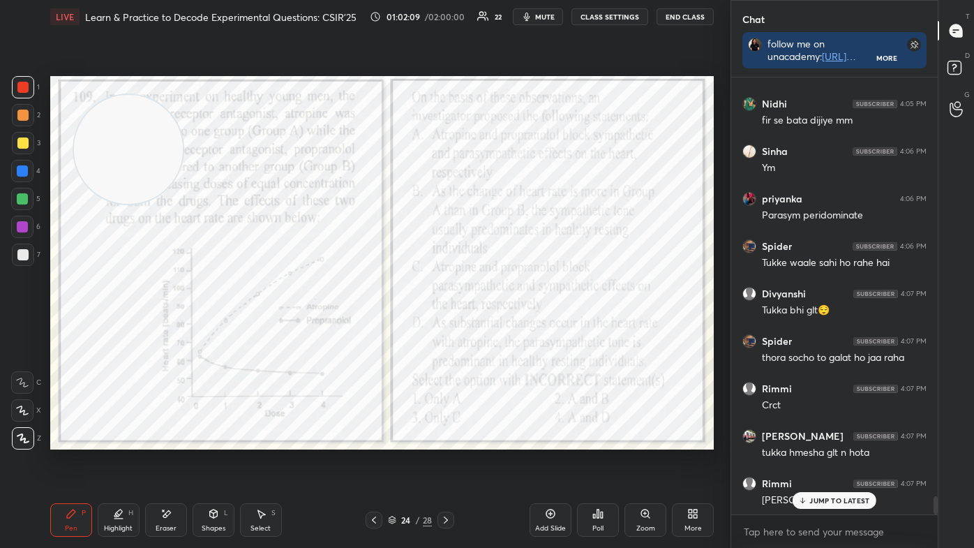
drag, startPoint x: 123, startPoint y: 513, endPoint x: 154, endPoint y: 473, distance: 50.8
click at [123, 462] on icon at bounding box center [118, 513] width 11 height 11
click at [28, 408] on div at bounding box center [22, 410] width 22 height 22
drag, startPoint x: 151, startPoint y: 504, endPoint x: 174, endPoint y: 513, distance: 24.7
click at [154, 462] on div "Eraser" at bounding box center [166, 519] width 42 height 33
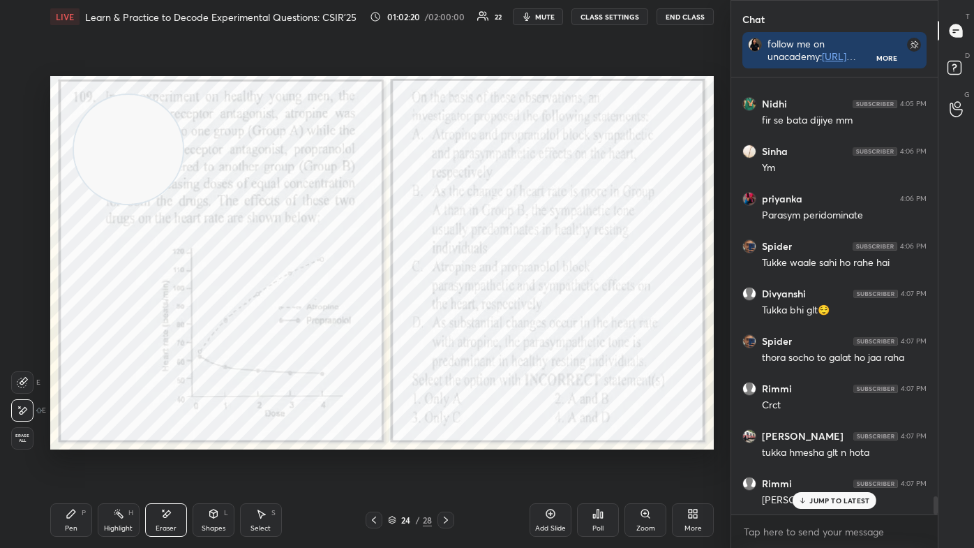
click at [24, 442] on span "Erase all" at bounding box center [22, 438] width 21 height 10
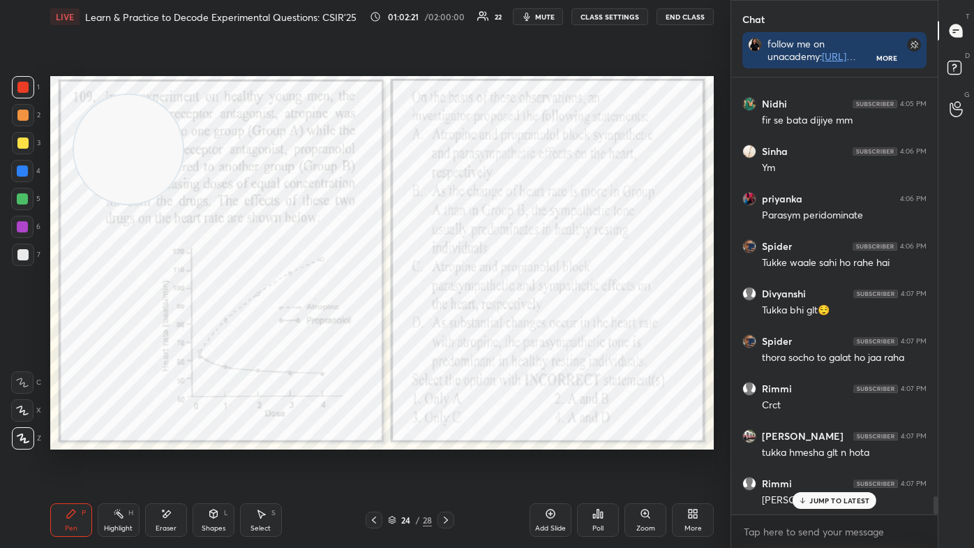
click at [64, 462] on div "Pen P" at bounding box center [71, 519] width 42 height 33
click at [38, 441] on div "Z" at bounding box center [26, 438] width 29 height 22
click at [24, 441] on icon at bounding box center [22, 438] width 11 height 8
click at [713, 442] on div "Setting up your live class Poll for secs No correct answer Start poll" at bounding box center [381, 262] width 663 height 373
drag, startPoint x: 448, startPoint y: 529, endPoint x: 449, endPoint y: 520, distance: 9.2
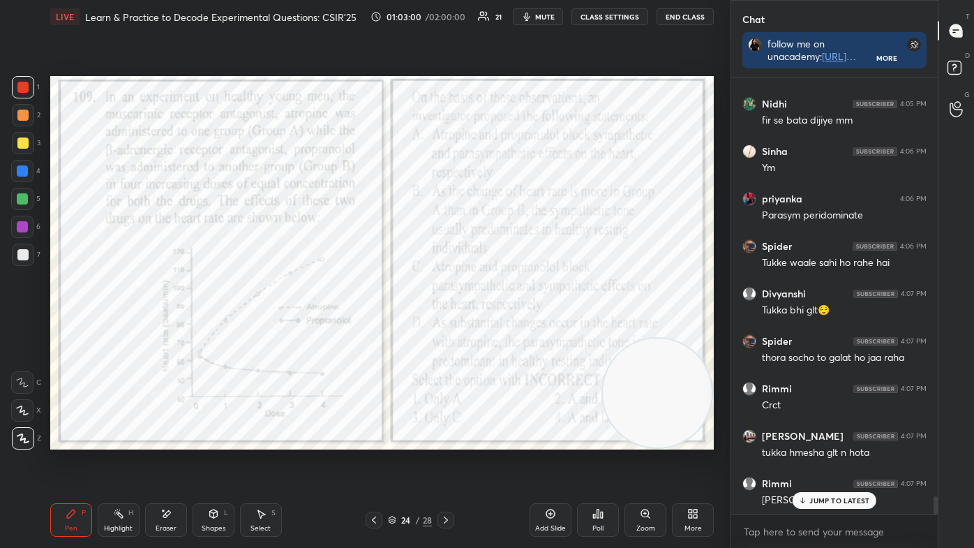
click at [449, 462] on div "Pen P Highlight H Eraser Shapes L Select S 24 / 28 Add Slide Poll Zoom More" at bounding box center [381, 520] width 663 height 56
click at [448, 462] on icon at bounding box center [445, 519] width 11 height 11
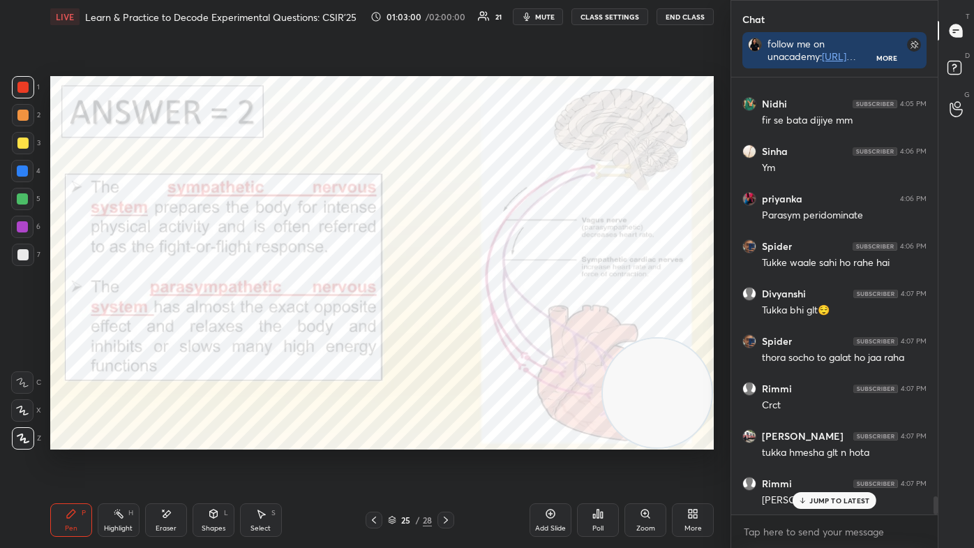
scroll to position [10020, 0]
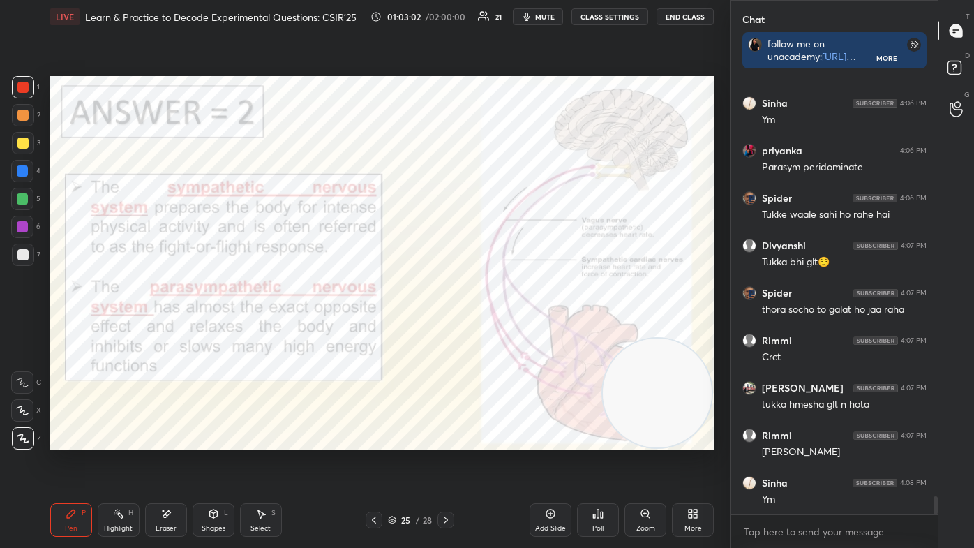
click at [448, 462] on icon at bounding box center [445, 519] width 11 height 11
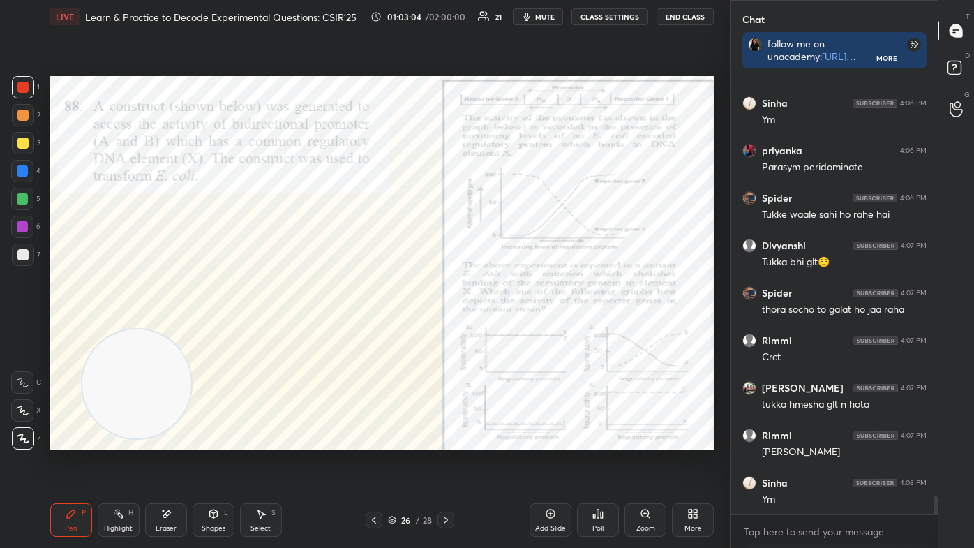
drag, startPoint x: 660, startPoint y: 398, endPoint x: 145, endPoint y: 395, distance: 514.7
click at [149, 396] on video at bounding box center [137, 384] width 110 height 110
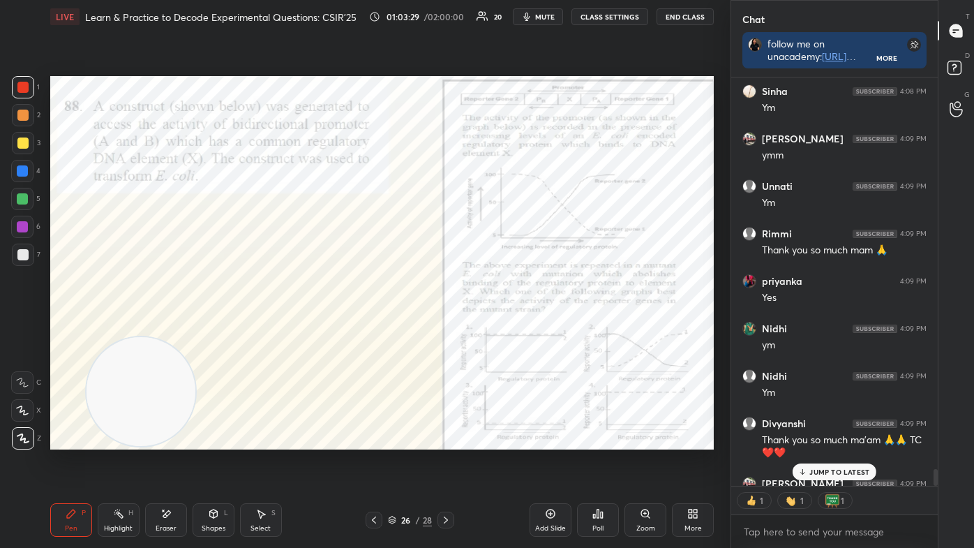
scroll to position [10488, 0]
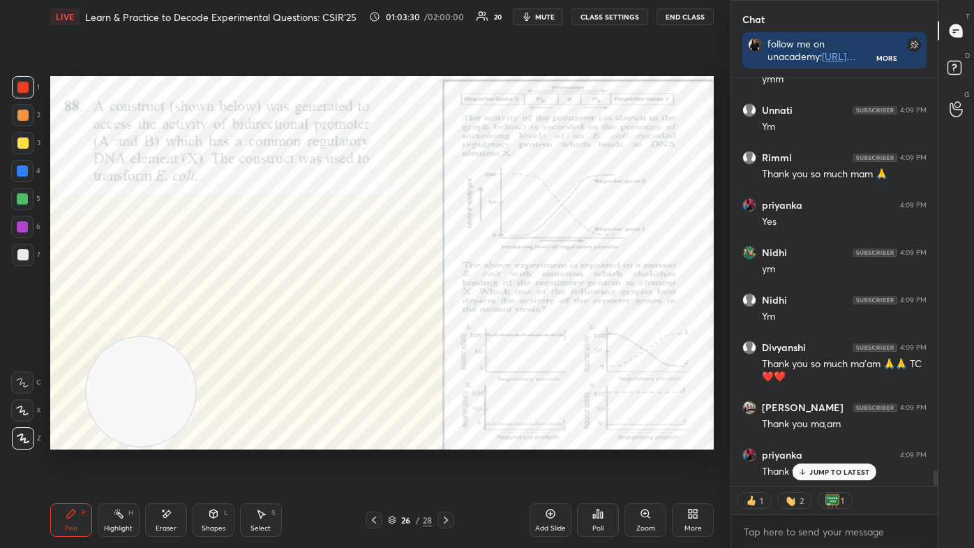
drag, startPoint x: 376, startPoint y: 515, endPoint x: 388, endPoint y: 519, distance: 13.0
click at [375, 462] on icon at bounding box center [373, 519] width 11 height 11
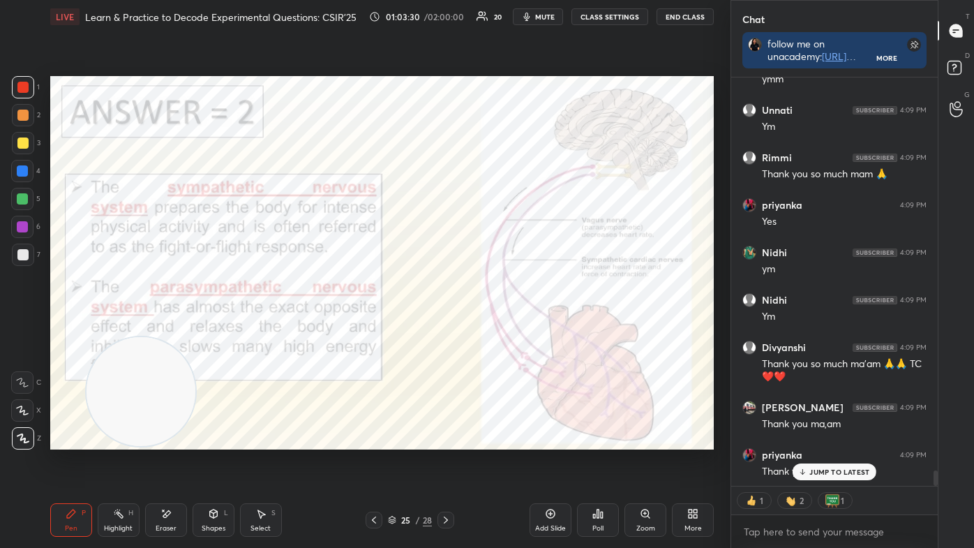
scroll to position [10536, 0]
click at [390, 462] on icon at bounding box center [391, 517] width 7 height 3
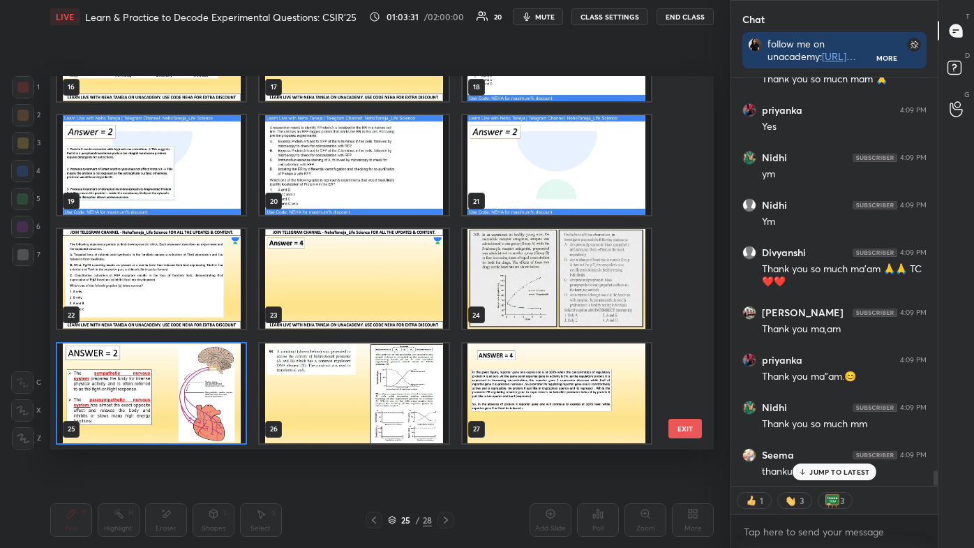
scroll to position [766, 0]
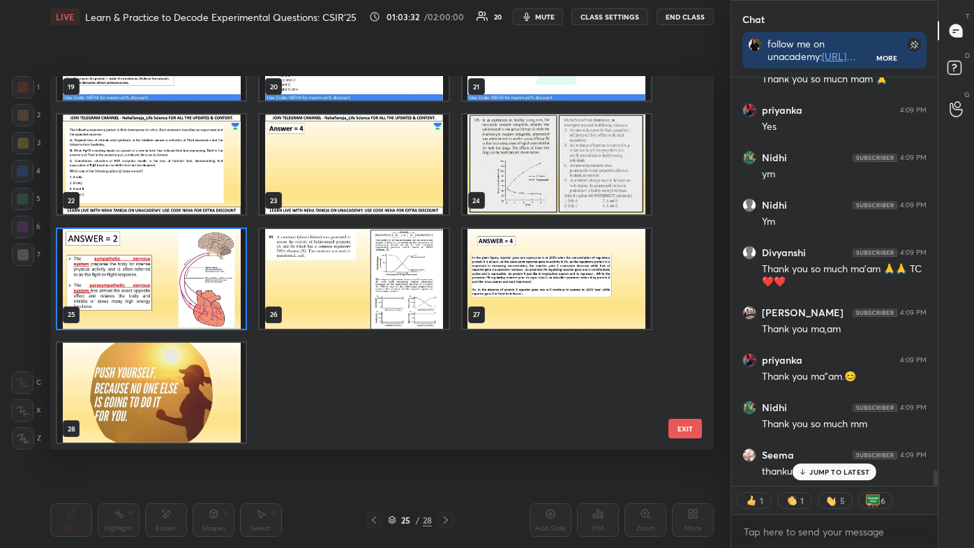
click at [220, 374] on img "grid" at bounding box center [151, 392] width 188 height 100
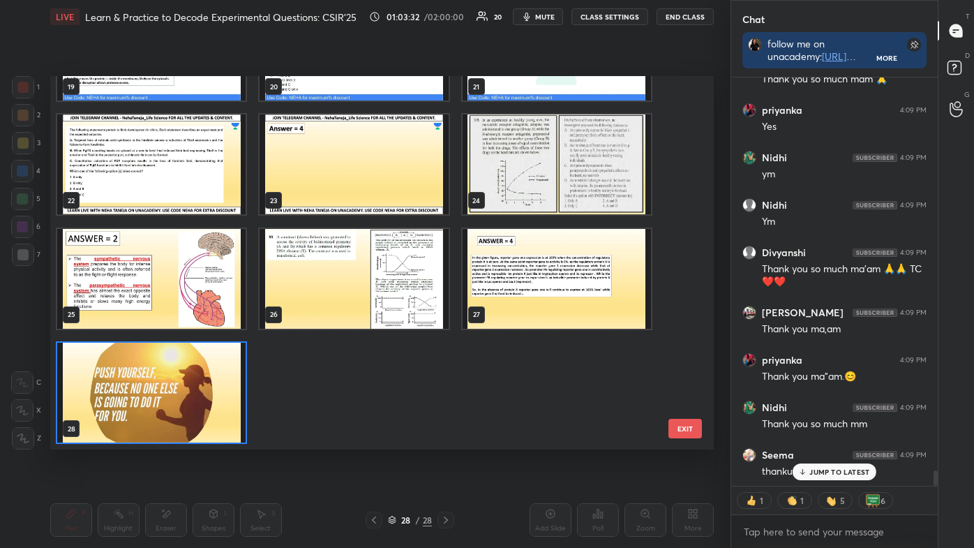
click at [222, 373] on img "grid" at bounding box center [151, 392] width 188 height 100
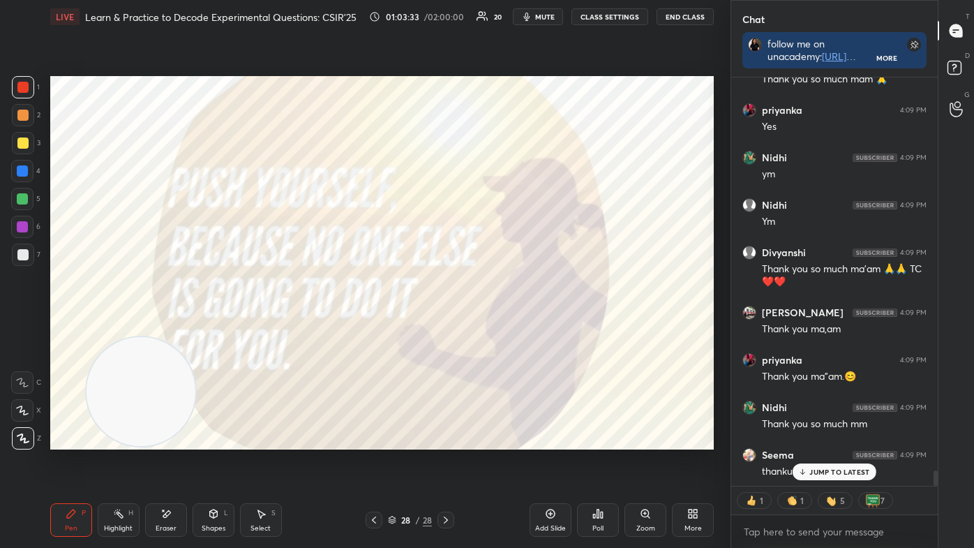
click at [221, 375] on img "grid" at bounding box center [151, 392] width 188 height 100
click at [221, 377] on img "grid" at bounding box center [151, 392] width 188 height 100
click at [223, 373] on img "grid" at bounding box center [151, 392] width 188 height 100
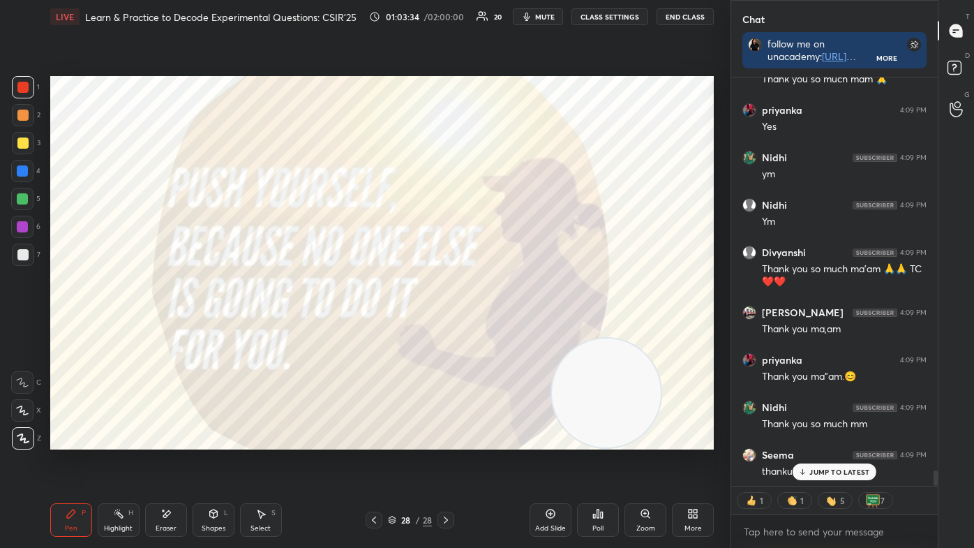
drag, startPoint x: 121, startPoint y: 387, endPoint x: 582, endPoint y: 405, distance: 461.4
click at [585, 410] on video at bounding box center [607, 393] width 110 height 110
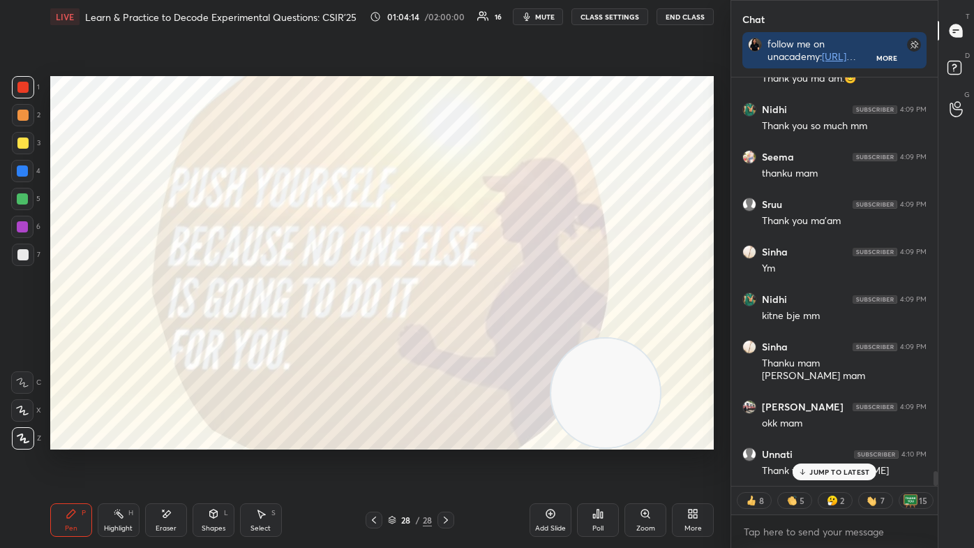
scroll to position [10927, 0]
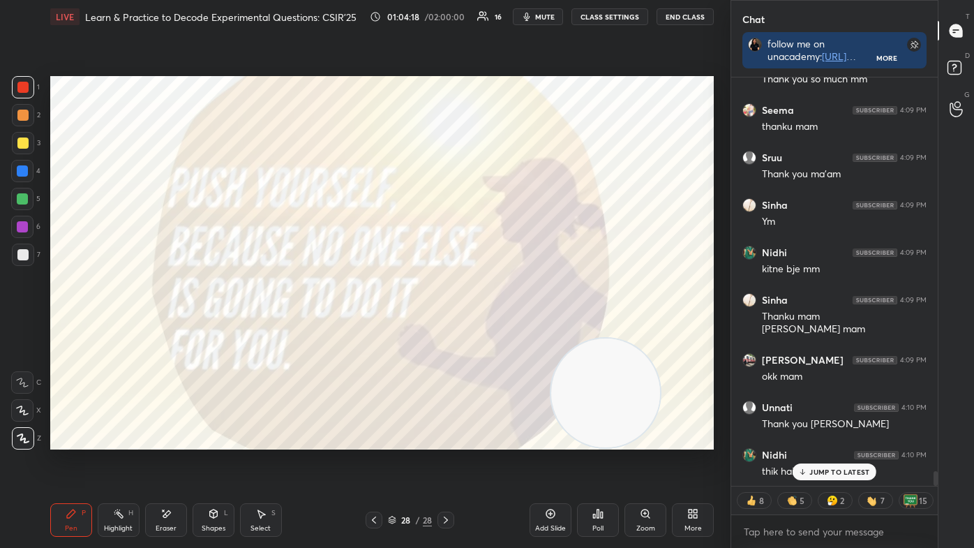
click at [676, 15] on button "End Class" at bounding box center [684, 16] width 57 height 17
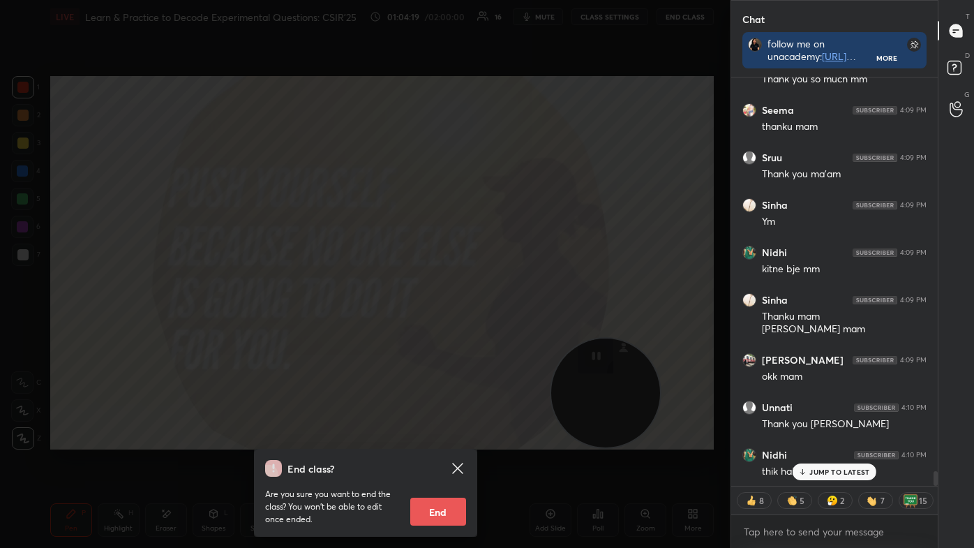
click at [429, 462] on button "End" at bounding box center [438, 511] width 56 height 28
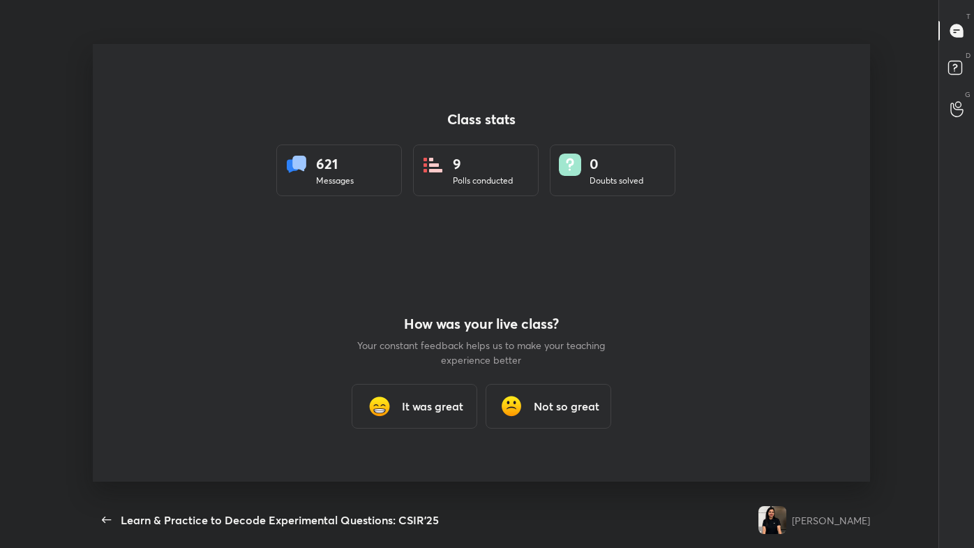
scroll to position [0, 0]
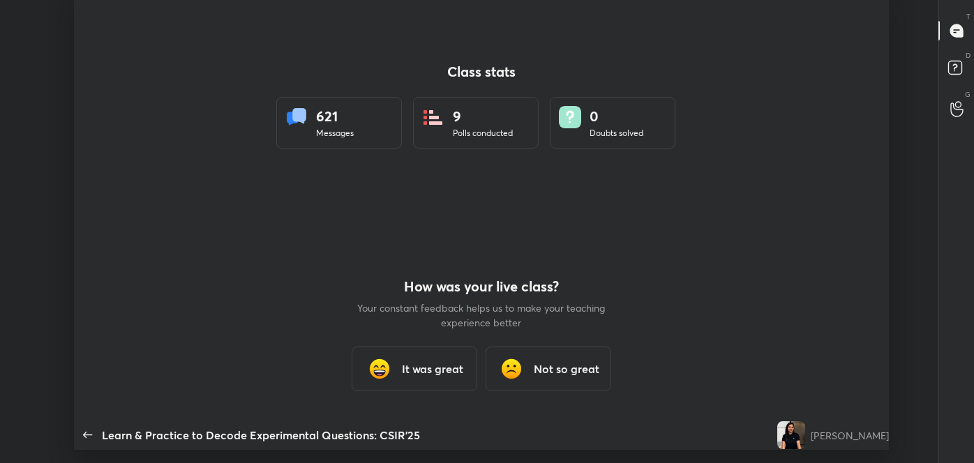
type textarea "x"
